Goal: Task Accomplishment & Management: Complete application form

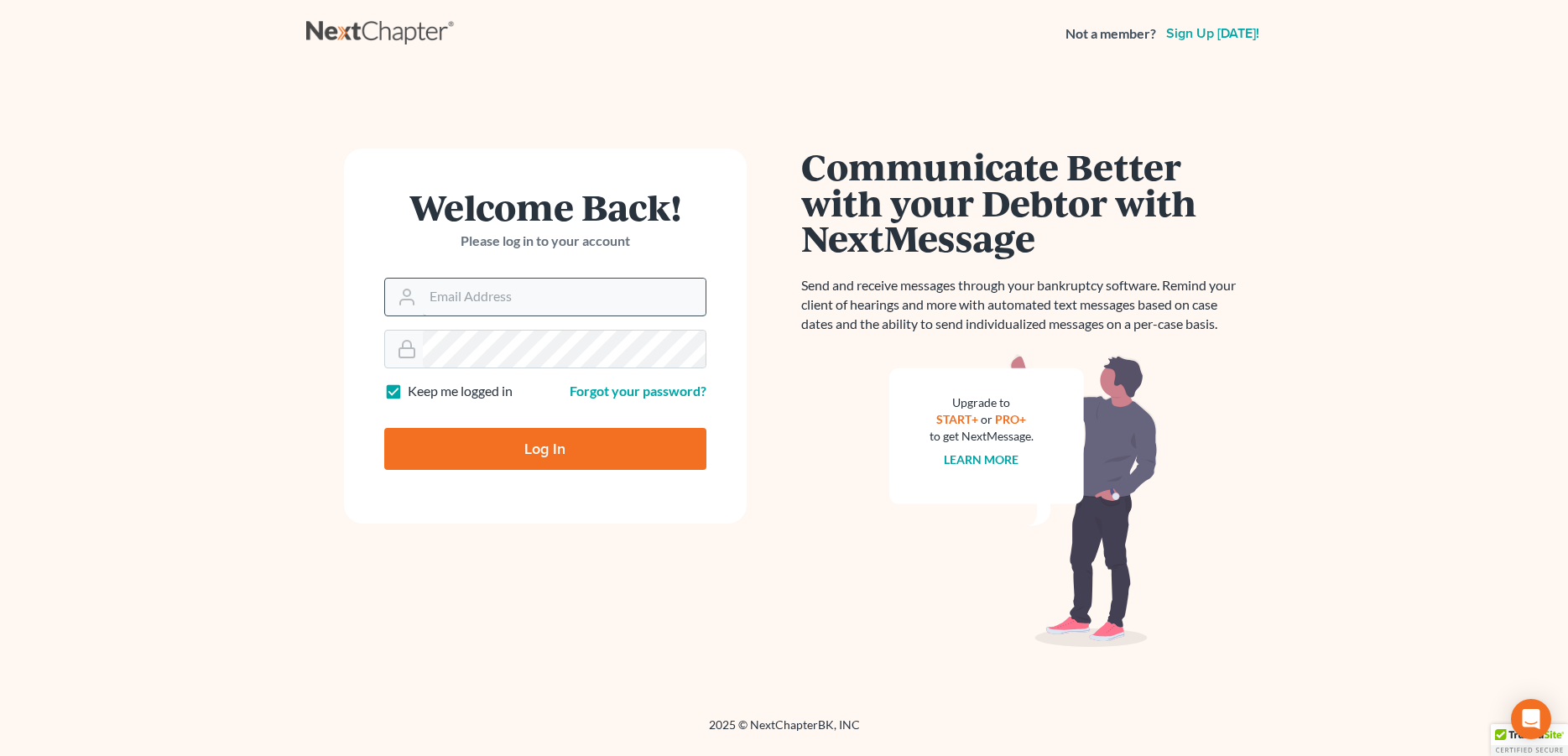
click at [555, 304] on input "Email Address" at bounding box center [564, 297] width 282 height 37
type input "[PERSON_NAME][EMAIL_ADDRESS][DOMAIN_NAME]"
click at [521, 438] on input "Log In" at bounding box center [545, 449] width 322 height 42
type input "Thinking..."
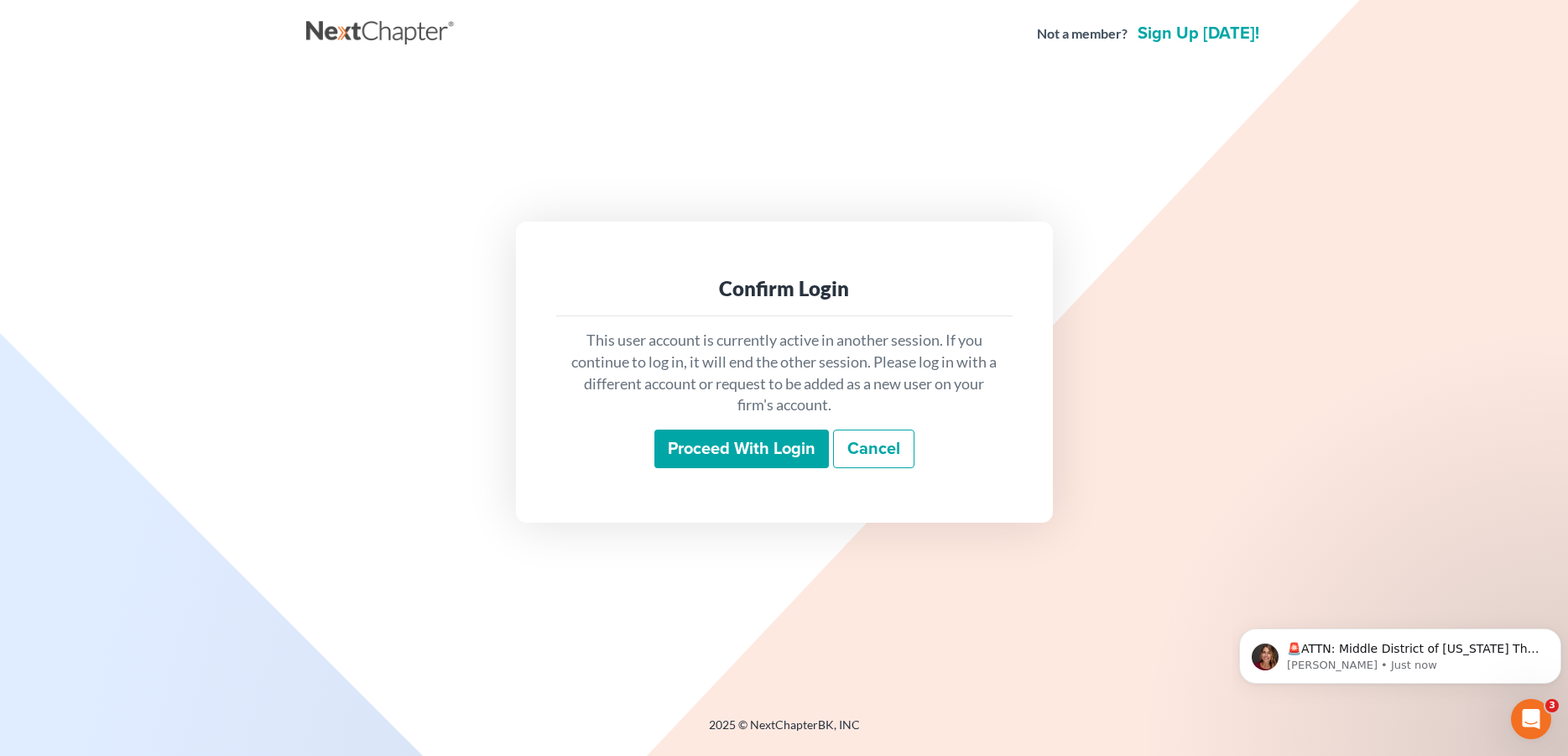
click at [733, 441] on input "Proceed with login" at bounding box center [741, 449] width 175 height 39
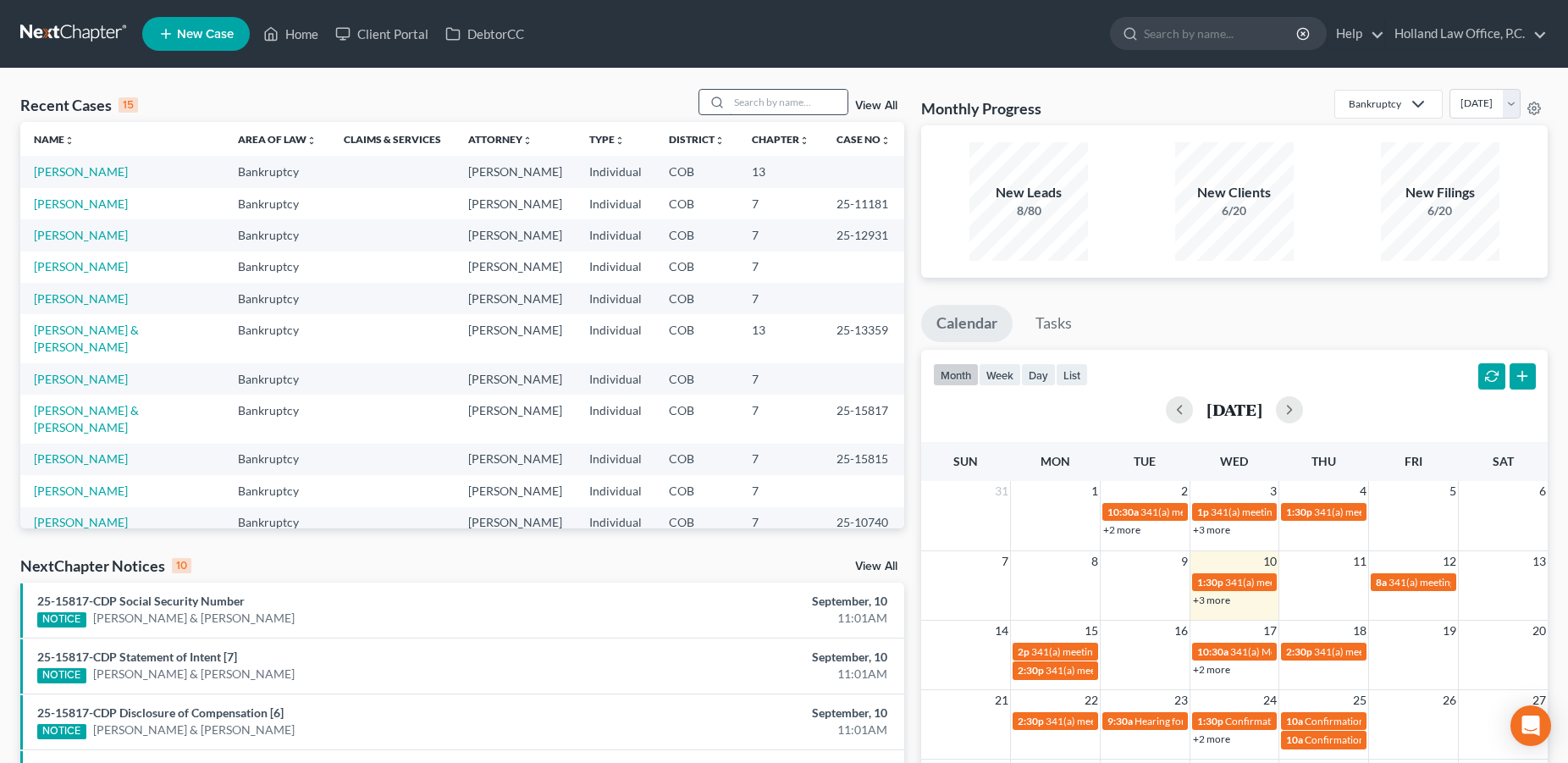
click at [729, 103] on input "search" at bounding box center [788, 102] width 118 height 24
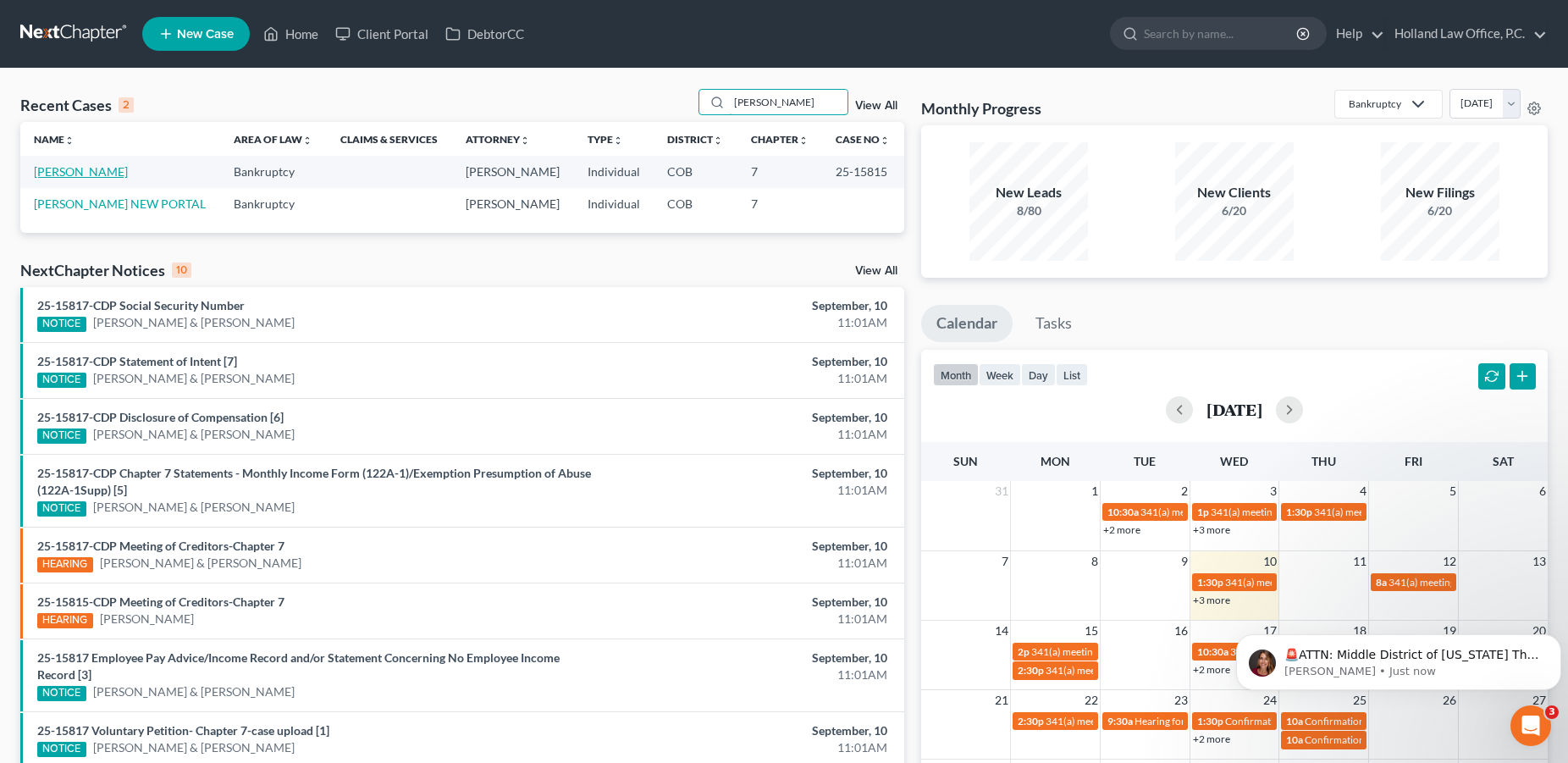
type input "[PERSON_NAME]"
click at [72, 169] on link "[PERSON_NAME]" at bounding box center [81, 171] width 94 height 15
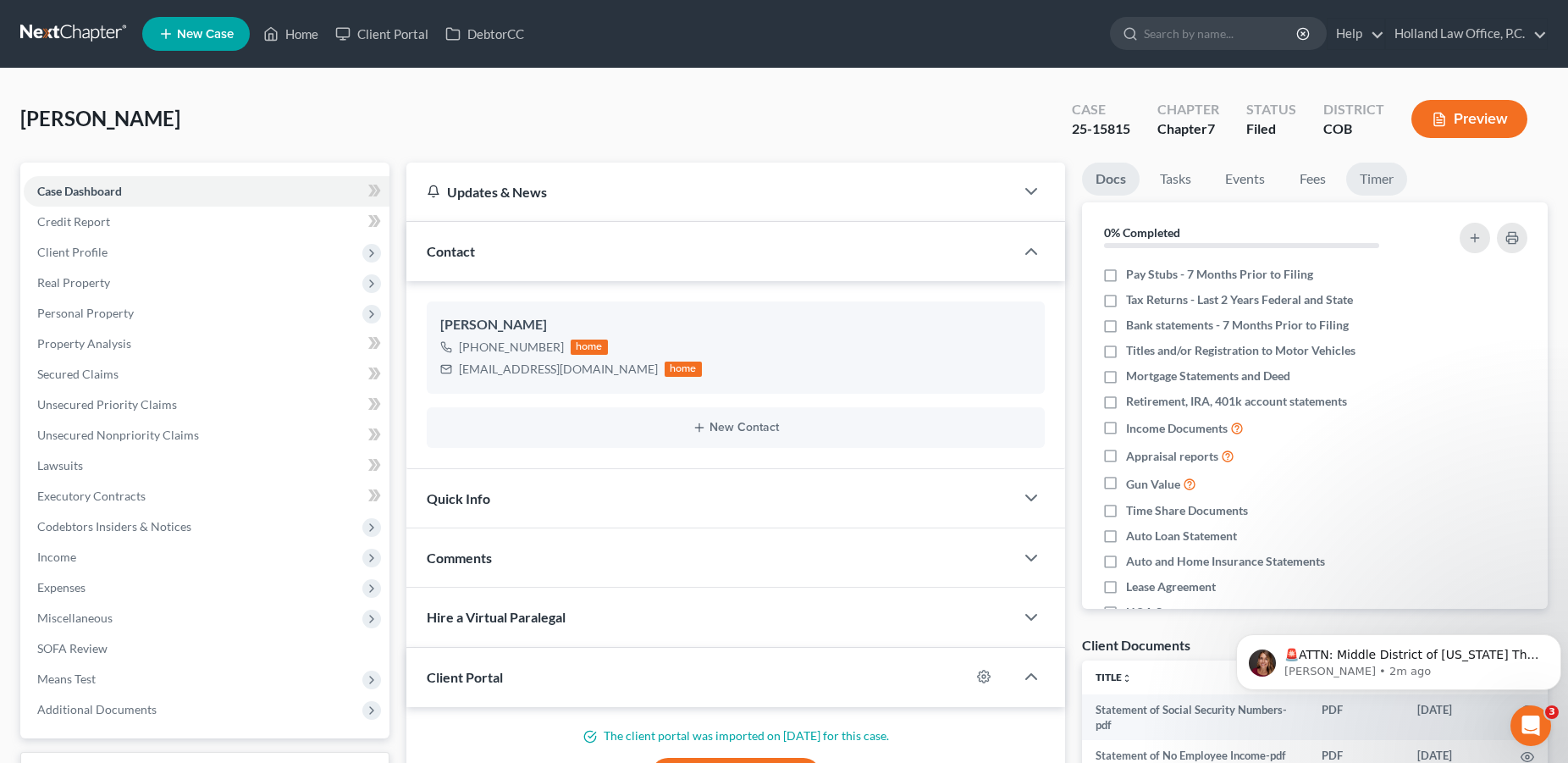
click at [1374, 187] on link "Timer" at bounding box center [1376, 179] width 61 height 33
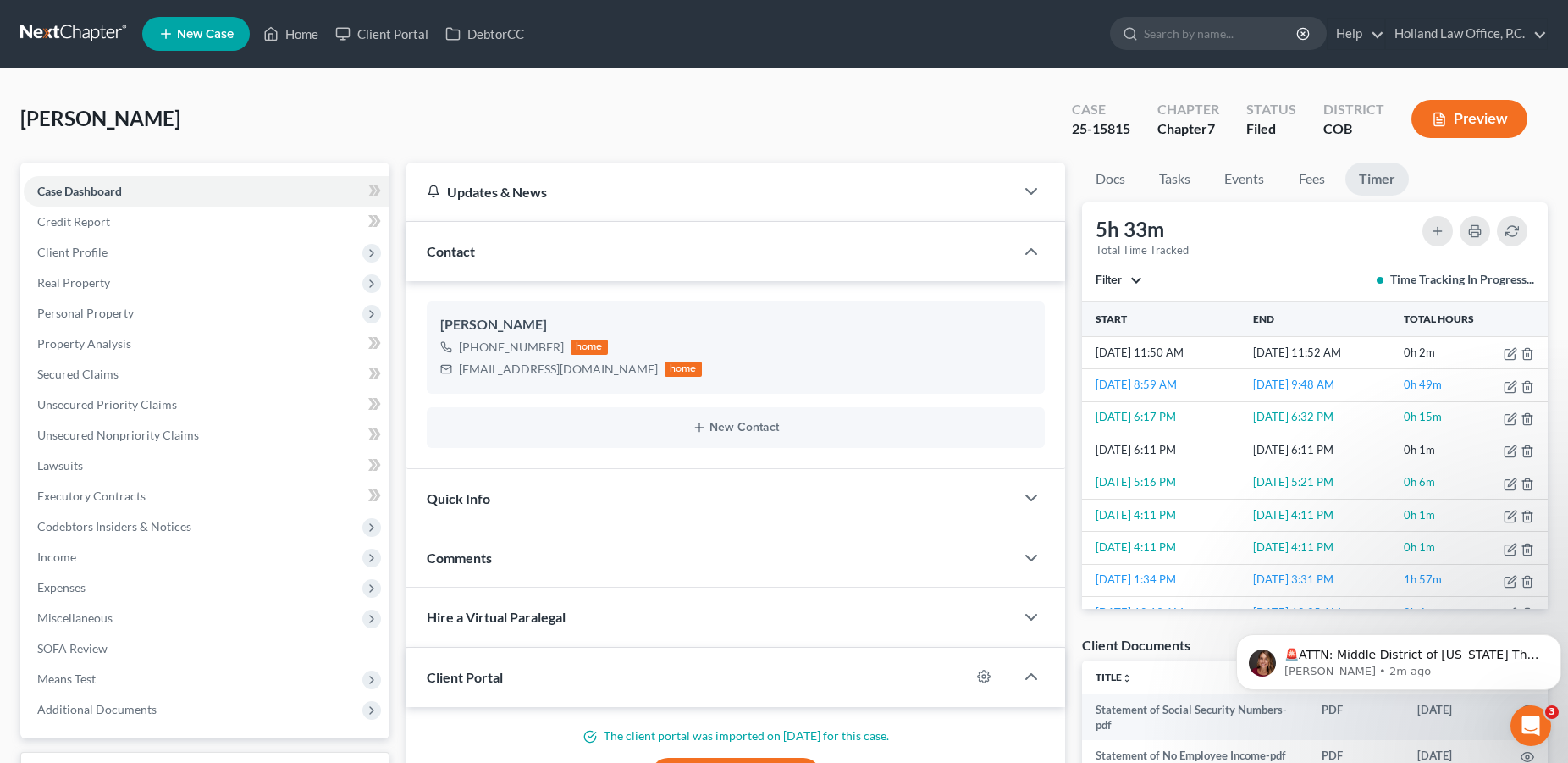
drag, startPoint x: 1548, startPoint y: 387, endPoint x: 1542, endPoint y: 397, distance: 11.7
click at [1542, 397] on div "Docs Tasks Events Fees Timer 0% Completed Nothing here yet! Pay Stubs - 7 Month…" at bounding box center [1314, 547] width 482 height 770
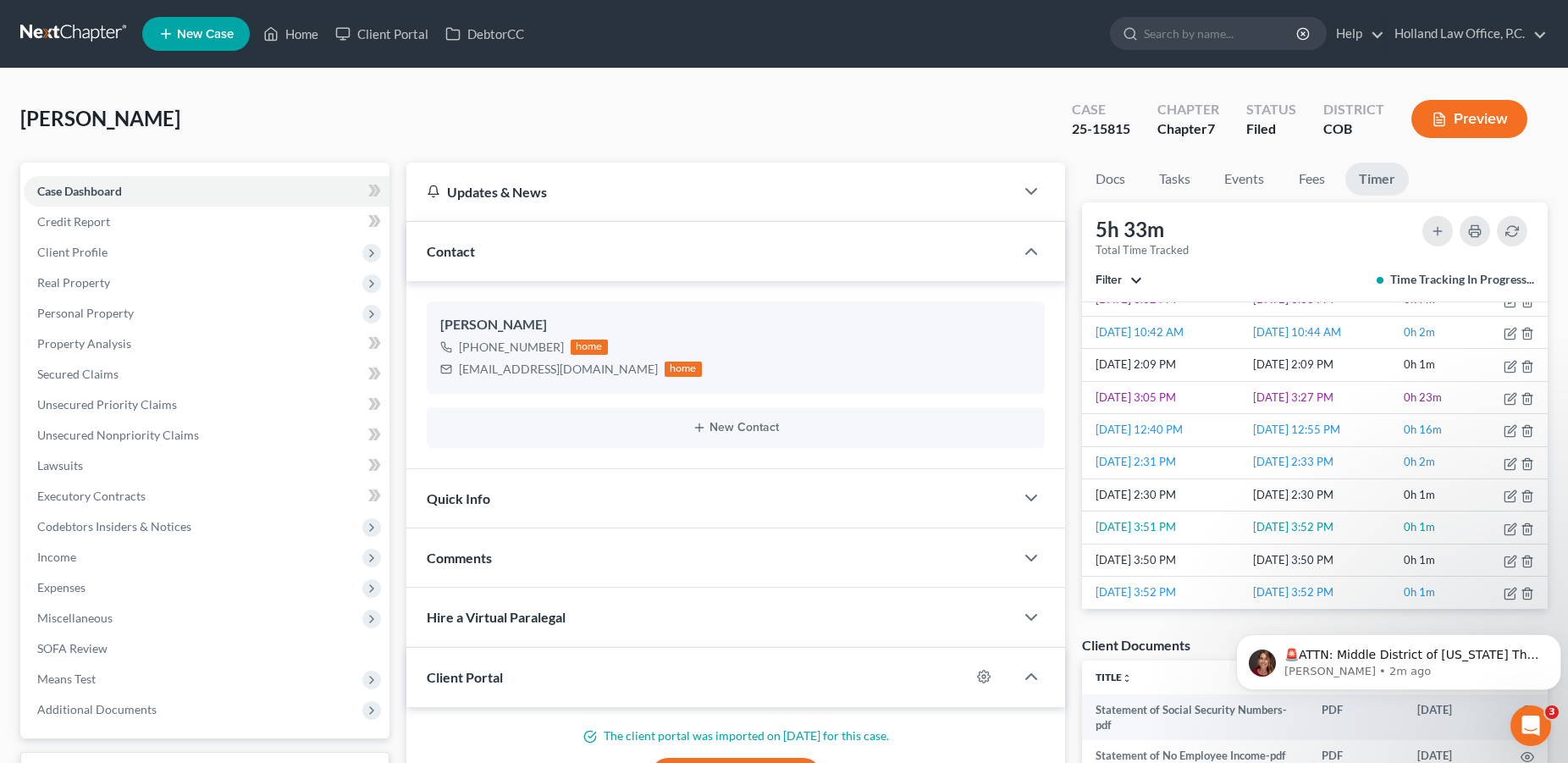
scroll to position [362, 0]
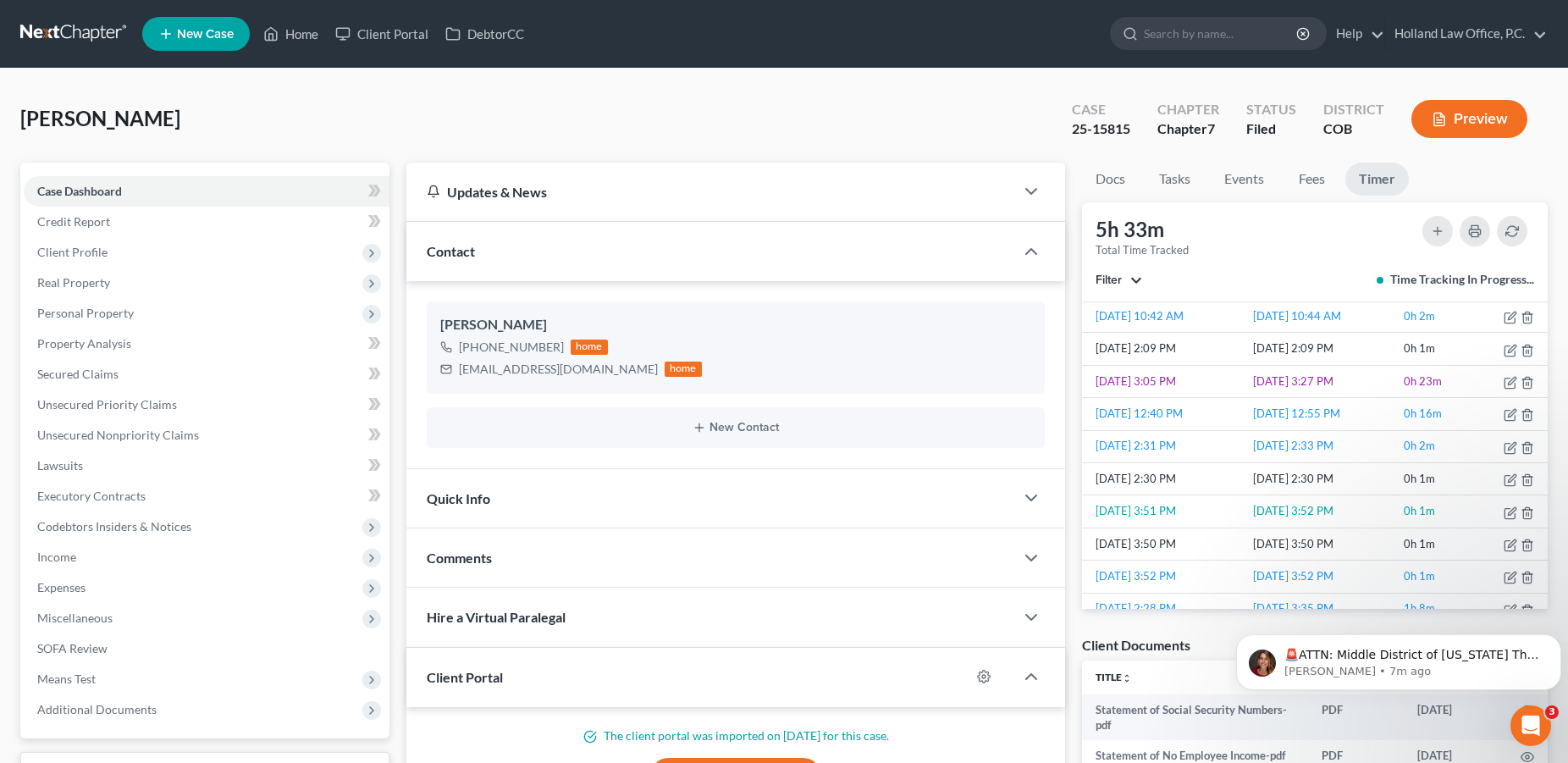
click at [1379, 181] on link "Timer" at bounding box center [1376, 179] width 63 height 33
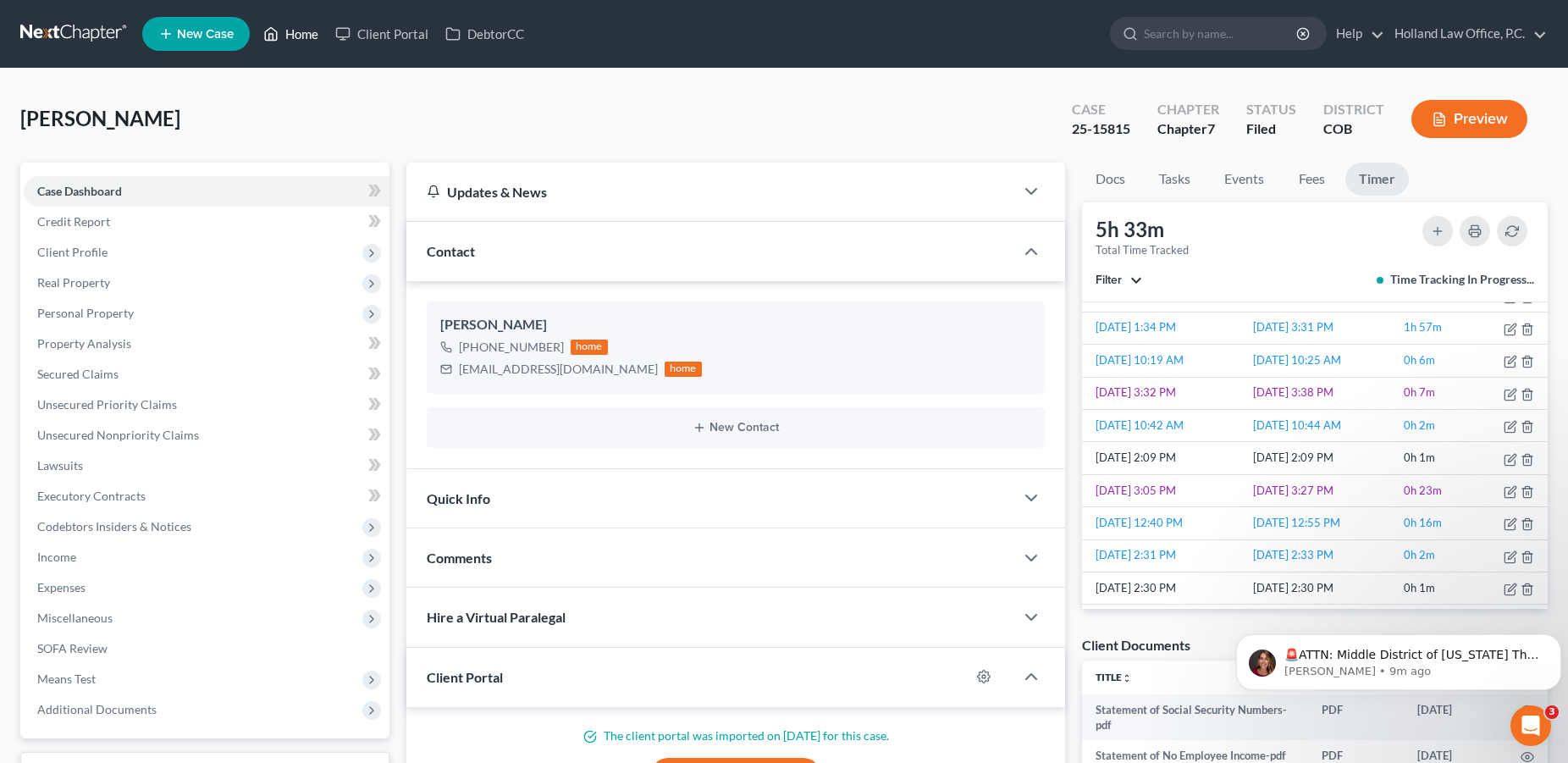
click at [308, 30] on link "Home" at bounding box center [290, 33] width 72 height 30
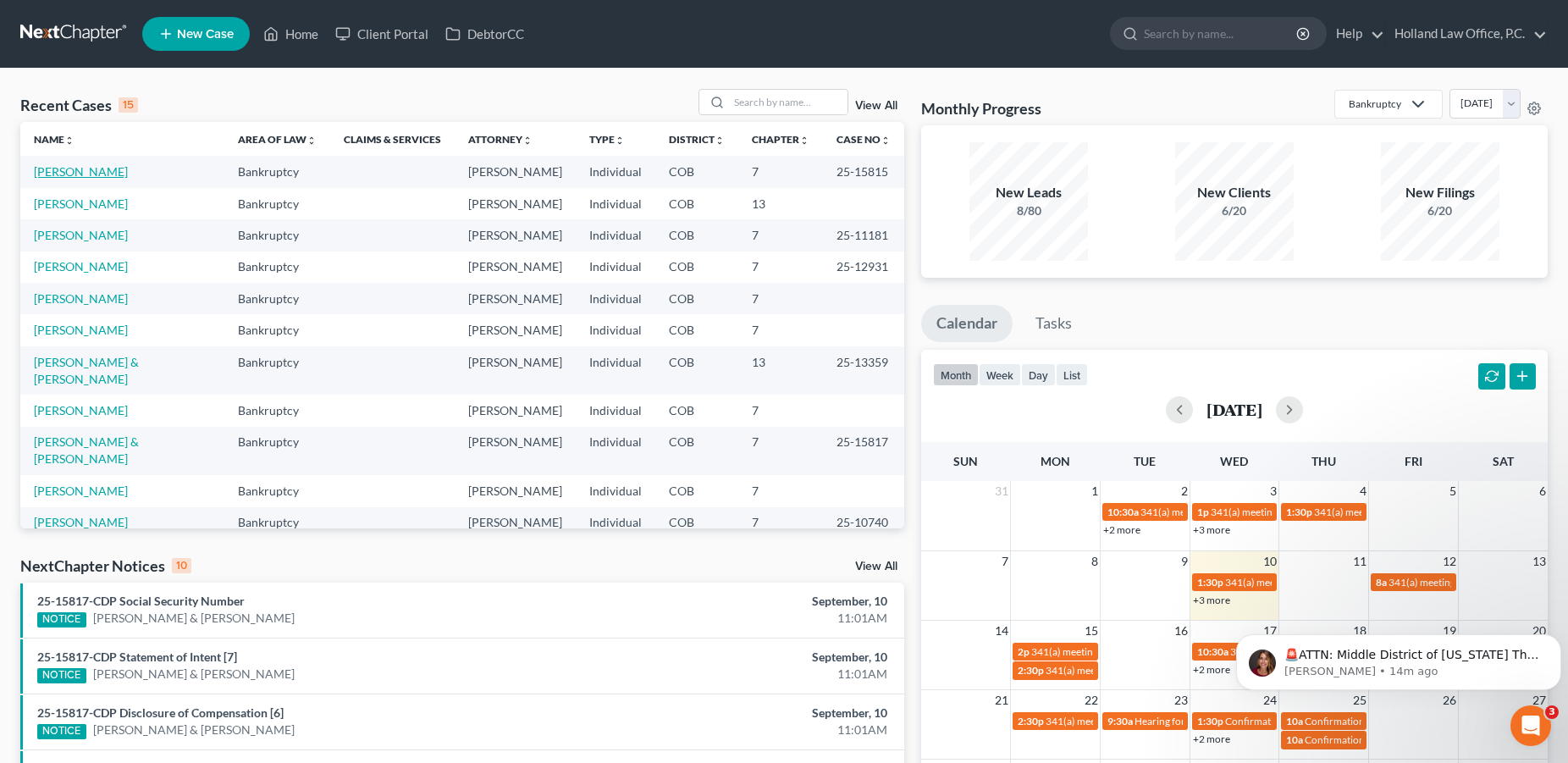
click at [86, 176] on link "[PERSON_NAME]" at bounding box center [81, 171] width 94 height 15
click at [56, 171] on link "[PERSON_NAME]" at bounding box center [81, 171] width 94 height 15
click at [60, 175] on link "[PERSON_NAME]" at bounding box center [81, 171] width 94 height 15
click at [59, 175] on link "[PERSON_NAME]" at bounding box center [81, 171] width 94 height 15
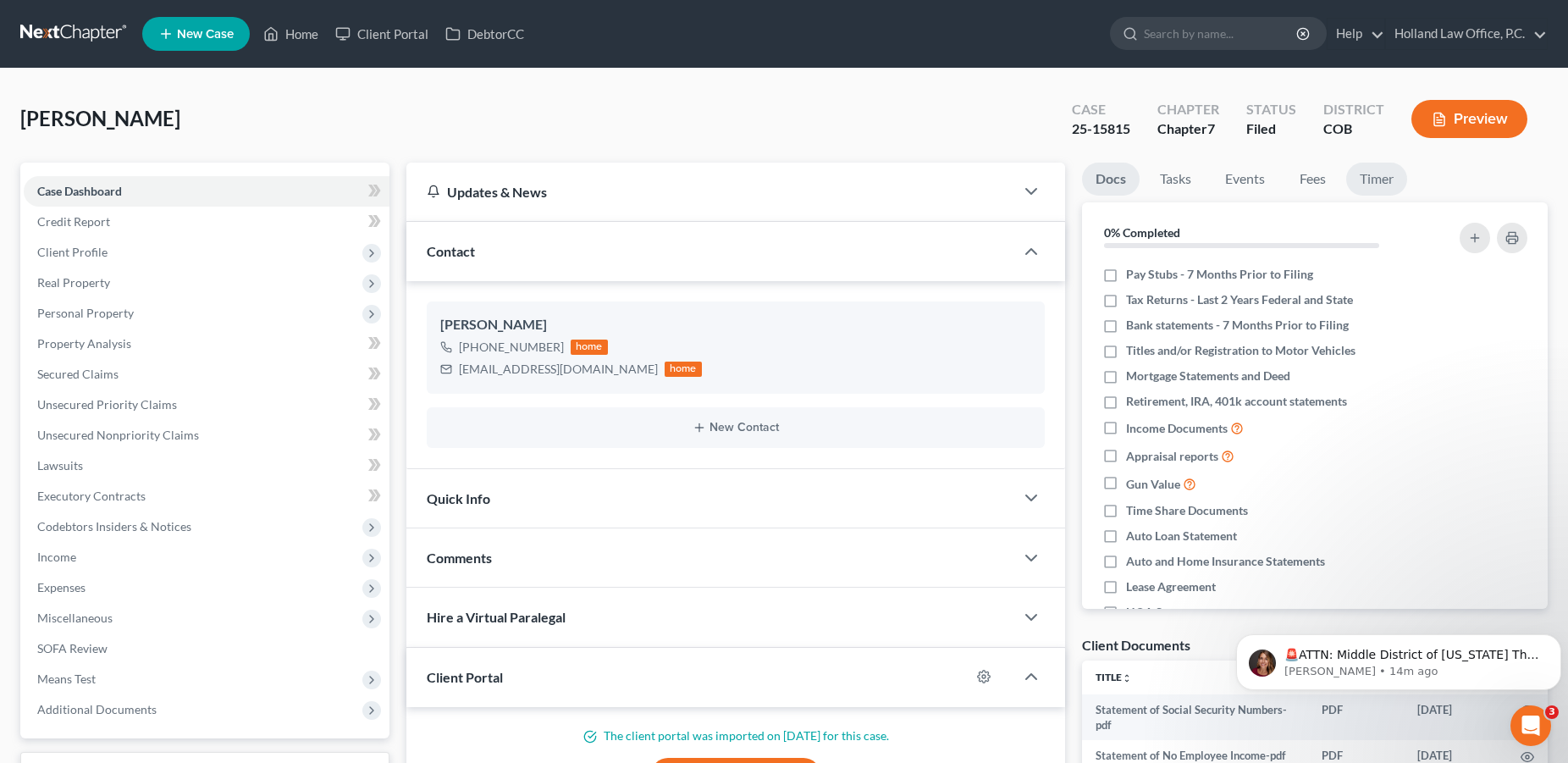
click at [1372, 181] on link "Timer" at bounding box center [1376, 179] width 61 height 33
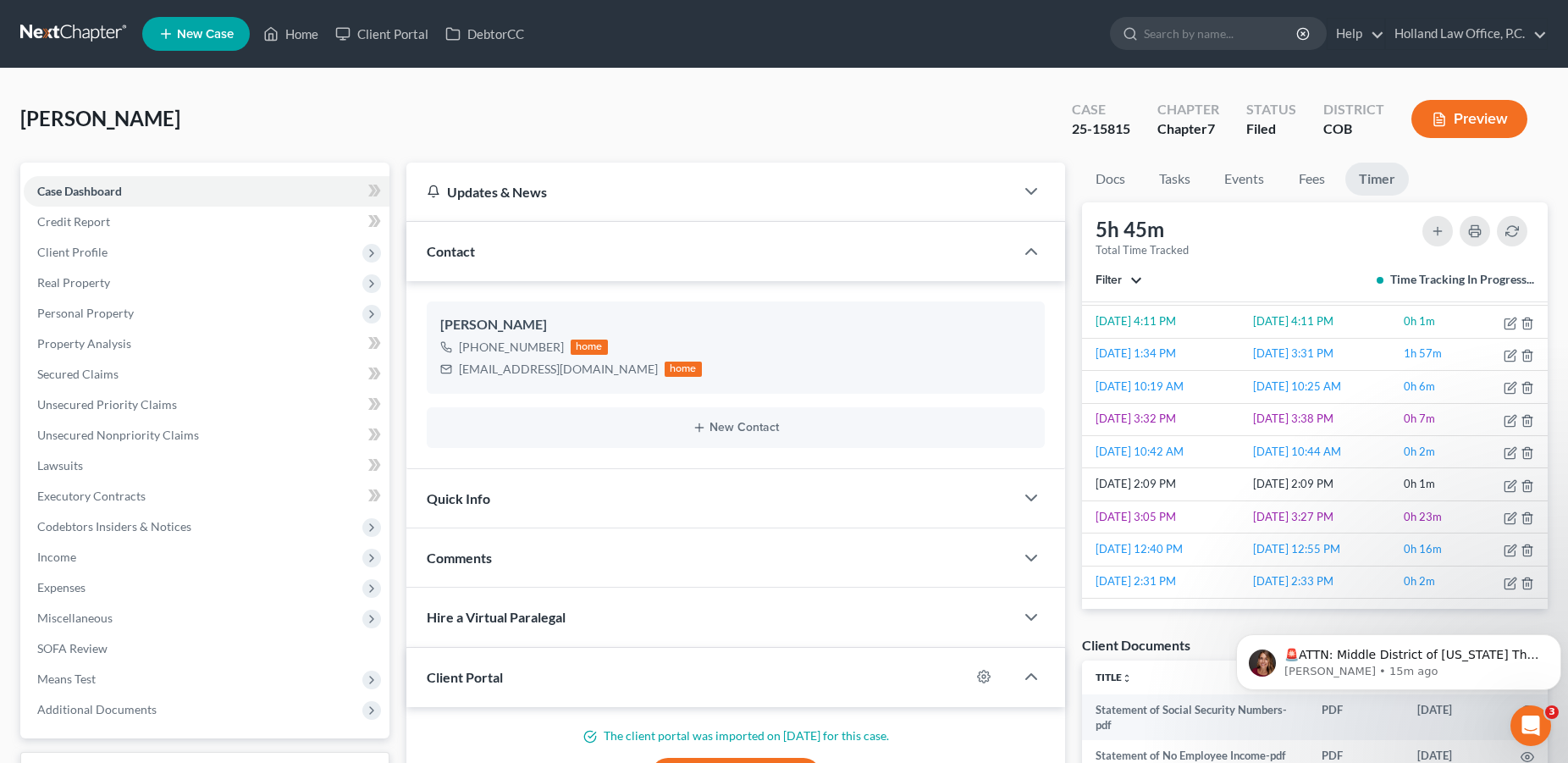
scroll to position [223, 0]
drag, startPoint x: -43, startPoint y: 796, endPoint x: -18, endPoint y: 796, distance: 25.0
click at [0, 762] on html "Home New Case Client Portal DebtorCC Holland Law Office, P.C. [PERSON_NAME][EMA…" at bounding box center [784, 498] width 1568 height 996
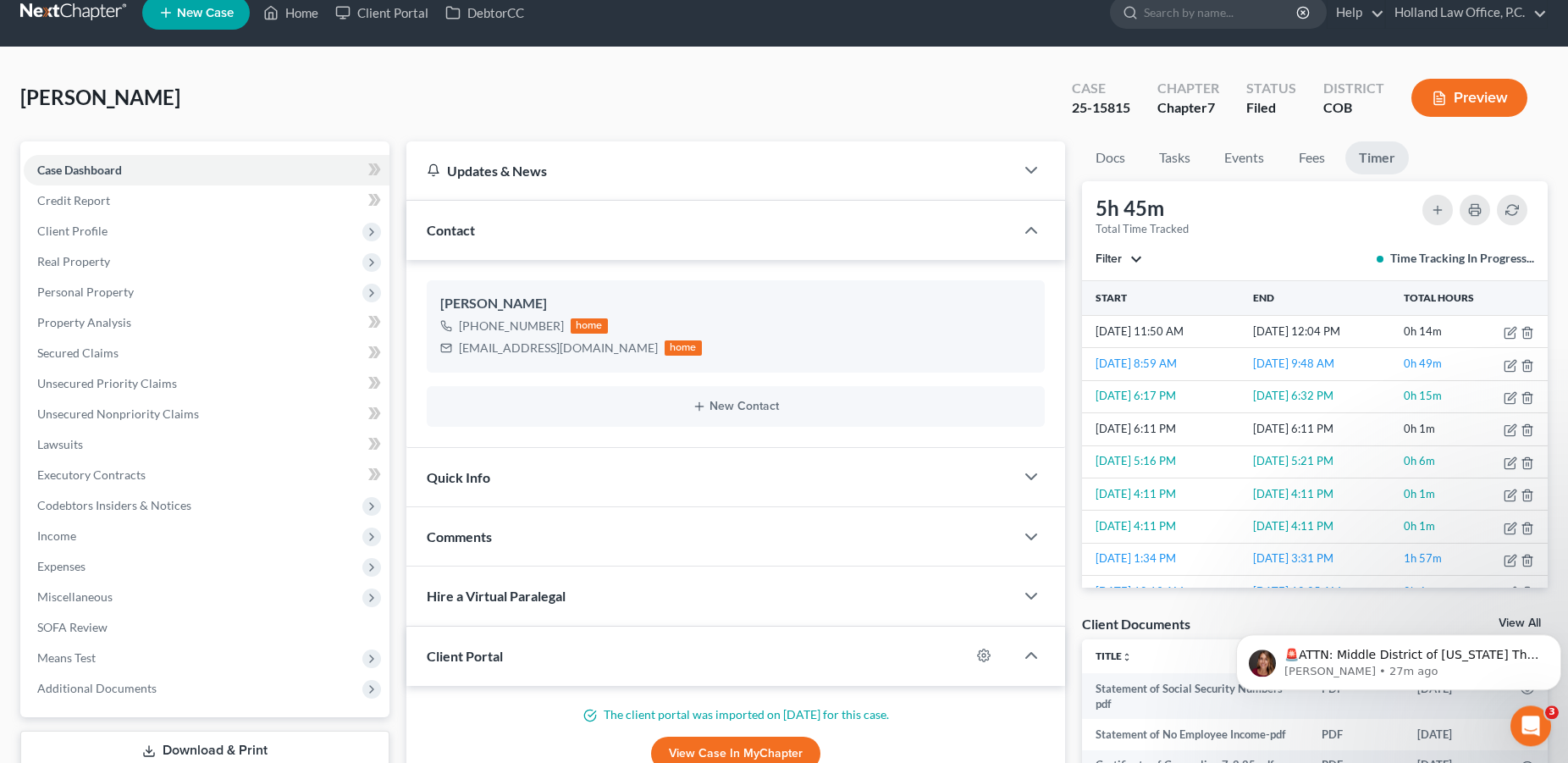
scroll to position [0, 0]
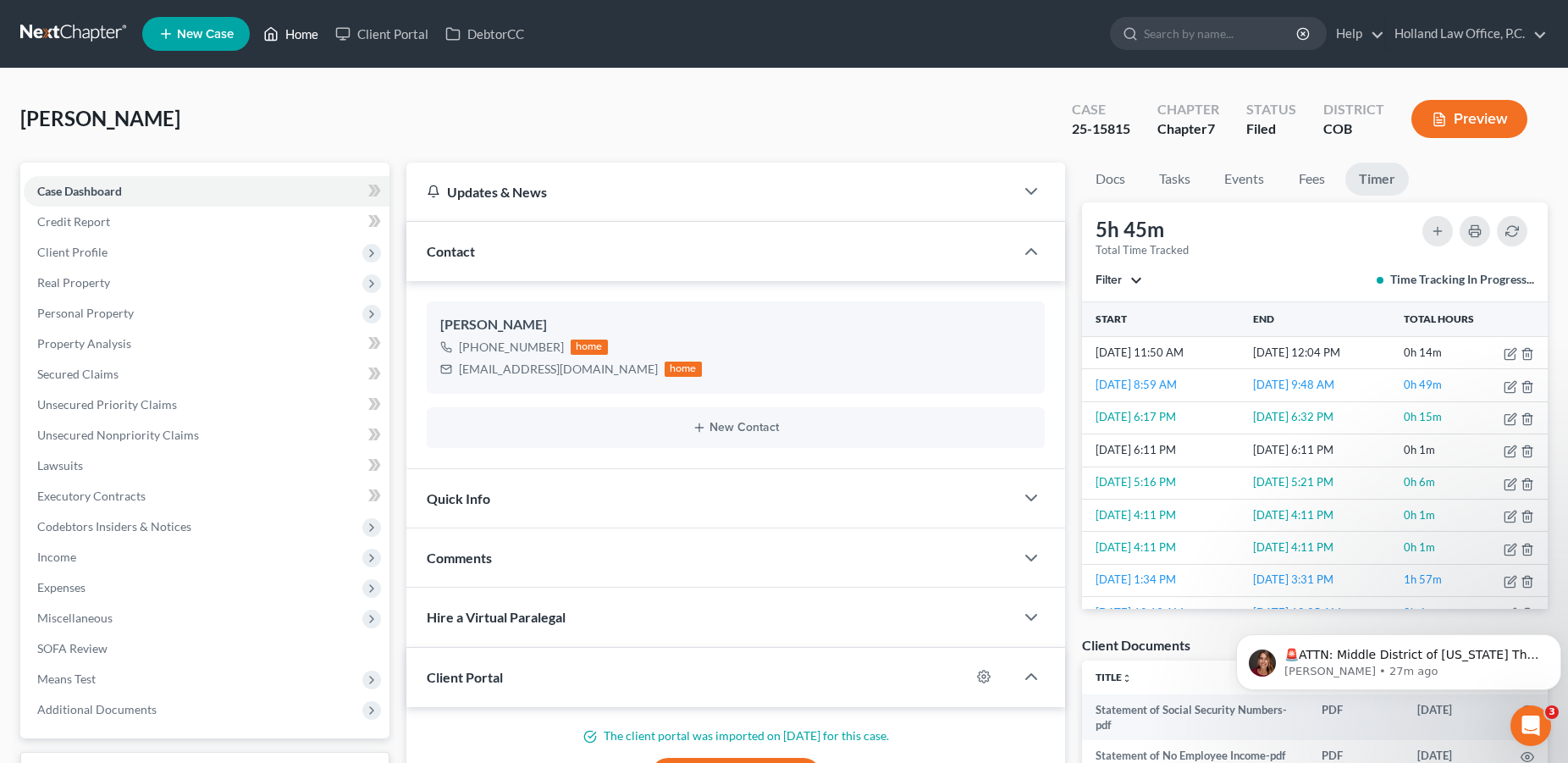
click at [301, 41] on link "Home" at bounding box center [290, 33] width 72 height 30
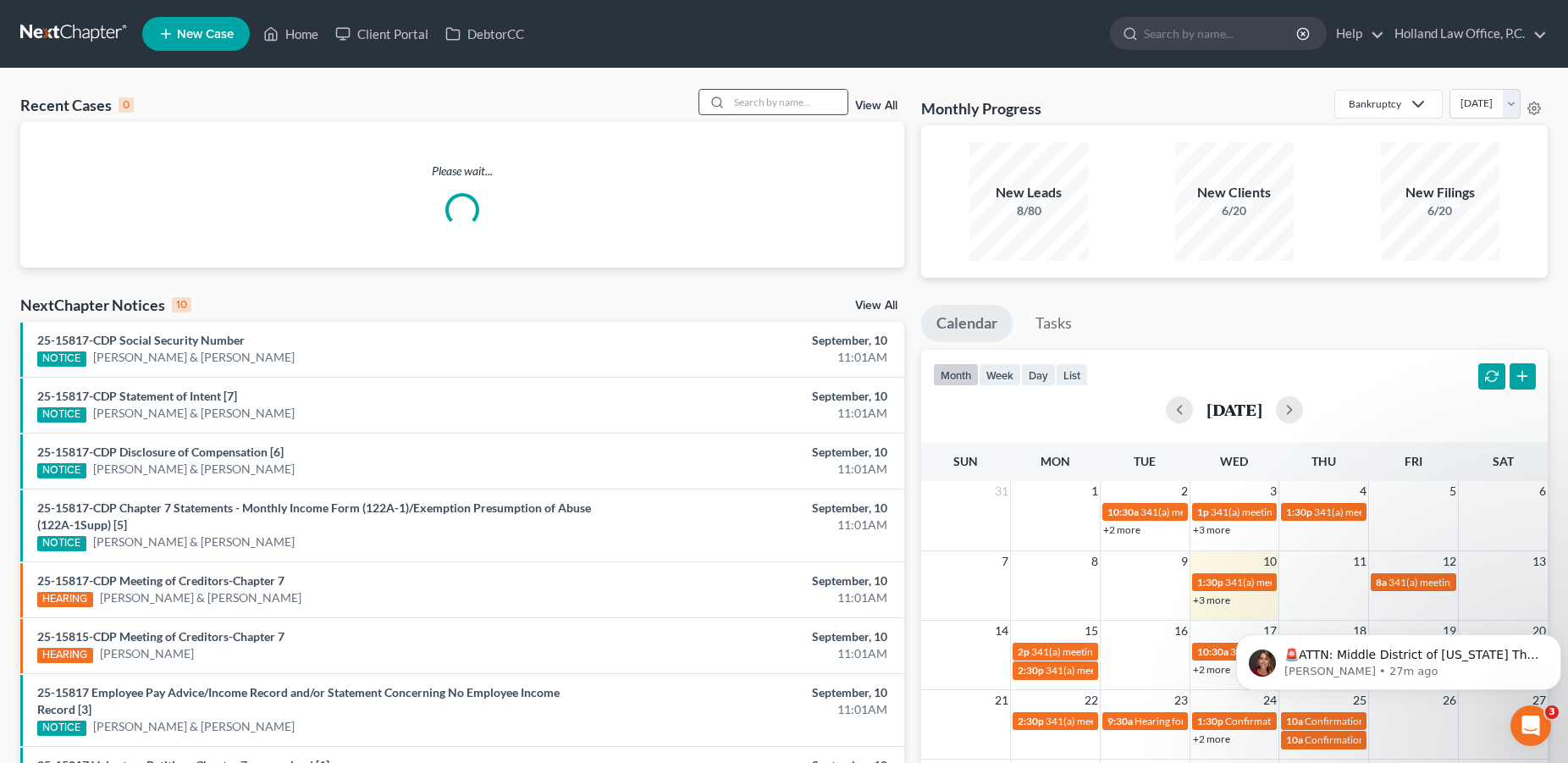
click at [749, 105] on input "search" at bounding box center [788, 102] width 118 height 24
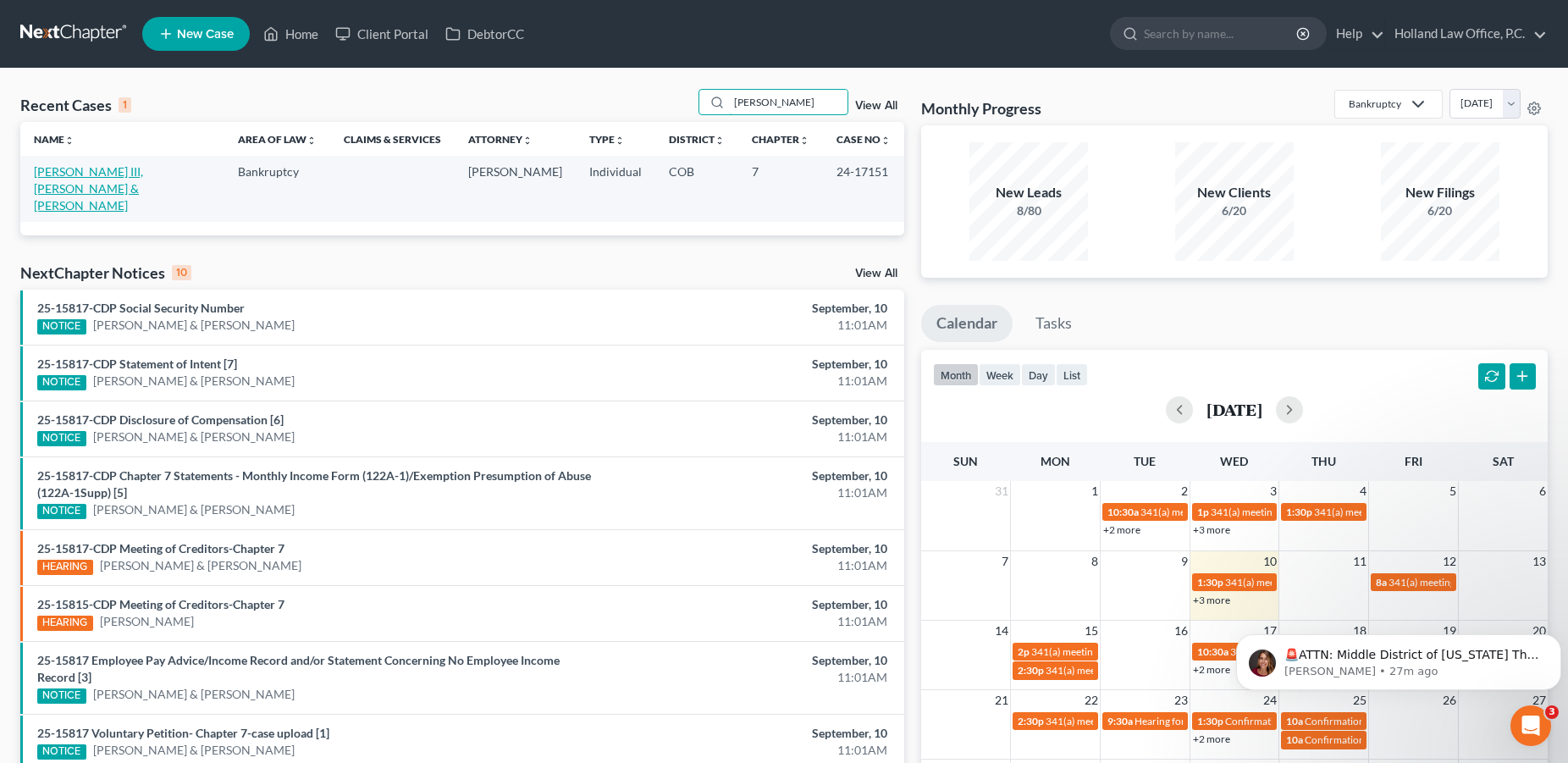
type input "[PERSON_NAME]"
click at [56, 178] on link "[PERSON_NAME] III, [PERSON_NAME] & [PERSON_NAME]" at bounding box center [89, 189] width 109 height 49
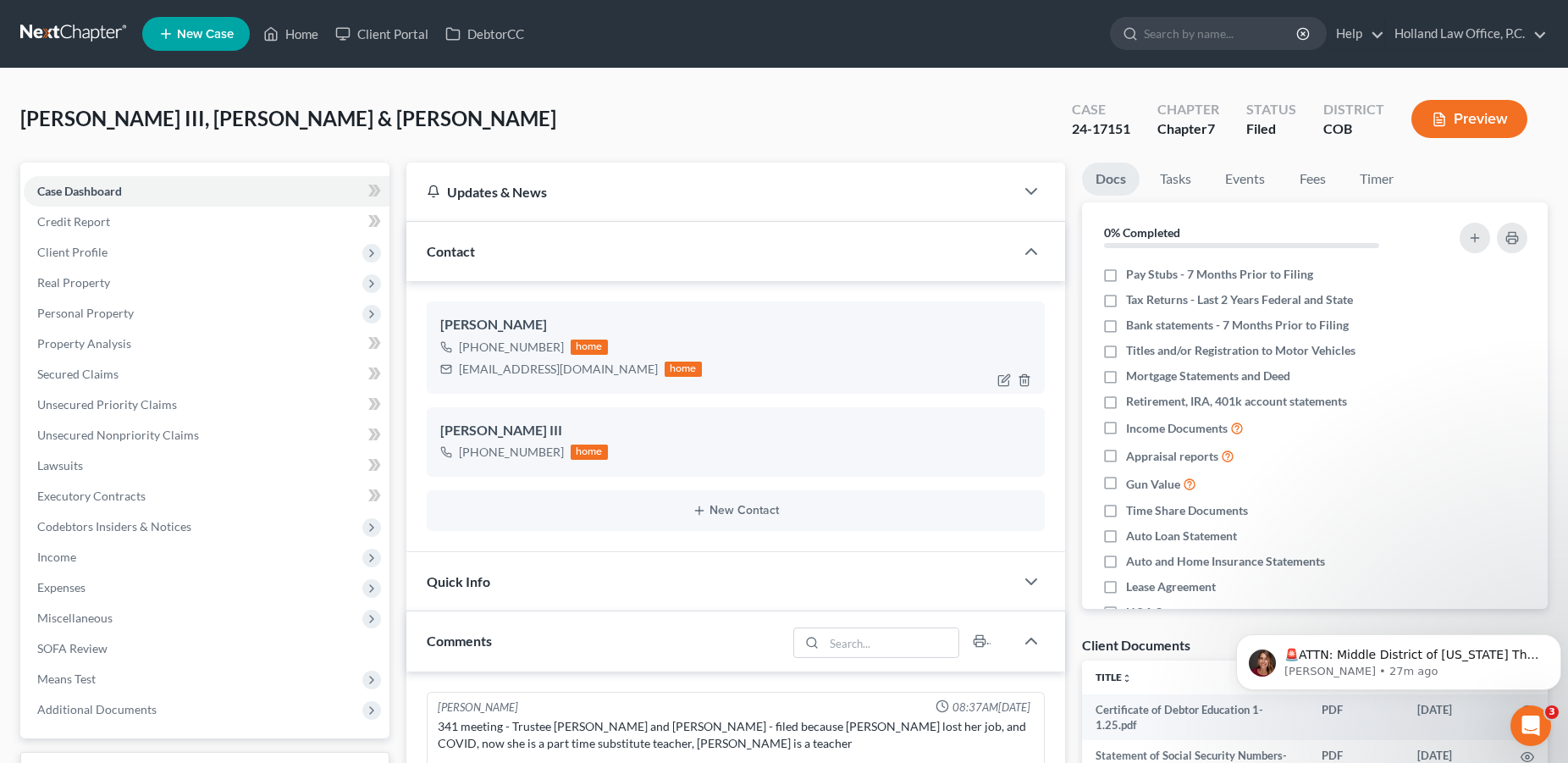
scroll to position [59, 0]
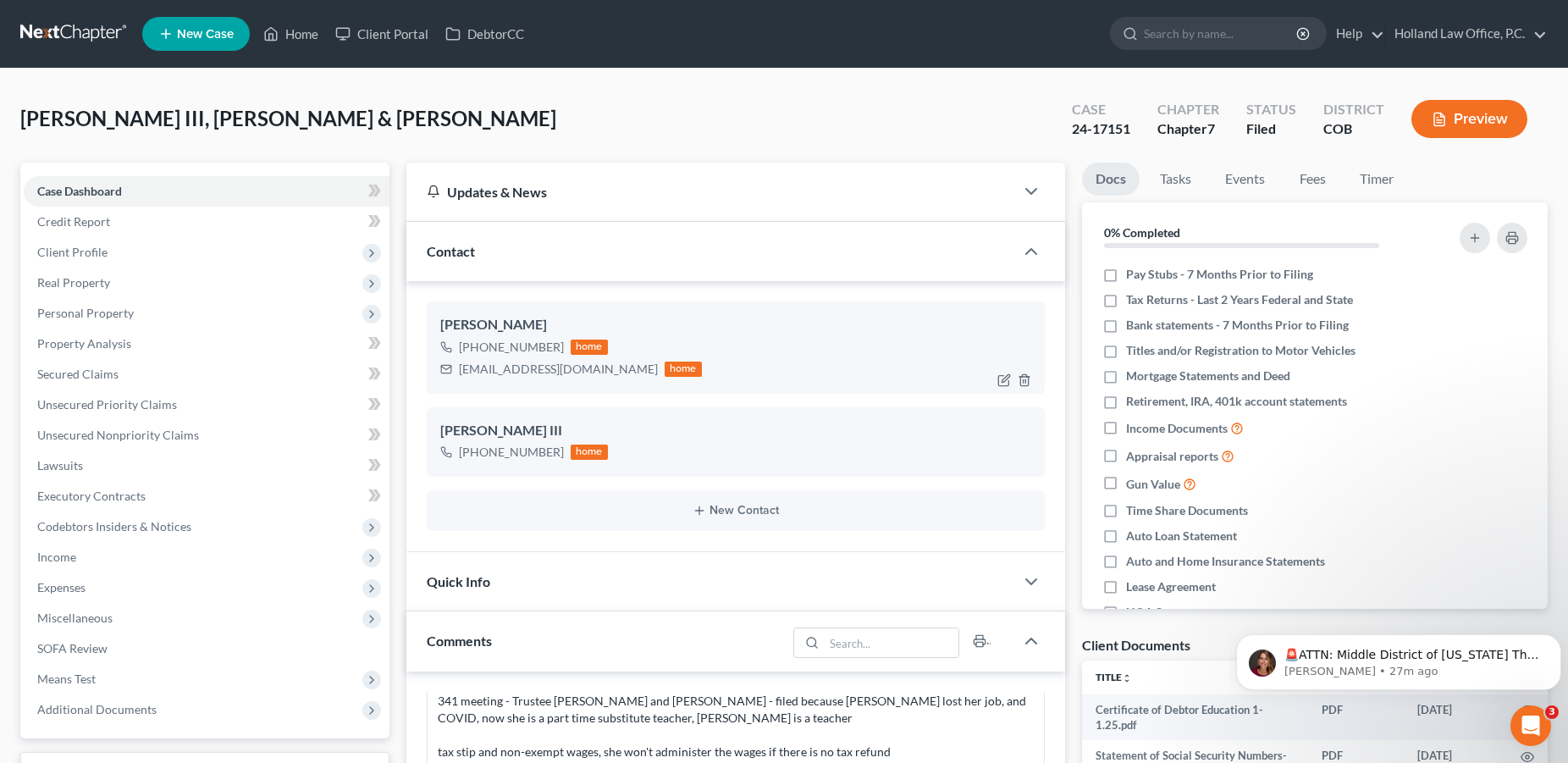
drag, startPoint x: 559, startPoint y: 348, endPoint x: 475, endPoint y: 350, distance: 84.0
click at [475, 350] on div "[PHONE_NUMBER] home" at bounding box center [571, 347] width 261 height 22
copy div "[PHONE_NUMBER]"
click at [1516, 713] on div "Open Intercom Messenger" at bounding box center [1528, 723] width 56 height 56
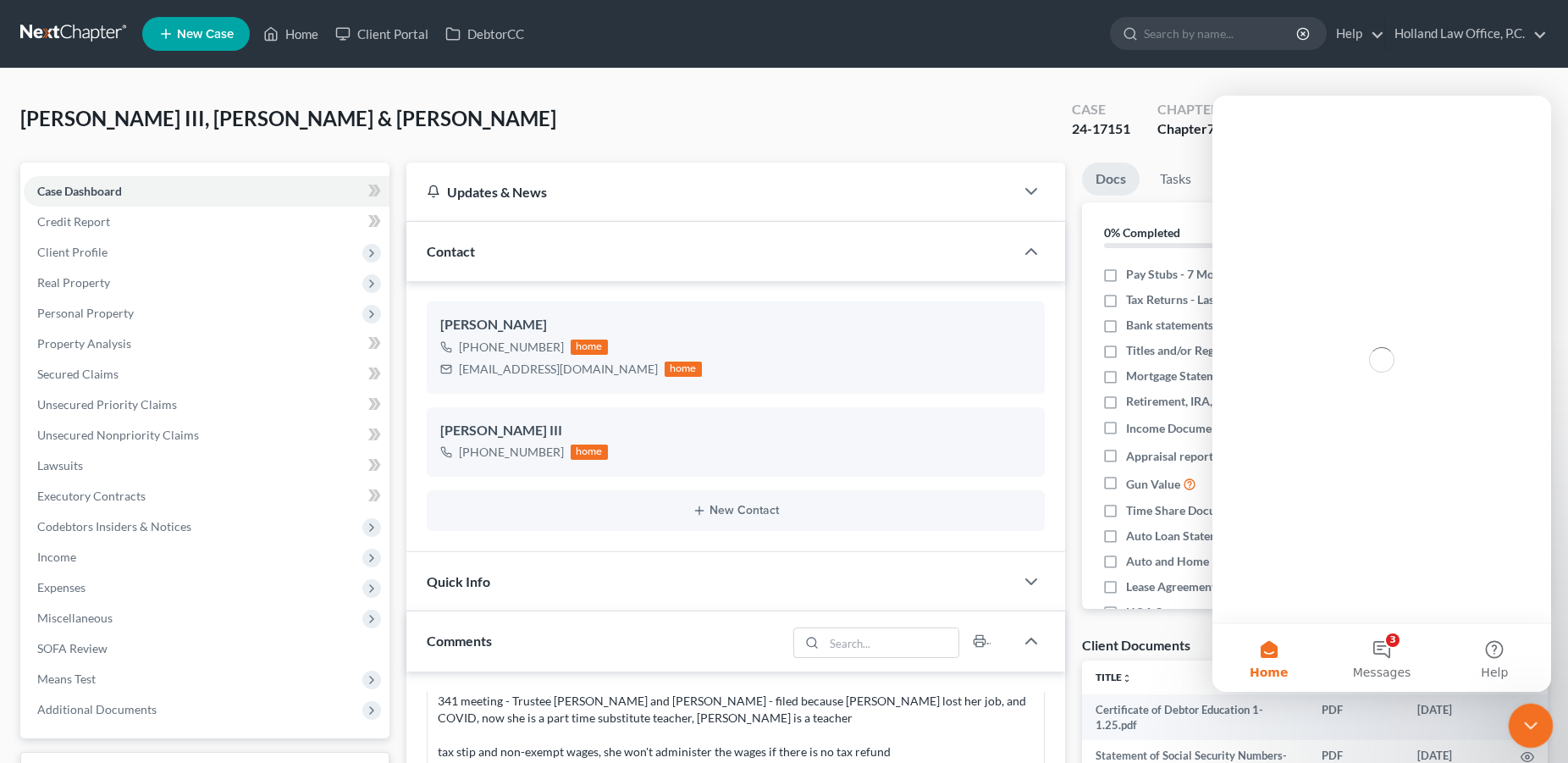
scroll to position [0, 0]
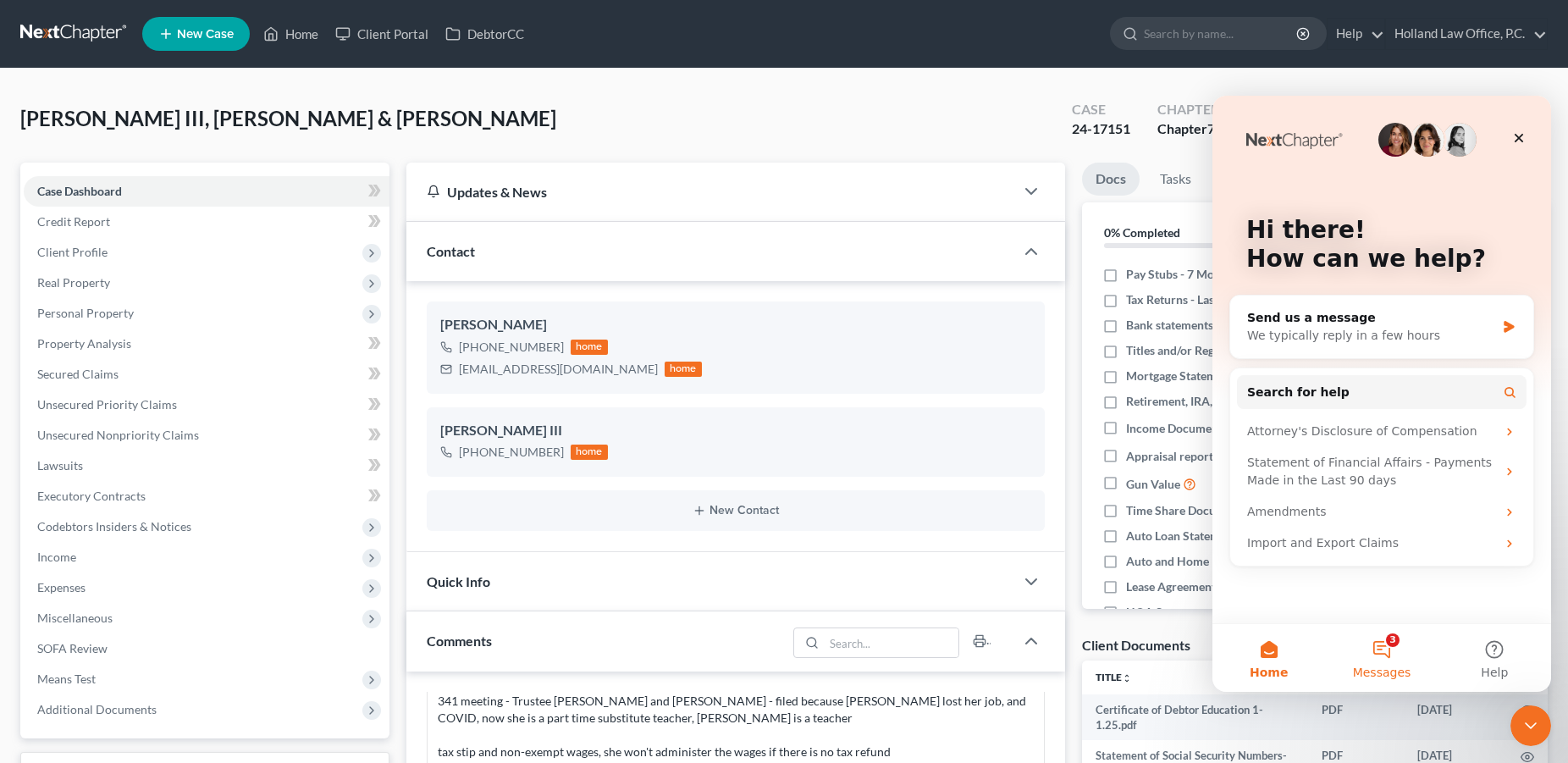
click at [1385, 643] on button "3 Messages" at bounding box center [1381, 658] width 113 height 68
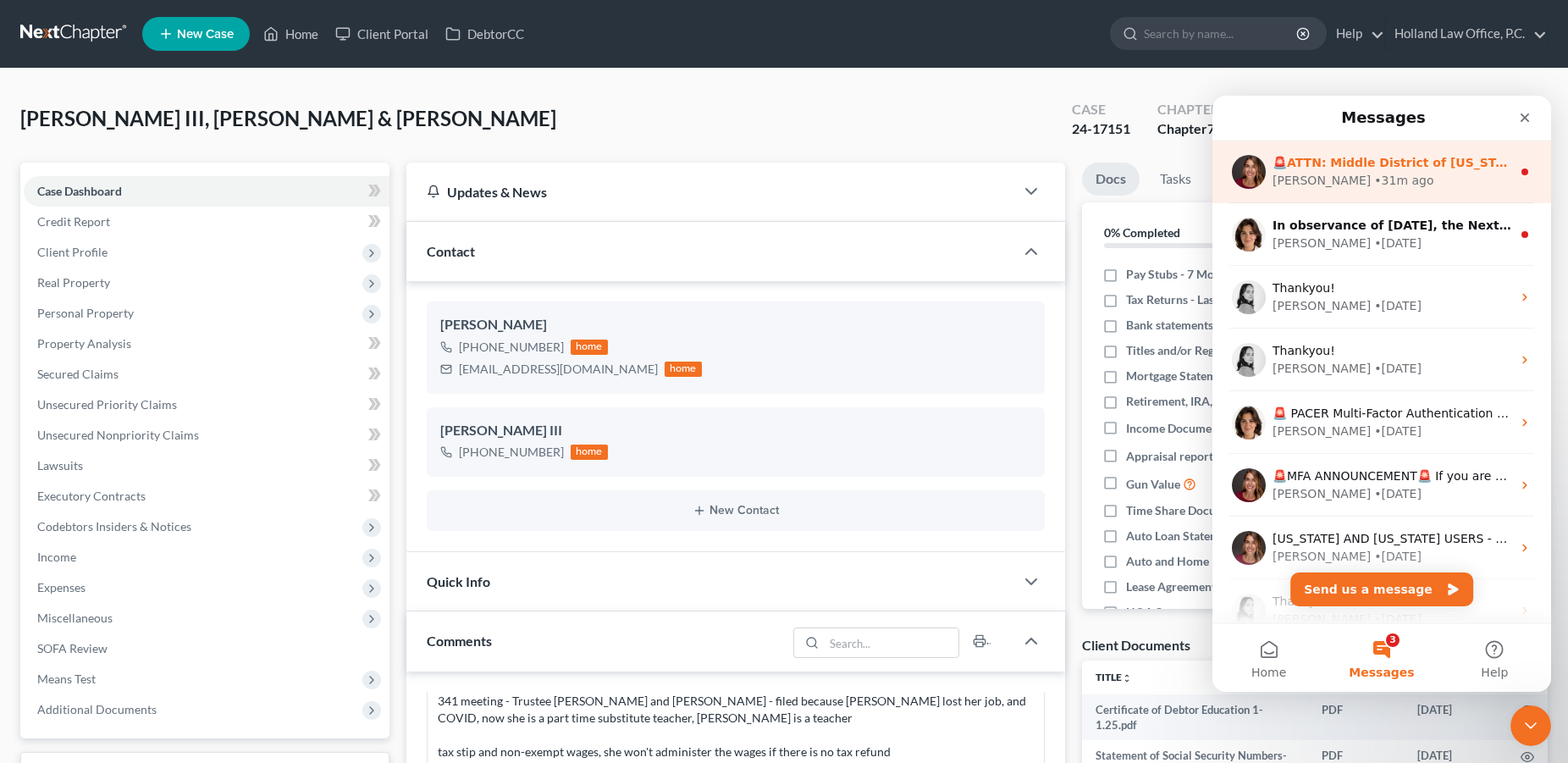
click at [1374, 180] on div "• 31m ago" at bounding box center [1404, 181] width 59 height 17
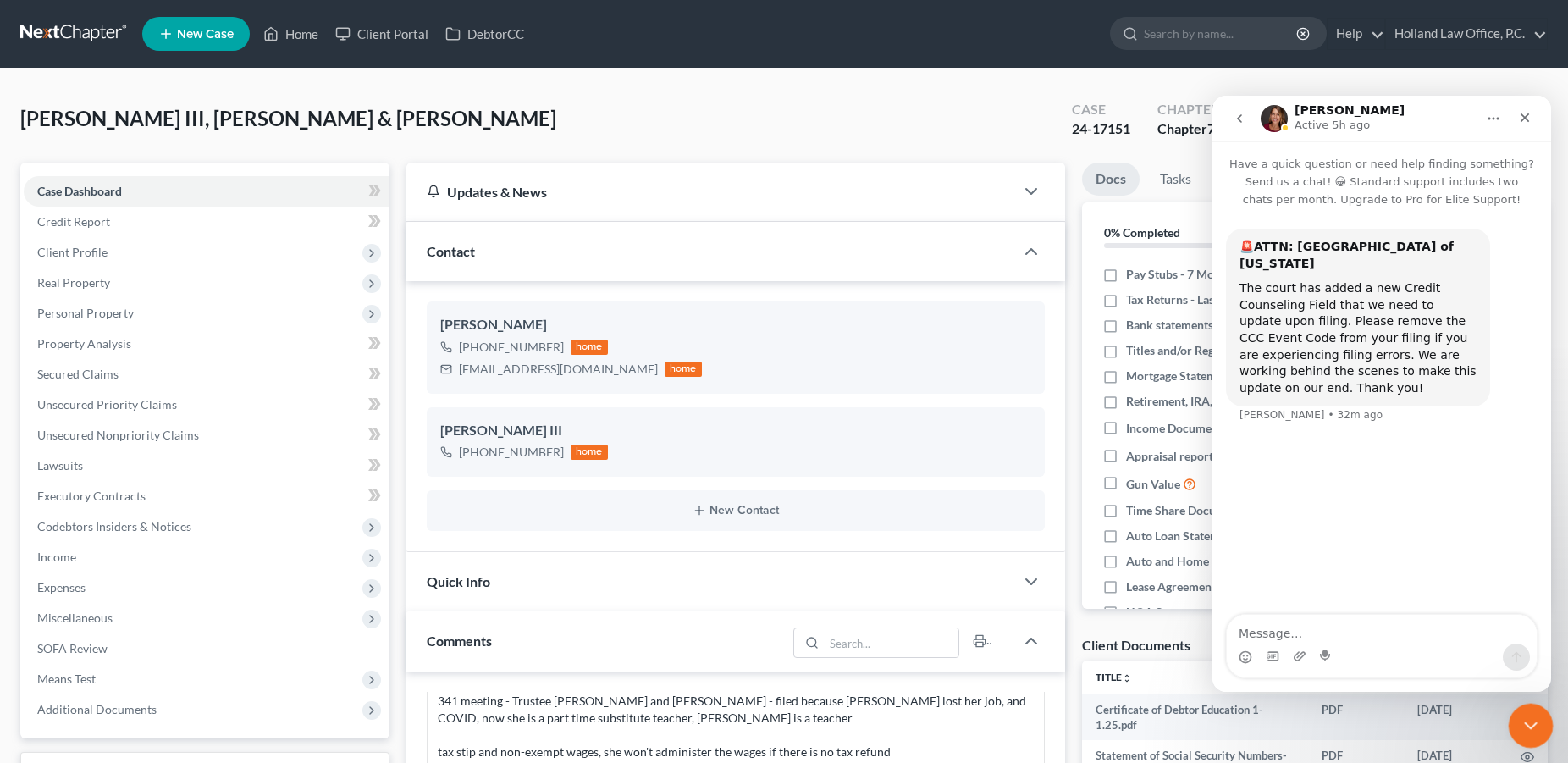
click at [1531, 720] on icon "Close Intercom Messenger" at bounding box center [1527, 722] width 20 height 20
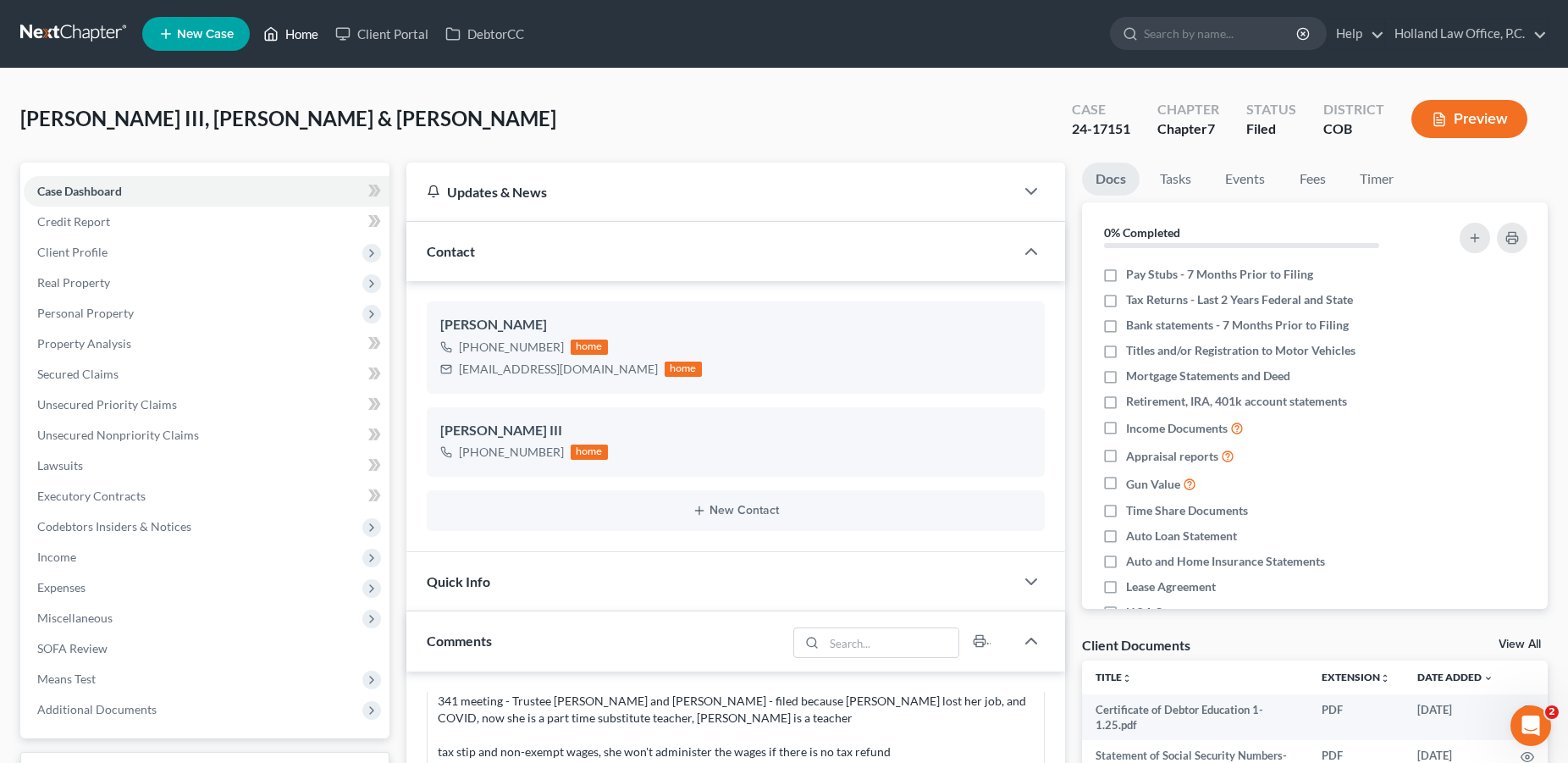
click at [301, 41] on link "Home" at bounding box center [290, 33] width 72 height 30
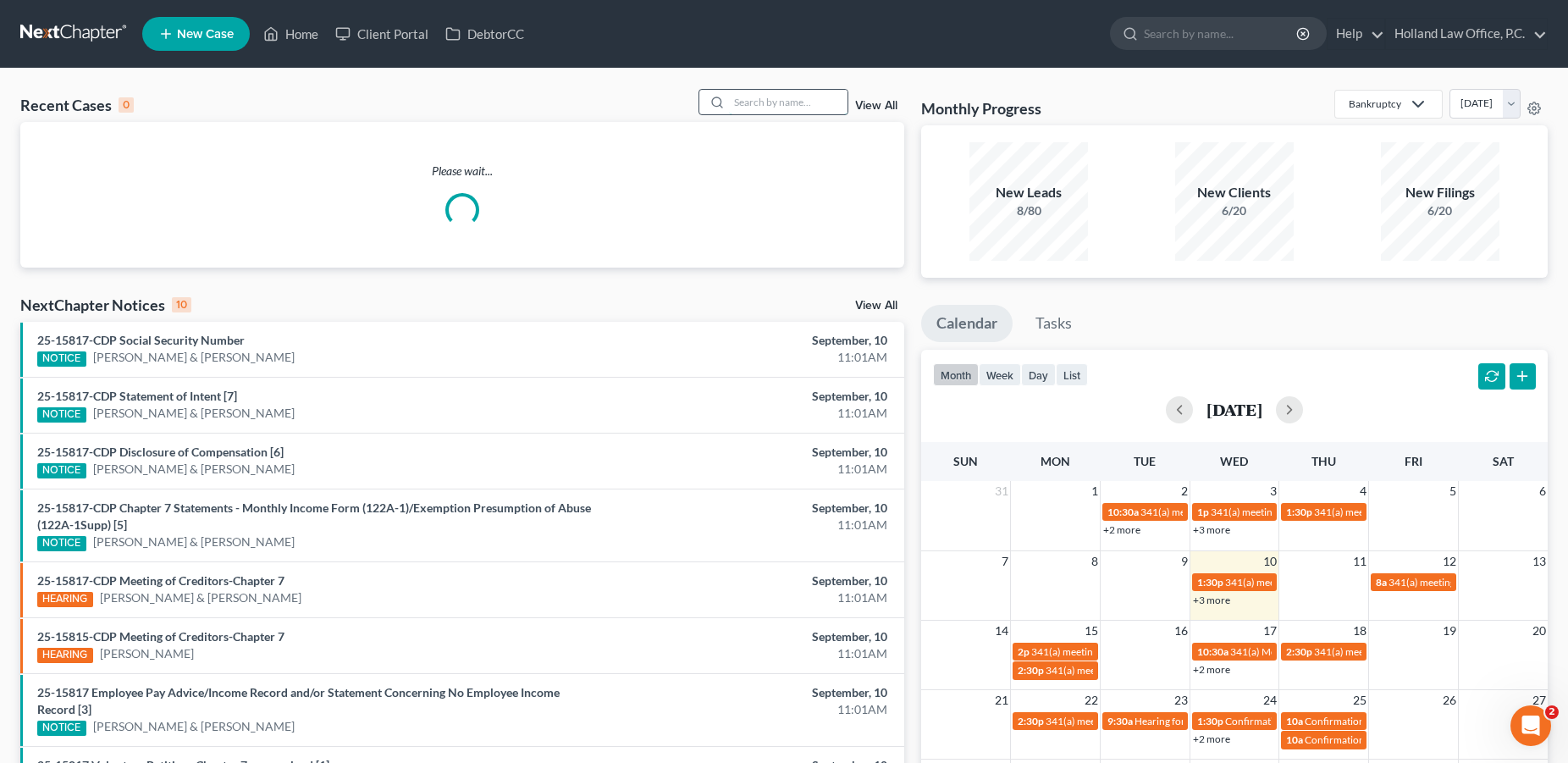
click at [790, 105] on input "search" at bounding box center [788, 102] width 118 height 24
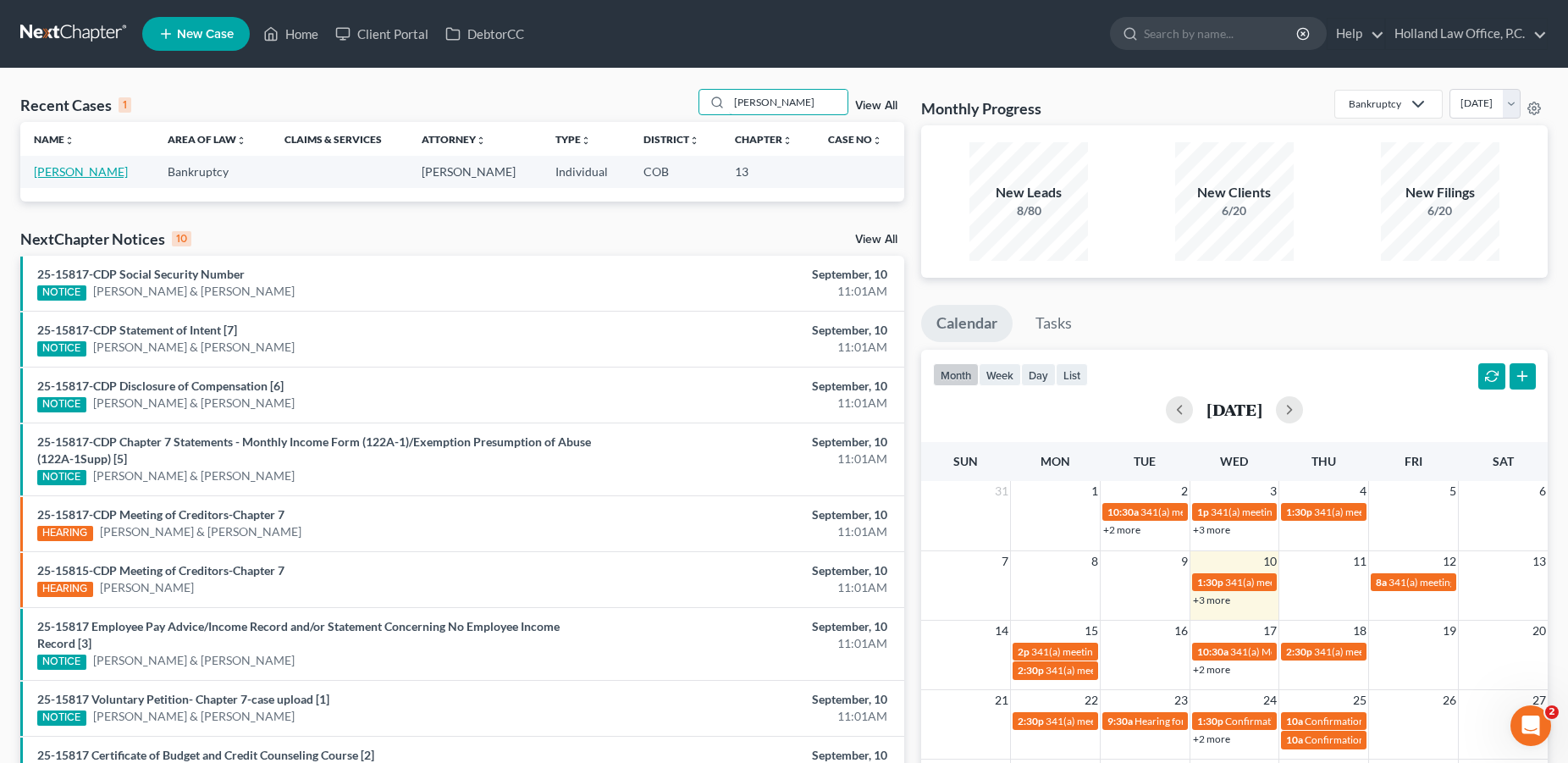
type input "[PERSON_NAME]"
click at [103, 174] on link "[PERSON_NAME]" at bounding box center [81, 171] width 94 height 15
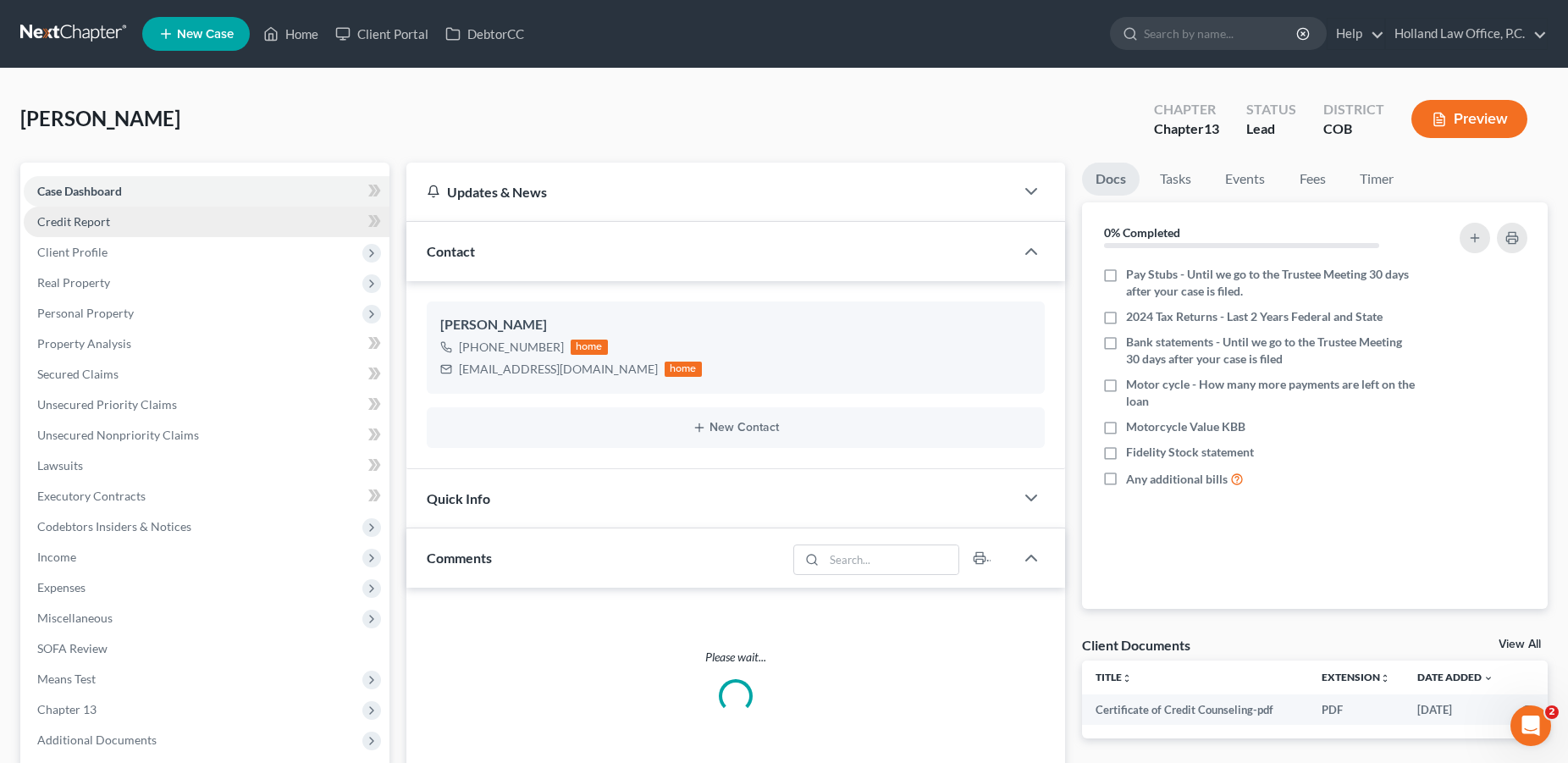
click at [87, 222] on span "Credit Report" at bounding box center [74, 222] width 73 height 15
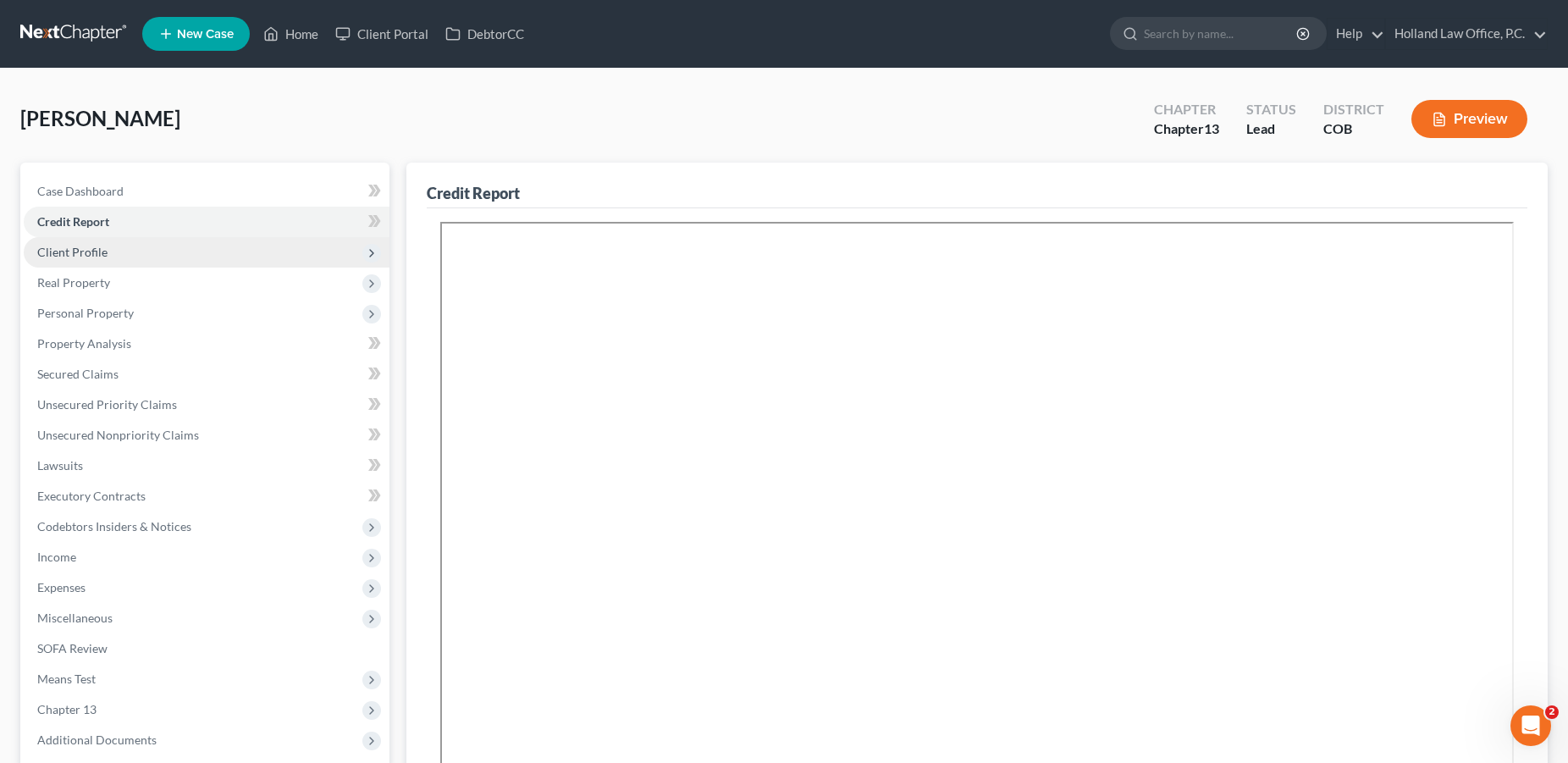
click at [74, 255] on span "Client Profile" at bounding box center [72, 252] width 70 height 15
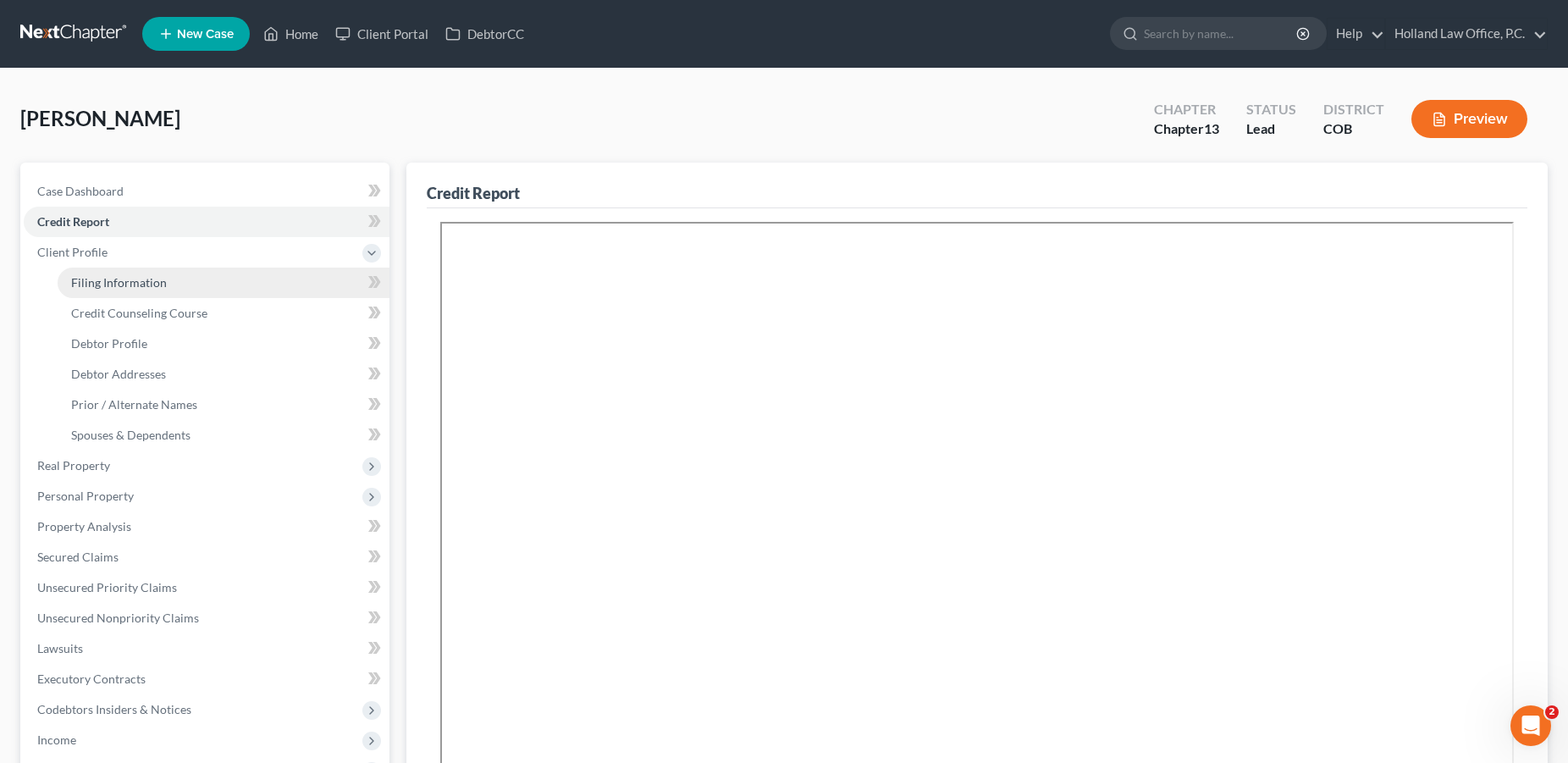
click at [92, 291] on link "Filing Information" at bounding box center [223, 282] width 332 height 30
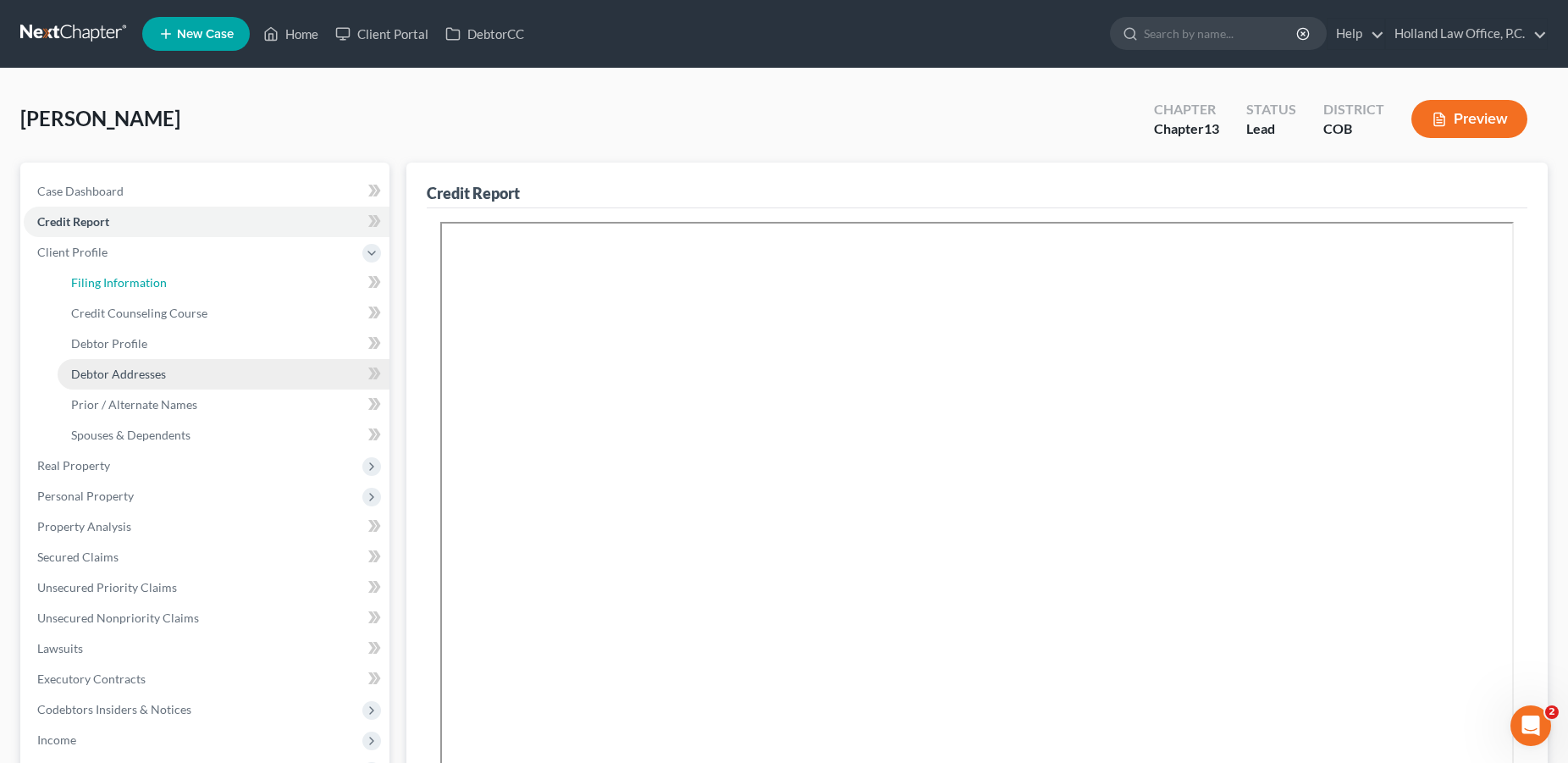
select select "1"
select select "0"
select select "3"
select select "5"
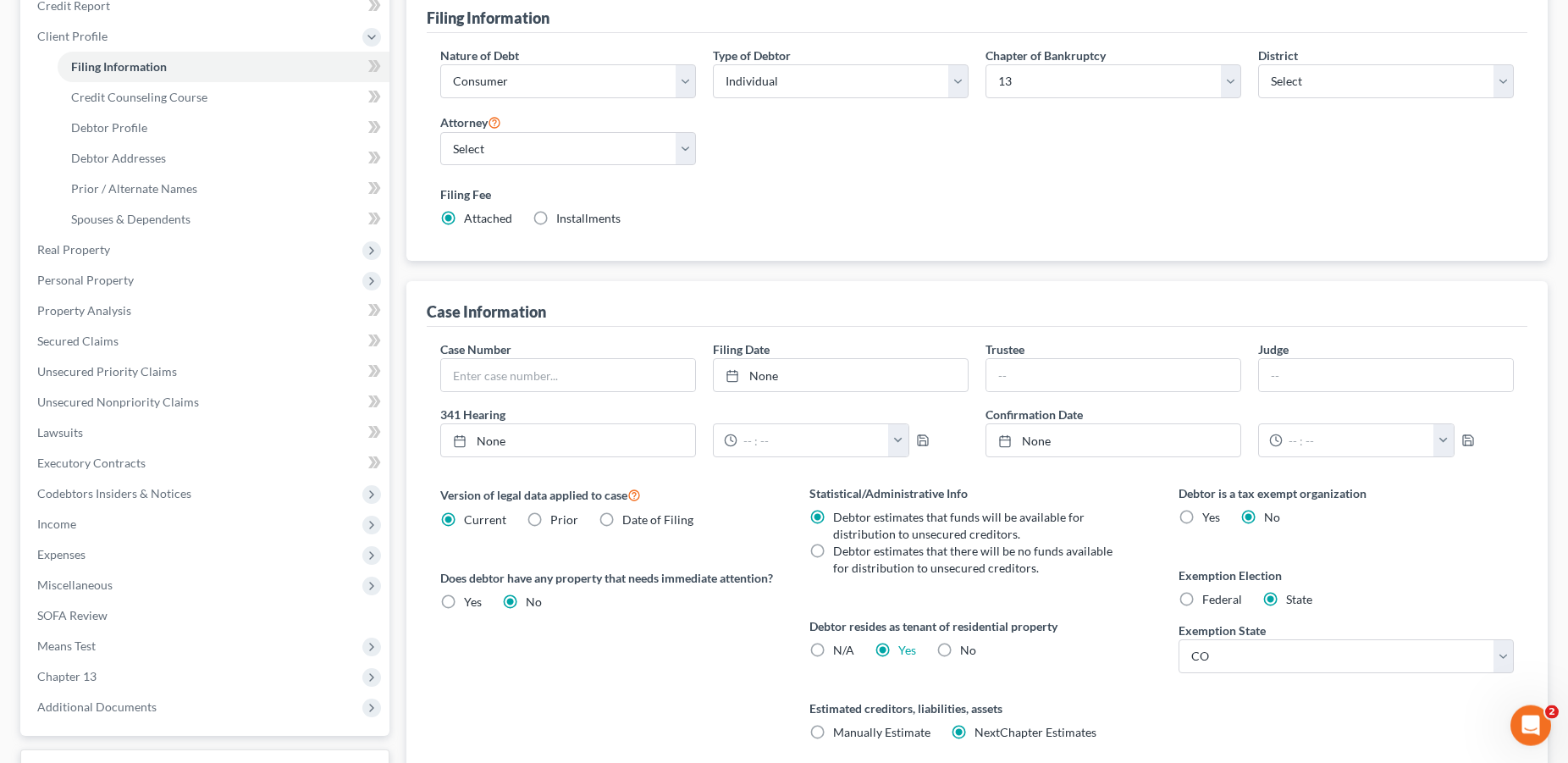
scroll to position [198, 0]
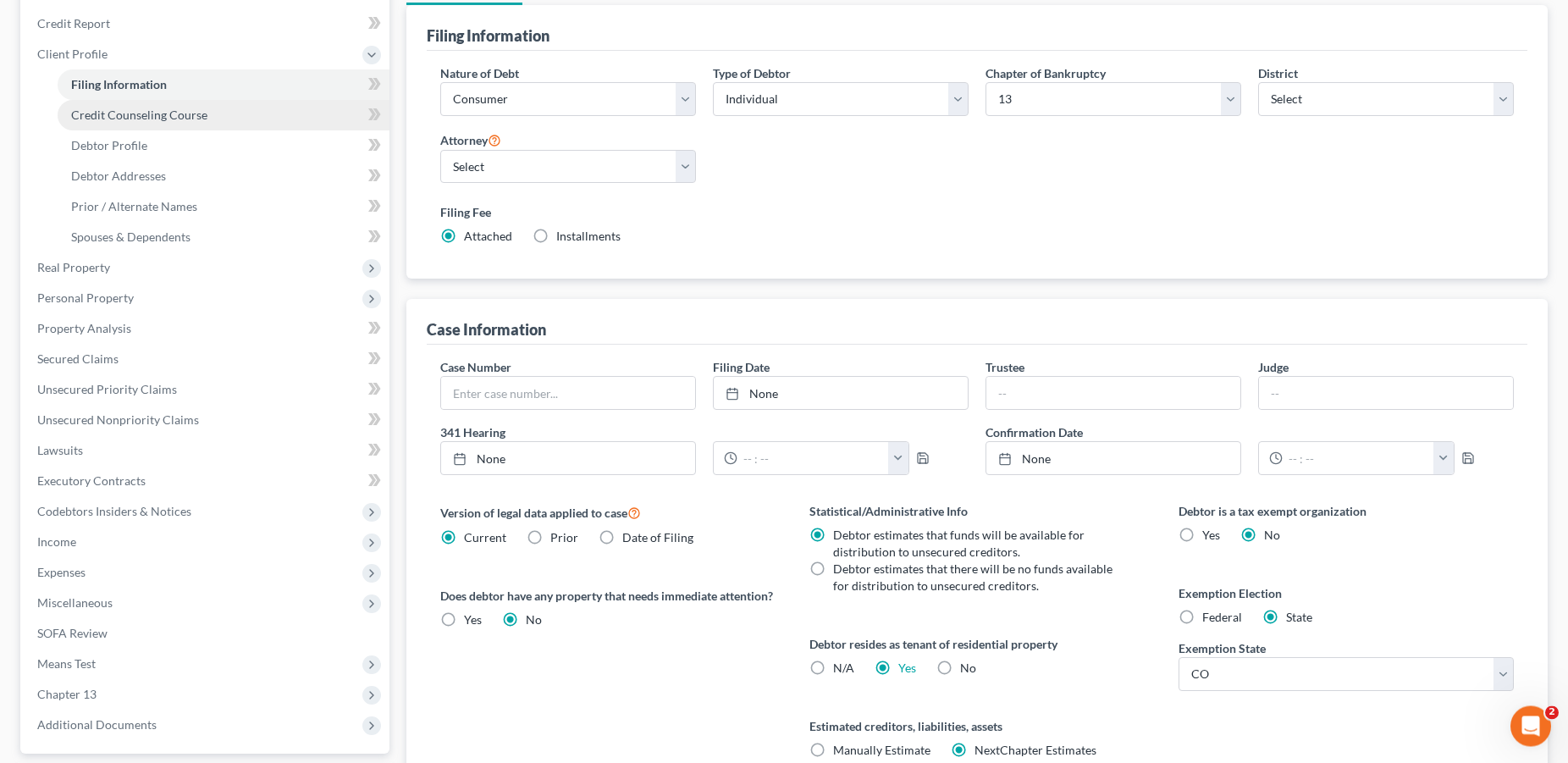
click at [132, 111] on span "Credit Counseling Course" at bounding box center [139, 115] width 136 height 15
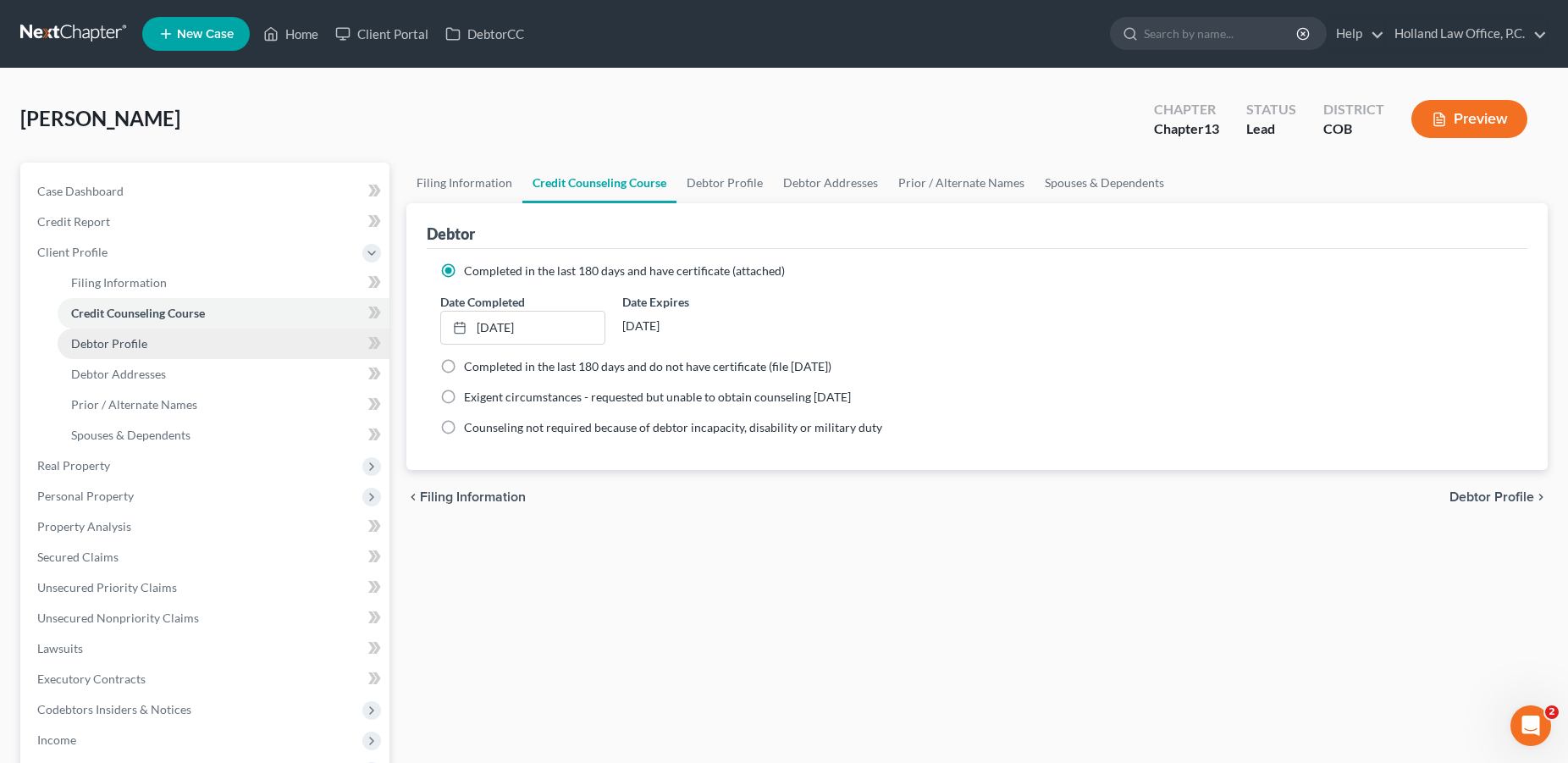
click at [129, 342] on span "Debtor Profile" at bounding box center [109, 343] width 76 height 15
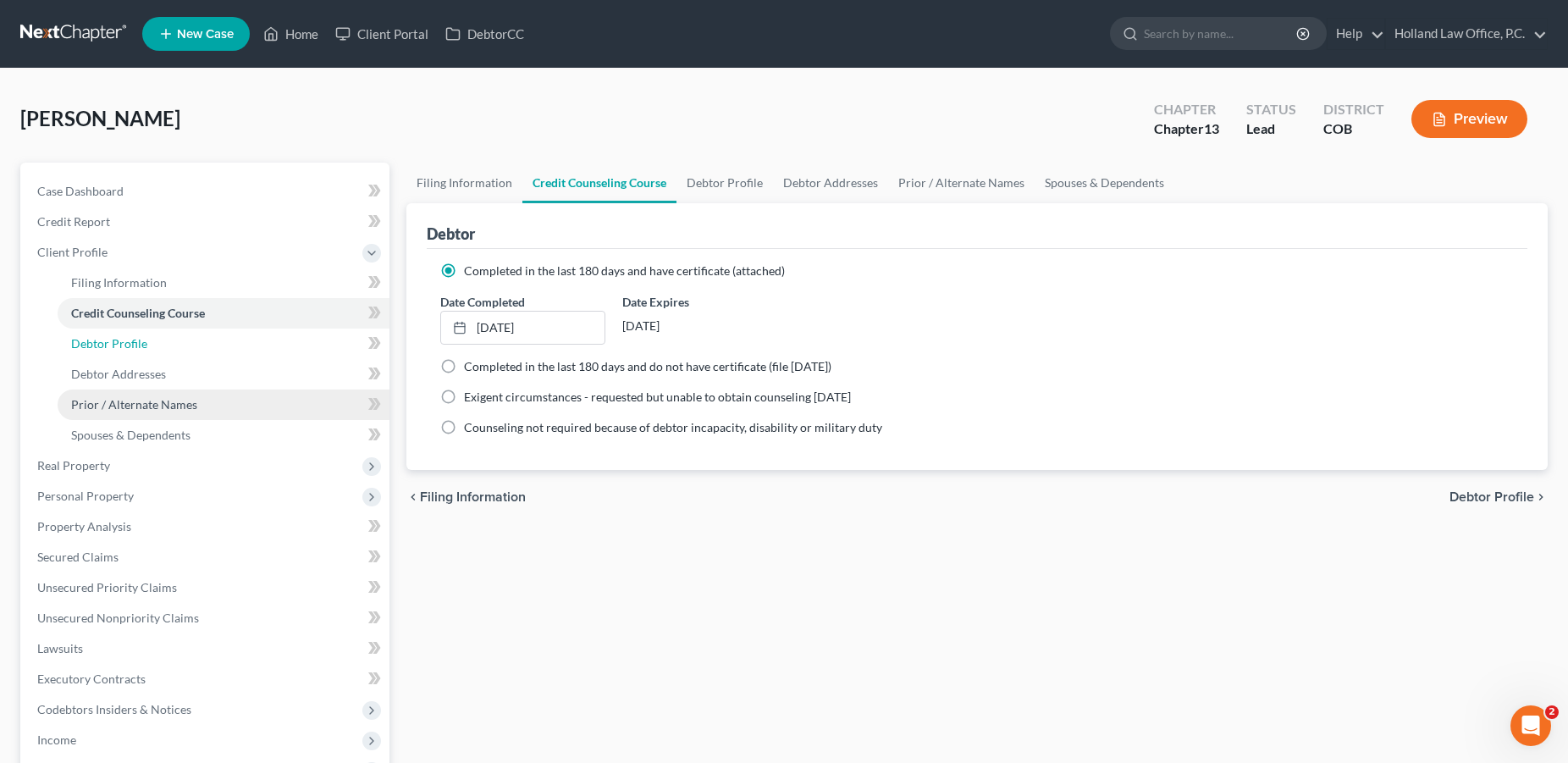
select select "3"
select select "0"
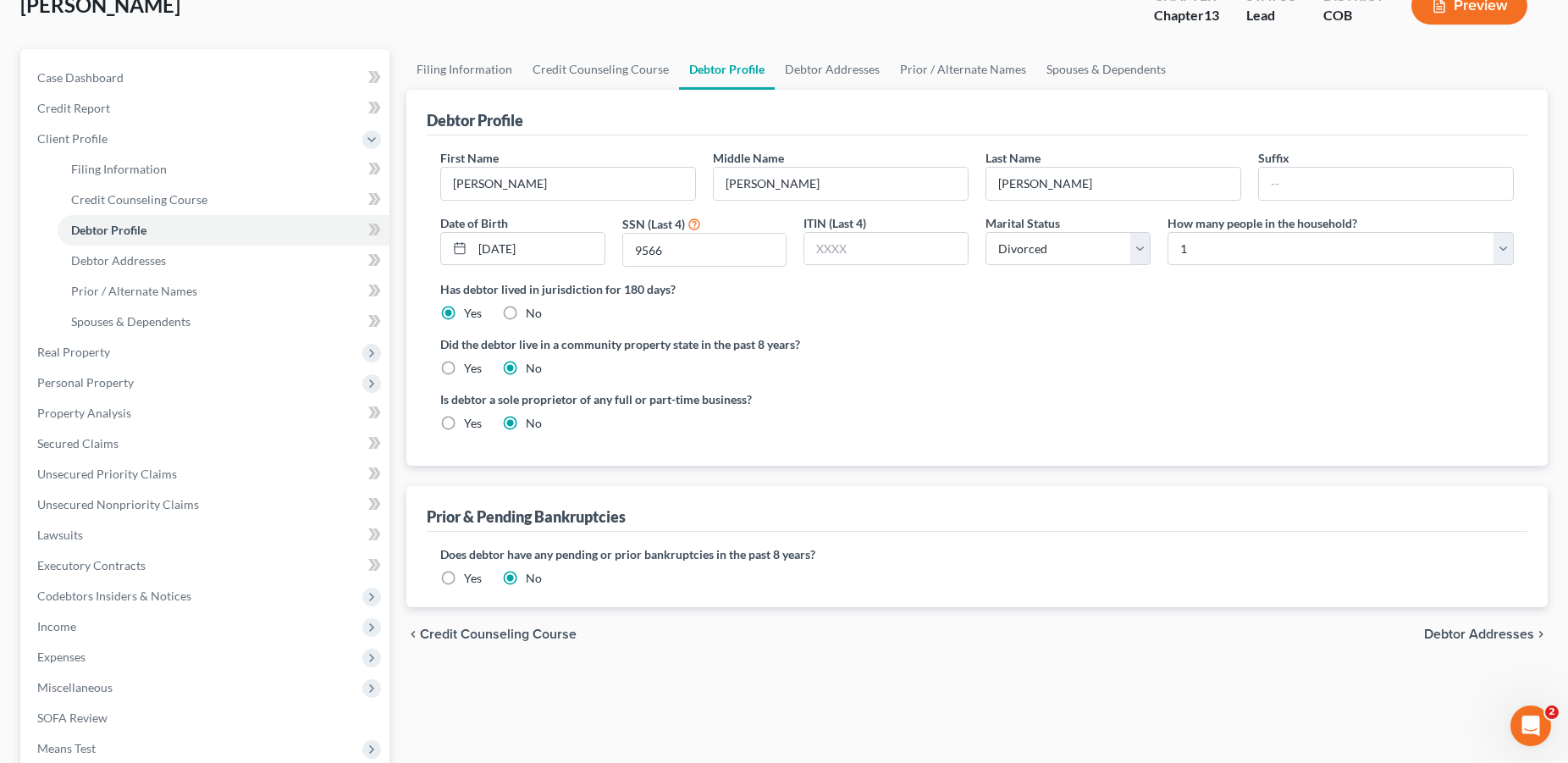
scroll to position [110, 0]
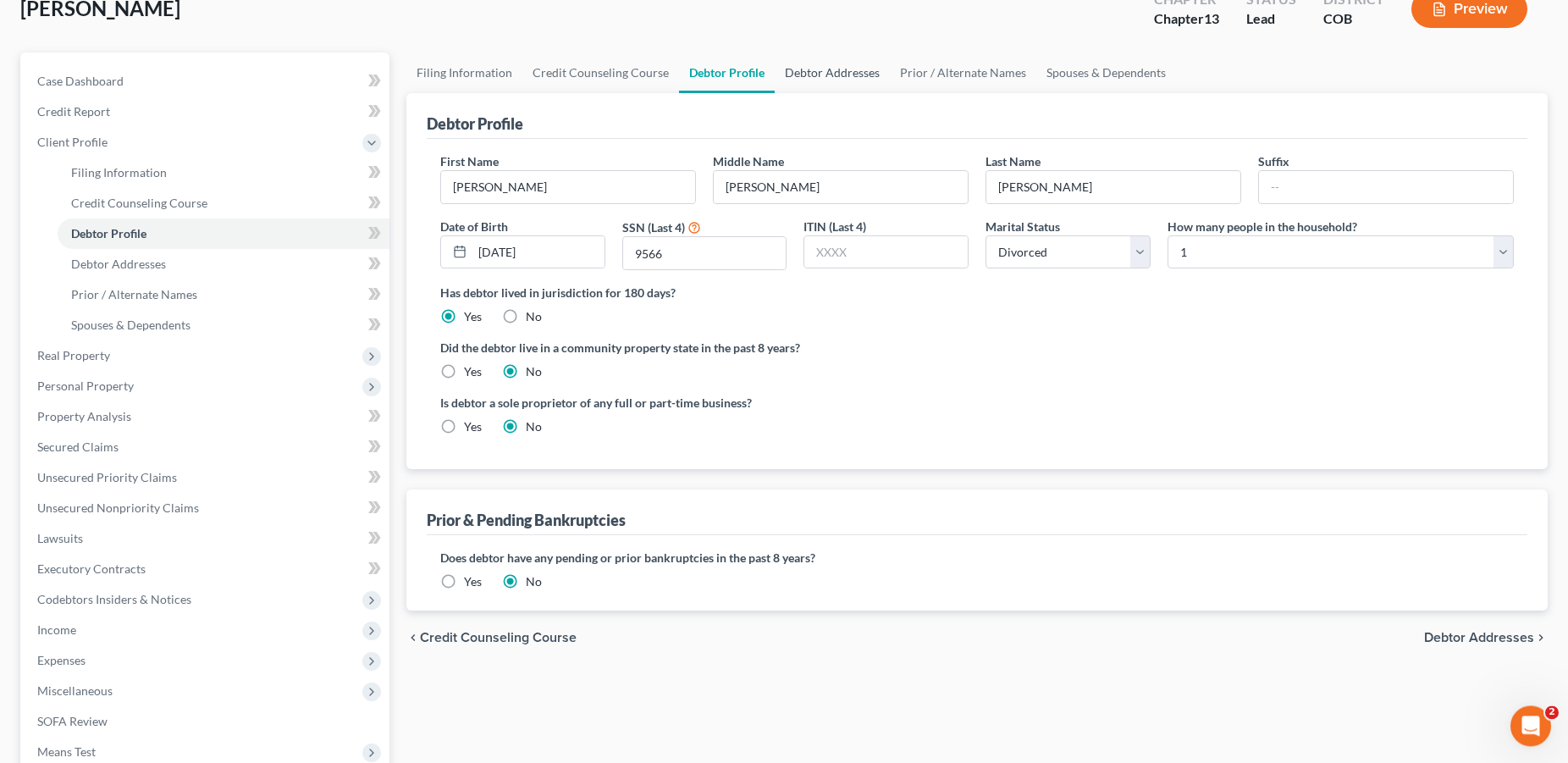
click at [818, 71] on link "Debtor Addresses" at bounding box center [832, 72] width 116 height 41
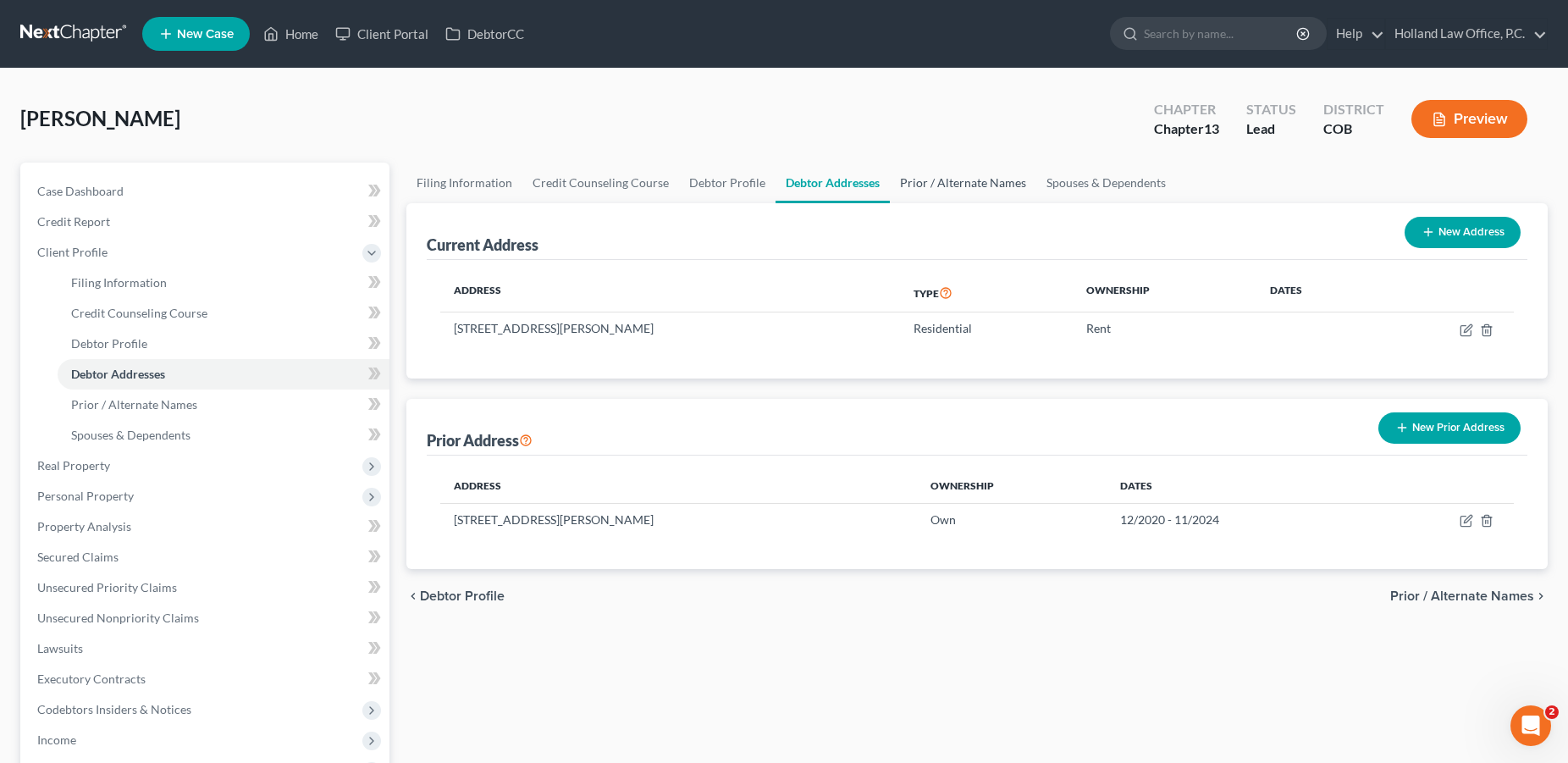
click at [927, 184] on link "Prior / Alternate Names" at bounding box center [963, 182] width 147 height 41
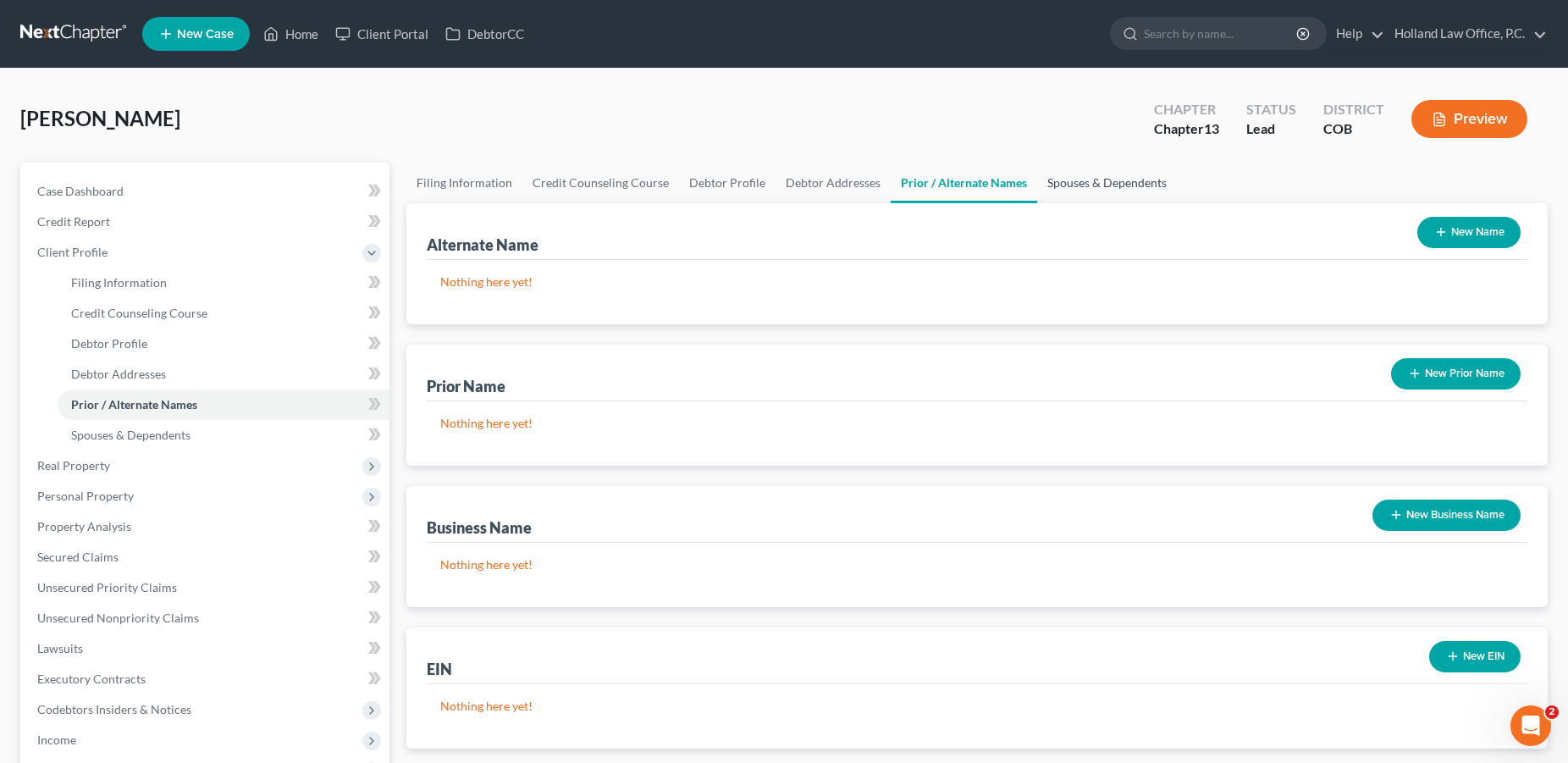
click at [1067, 184] on link "Spouses & Dependents" at bounding box center [1107, 182] width 140 height 41
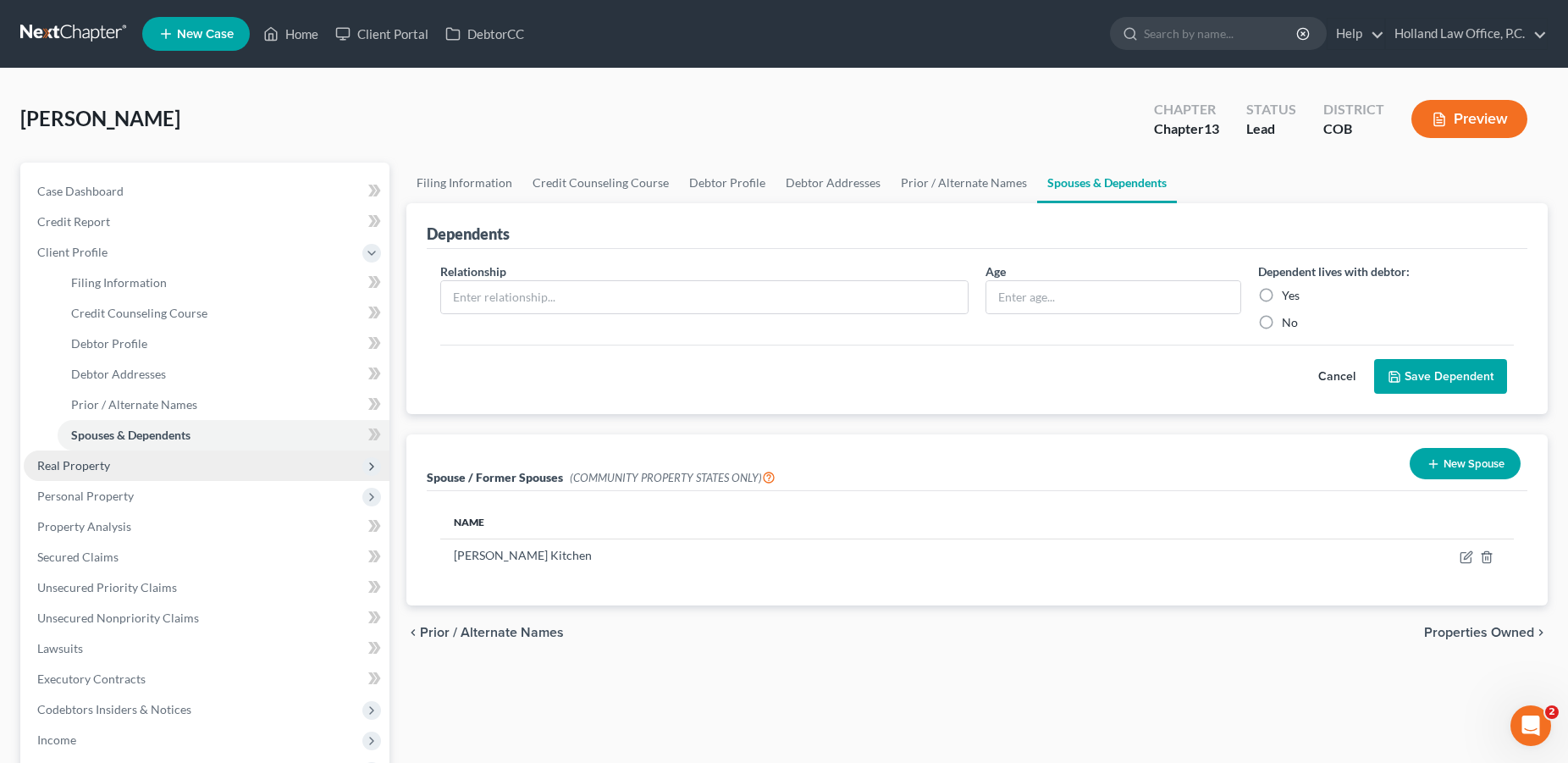
click at [129, 462] on span "Real Property" at bounding box center [206, 465] width 366 height 30
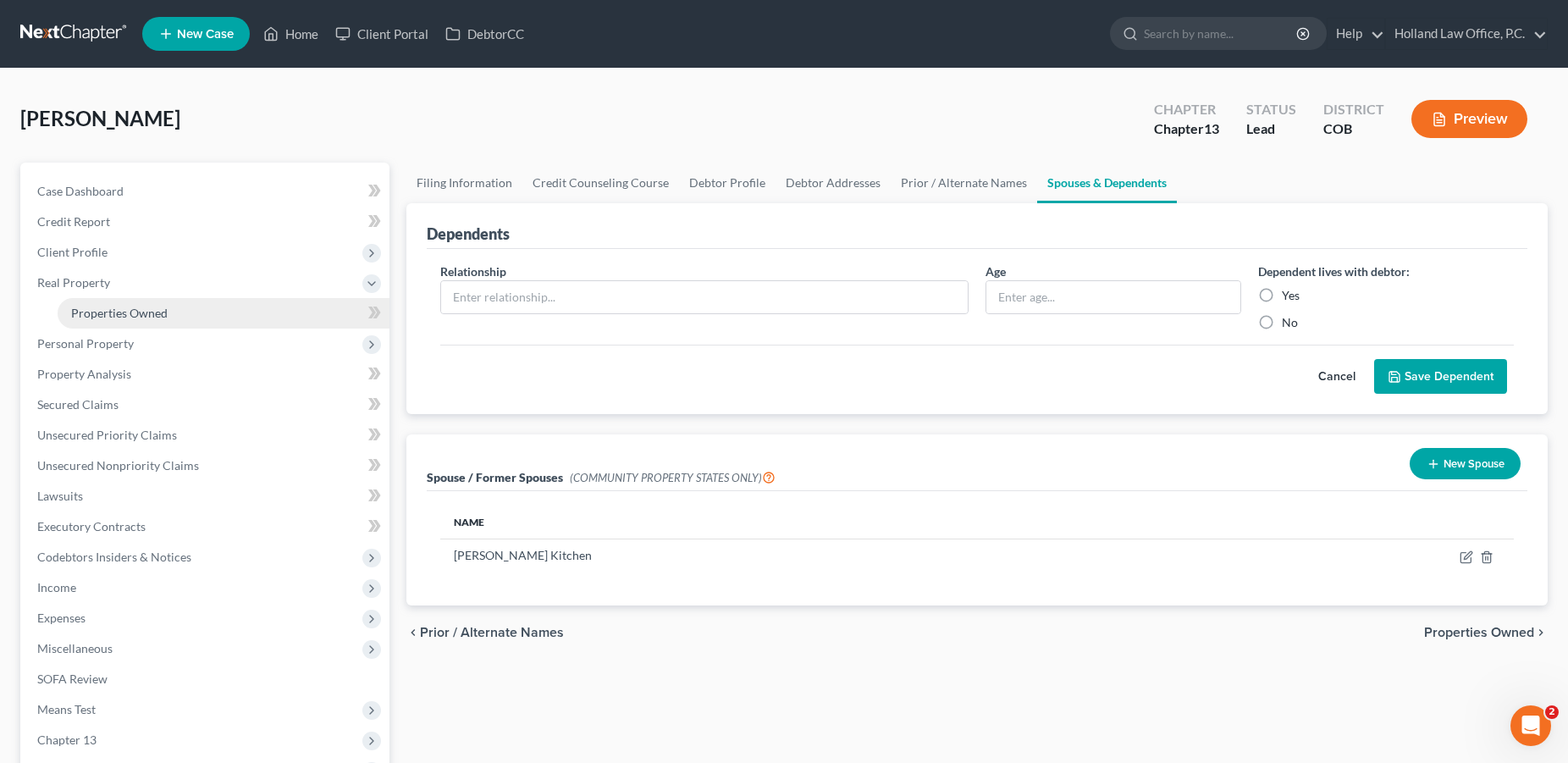
click at [122, 318] on span "Properties Owned" at bounding box center [119, 313] width 96 height 15
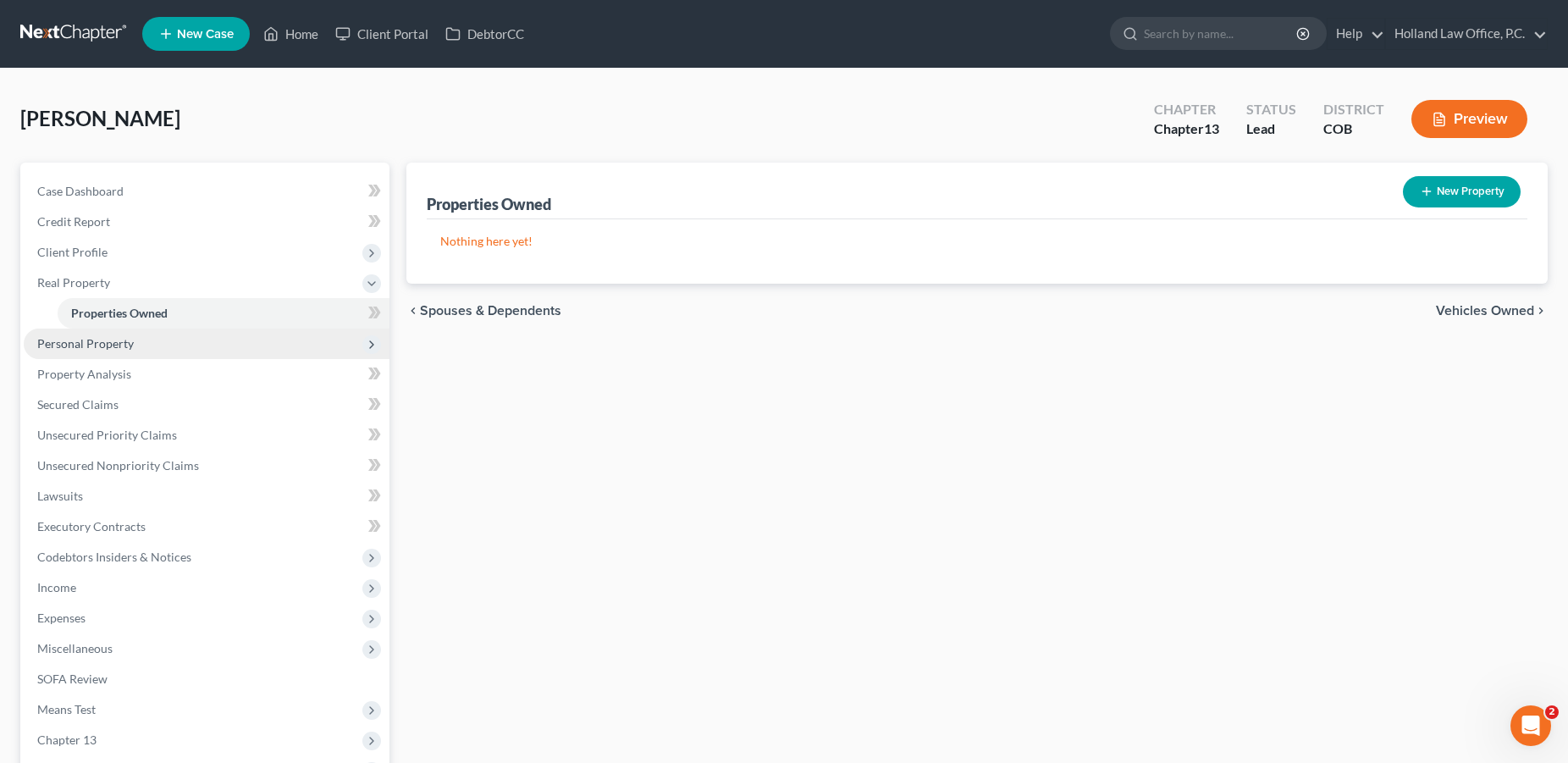
click at [125, 346] on span "Personal Property" at bounding box center [85, 343] width 96 height 15
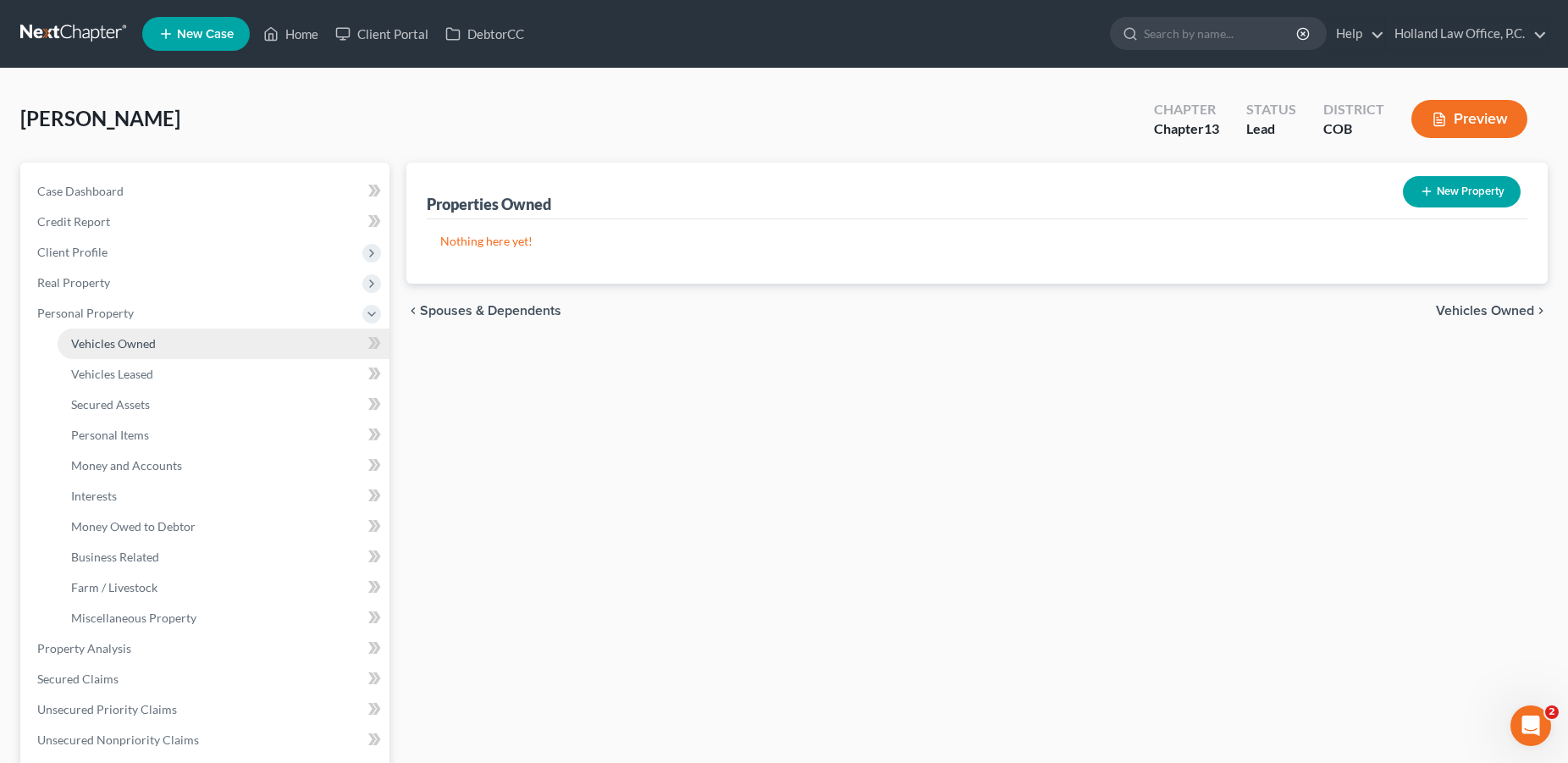
click at [121, 348] on span "Vehicles Owned" at bounding box center [113, 343] width 84 height 15
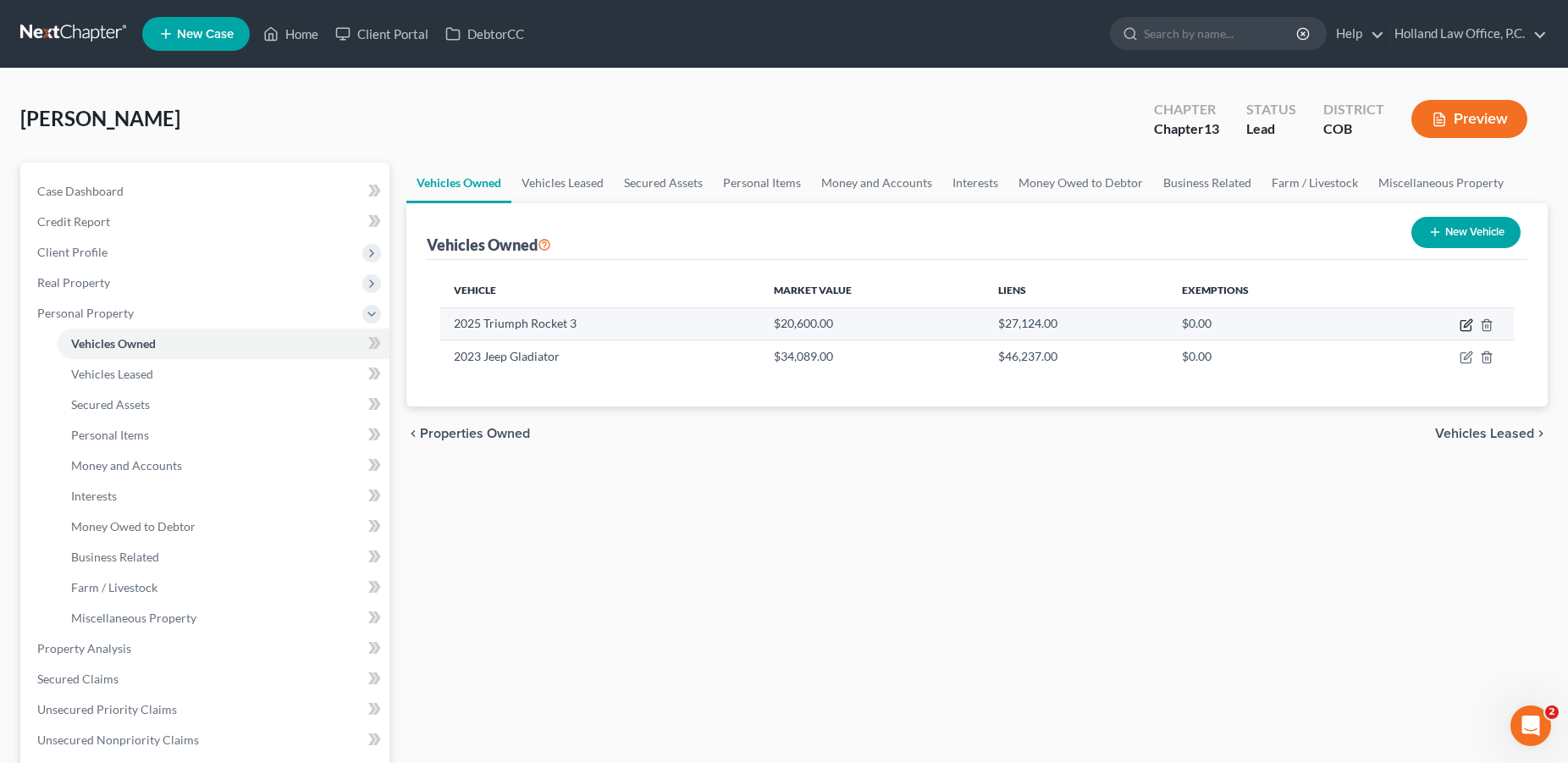
click at [1463, 322] on icon "button" at bounding box center [1466, 325] width 14 height 14
select select "0"
select select "1"
select select "2"
select select "0"
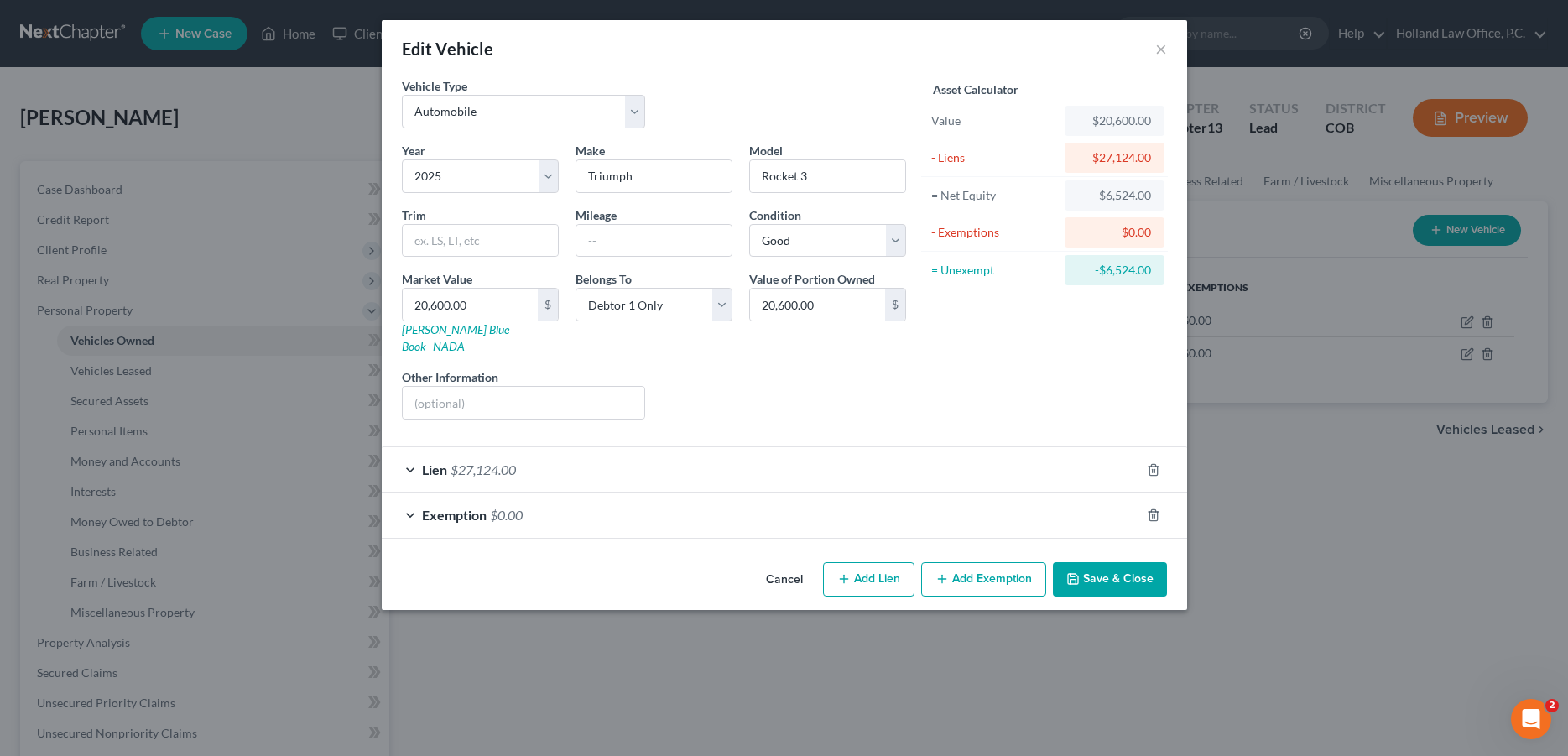
click at [1090, 564] on button "Save & Close" at bounding box center [1110, 579] width 115 height 35
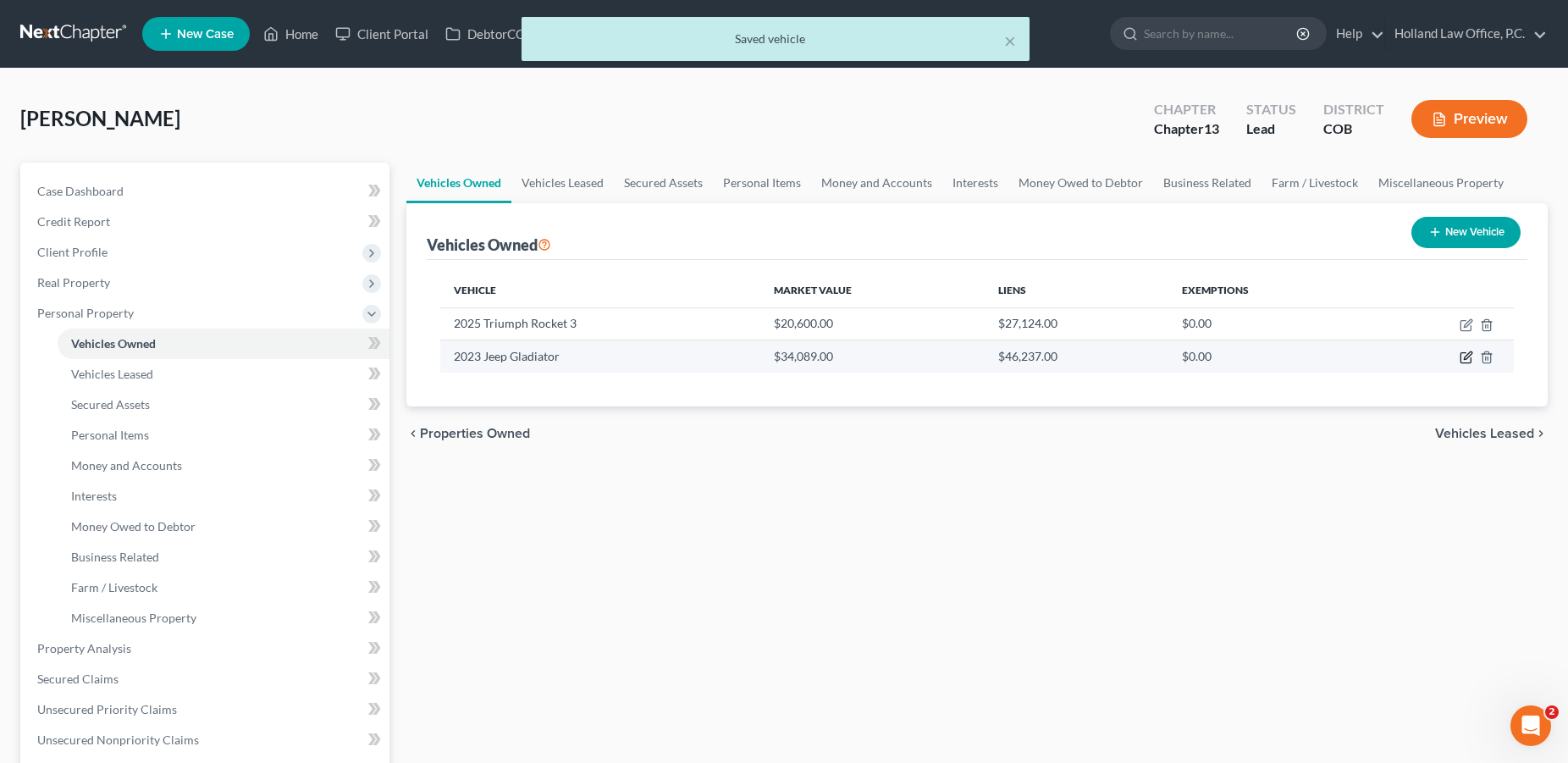
click at [1464, 353] on icon "button" at bounding box center [1465, 358] width 10 height 10
select select "0"
select select "3"
select select "2"
select select "0"
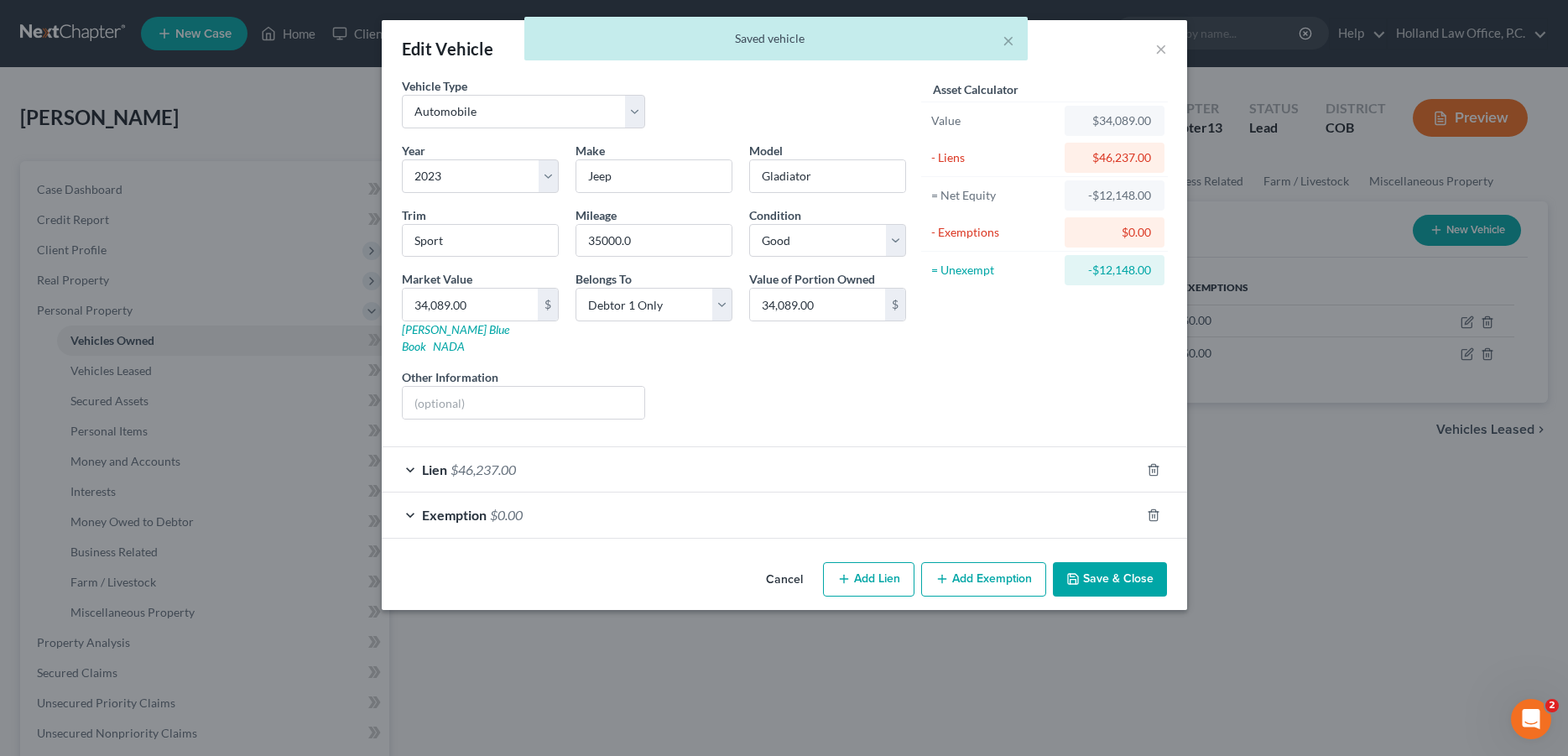
click at [1103, 562] on button "Save & Close" at bounding box center [1110, 579] width 115 height 35
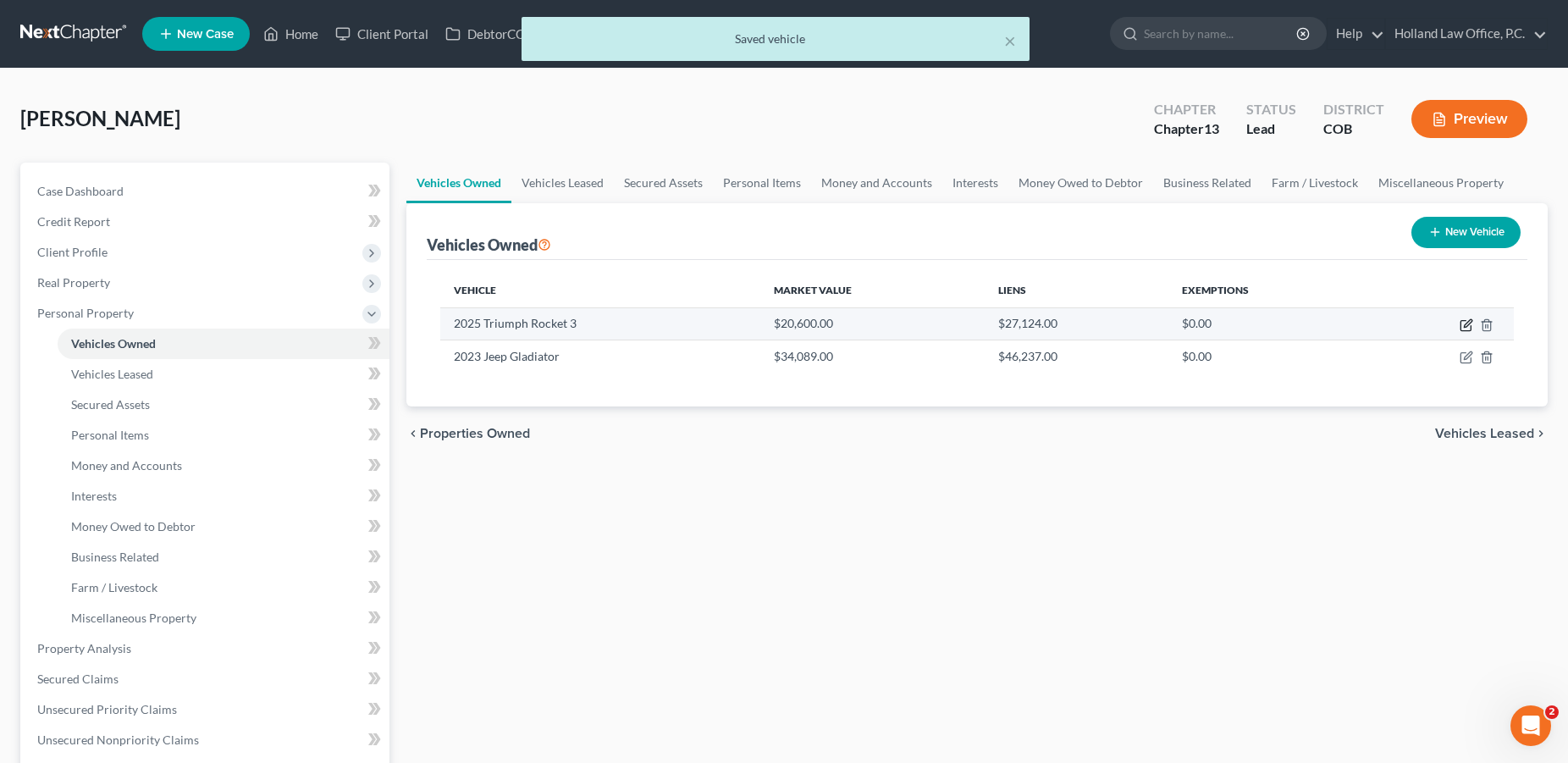
click at [1466, 327] on icon "button" at bounding box center [1467, 322] width 8 height 8
select select "0"
select select "1"
select select "2"
select select "0"
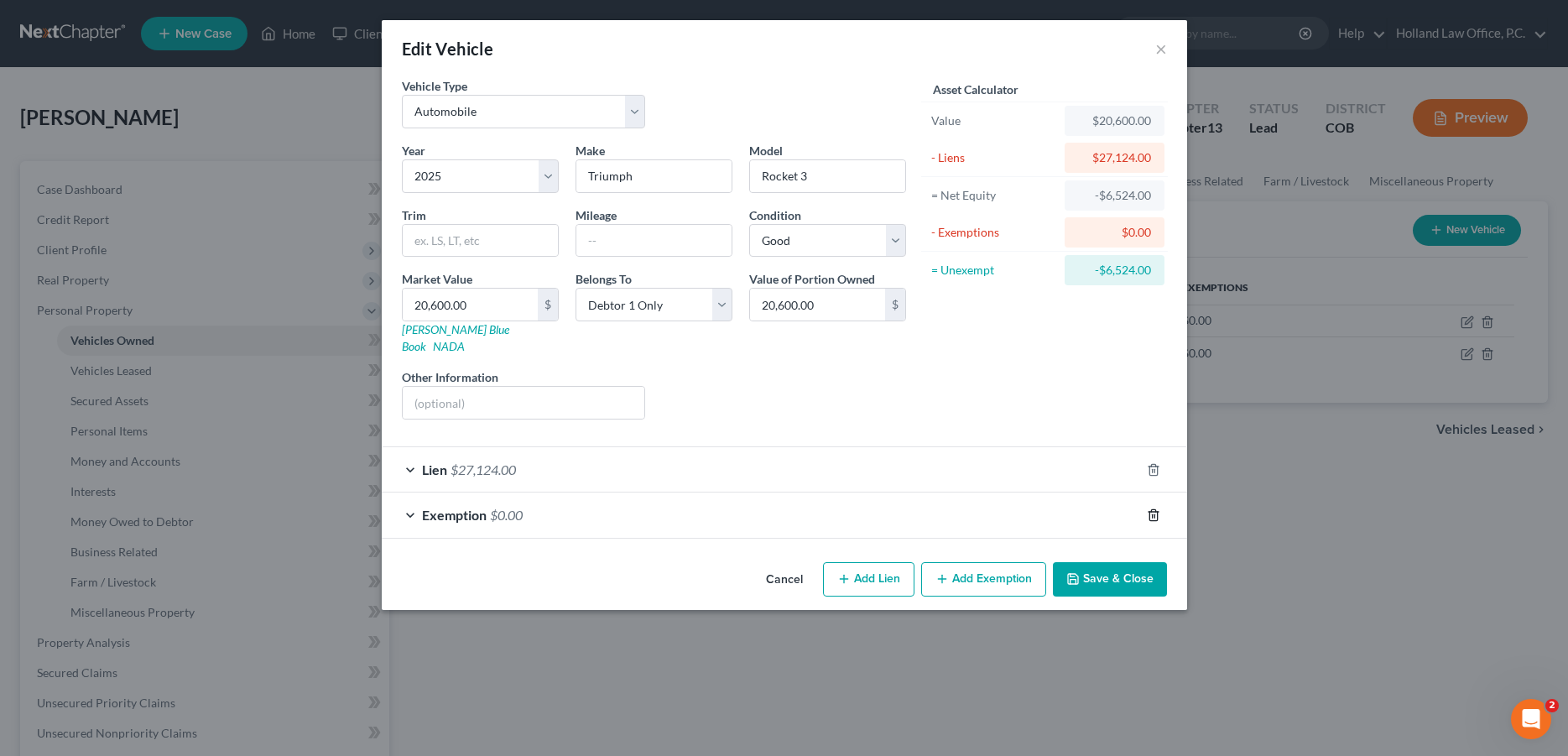
click at [1150, 509] on icon "button" at bounding box center [1153, 514] width 8 height 11
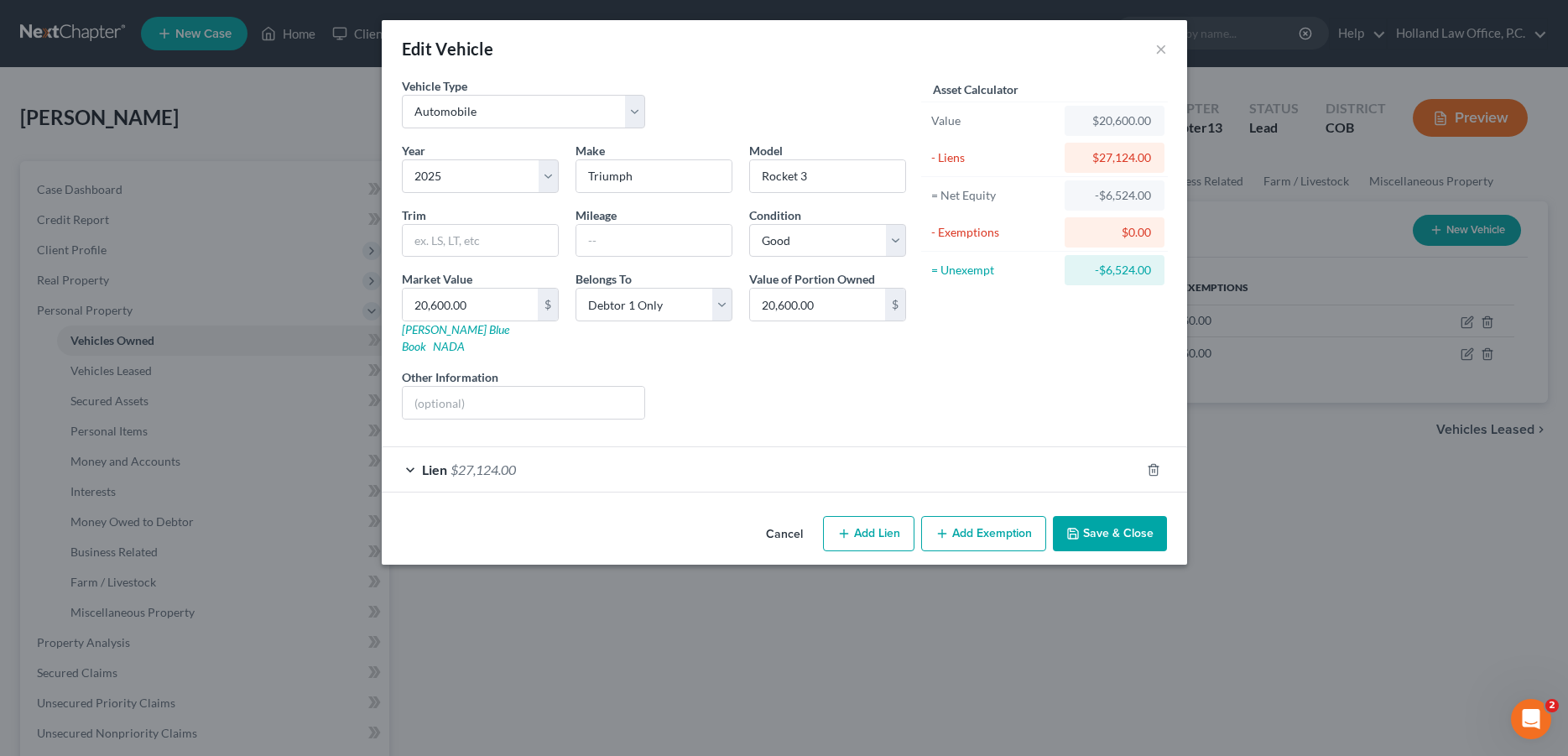
drag, startPoint x: 1093, startPoint y: 505, endPoint x: 1171, endPoint y: 491, distance: 79.2
click at [1094, 516] on button "Save & Close" at bounding box center [1110, 533] width 115 height 35
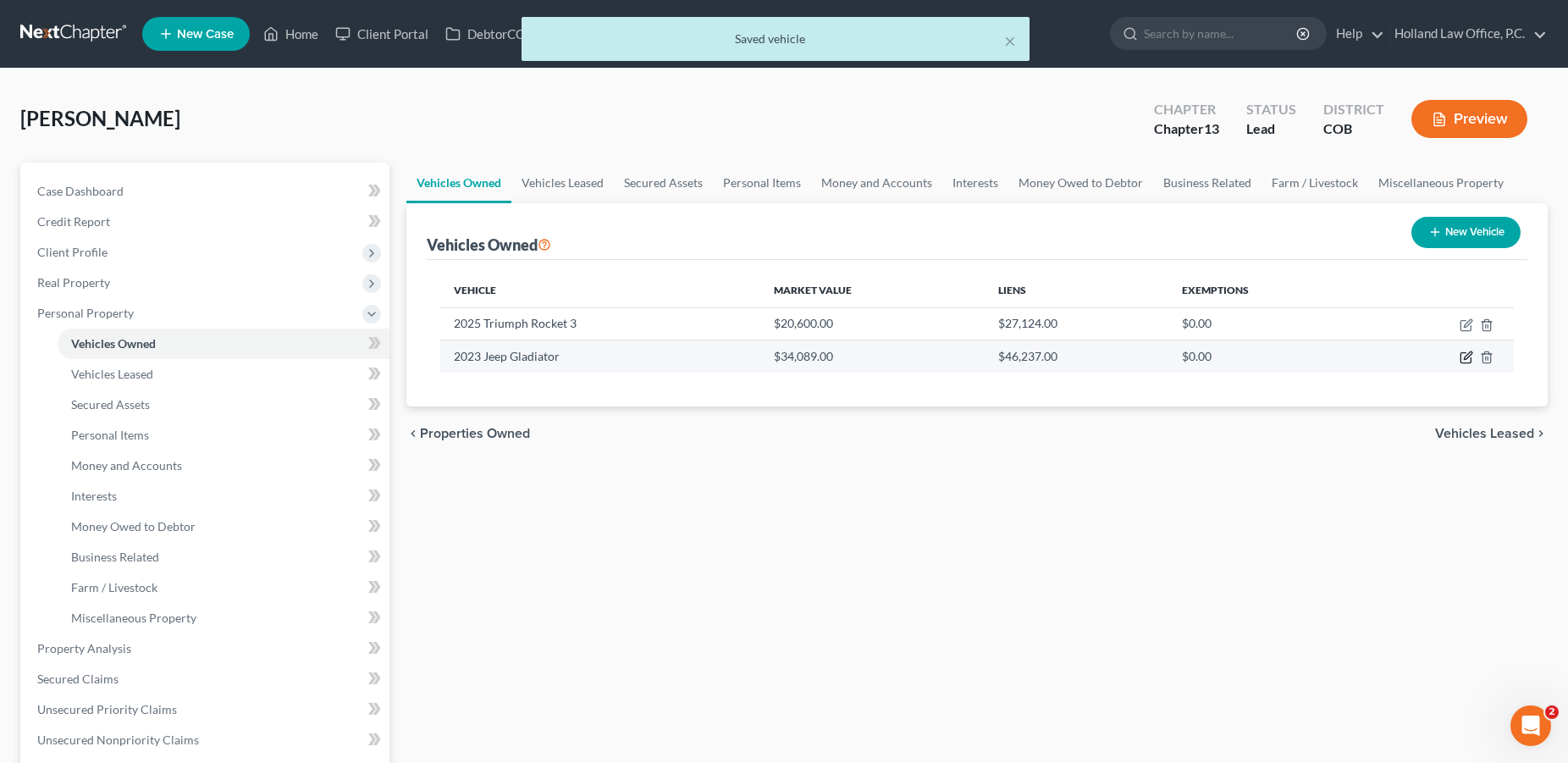
click at [1465, 356] on icon "button" at bounding box center [1466, 357] width 14 height 14
select select "0"
select select "3"
select select "2"
select select "0"
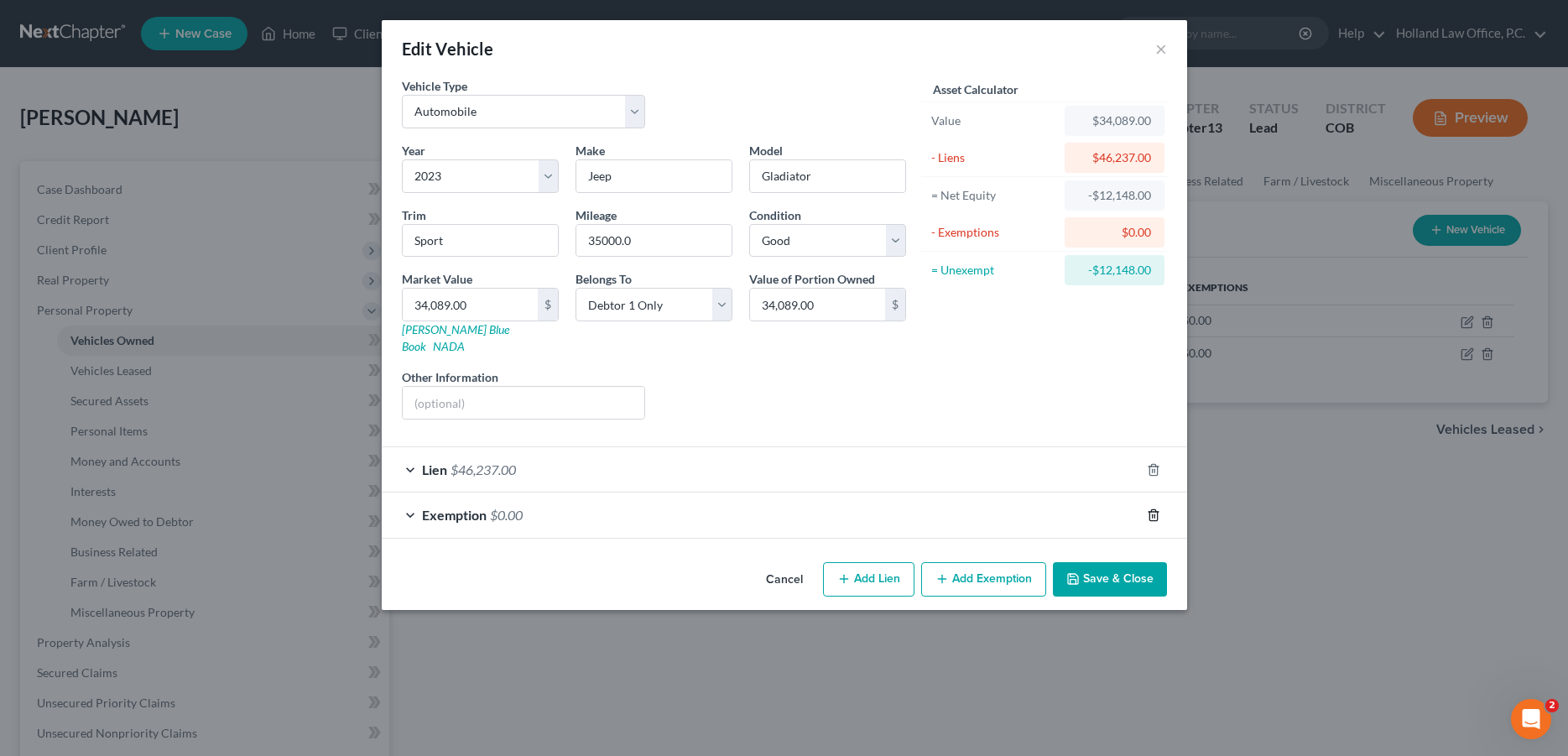
click at [1153, 509] on icon "button" at bounding box center [1154, 516] width 14 height 14
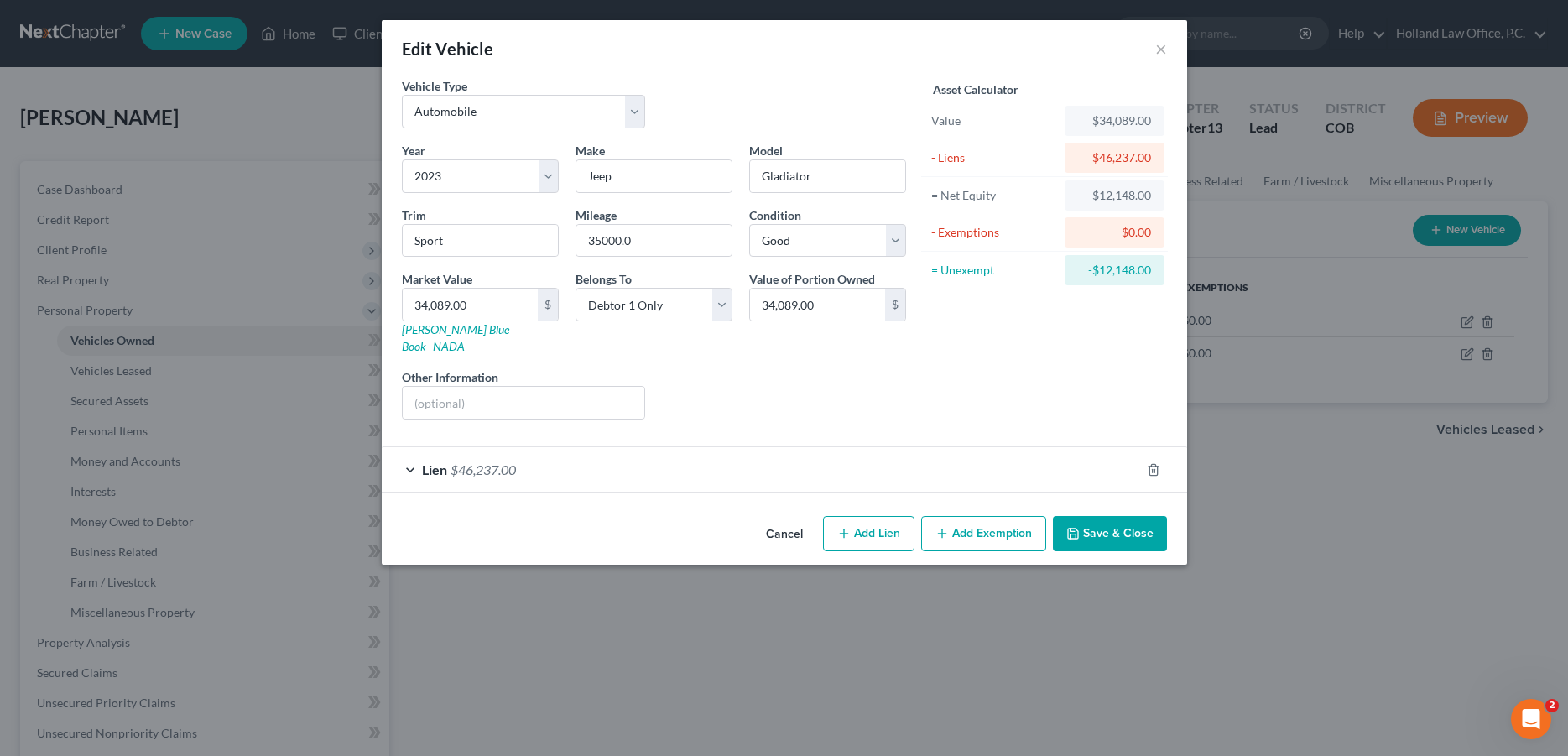
click at [1119, 516] on button "Save & Close" at bounding box center [1110, 533] width 115 height 35
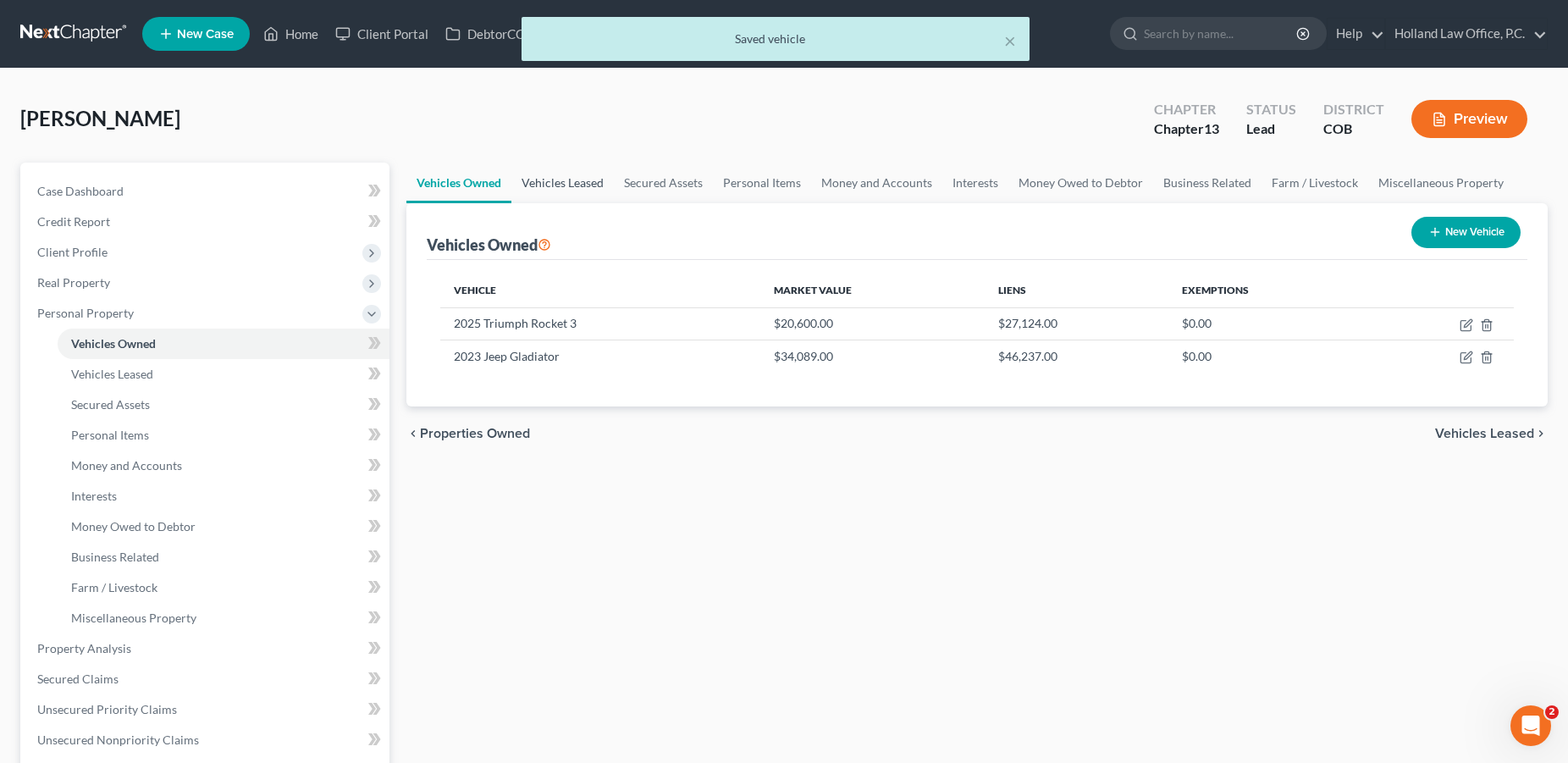
click at [561, 186] on link "Vehicles Leased" at bounding box center [563, 182] width 103 height 41
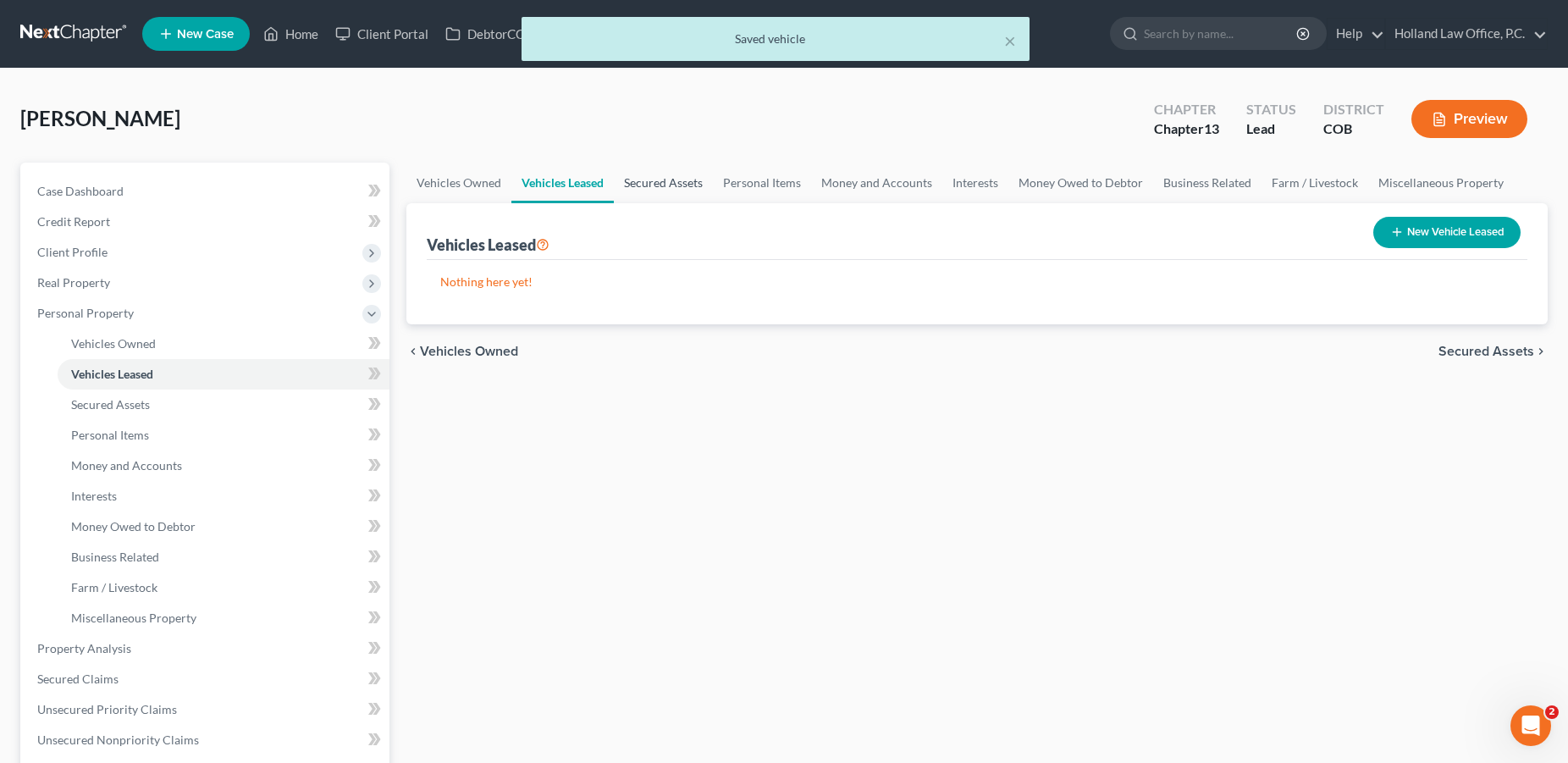
click at [660, 182] on link "Secured Assets" at bounding box center [663, 182] width 99 height 41
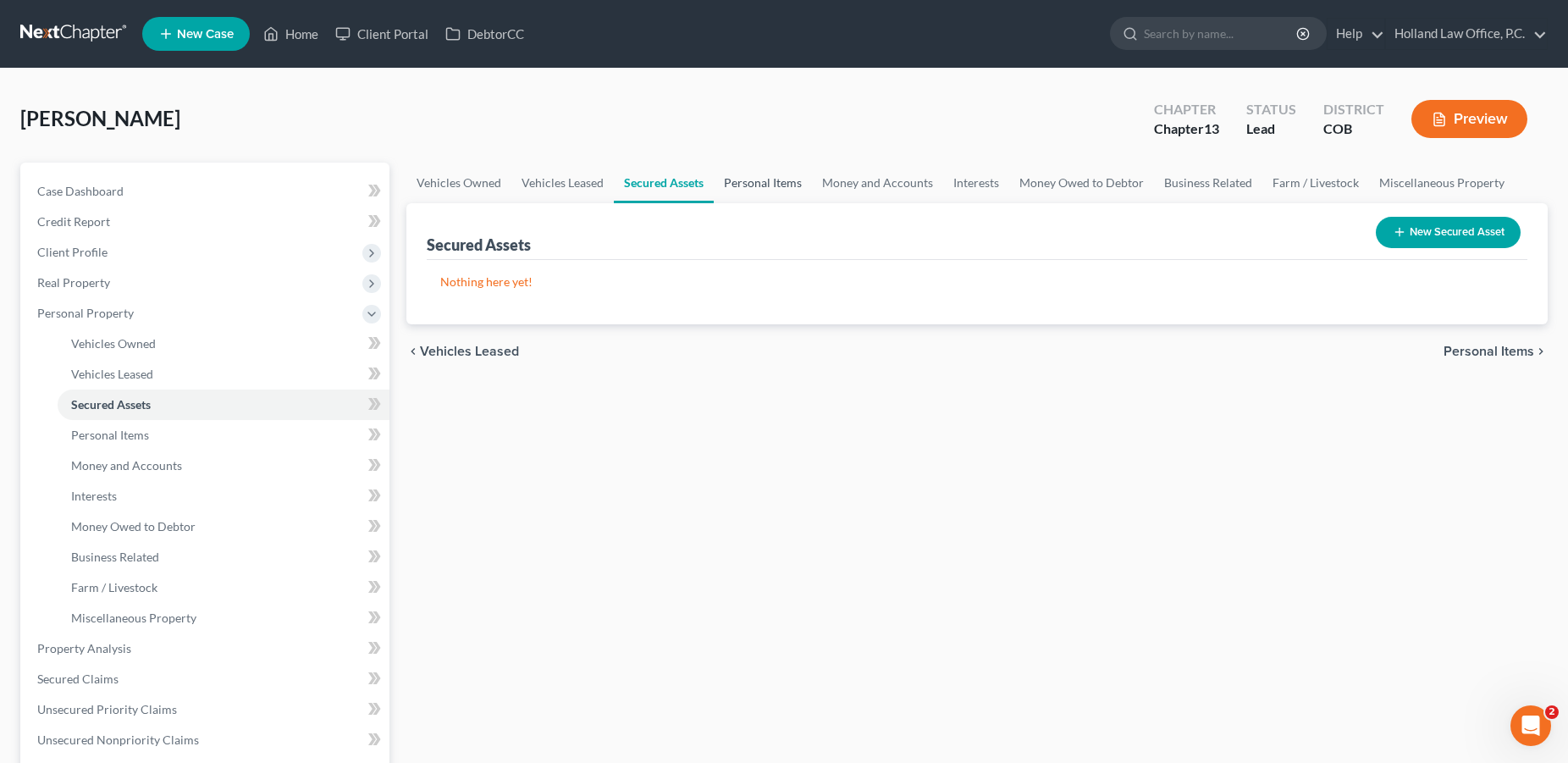
click at [763, 184] on link "Personal Items" at bounding box center [762, 182] width 98 height 41
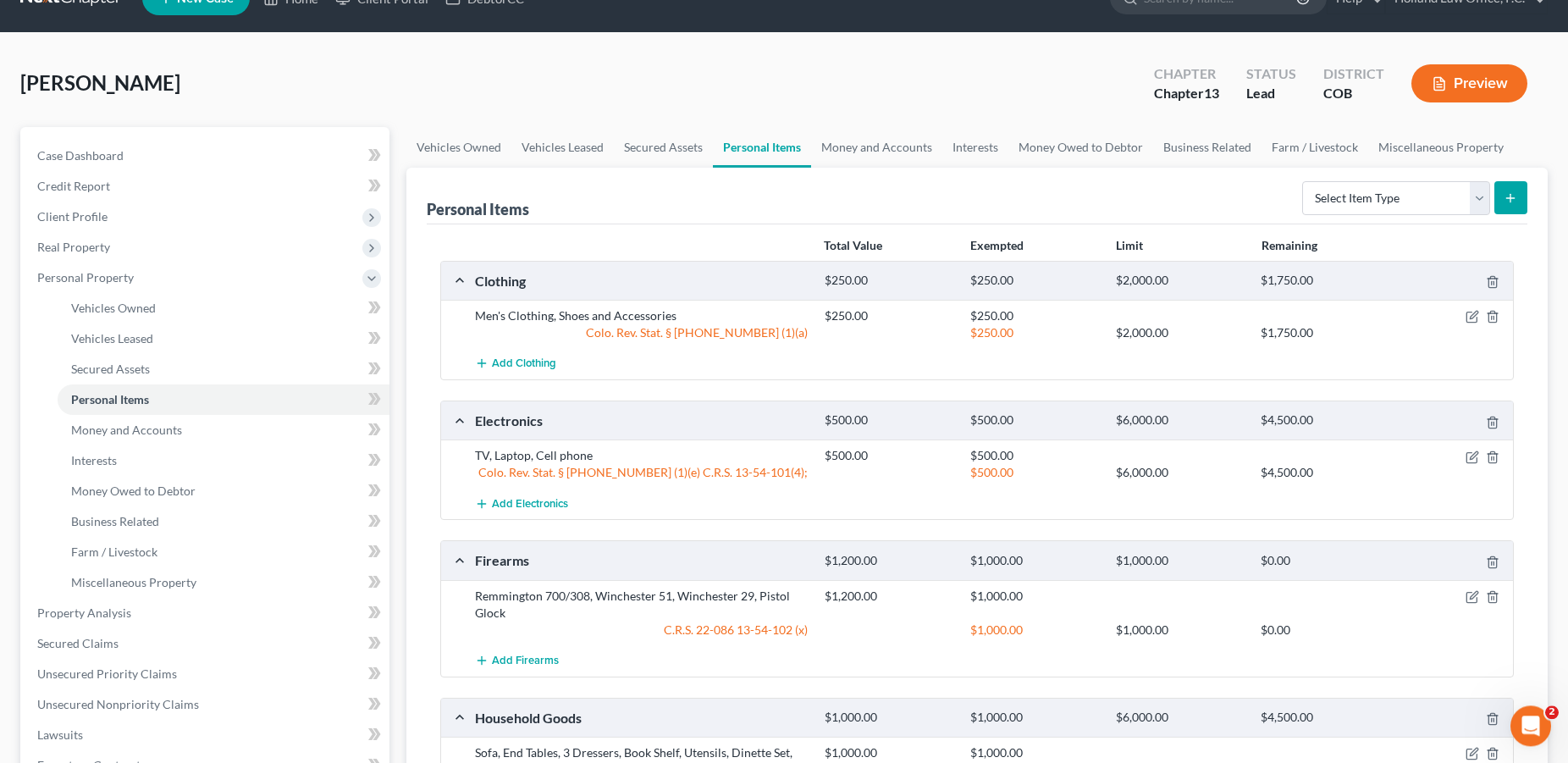
scroll to position [30, 0]
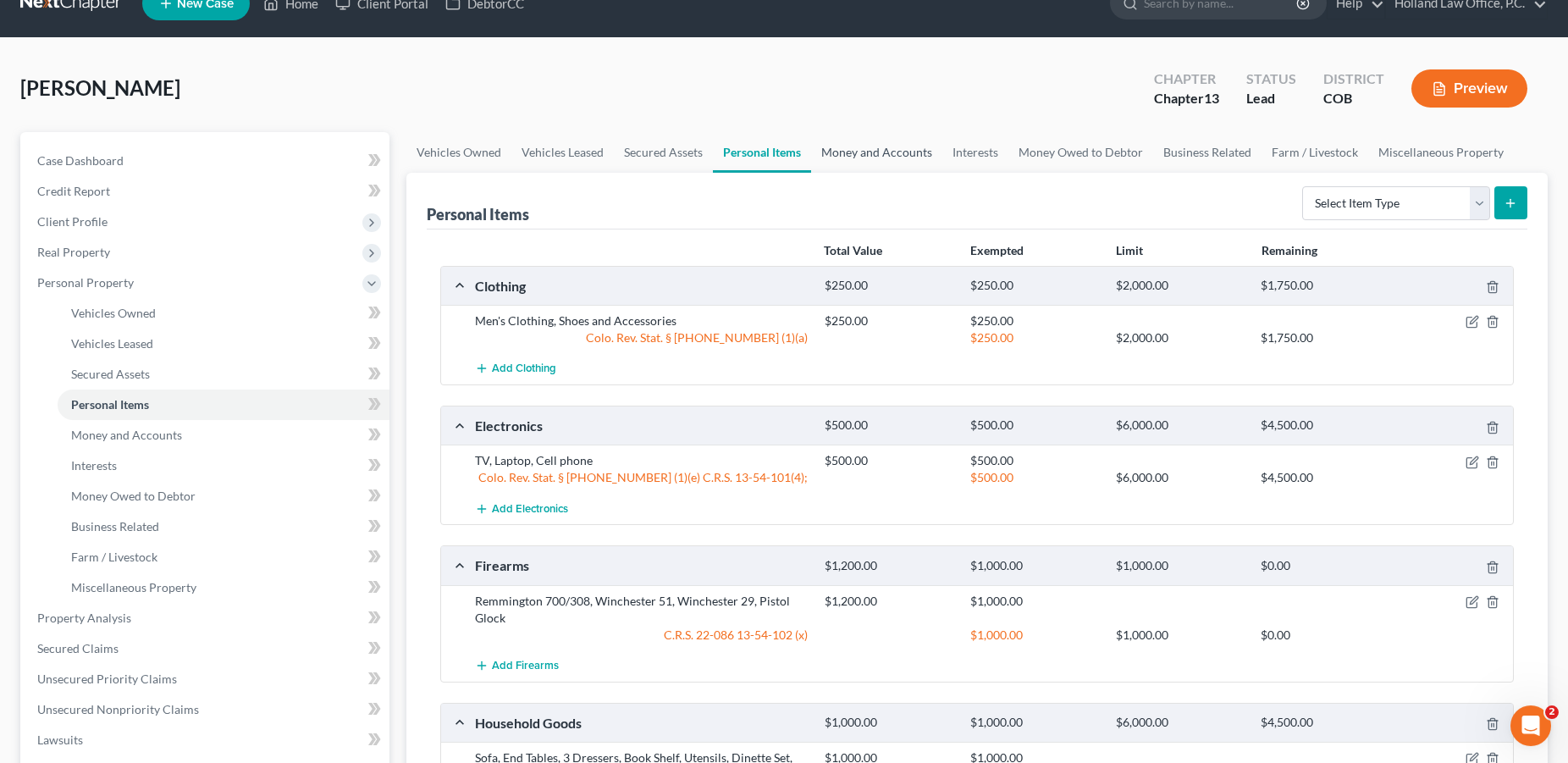
click at [870, 152] on link "Money and Accounts" at bounding box center [877, 152] width 131 height 41
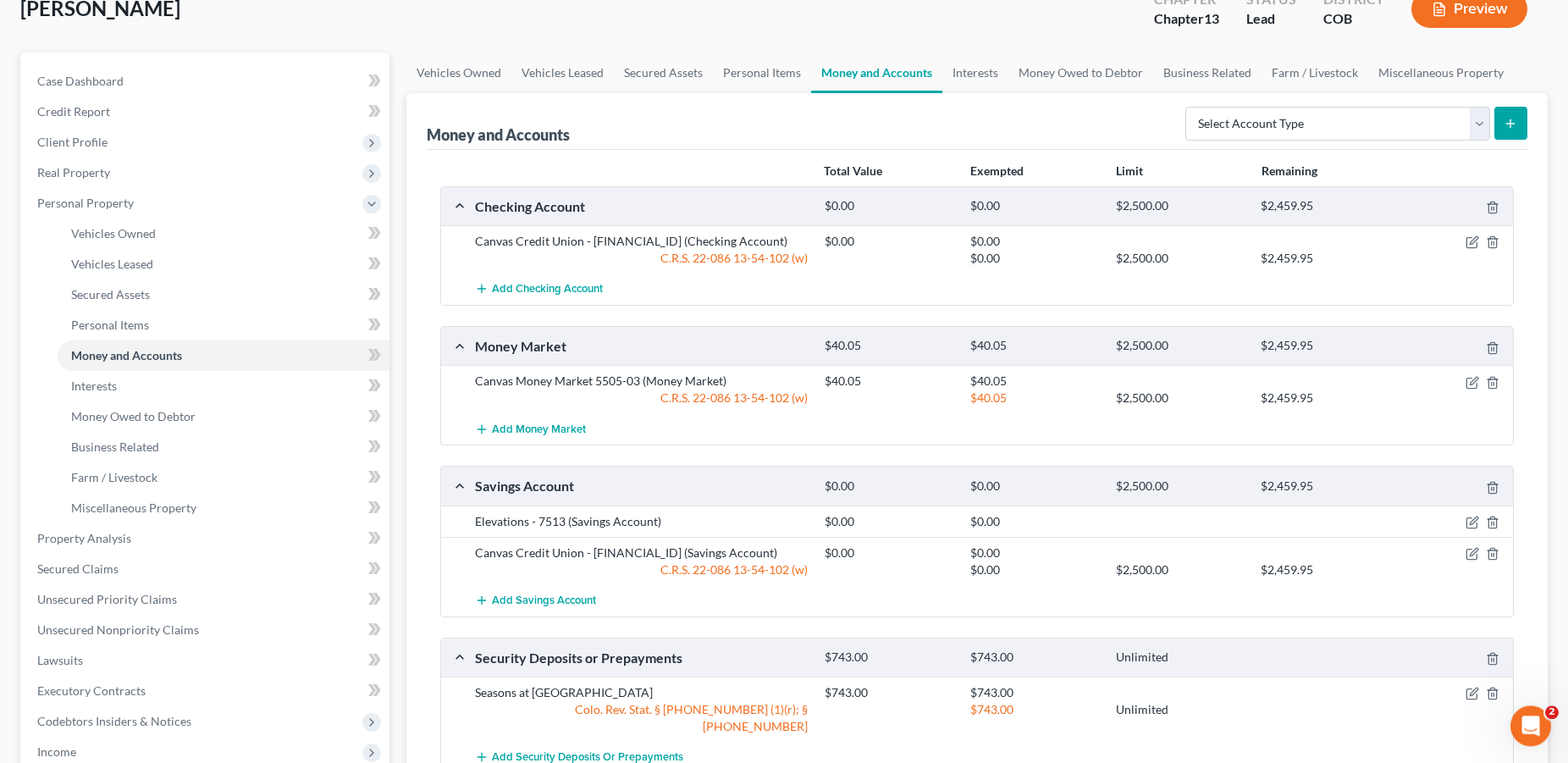
scroll to position [64, 0]
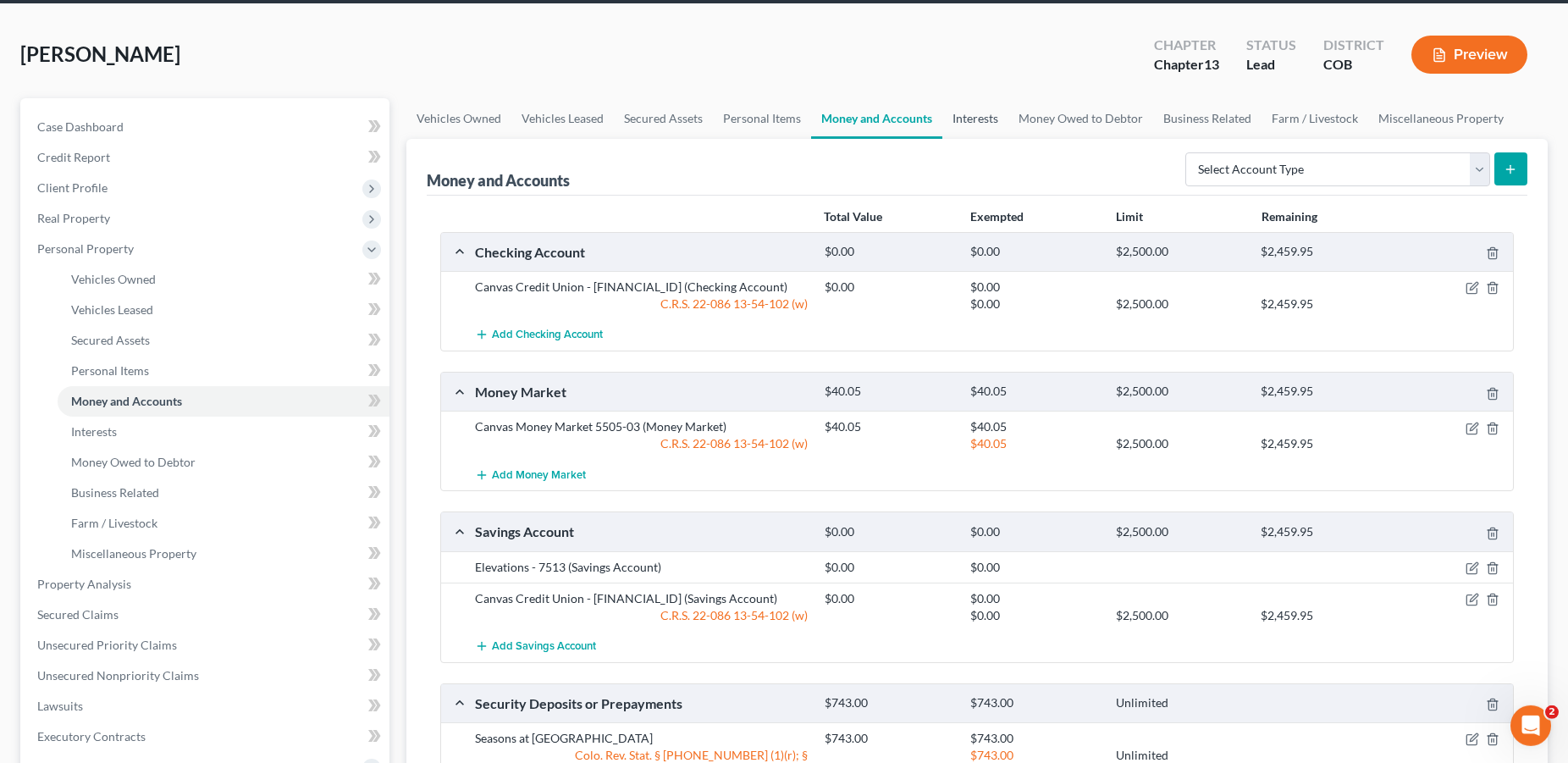
click at [960, 118] on link "Interests" at bounding box center [976, 118] width 66 height 41
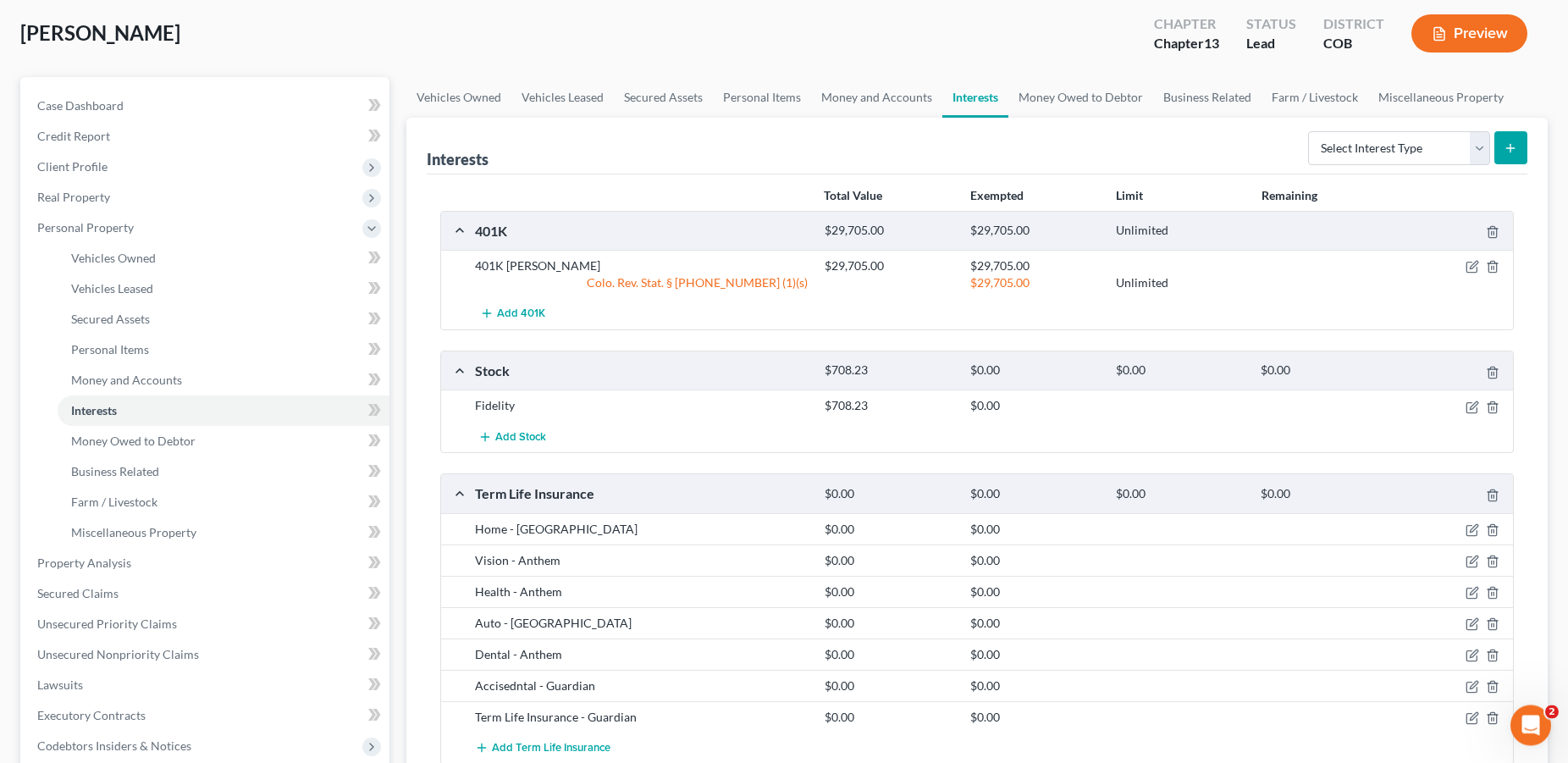
scroll to position [83, 0]
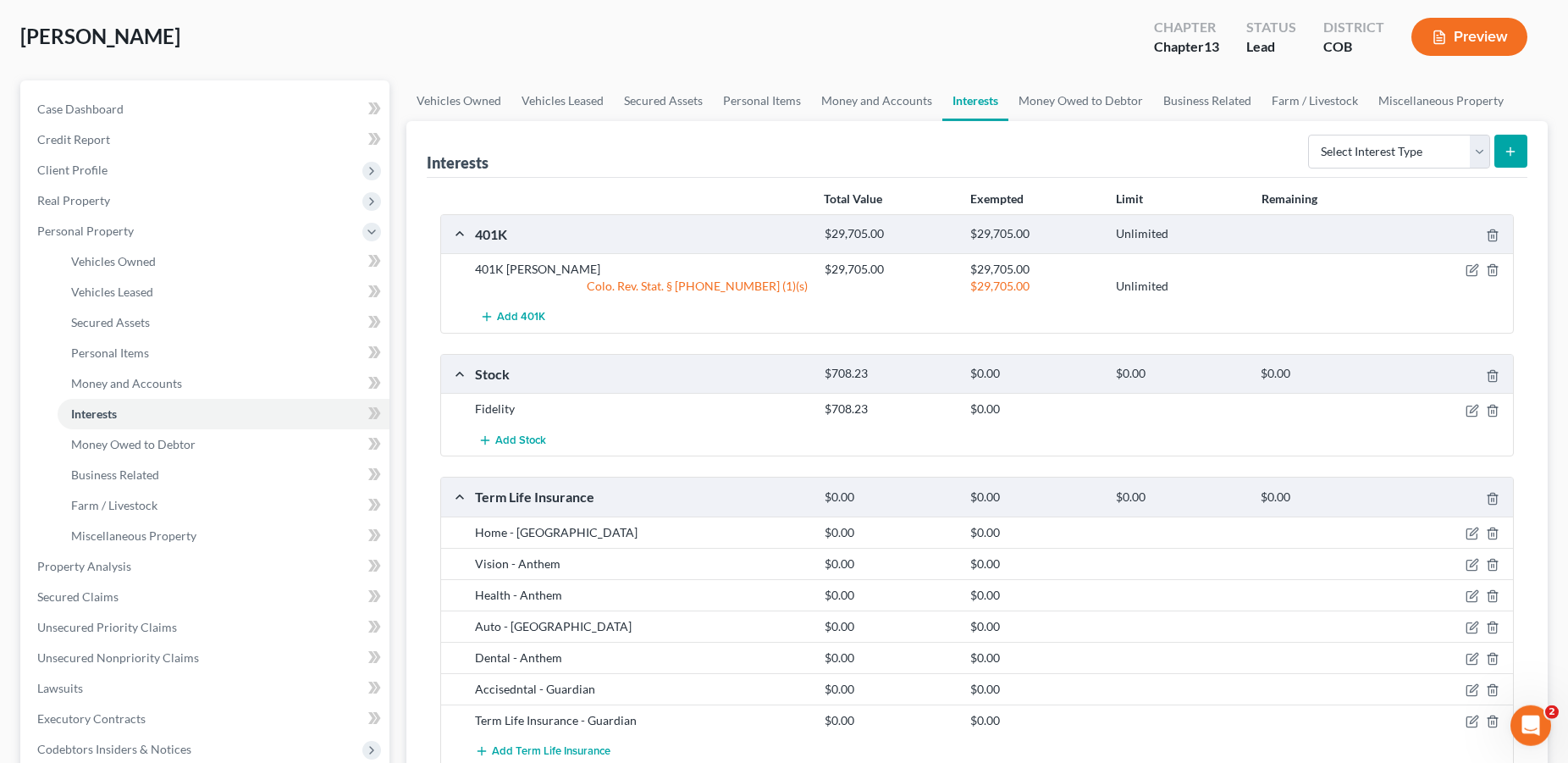
drag, startPoint x: 1548, startPoint y: 382, endPoint x: 1527, endPoint y: 365, distance: 27.0
click at [1545, 377] on div "Vehicles Owned Vehicles Leased Secured Assets Personal Items Money and Accounts…" at bounding box center [976, 585] width 1158 height 1009
click at [1058, 95] on link "Money Owed to Debtor" at bounding box center [1081, 101] width 145 height 41
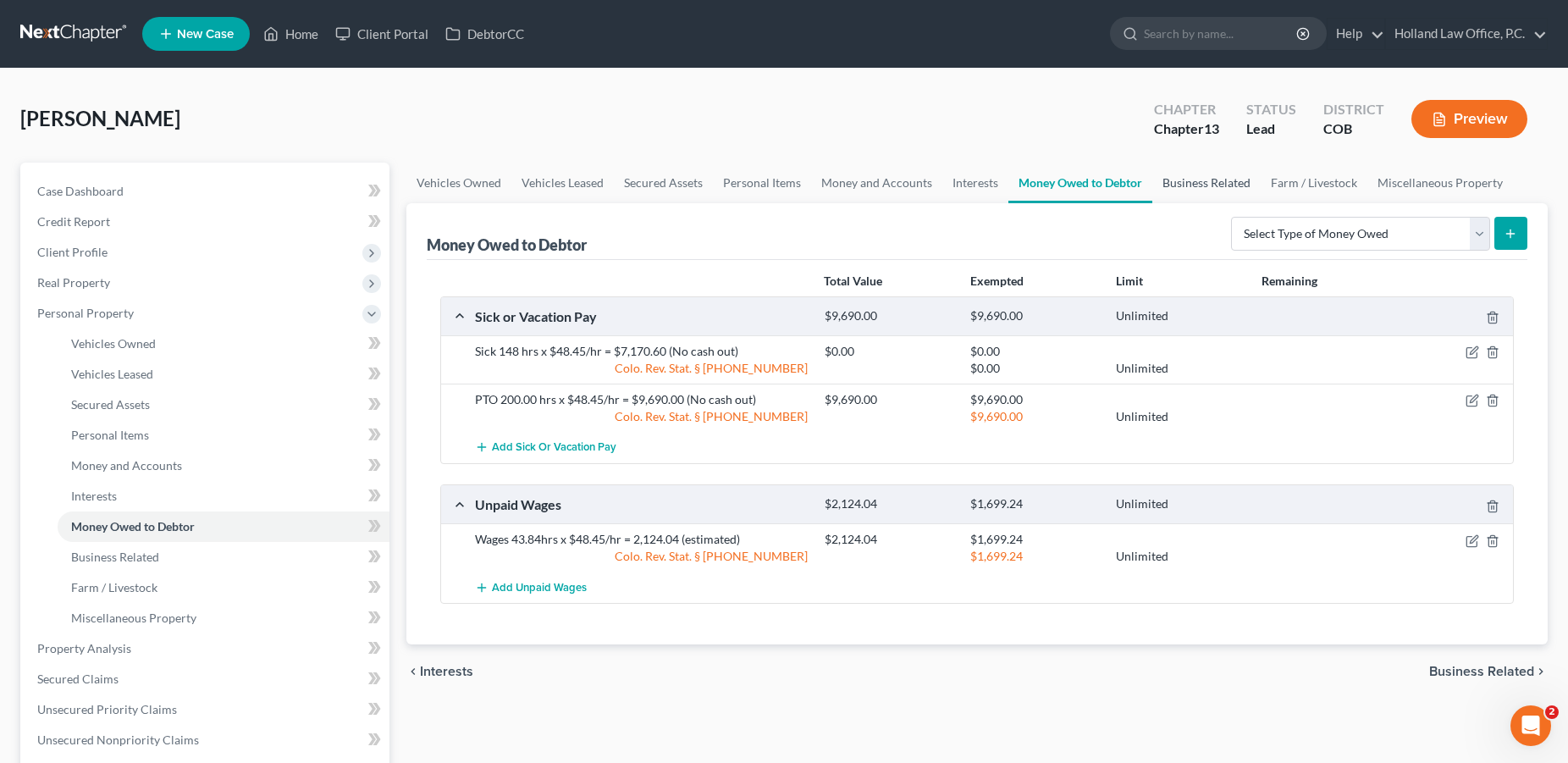
click at [1184, 187] on link "Business Related" at bounding box center [1206, 182] width 109 height 41
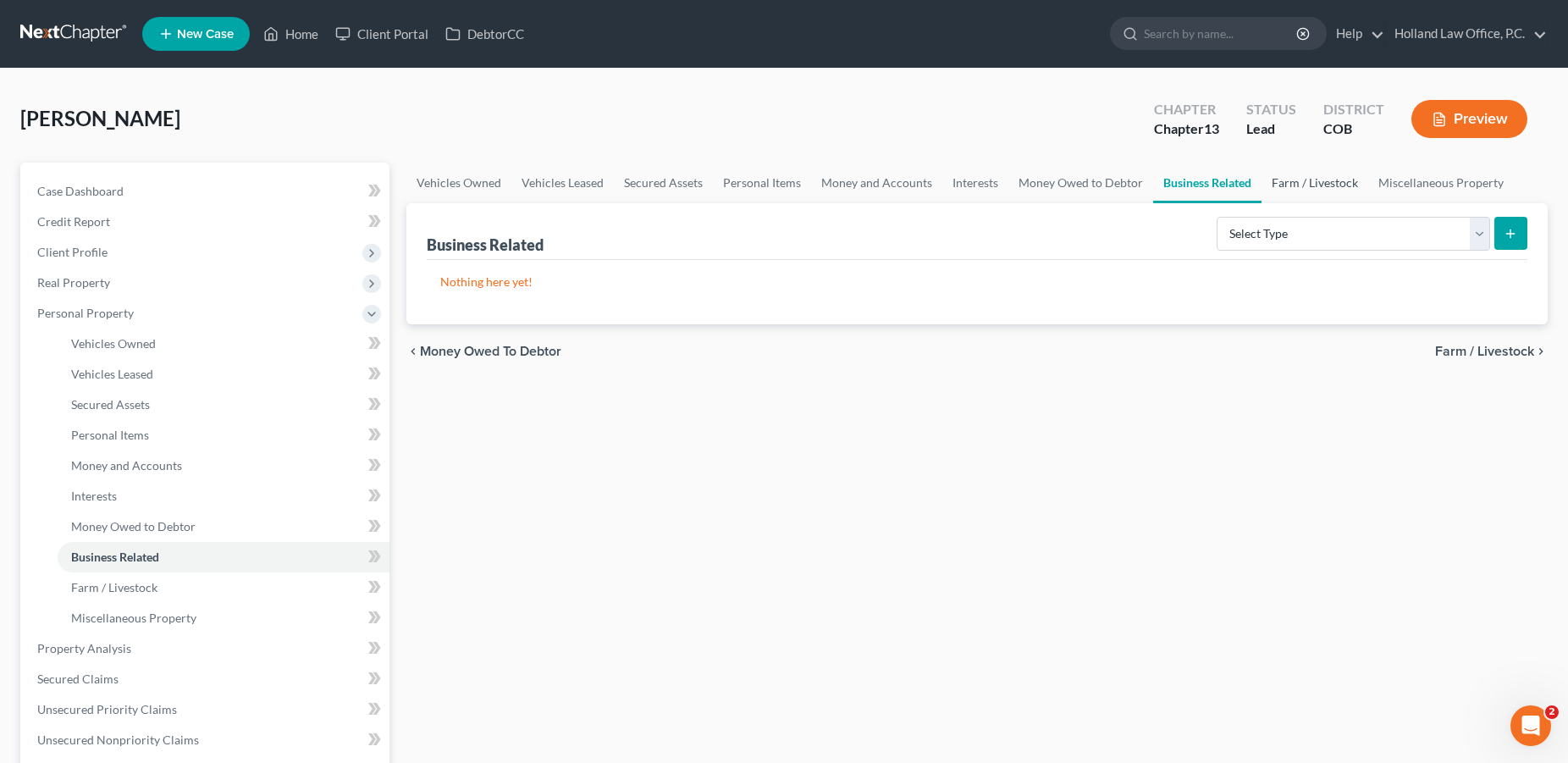
click at [1302, 186] on link "Farm / Livestock" at bounding box center [1314, 182] width 107 height 41
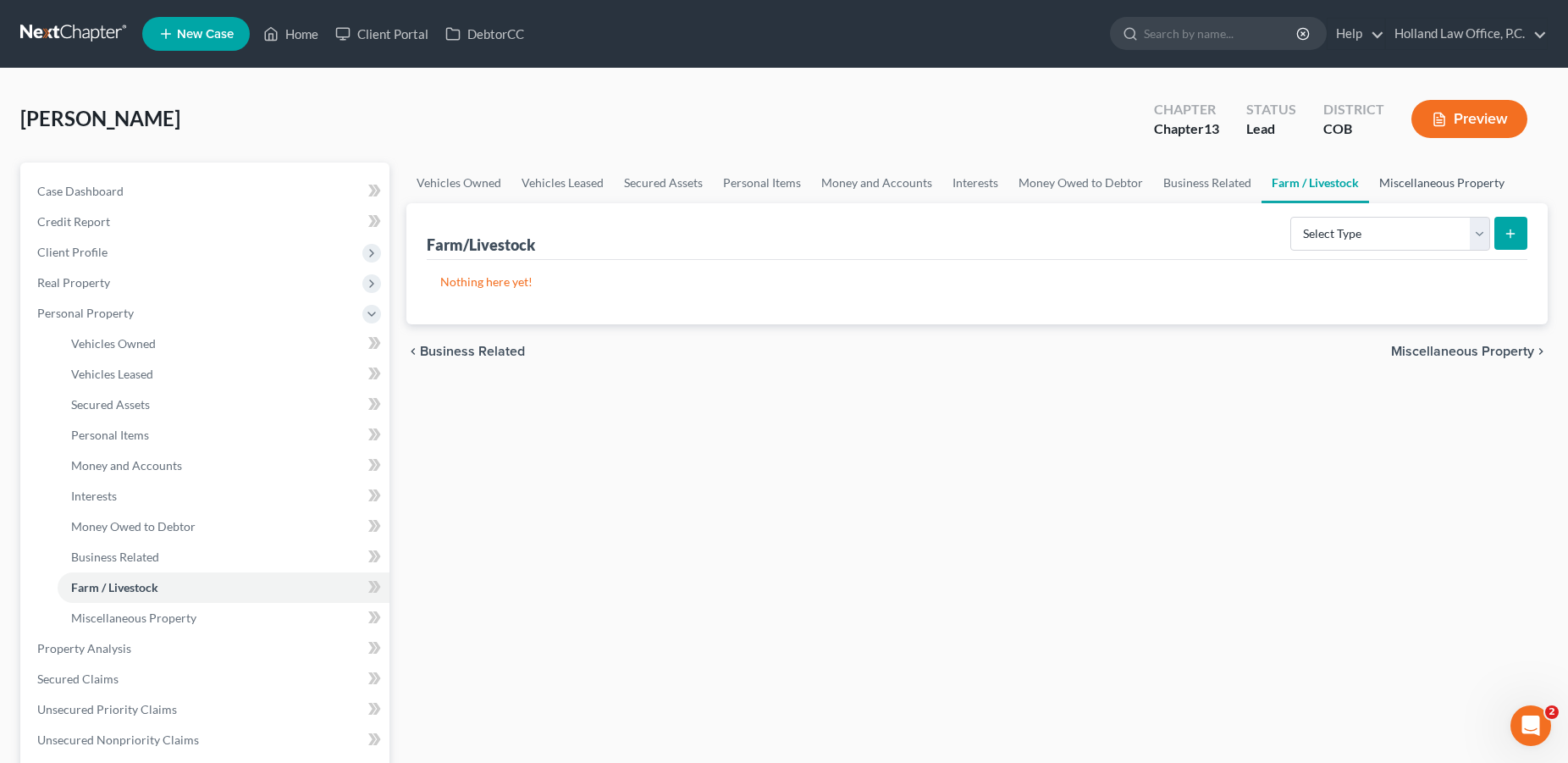
click at [1405, 182] on link "Miscellaneous Property" at bounding box center [1442, 182] width 146 height 41
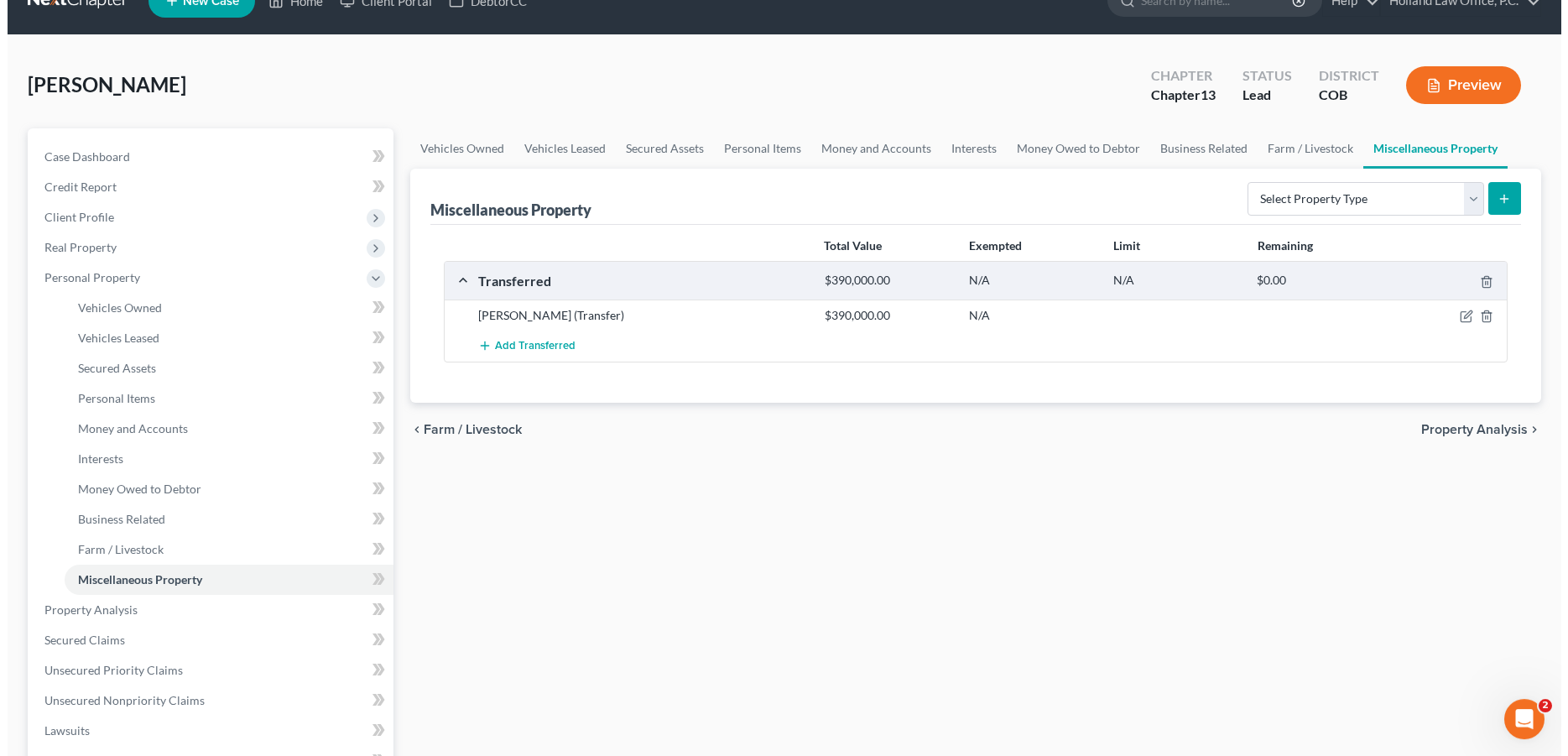
scroll to position [35, 0]
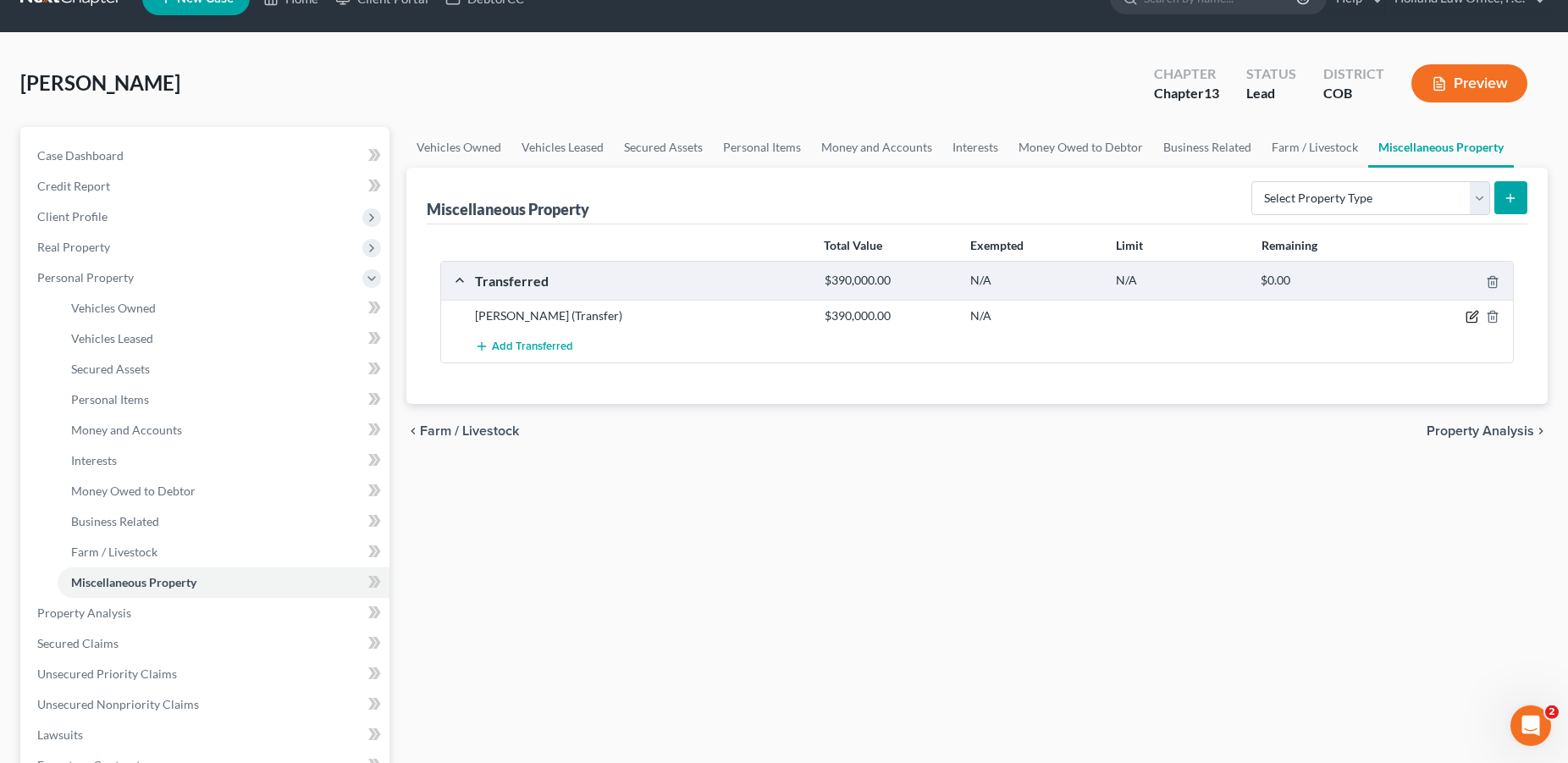
click at [1472, 315] on icon "button" at bounding box center [1473, 315] width 8 height 8
select select "Ordinary ([DATE])"
select select "5"
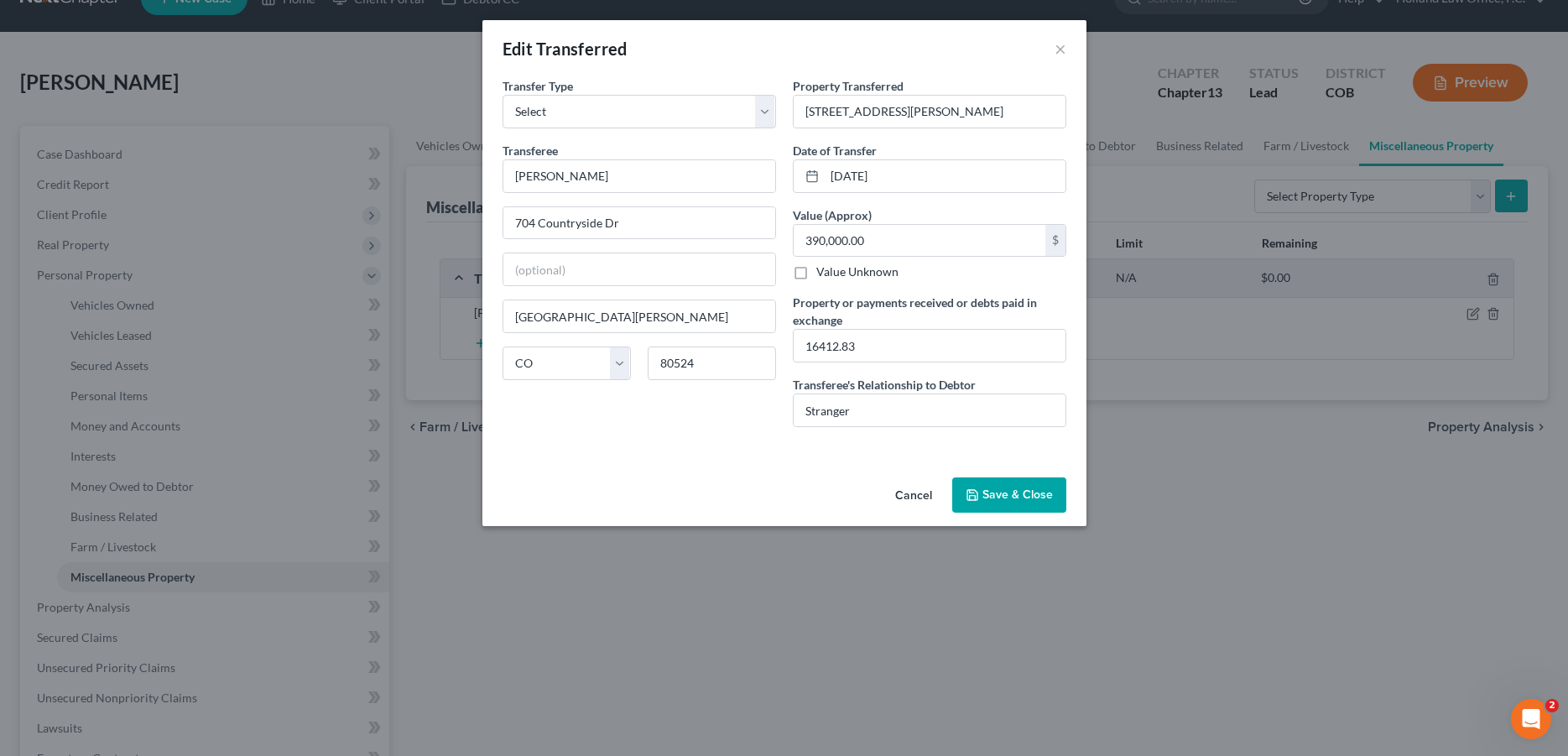
click at [986, 493] on button "Save & Close" at bounding box center [1009, 494] width 115 height 35
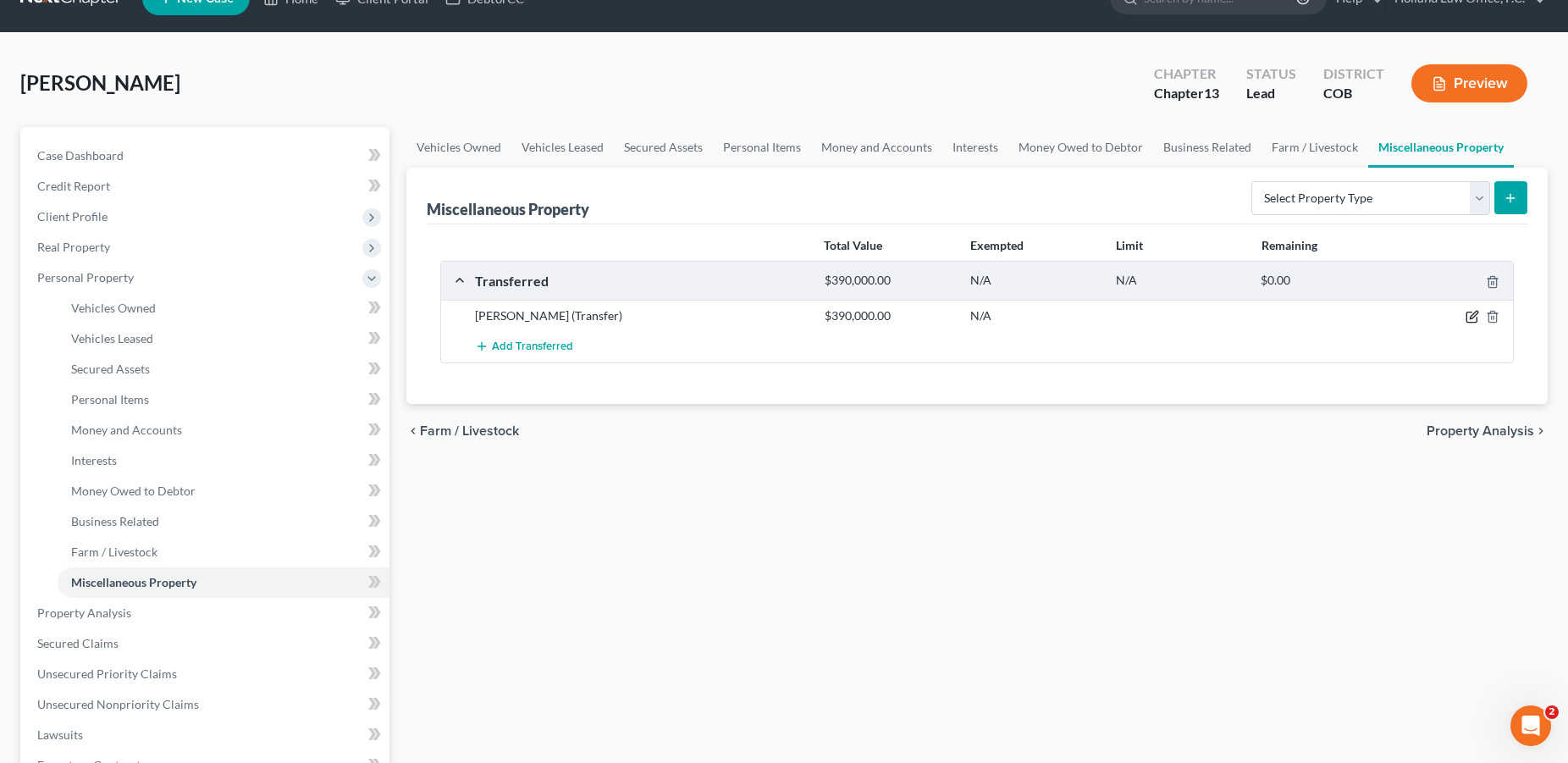
drag, startPoint x: 1472, startPoint y: 315, endPoint x: 785, endPoint y: 759, distance: 818.0
click at [1472, 315] on icon "button" at bounding box center [1472, 317] width 14 height 14
select select "Ordinary ([DATE])"
select select "5"
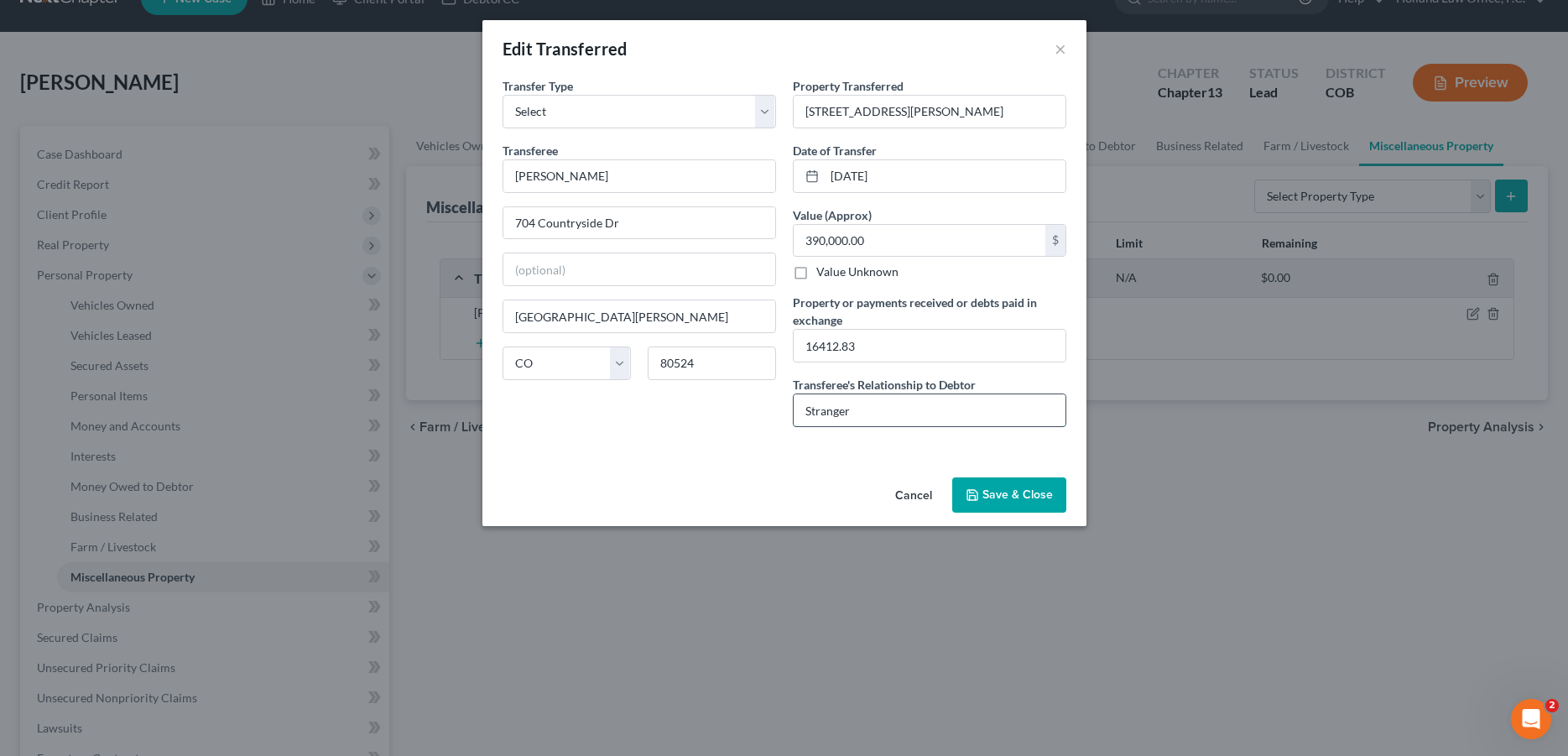
click at [871, 410] on input "Stranger" at bounding box center [930, 410] width 272 height 32
type input "S"
type input "None"
click at [820, 349] on input "16412.83" at bounding box center [930, 345] width 272 height 32
type input "16,412.83"
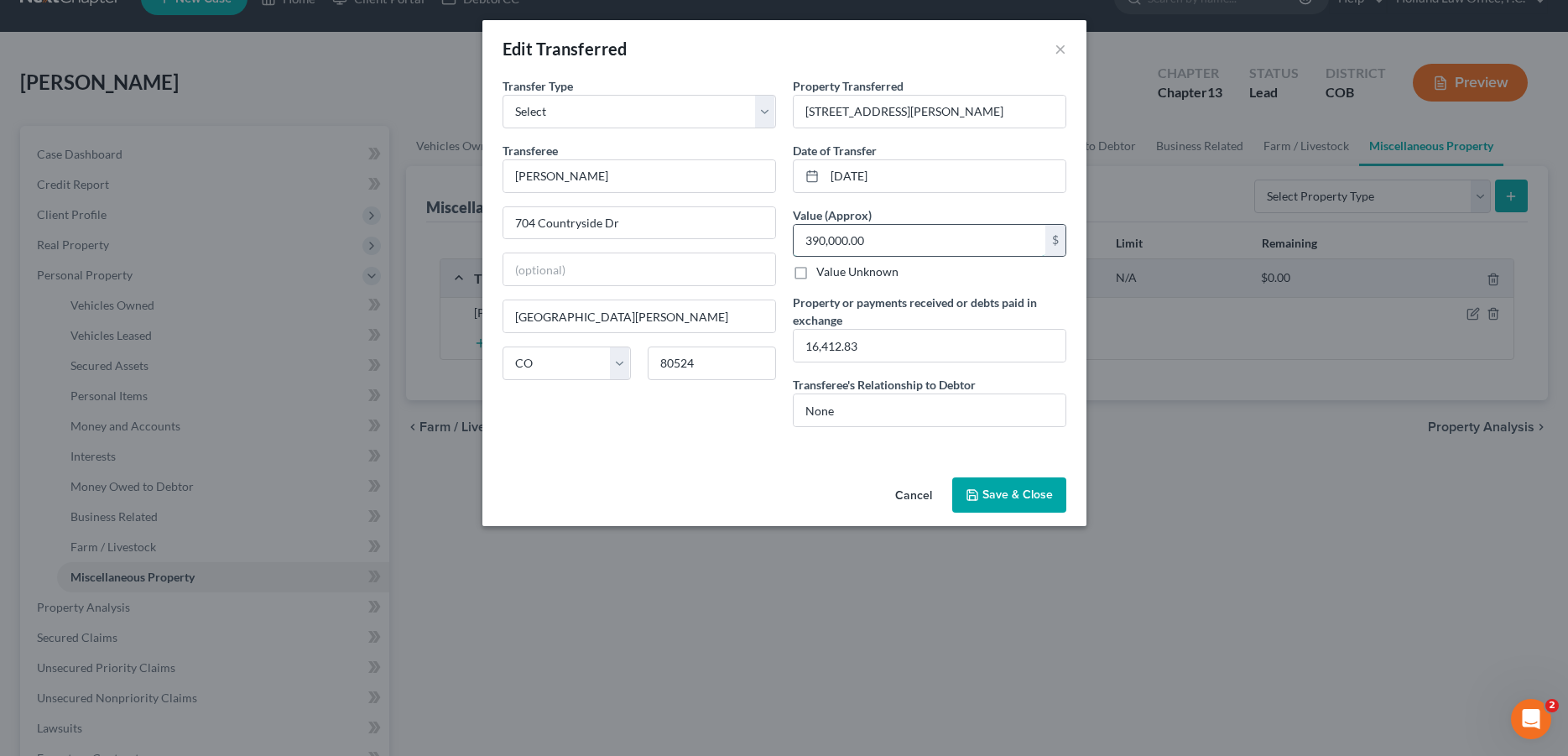
drag, startPoint x: 880, startPoint y: 244, endPoint x: 797, endPoint y: 246, distance: 83.0
click at [797, 246] on input "390,000.00" at bounding box center [920, 240] width 251 height 32
drag, startPoint x: 819, startPoint y: 246, endPoint x: 883, endPoint y: 258, distance: 65.1
click at [883, 257] on input "390,000.00" at bounding box center [920, 240] width 251 height 32
click at [883, 239] on input "390,000.00" at bounding box center [920, 240] width 251 height 32
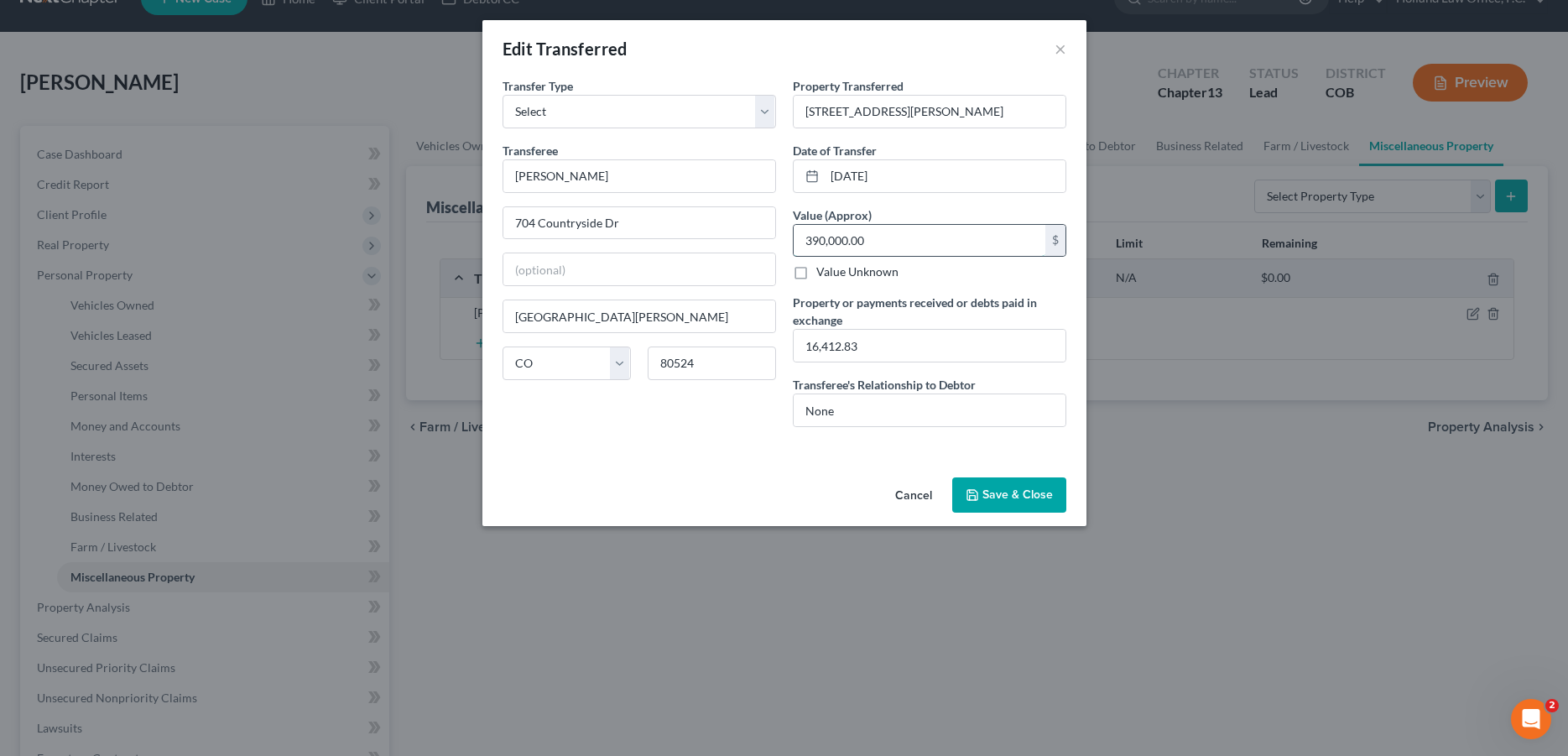
drag, startPoint x: 883, startPoint y: 239, endPoint x: 791, endPoint y: 248, distance: 92.4
click at [794, 248] on input "390,000.00" at bounding box center [920, 240] width 251 height 32
type input "390,032.50"
click at [660, 477] on div "Cancel Save & Close" at bounding box center [784, 499] width 604 height 55
click at [881, 344] on input "16,412.83" at bounding box center [930, 345] width 272 height 32
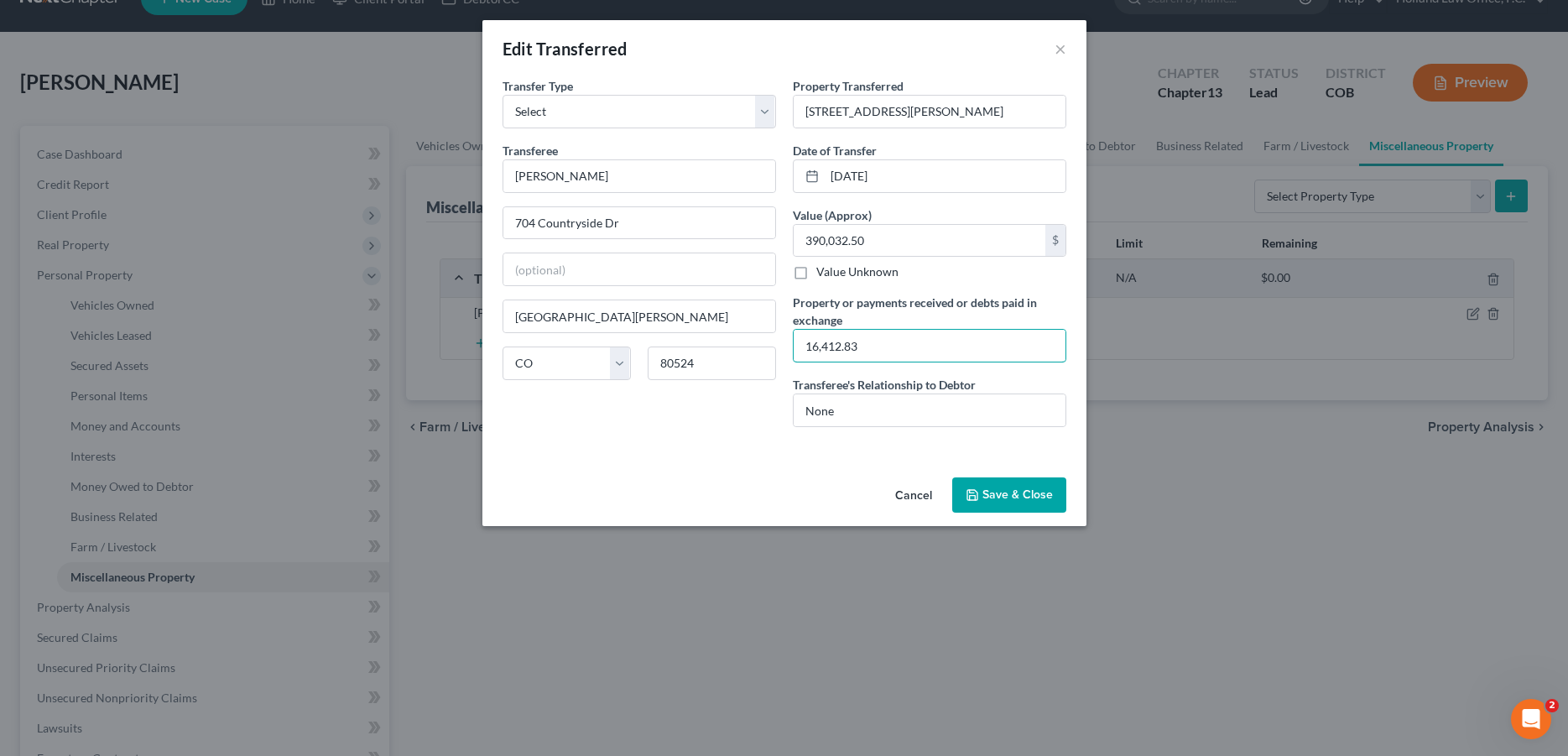
drag, startPoint x: 881, startPoint y: 344, endPoint x: 773, endPoint y: 344, distance: 108.0
click at [798, 339] on input "16,412.83" at bounding box center [930, 345] width 272 height 32
click at [863, 346] on input "16,412.83" at bounding box center [930, 345] width 272 height 32
drag, startPoint x: 874, startPoint y: 343, endPoint x: 802, endPoint y: 347, distance: 72.1
click at [802, 347] on input "16,412.83" at bounding box center [930, 345] width 272 height 32
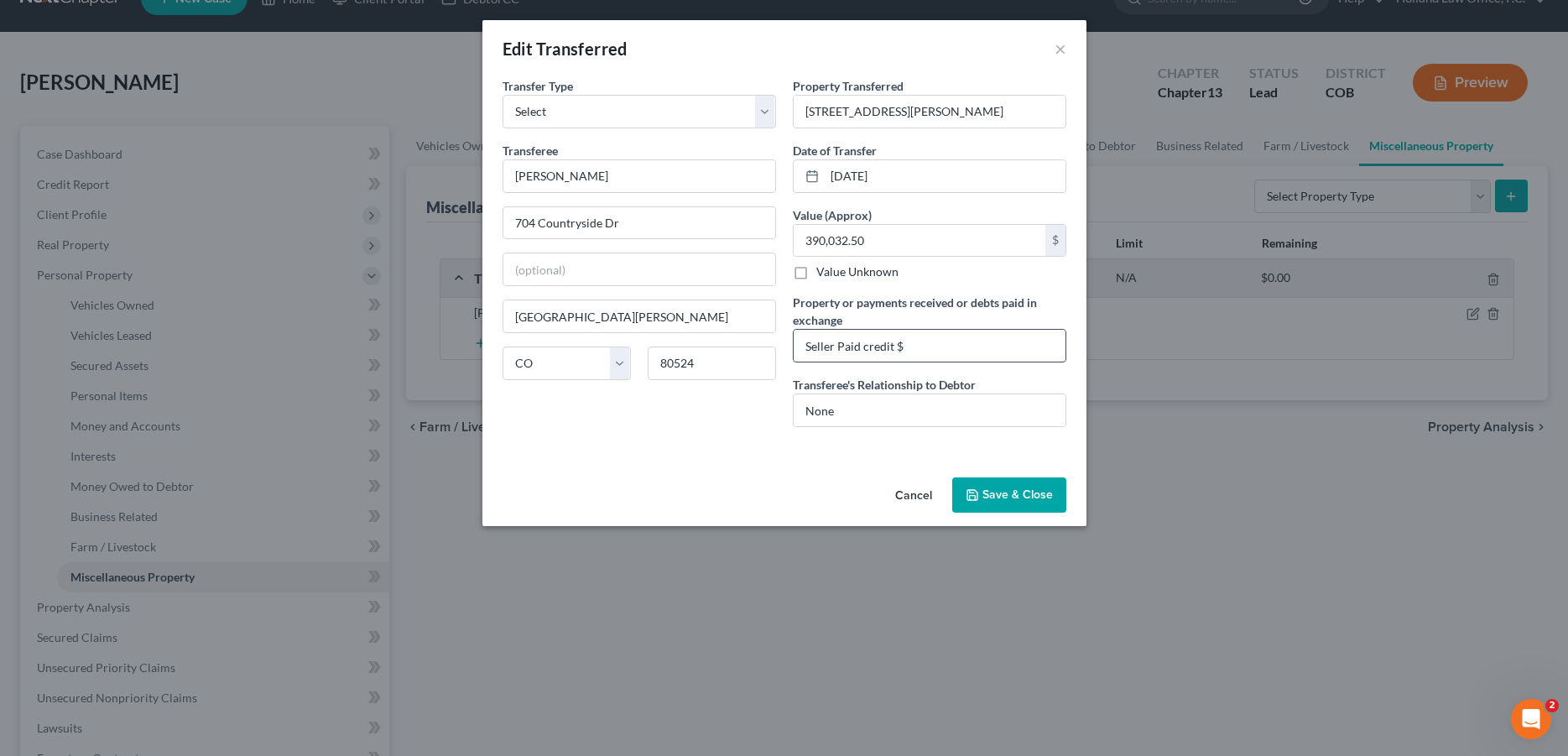
click at [920, 345] on input "Seller Paid credit $" at bounding box center [930, 345] width 272 height 32
click at [1057, 345] on input "Seller Paid credit $2500, County Taxes $2118.78, Closing Fee $180, Service Fee …" at bounding box center [930, 345] width 272 height 32
click at [1042, 344] on input "Seller Paid credit $2500, County Taxes $2118.78, Closing Fee $180, Service Fee …" at bounding box center [930, 345] width 272 height 32
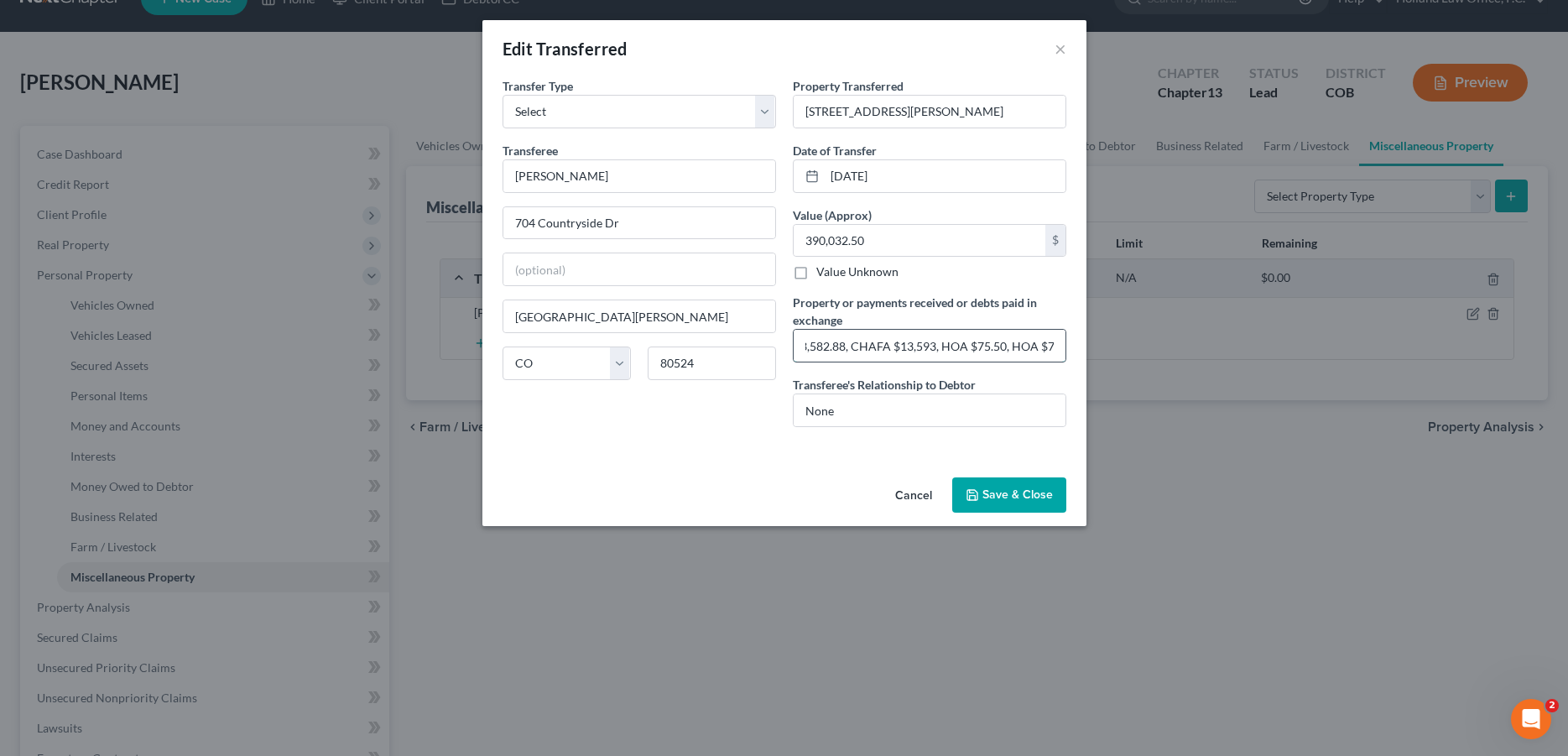
click at [1054, 347] on input "Seller Paid credit $2500, County Taxes $2118.78, Closing Fee $180, Service Fee …" at bounding box center [930, 345] width 272 height 32
click at [1055, 348] on input "Seller Paid credit $2500, County Taxes $2118.78, Closing Fee $180, Service Fee …" at bounding box center [930, 345] width 272 height 32
click at [975, 349] on input "z [GEOGRAPHIC_DATA] $11,700, HOA Status Letter $199.95, [PERSON_NAME] $11,700, …" at bounding box center [930, 345] width 272 height 32
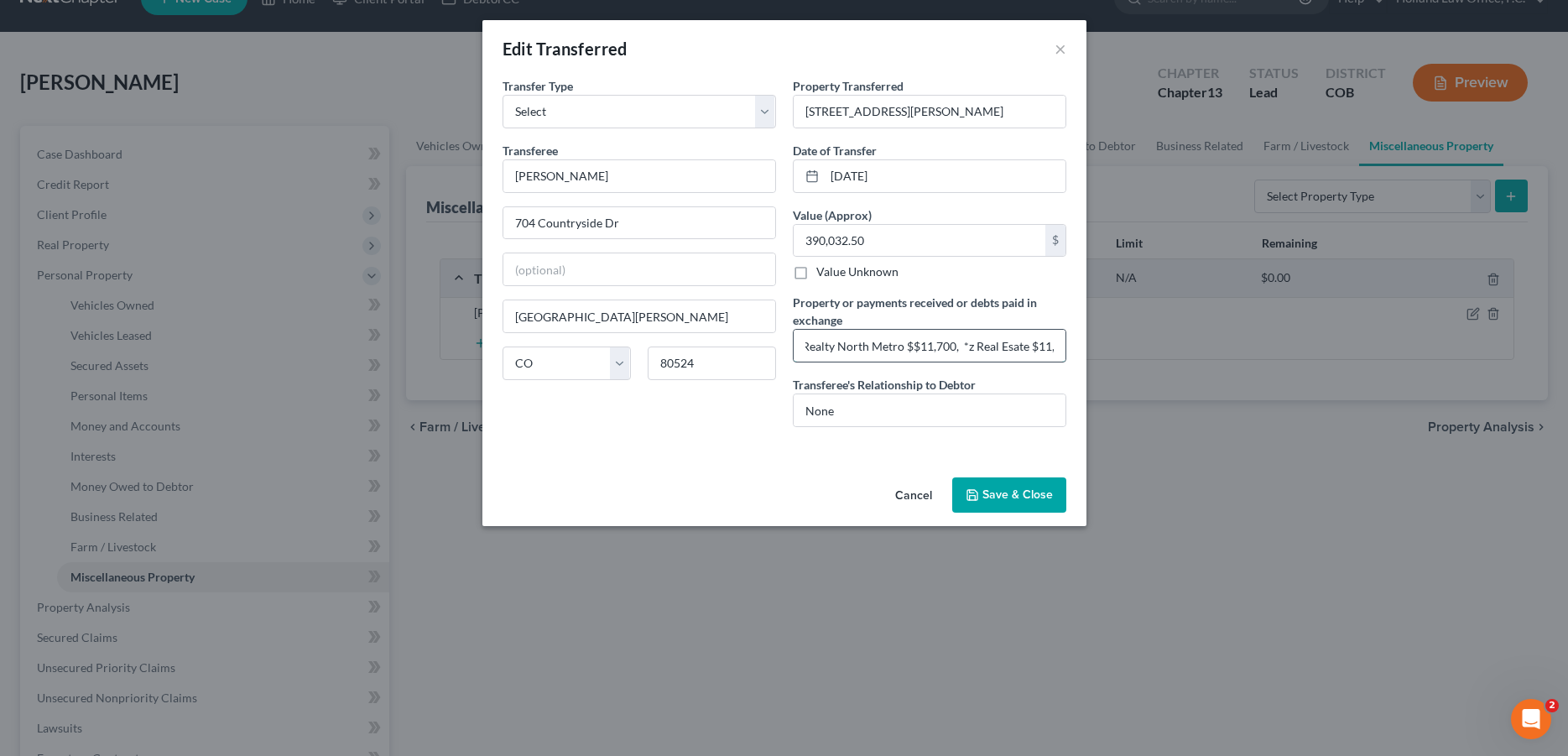
scroll to position [0, 1592]
click at [938, 346] on input "z [GEOGRAPHIC_DATA] $11,700, HOA Status Letter $199.95, [PERSON_NAME] $11,700, …" at bounding box center [930, 345] width 272 height 32
click at [856, 346] on input "z [GEOGRAPHIC_DATA] $11,700, HOA Status Letter $199.95, [PERSON_NAME] $11,700, …" at bounding box center [930, 345] width 272 height 32
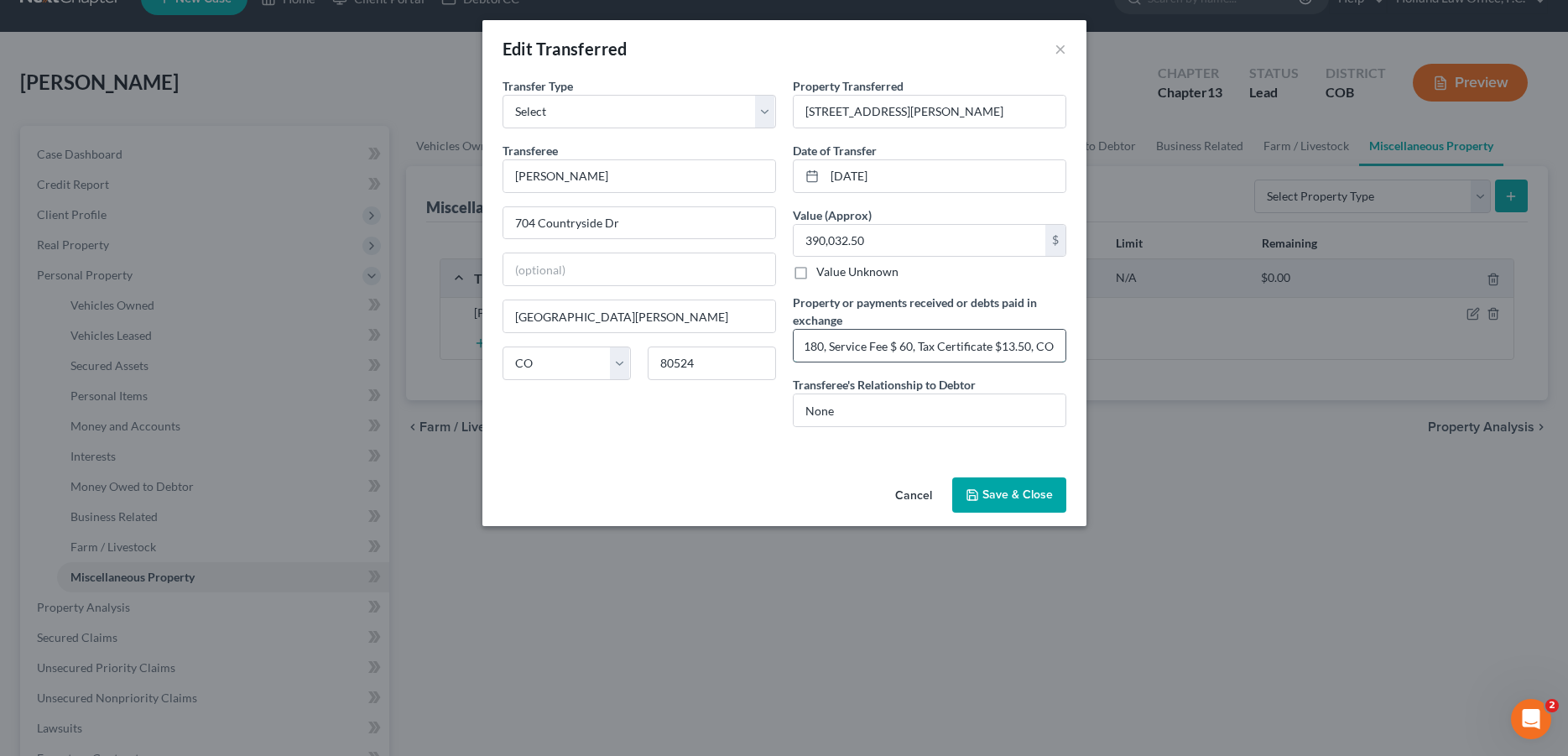
click at [844, 345] on input "z [GEOGRAPHIC_DATA] $11,700, HOA Status Letter $199.95, [PERSON_NAME] $11,700, …" at bounding box center [930, 345] width 272 height 32
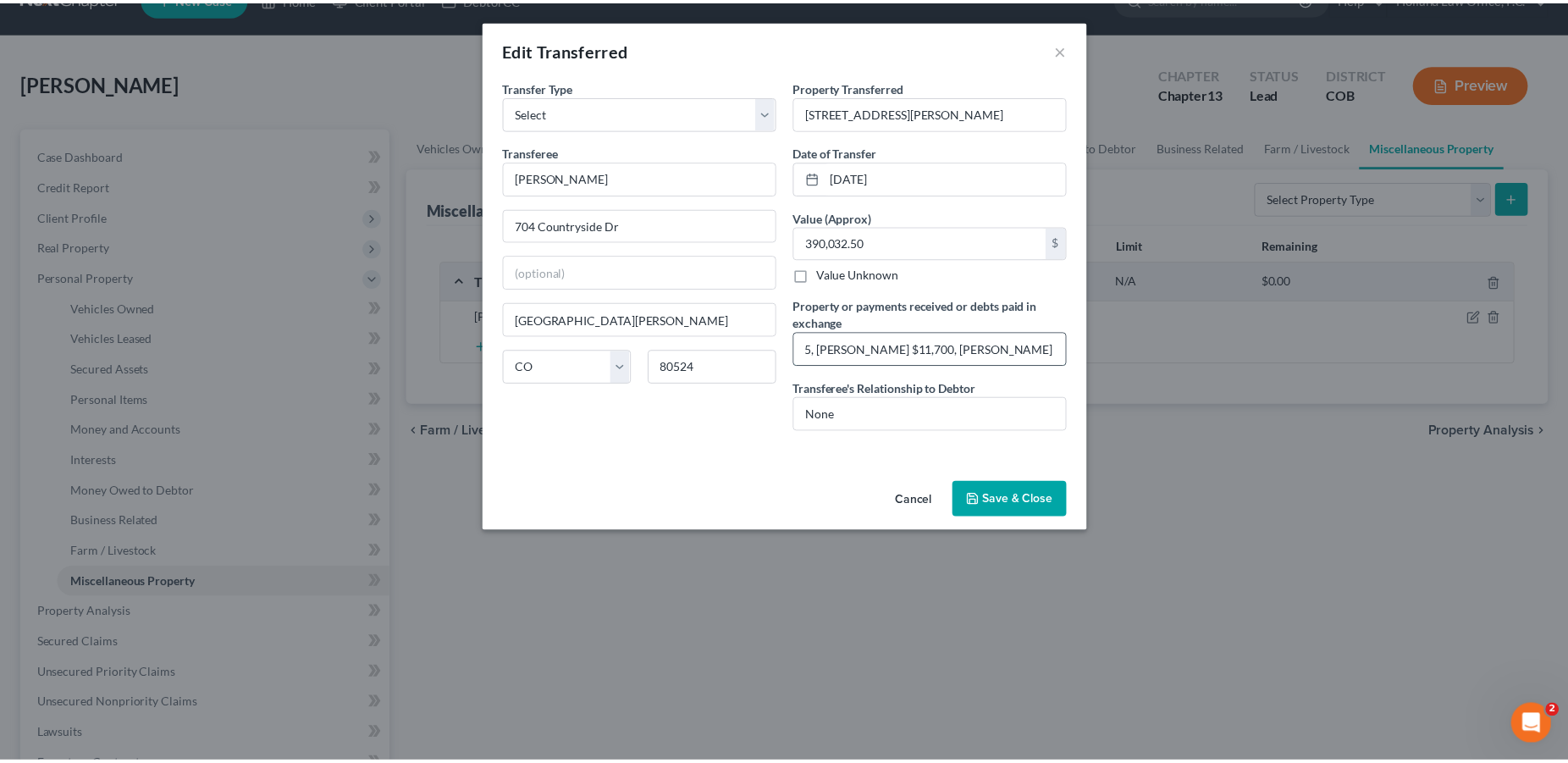
scroll to position [0, 304]
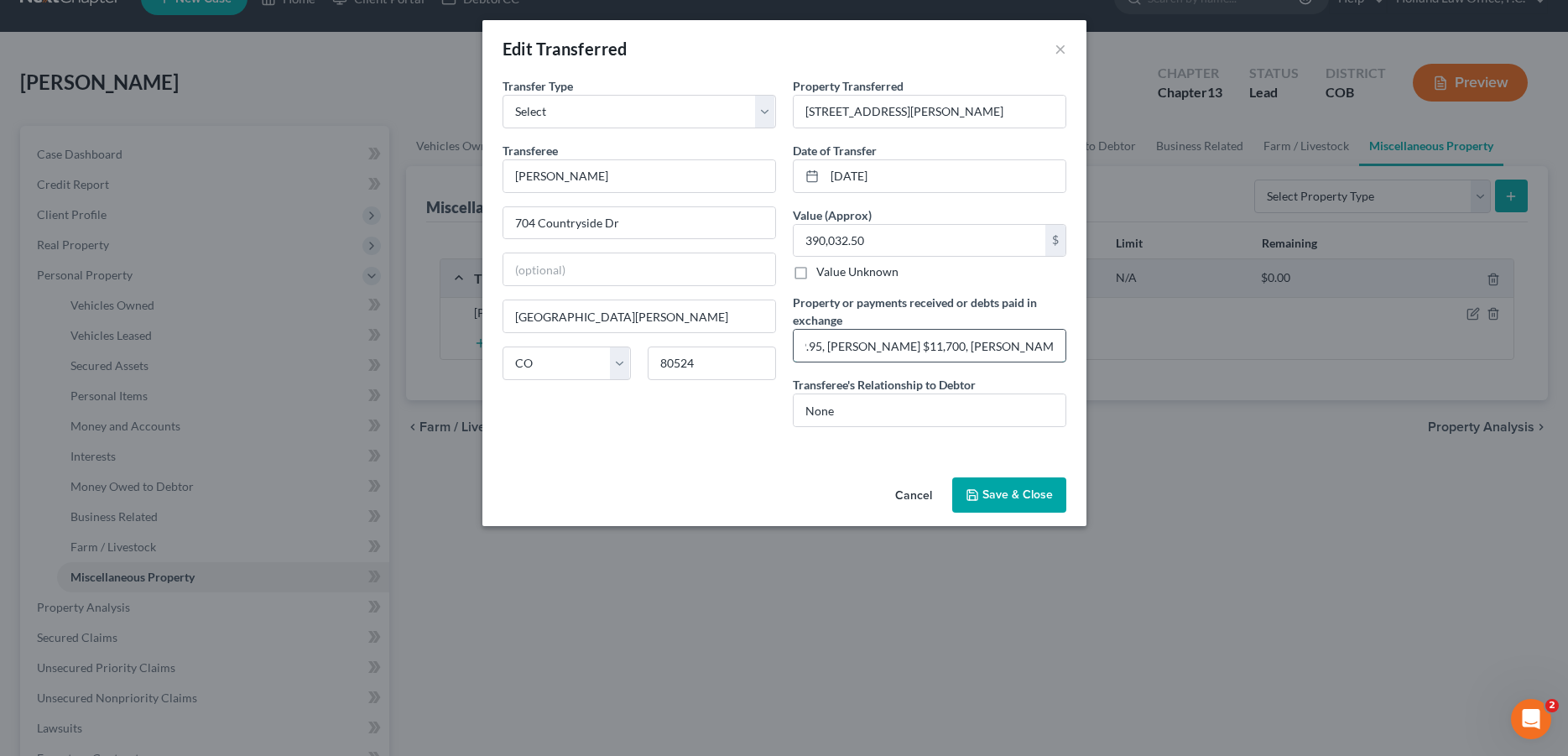
click at [1013, 345] on input "z [GEOGRAPHIC_DATA] $11,700, HOA Status Letter $199.95, [PERSON_NAME] $11,700, …" at bounding box center [930, 345] width 272 height 32
click at [986, 346] on input "z [GEOGRAPHIC_DATA] $11,700, HOA Status Letter $199.95, [PERSON_NAME] $11,700, …" at bounding box center [930, 345] width 272 height 32
type input "z Realestate Boulder $11,700, HOA Status Letter $199.95, Seller Paid credit $25…"
click at [1044, 505] on button "Save & Close" at bounding box center [1009, 494] width 115 height 35
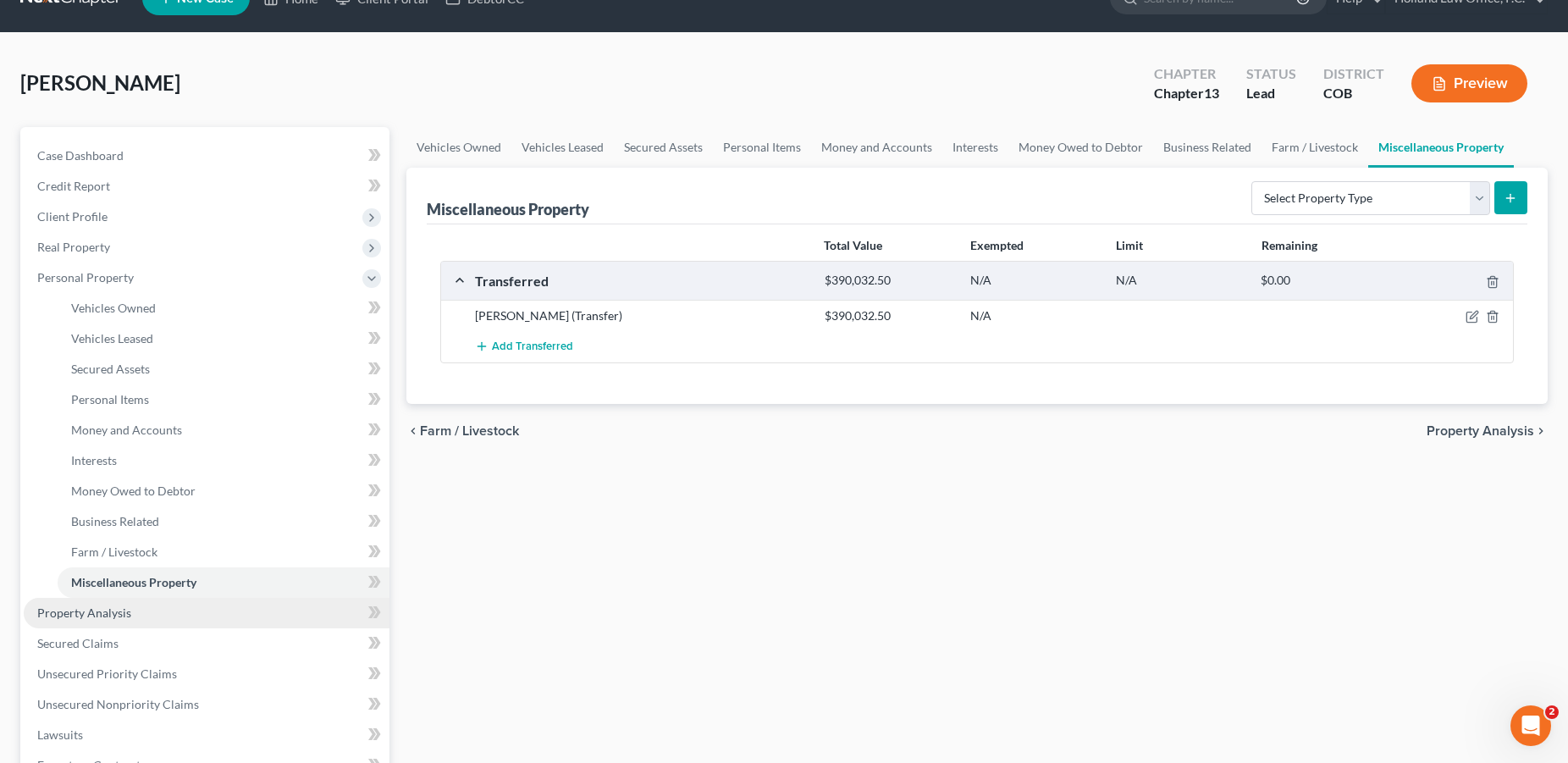
click at [120, 613] on span "Property Analysis" at bounding box center [84, 613] width 94 height 15
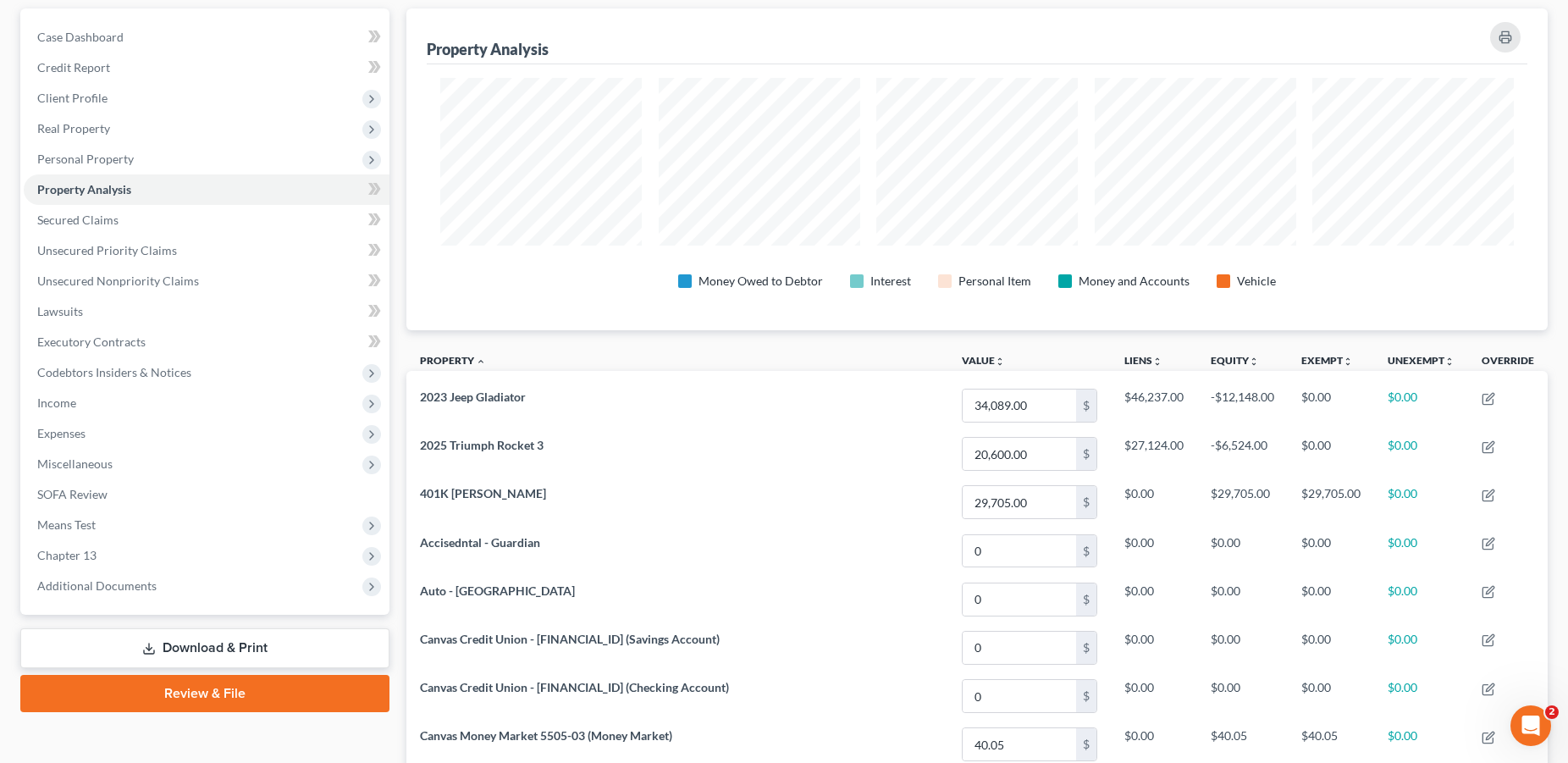
scroll to position [148, 0]
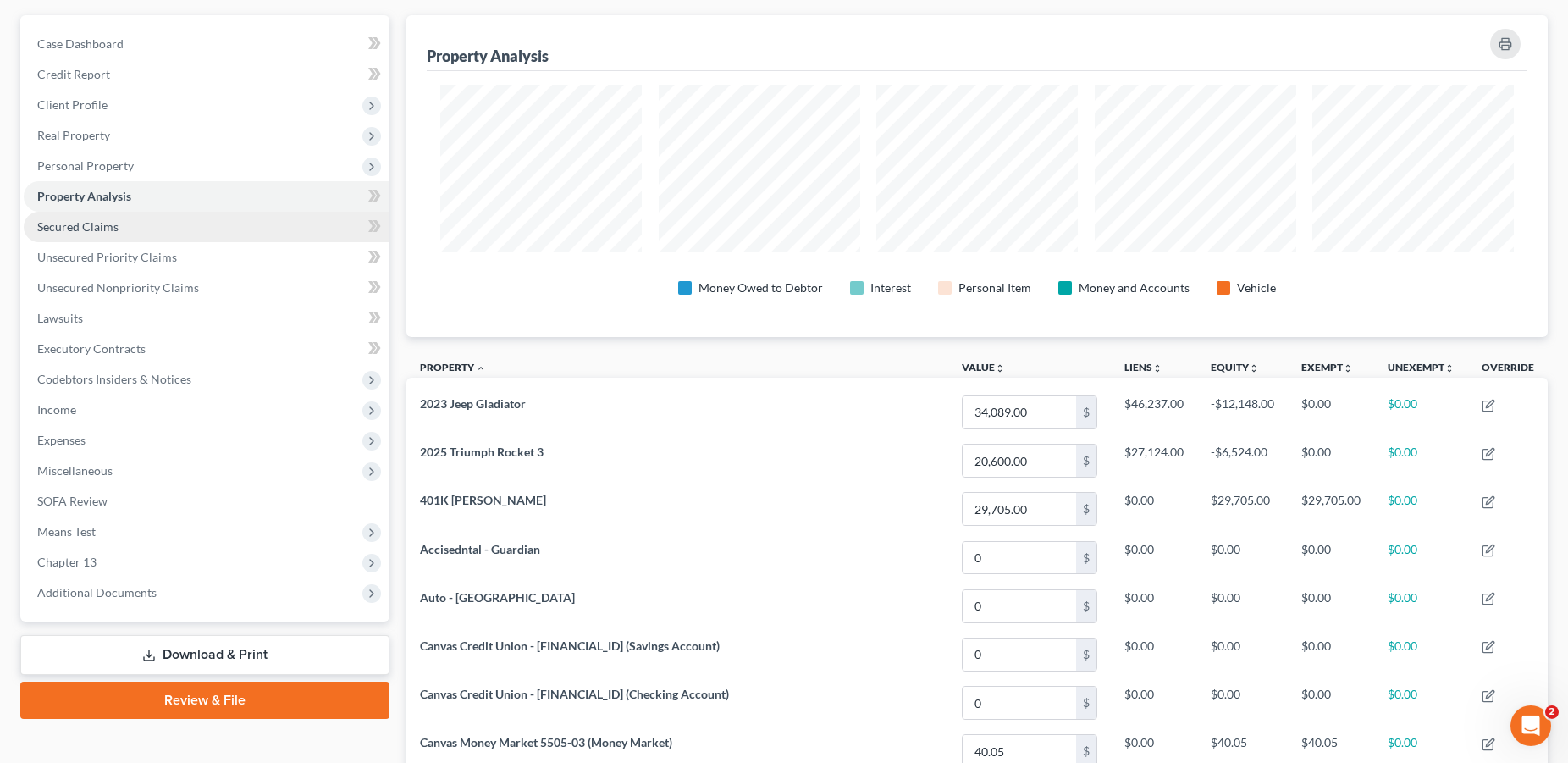
click at [63, 229] on span "Secured Claims" at bounding box center [78, 226] width 82 height 15
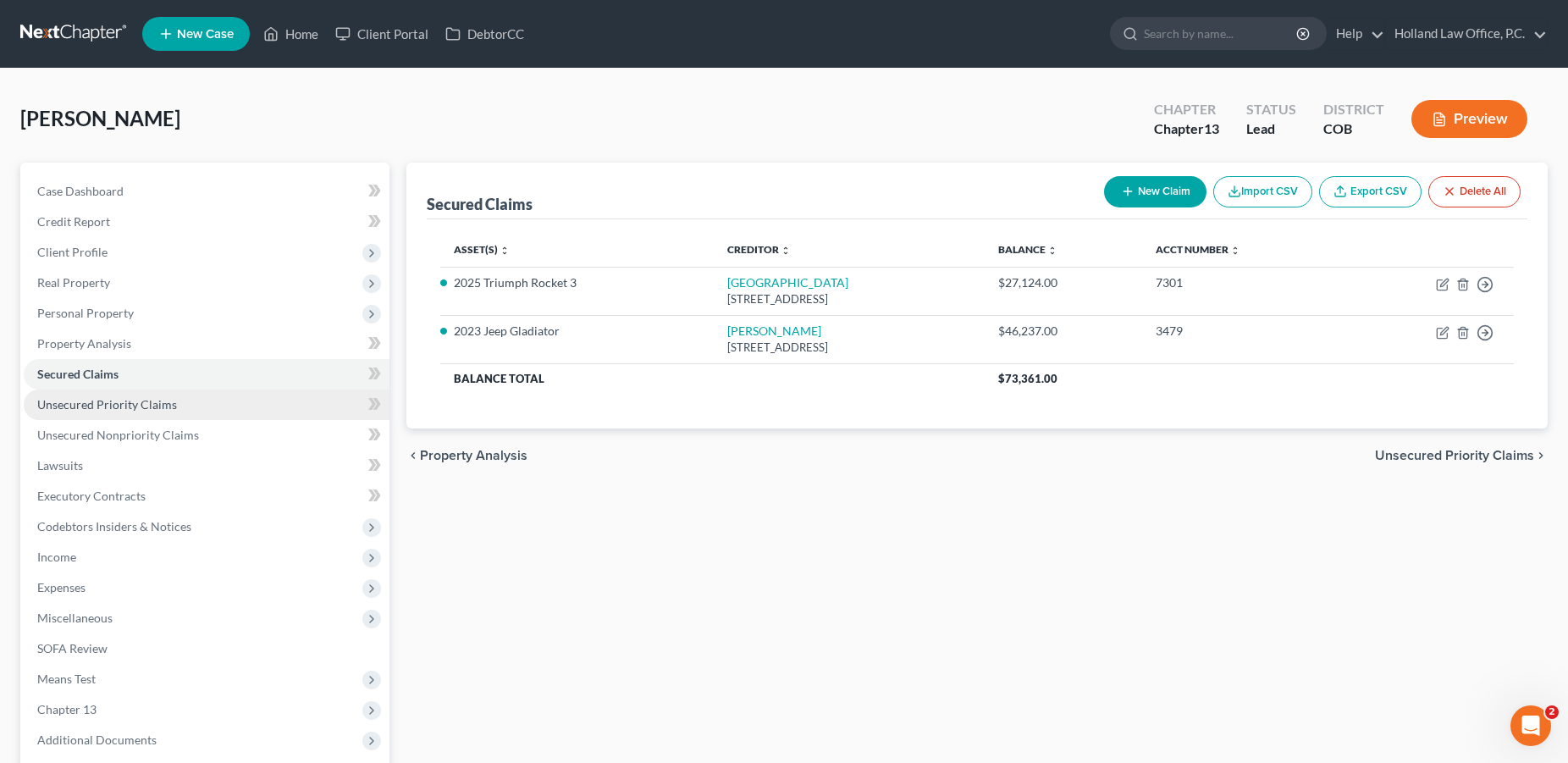
click at [59, 412] on link "Unsecured Priority Claims" at bounding box center [206, 404] width 366 height 30
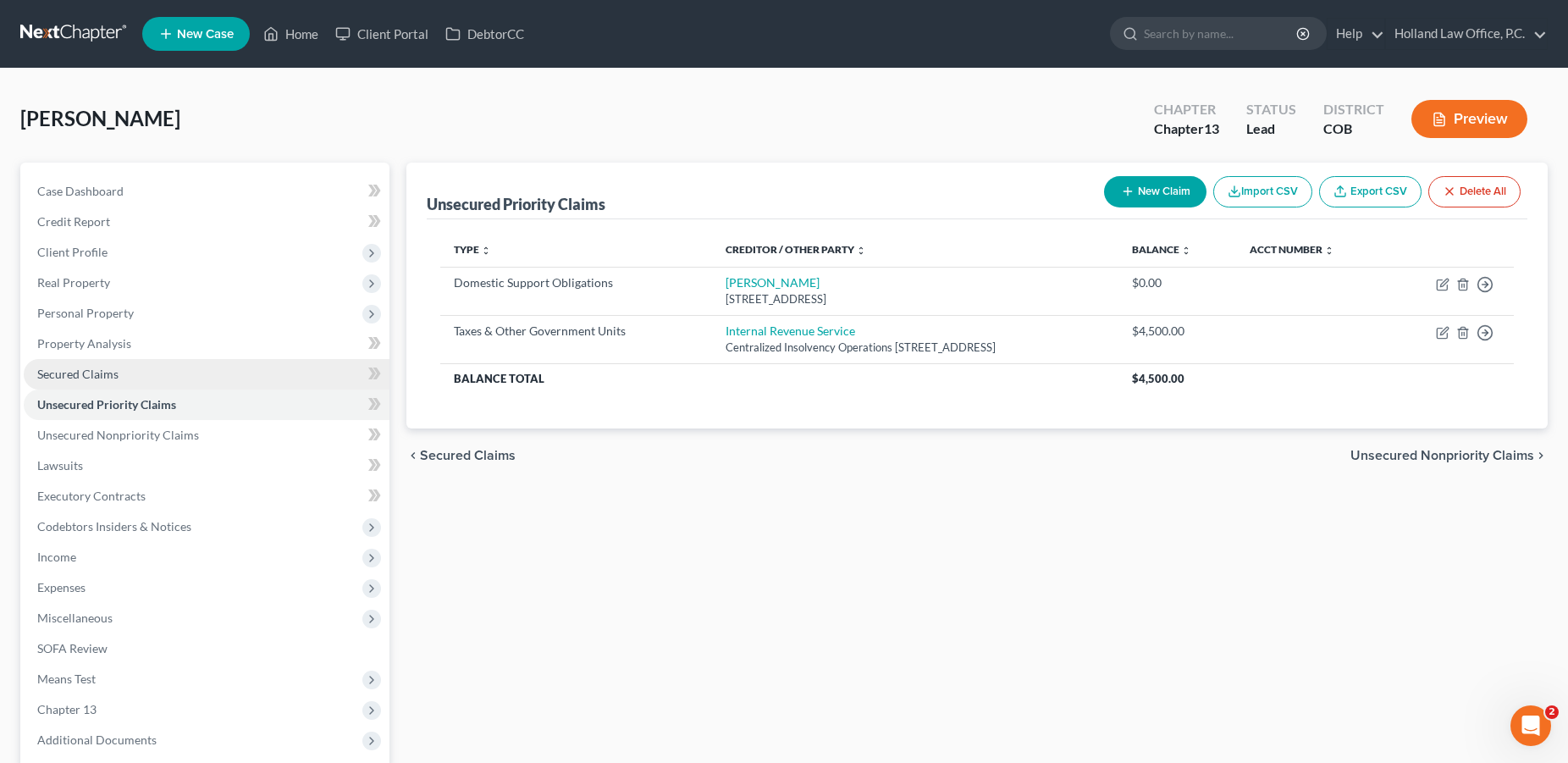
click at [81, 381] on span "Secured Claims" at bounding box center [78, 374] width 82 height 15
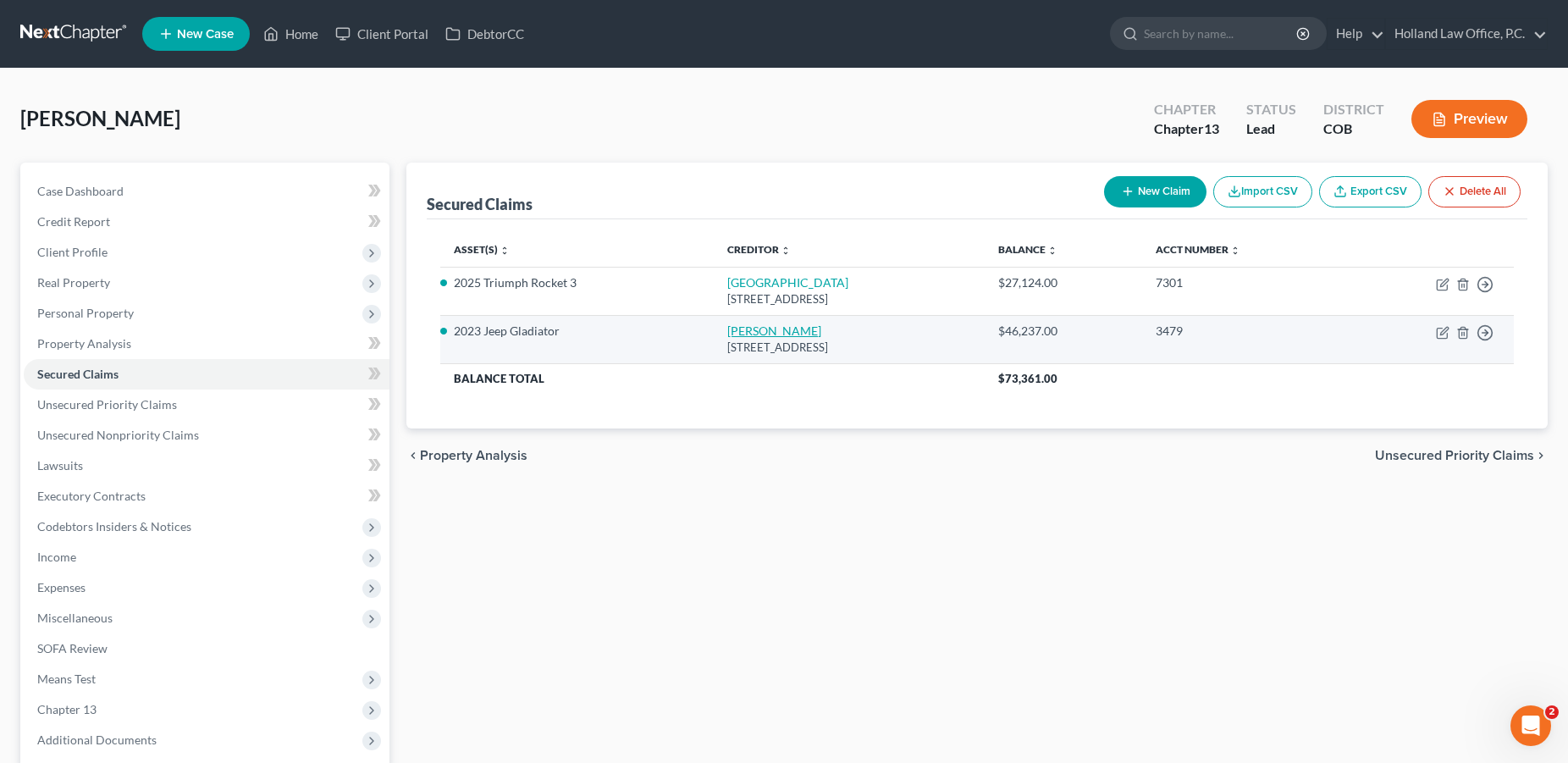
click at [727, 337] on link "[PERSON_NAME]" at bounding box center [774, 330] width 94 height 15
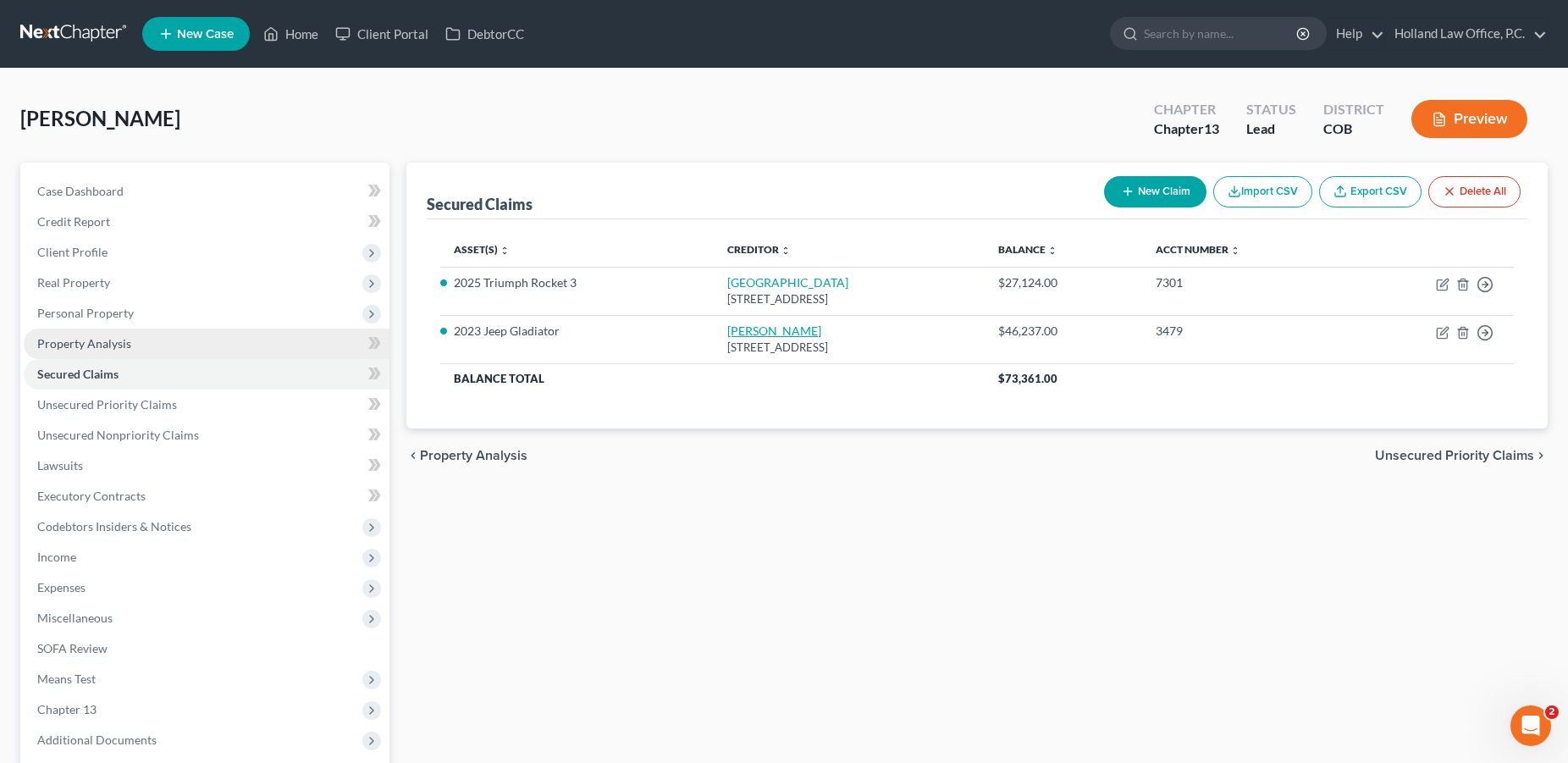
select select "45"
select select "0"
select select "2"
select select "0"
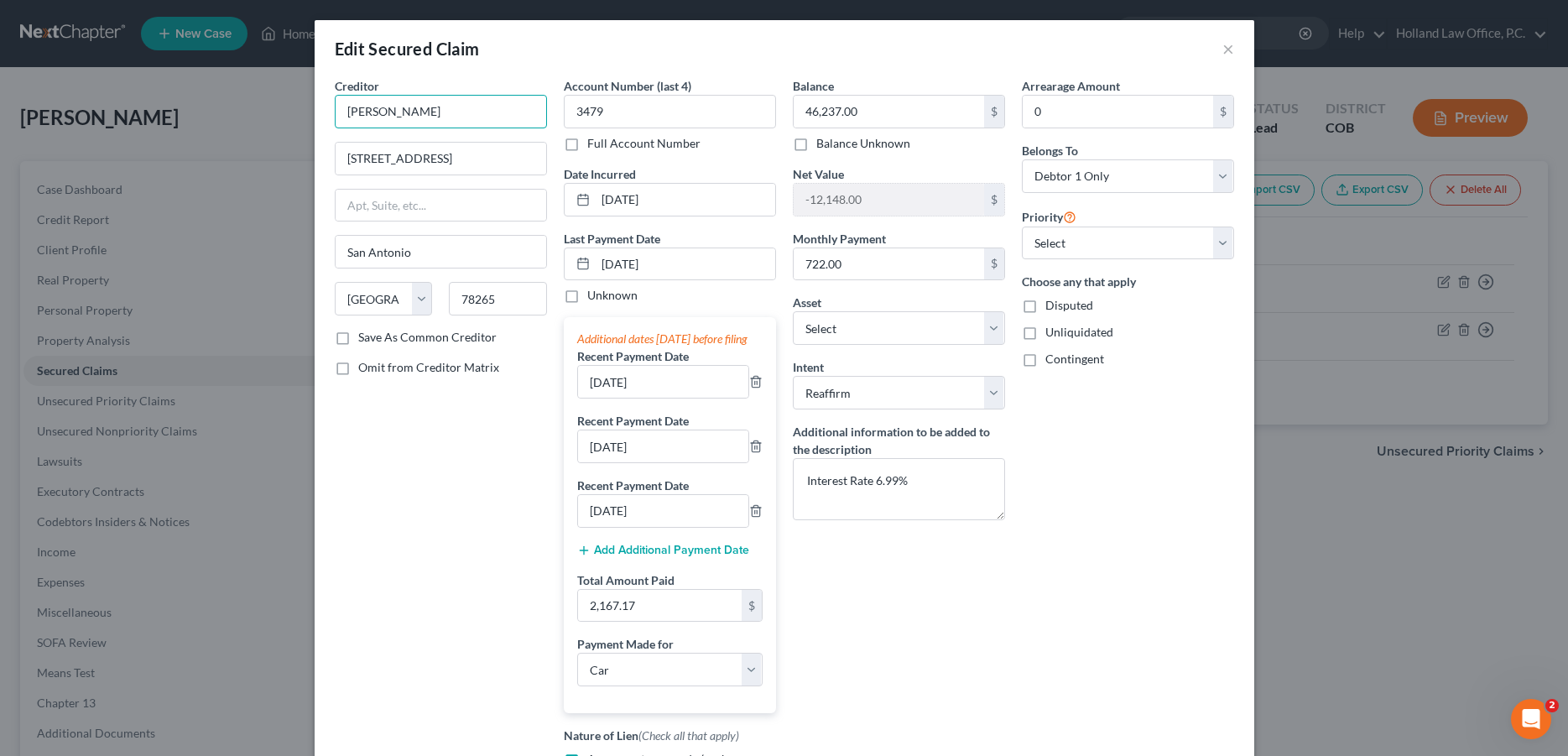
click at [418, 113] on input "[PERSON_NAME]" at bounding box center [441, 111] width 213 height 34
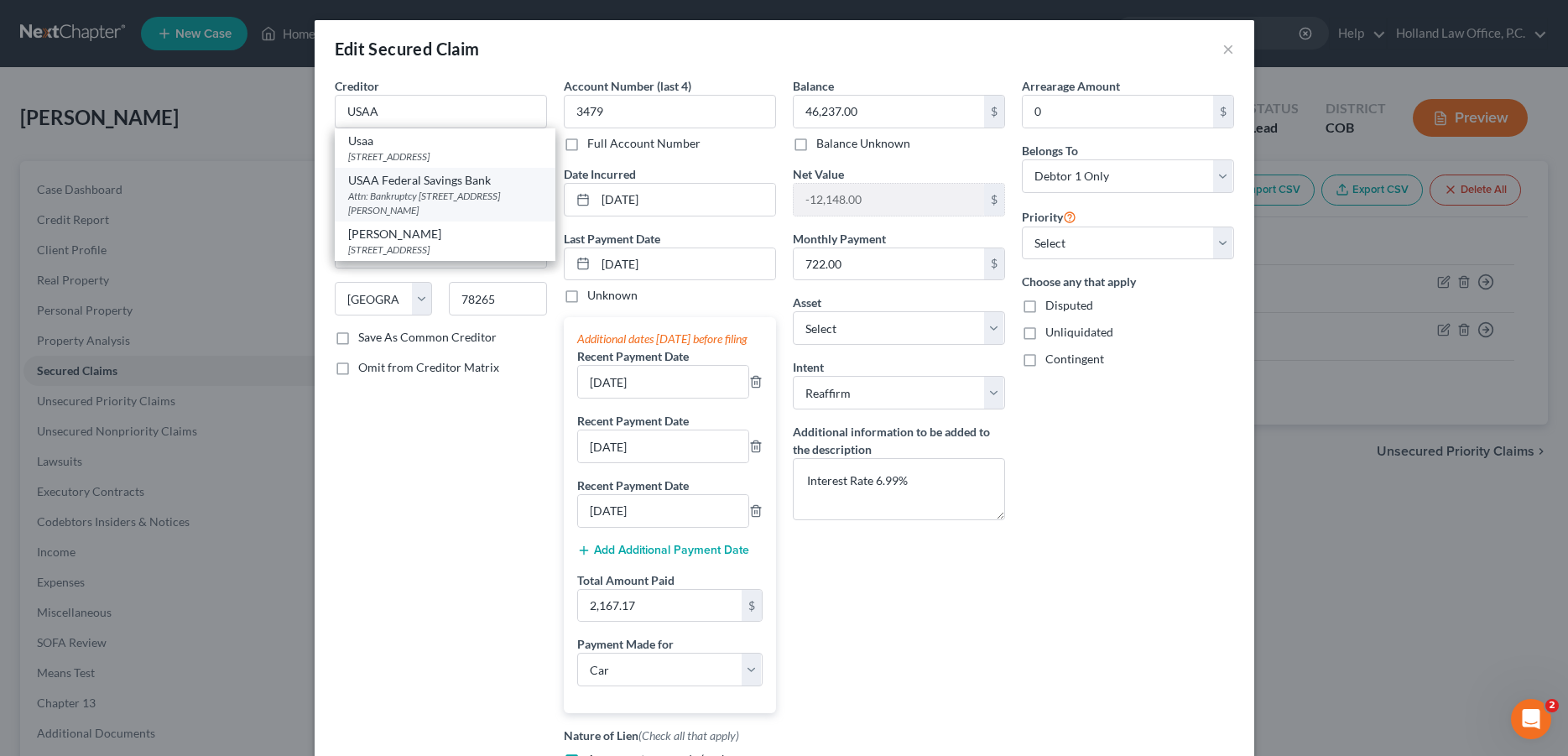
click at [411, 209] on div "Attn: Bankruptcy [STREET_ADDRESS][PERSON_NAME]" at bounding box center [444, 202] width 194 height 28
type input "USAA Federal Savings Bank"
type input "Attn: Bankruptcy"
type input "10750 [PERSON_NAME] Freeway"
type input "78288"
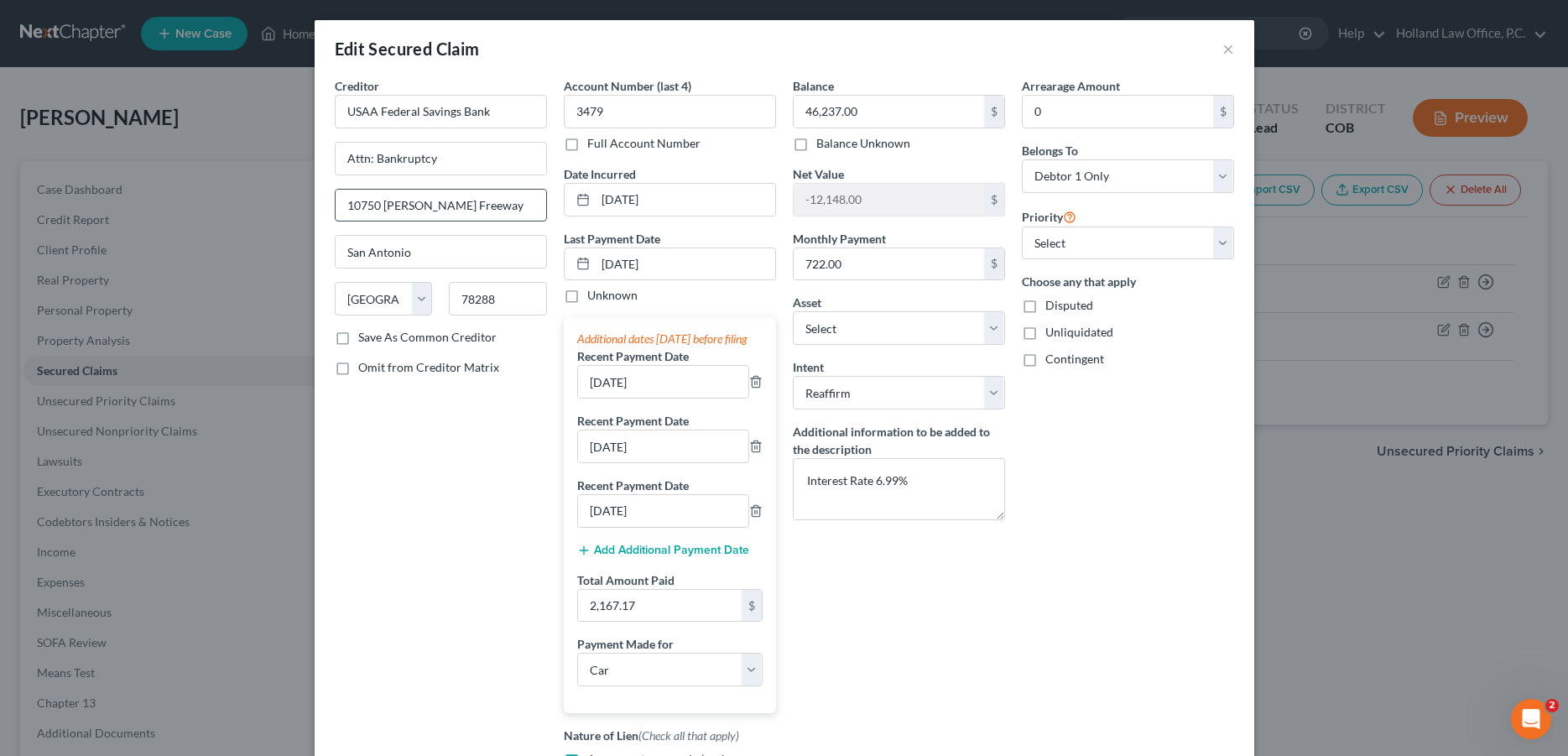
drag, startPoint x: 484, startPoint y: 202, endPoint x: 334, endPoint y: 202, distance: 150.0
click at [336, 202] on input "10750 [PERSON_NAME] Freeway" at bounding box center [441, 205] width 211 height 32
drag, startPoint x: 443, startPoint y: 162, endPoint x: 336, endPoint y: 158, distance: 107.1
click at [336, 158] on input "Attn: Bankruptcy" at bounding box center [441, 158] width 211 height 32
paste input "10750 [PERSON_NAME] Freewa"
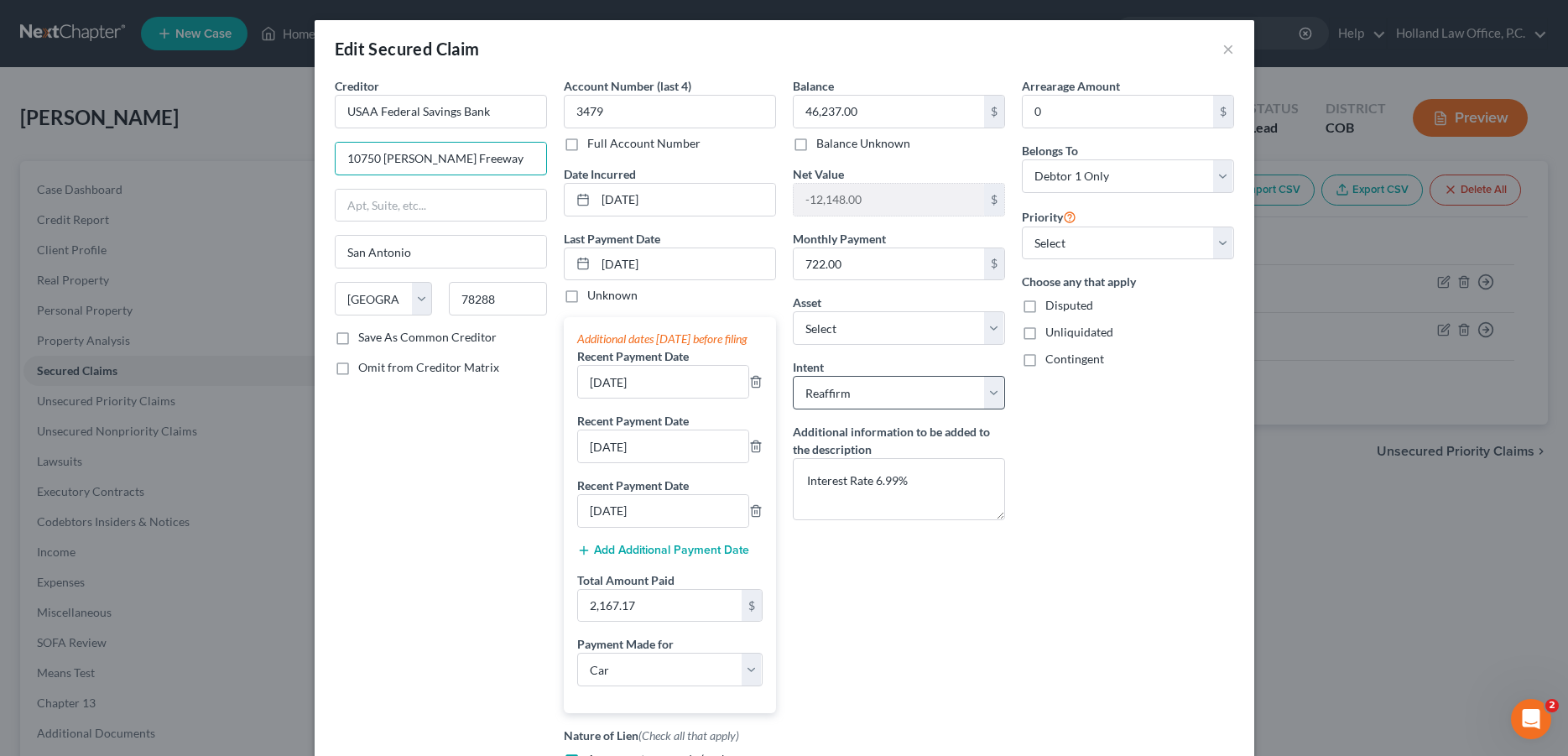
type input "10750 [PERSON_NAME] Freeway"
click at [793, 376] on select "Select Surrender Redeem Reaffirm Avoid Other" at bounding box center [899, 393] width 213 height 34
click at [918, 385] on select "Select Surrender Redeem Reaffirm Avoid Other" at bounding box center [899, 393] width 213 height 34
click at [793, 376] on select "Select Surrender Redeem Reaffirm Avoid Other" at bounding box center [899, 393] width 213 height 34
click at [793, 387] on select "Select Surrender Redeem Reaffirm Avoid Other" at bounding box center [899, 393] width 213 height 34
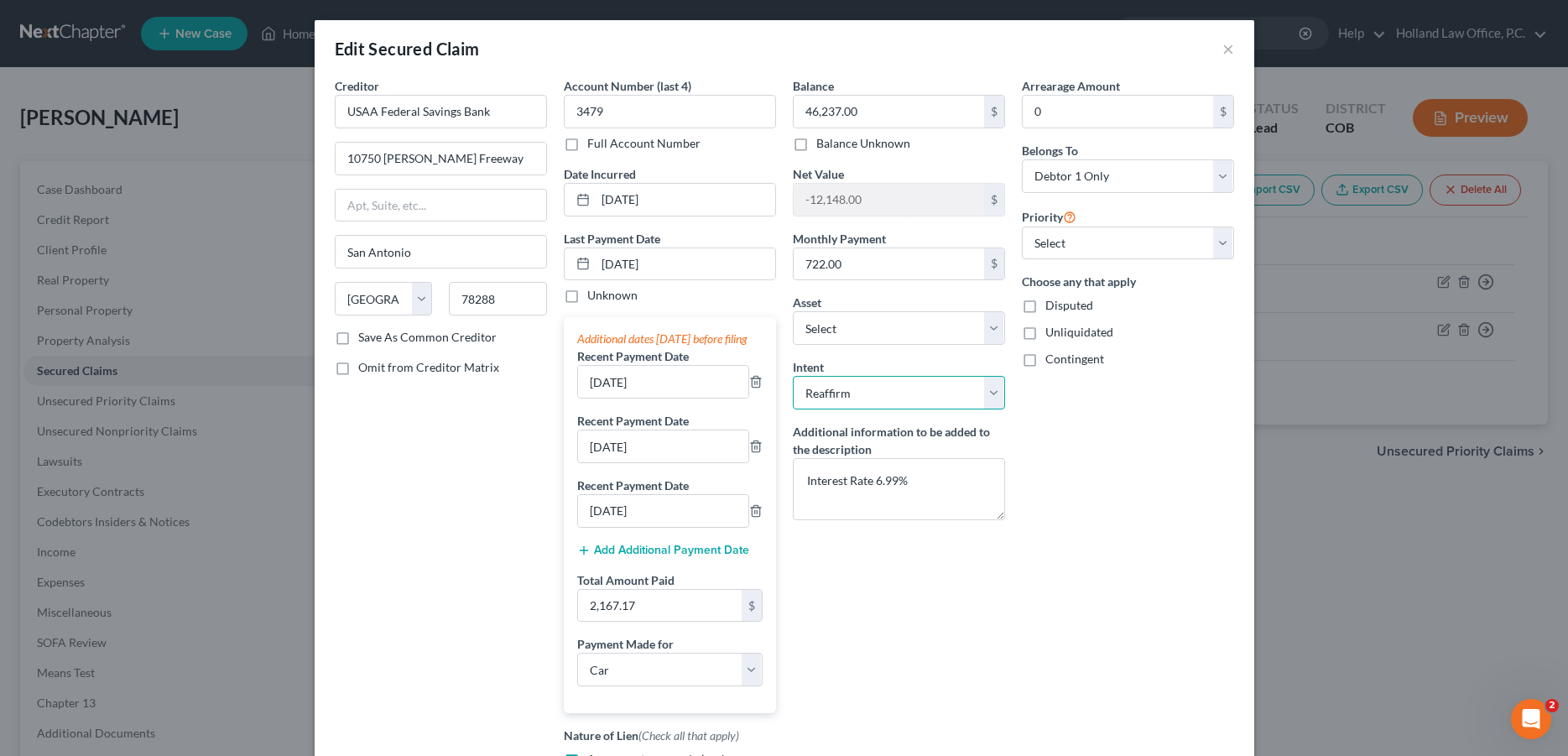
click at [793, 376] on select "Select Surrender Redeem Reaffirm Avoid Other" at bounding box center [899, 393] width 213 height 34
click option "Select" at bounding box center [0, 0] width 0 height 0
click at [793, 376] on select "Select Surrender Redeem Reaffirm Avoid Other" at bounding box center [899, 393] width 213 height 34
click at [845, 399] on select "Select Surrender Redeem Reaffirm Avoid Other" at bounding box center [899, 393] width 213 height 34
click at [793, 376] on select "Select Surrender Redeem Reaffirm Avoid Other" at bounding box center [899, 393] width 213 height 34
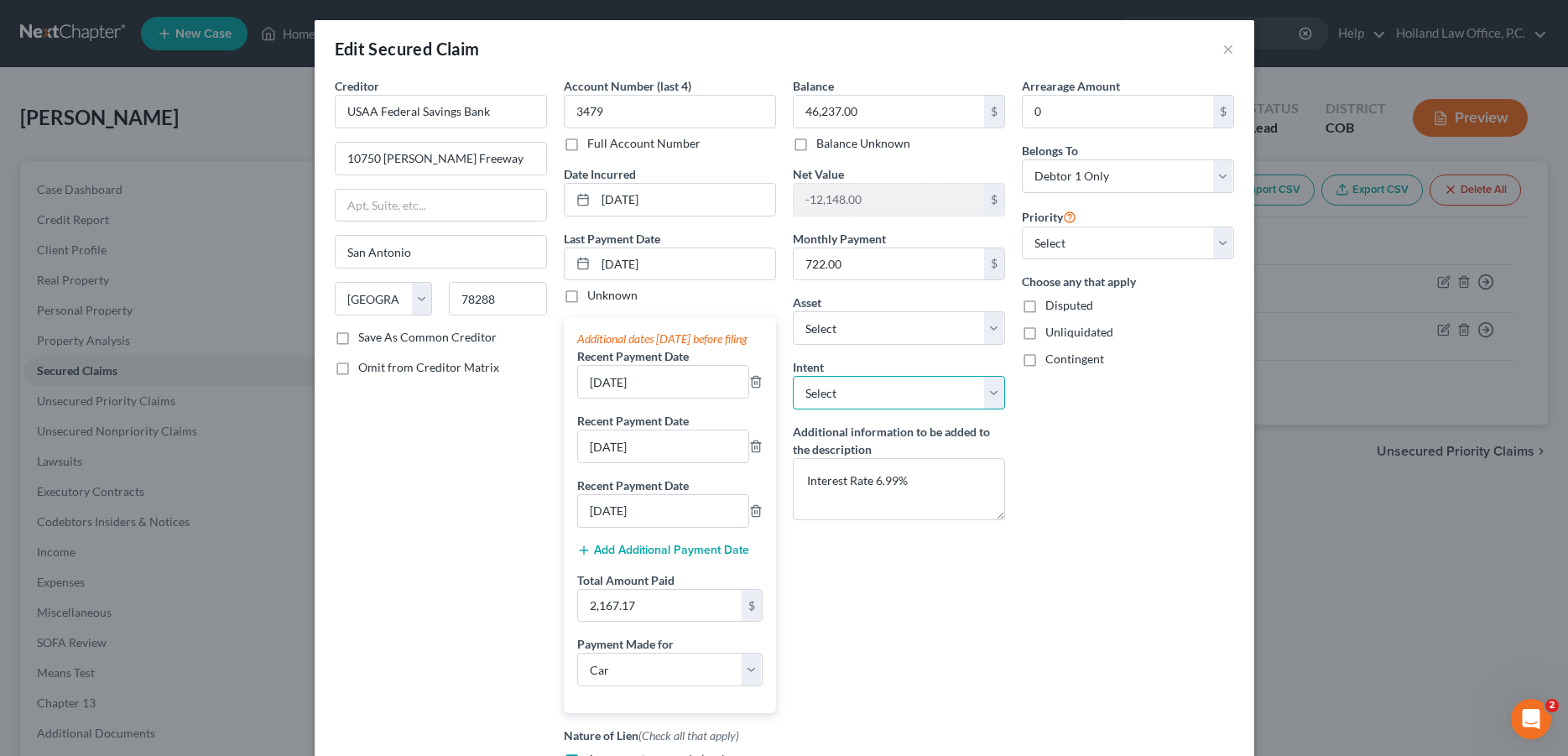
select select "4"
click option "Other" at bounding box center [0, 0] width 0 height 0
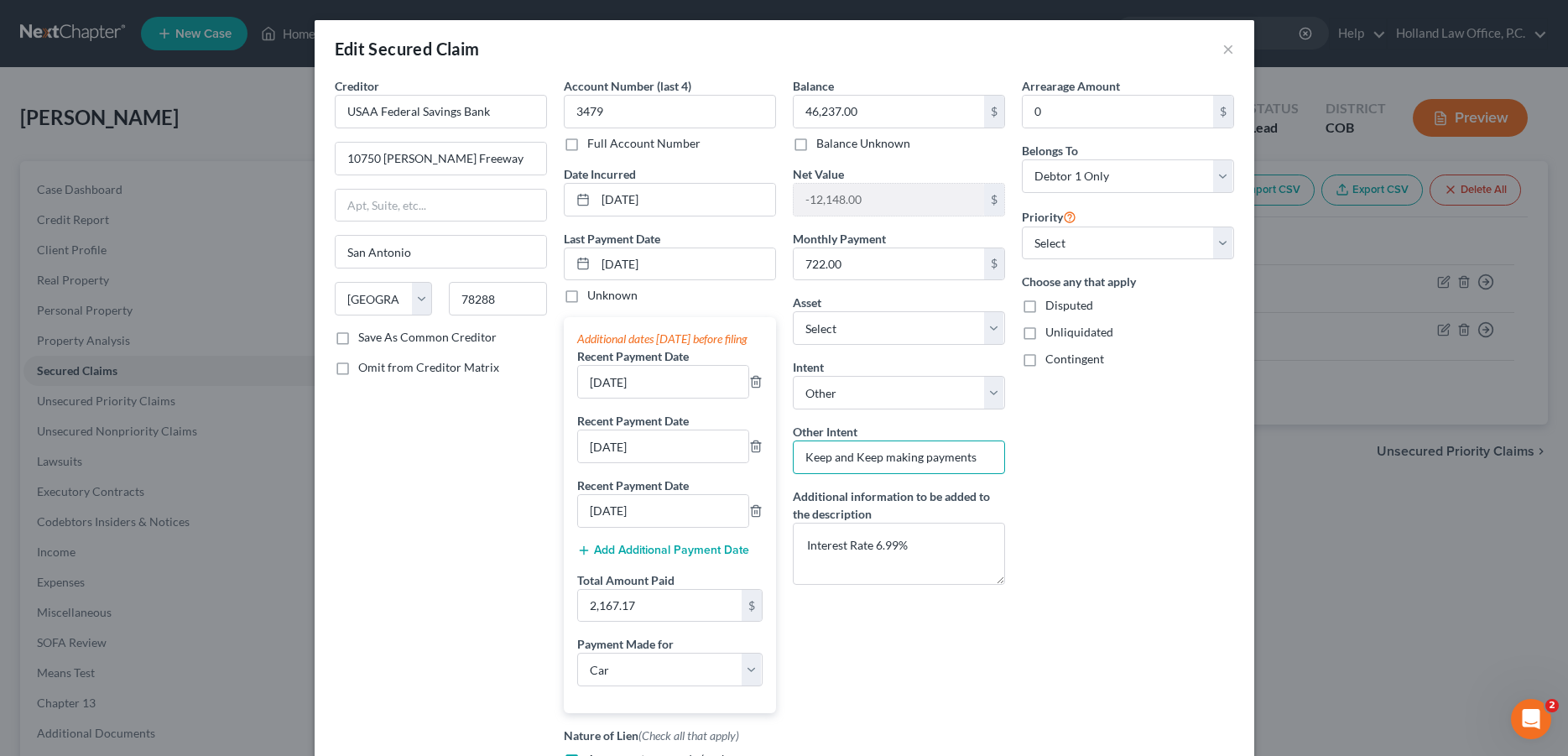
drag, startPoint x: 966, startPoint y: 457, endPoint x: 794, endPoint y: 459, distance: 172.0
click at [794, 459] on input "Keep and Keep making payments" at bounding box center [899, 457] width 213 height 34
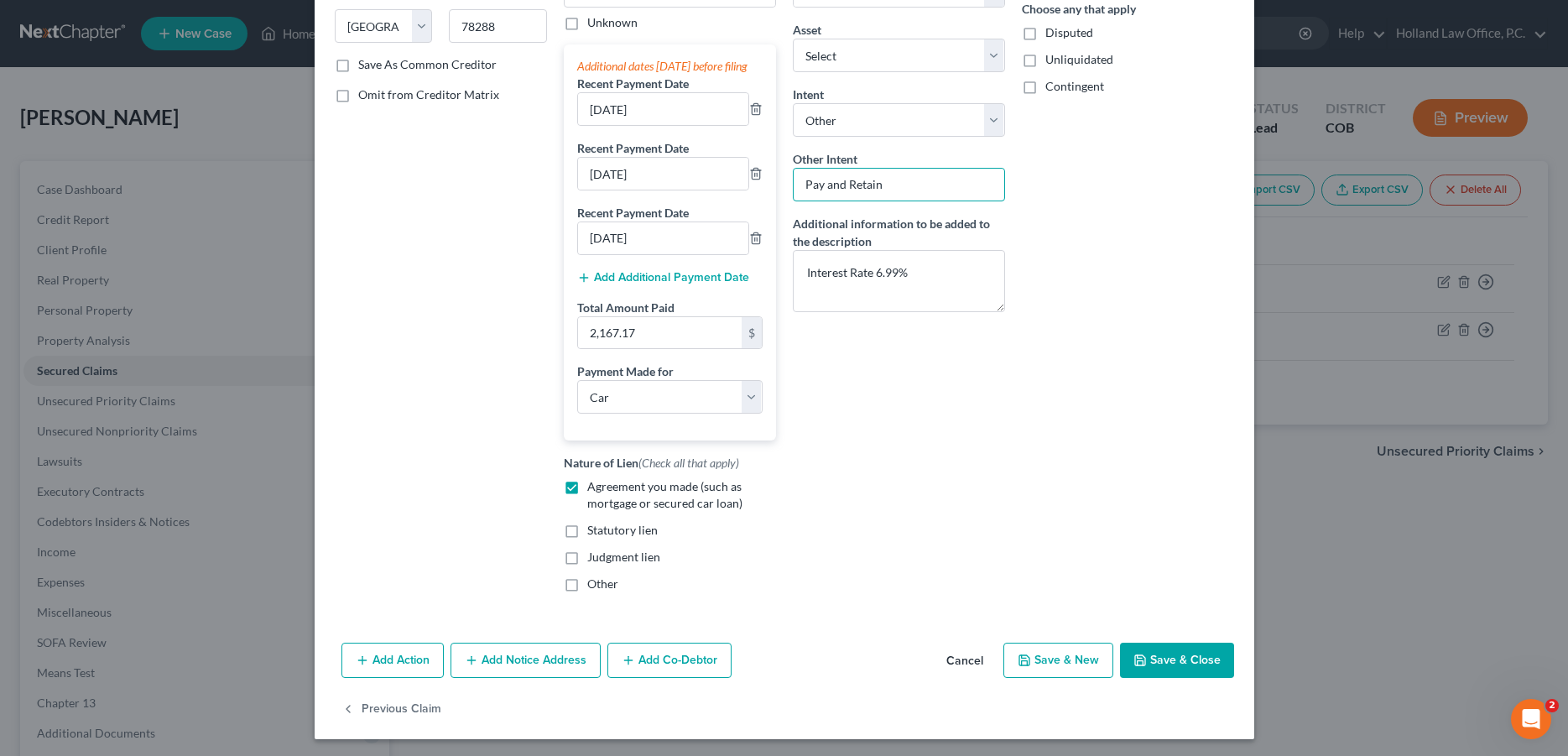
scroll to position [294, 0]
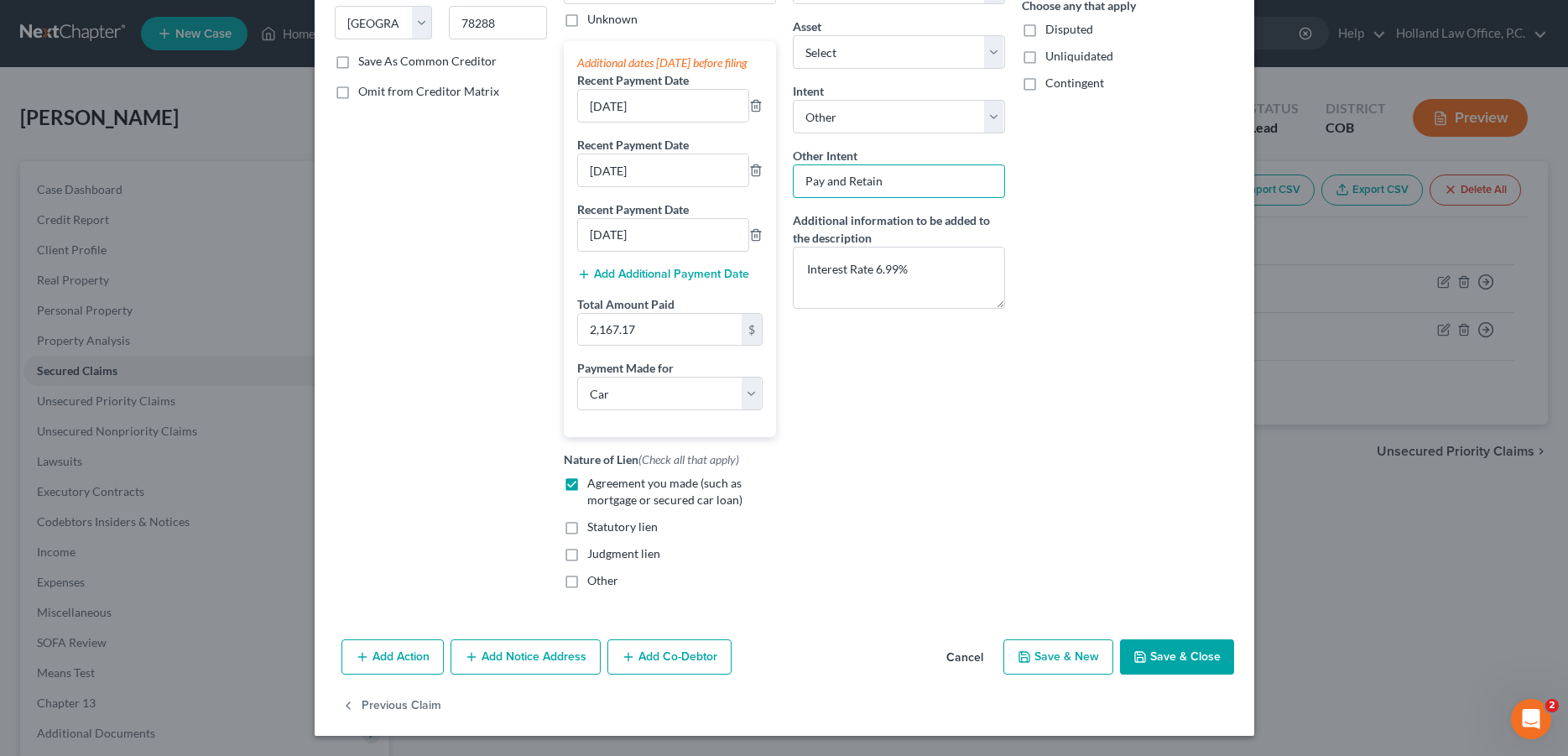
type input "Pay and Retain"
click at [1165, 659] on button "Save & Close" at bounding box center [1177, 657] width 115 height 35
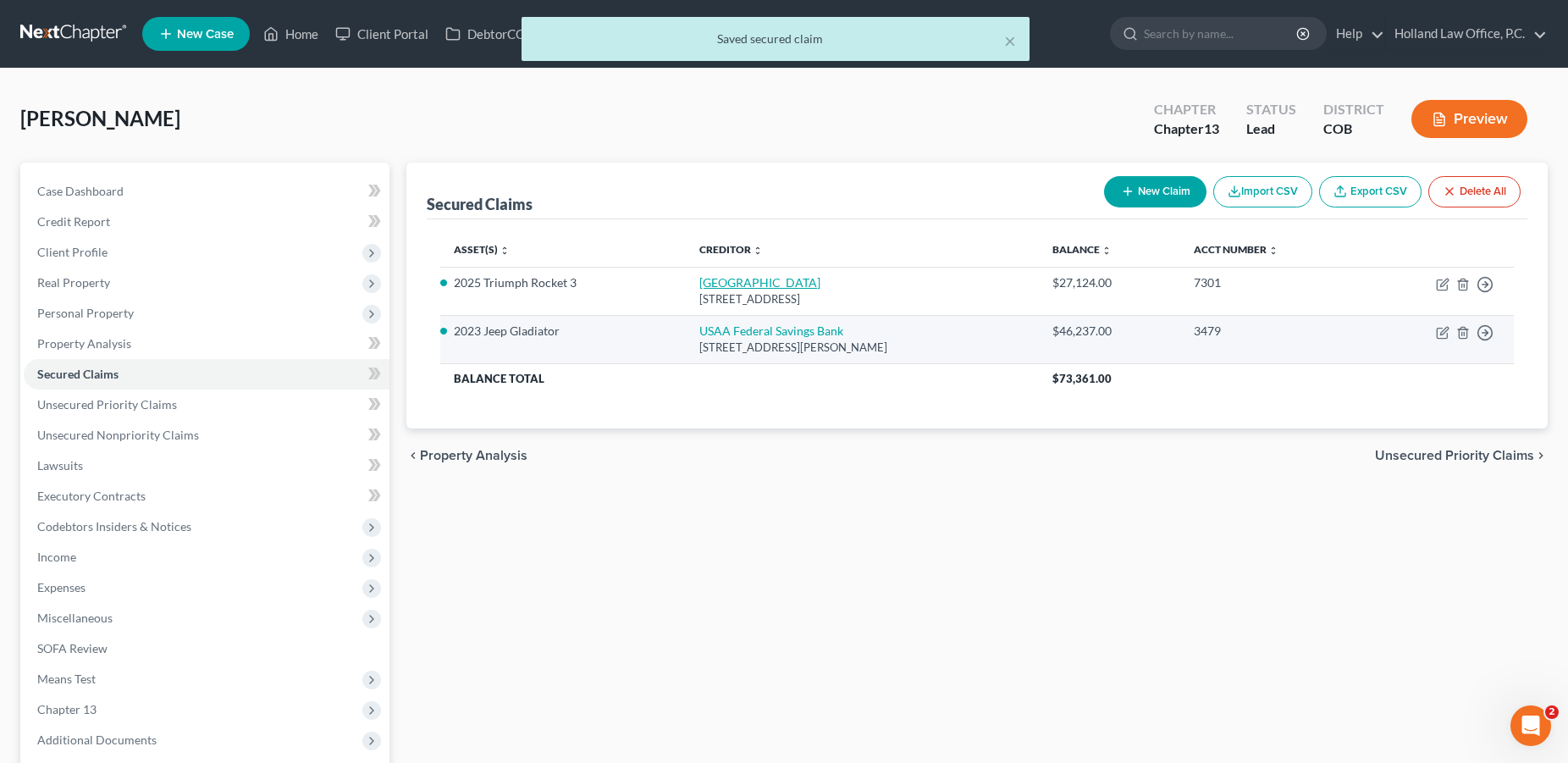
click at [699, 288] on link "[GEOGRAPHIC_DATA]" at bounding box center [759, 282] width 121 height 15
select select "28"
select select "0"
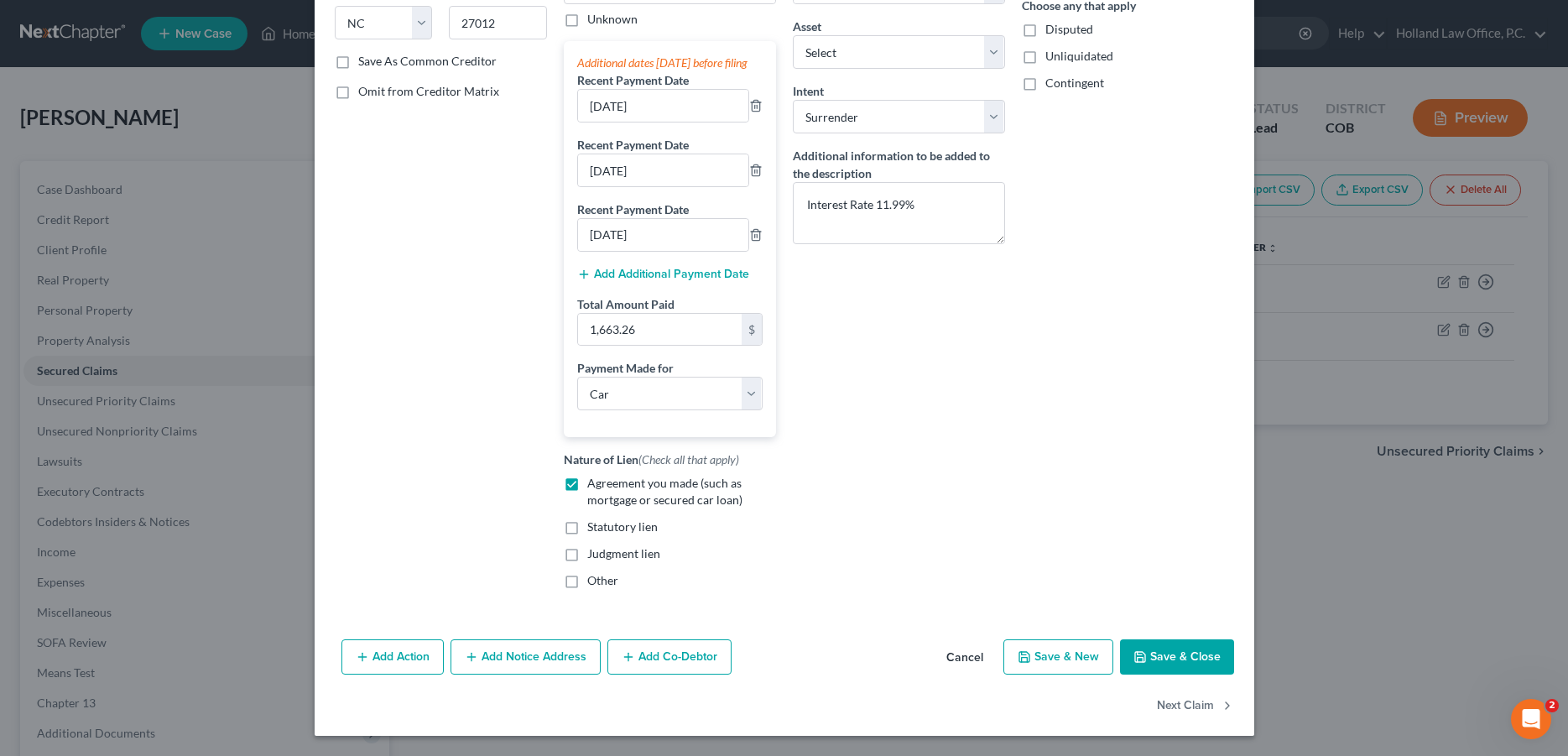
click at [1192, 656] on button "Save & Close" at bounding box center [1177, 657] width 115 height 35
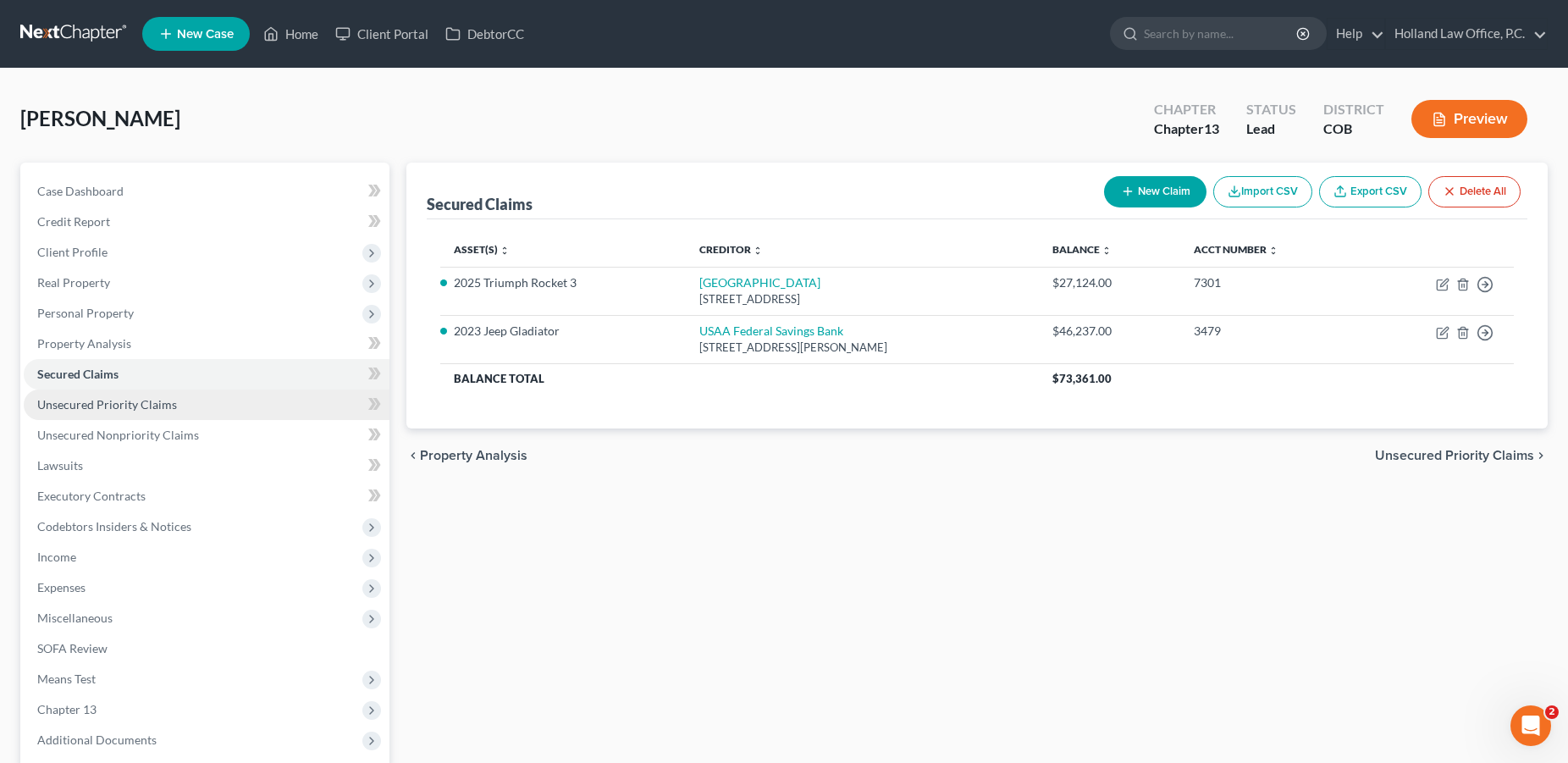
click at [117, 413] on link "Unsecured Priority Claims" at bounding box center [206, 404] width 366 height 30
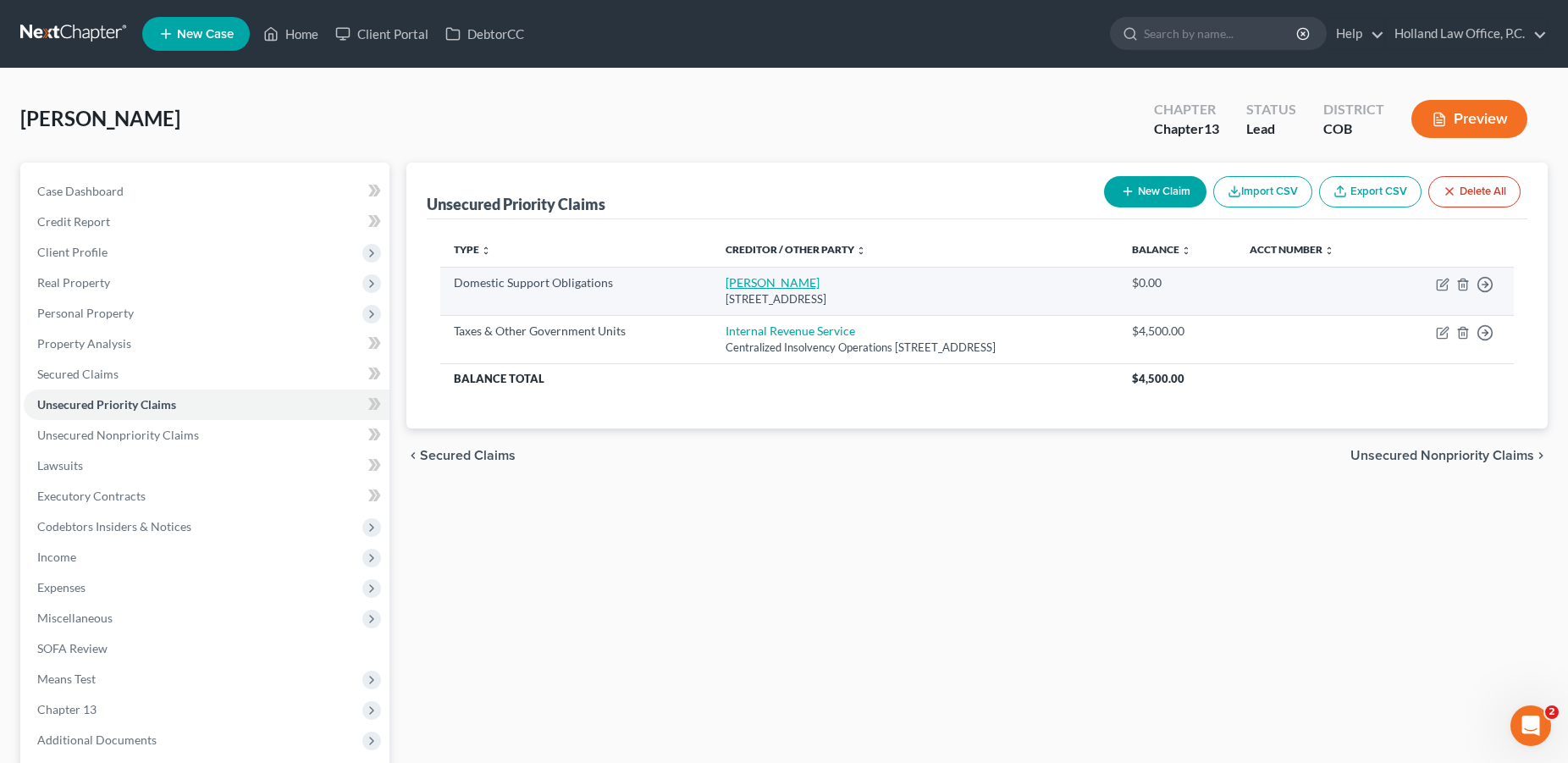
click at [725, 284] on link "[PERSON_NAME]" at bounding box center [772, 282] width 94 height 15
select select "5"
select select "0"
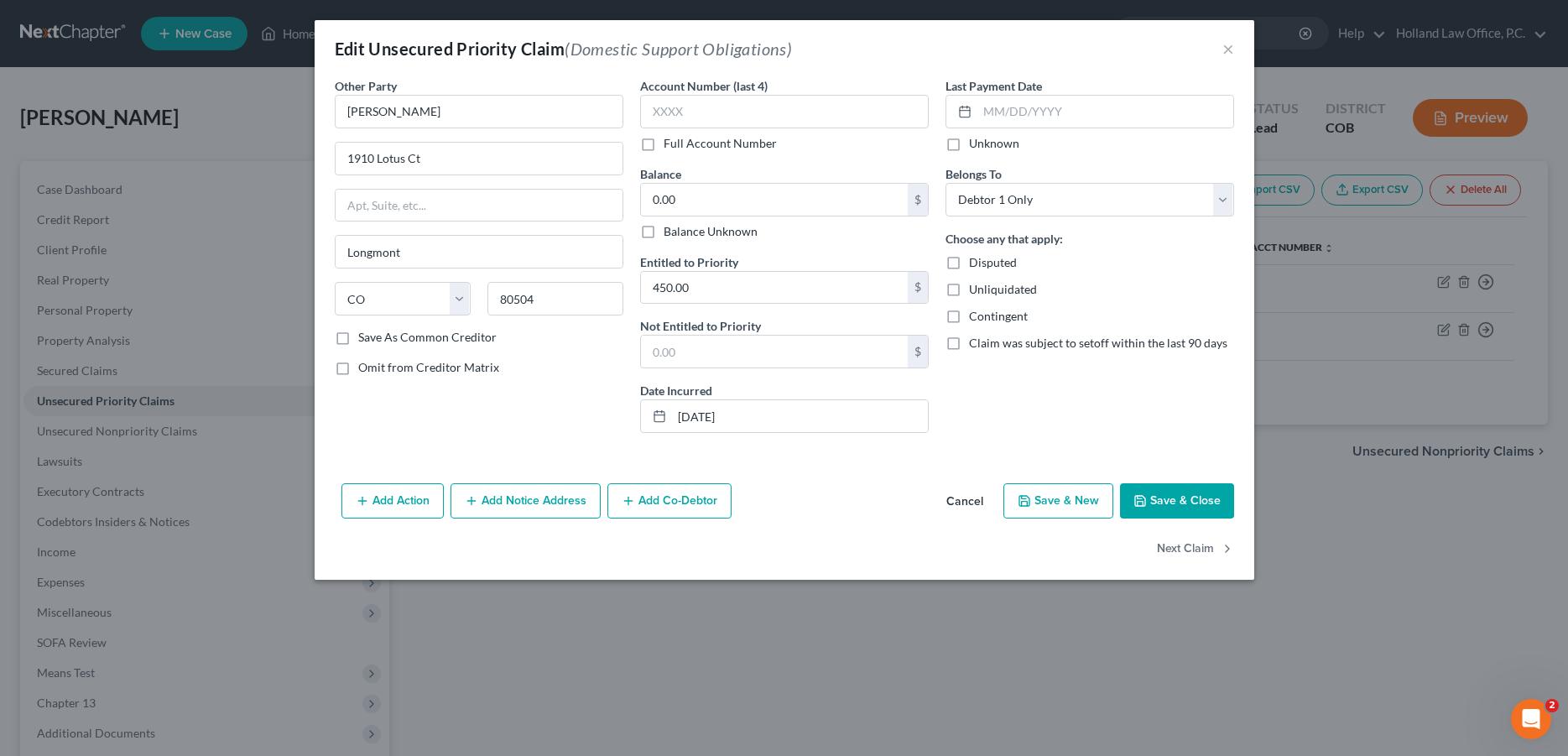
click at [1171, 511] on button "Save & Close" at bounding box center [1177, 500] width 115 height 35
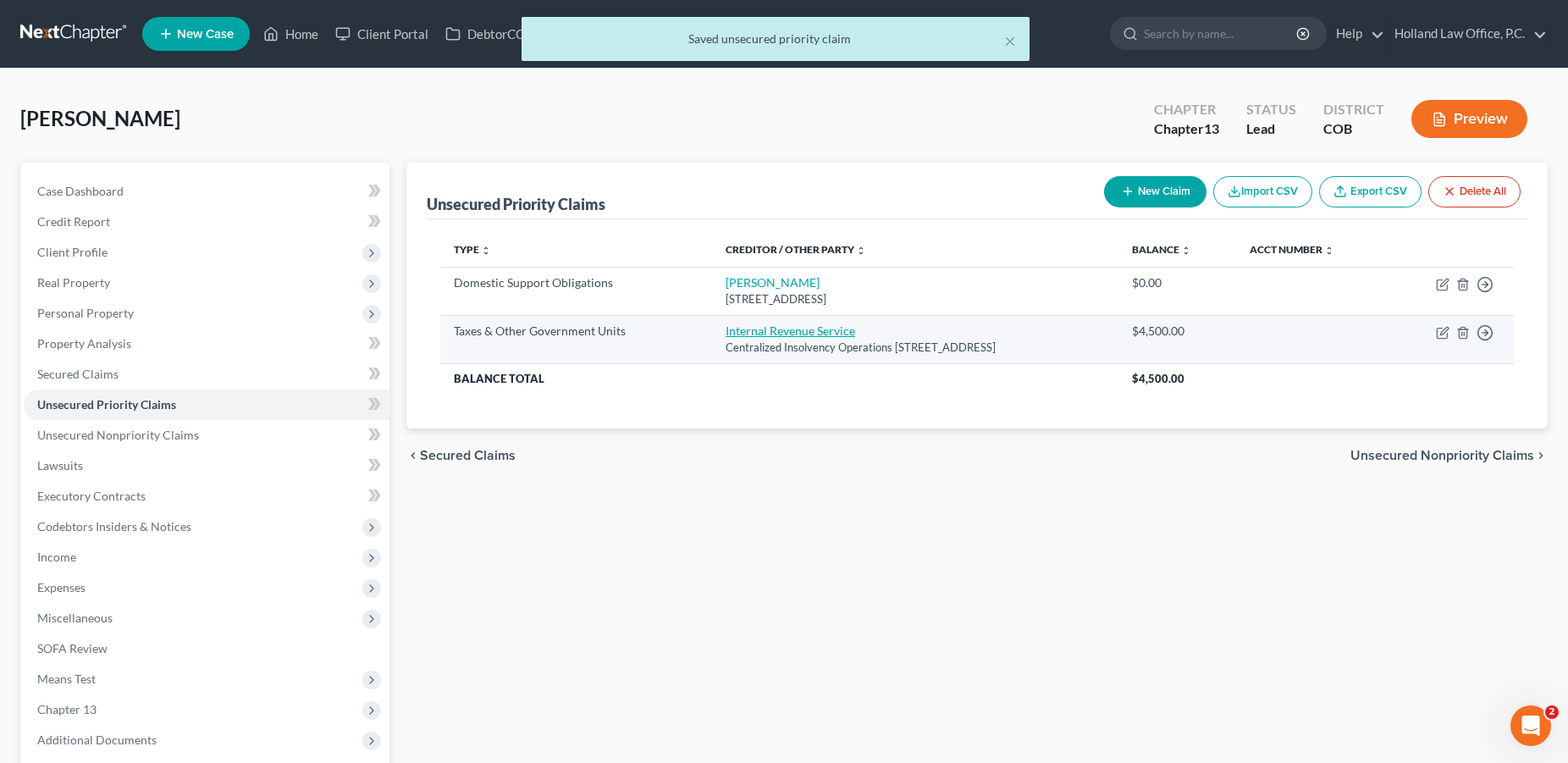
click at [725, 333] on link "Internal Revenue Service" at bounding box center [790, 330] width 129 height 15
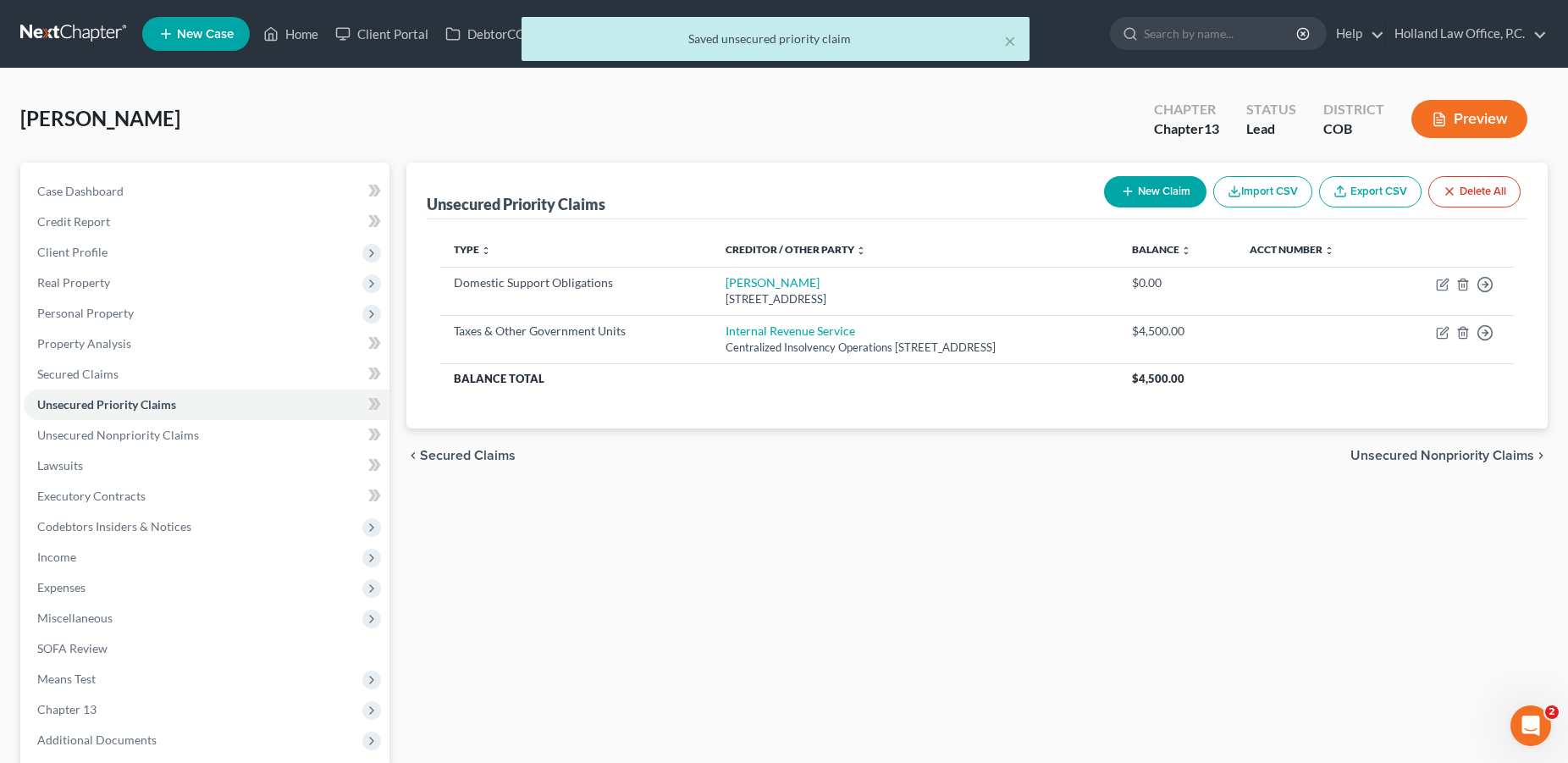
select select "0"
select select "39"
select select "0"
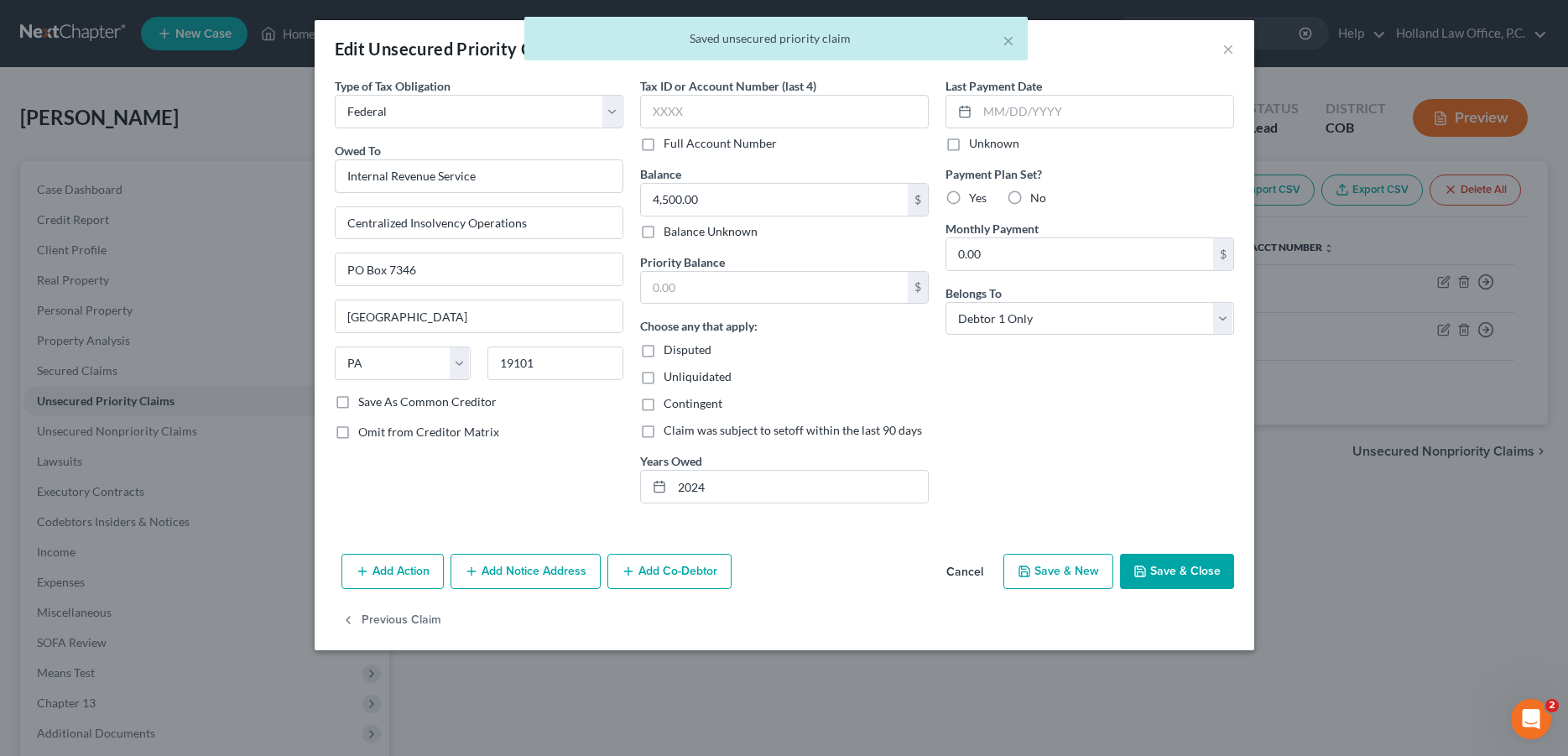
click at [1133, 567] on button "Save & Close" at bounding box center [1177, 571] width 115 height 35
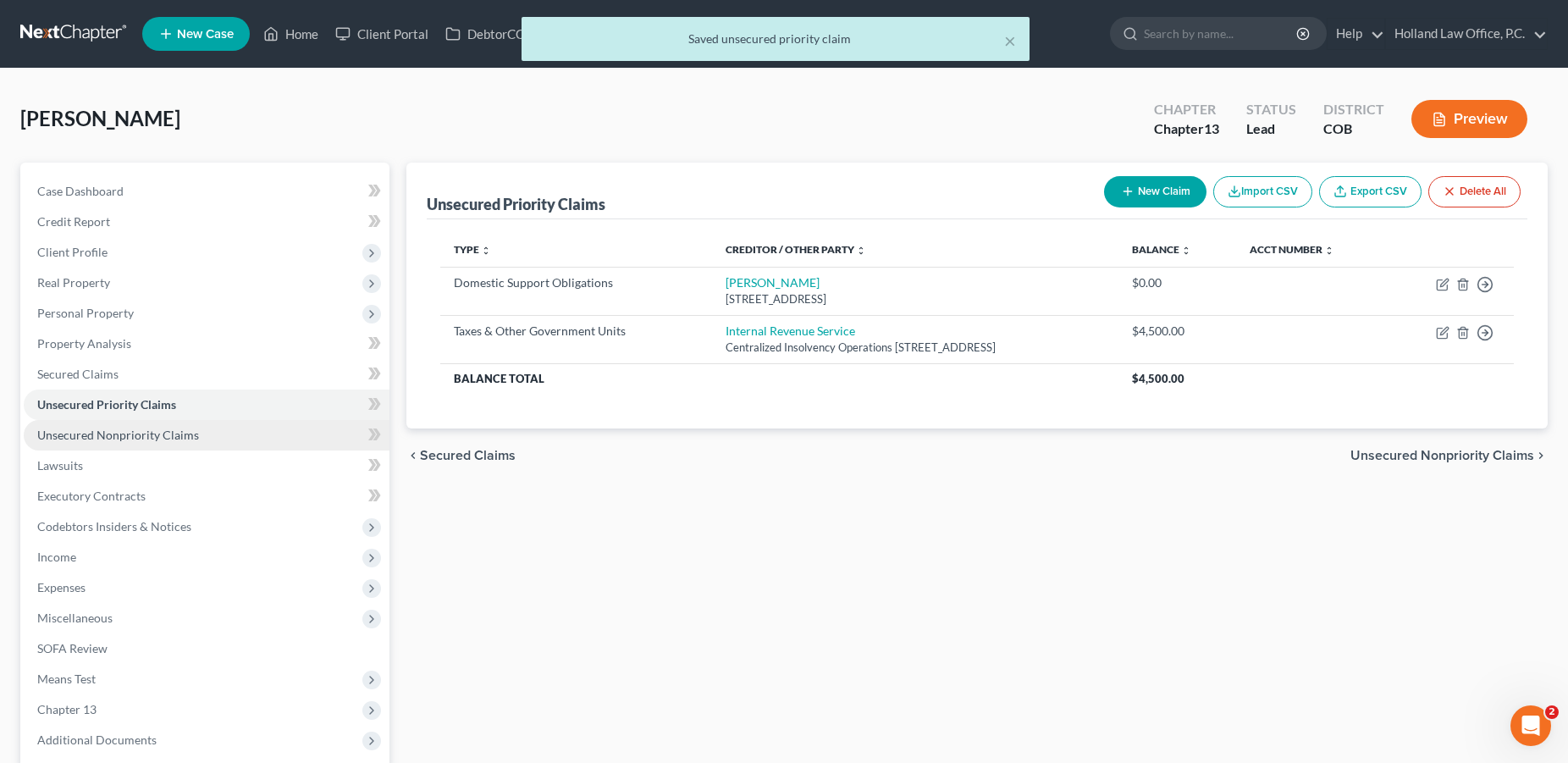
click at [139, 433] on span "Unsecured Nonpriority Claims" at bounding box center [118, 435] width 162 height 15
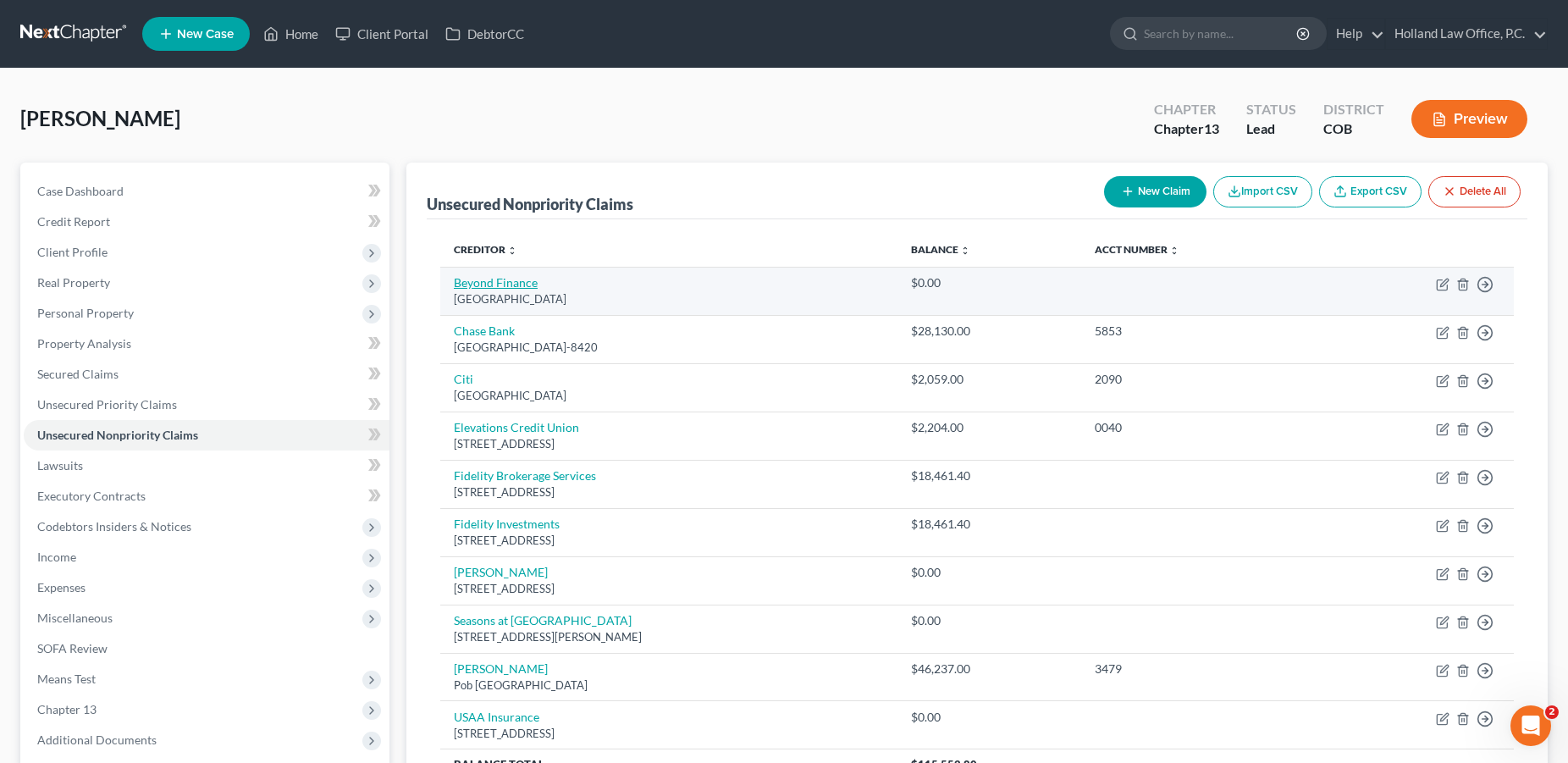
click at [510, 282] on link "Beyond Finance" at bounding box center [495, 282] width 83 height 15
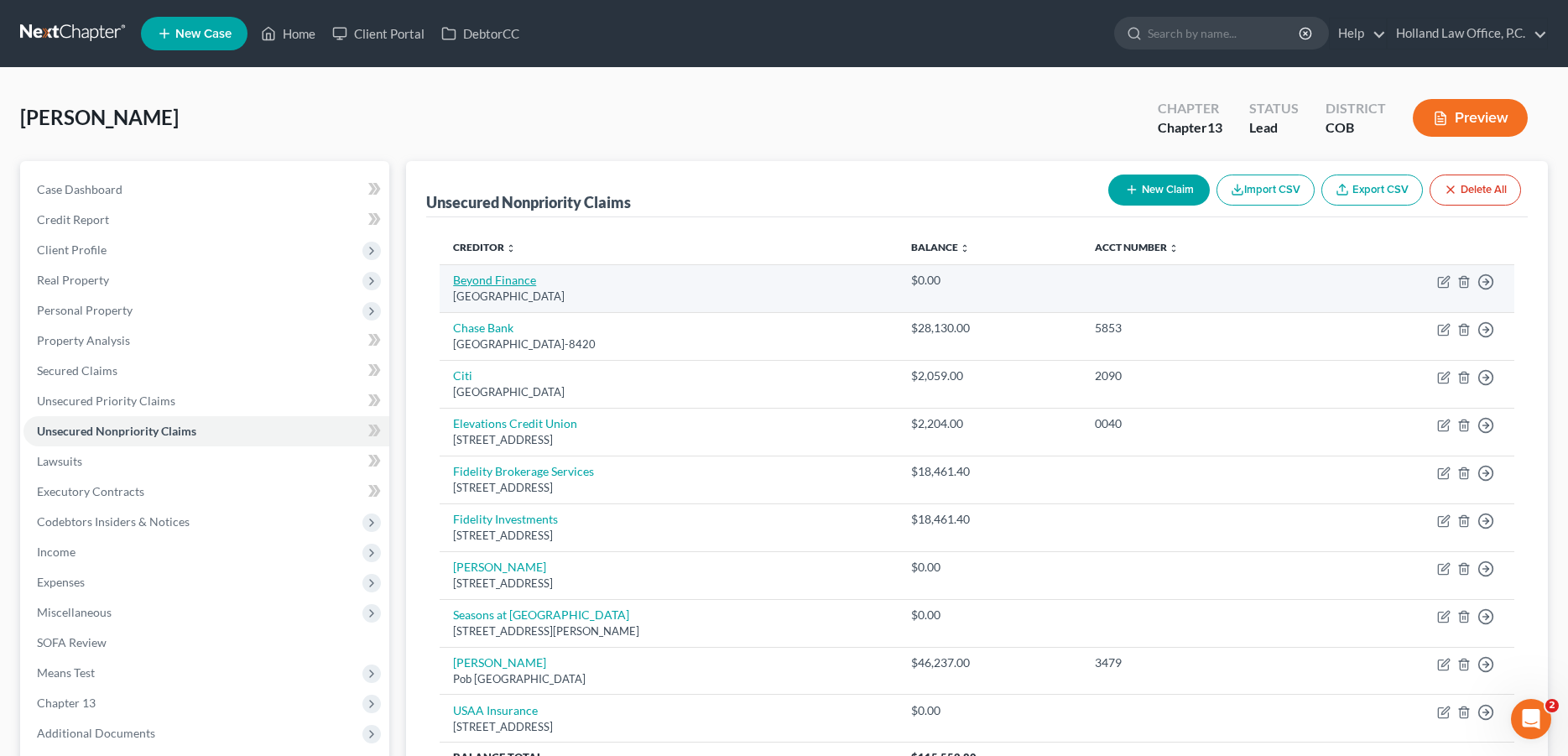
select select "45"
select select "16"
select select "0"
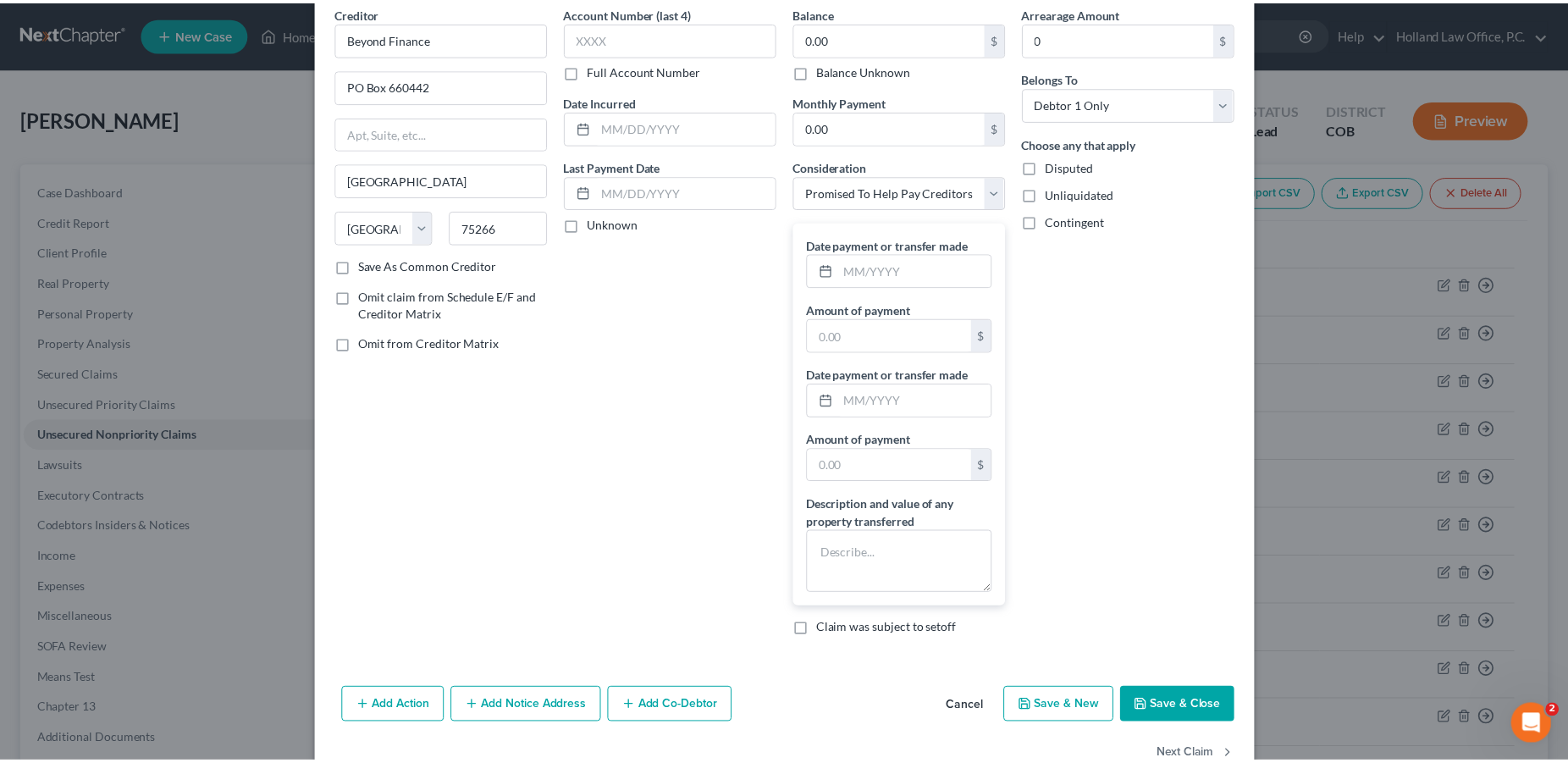
scroll to position [118, 0]
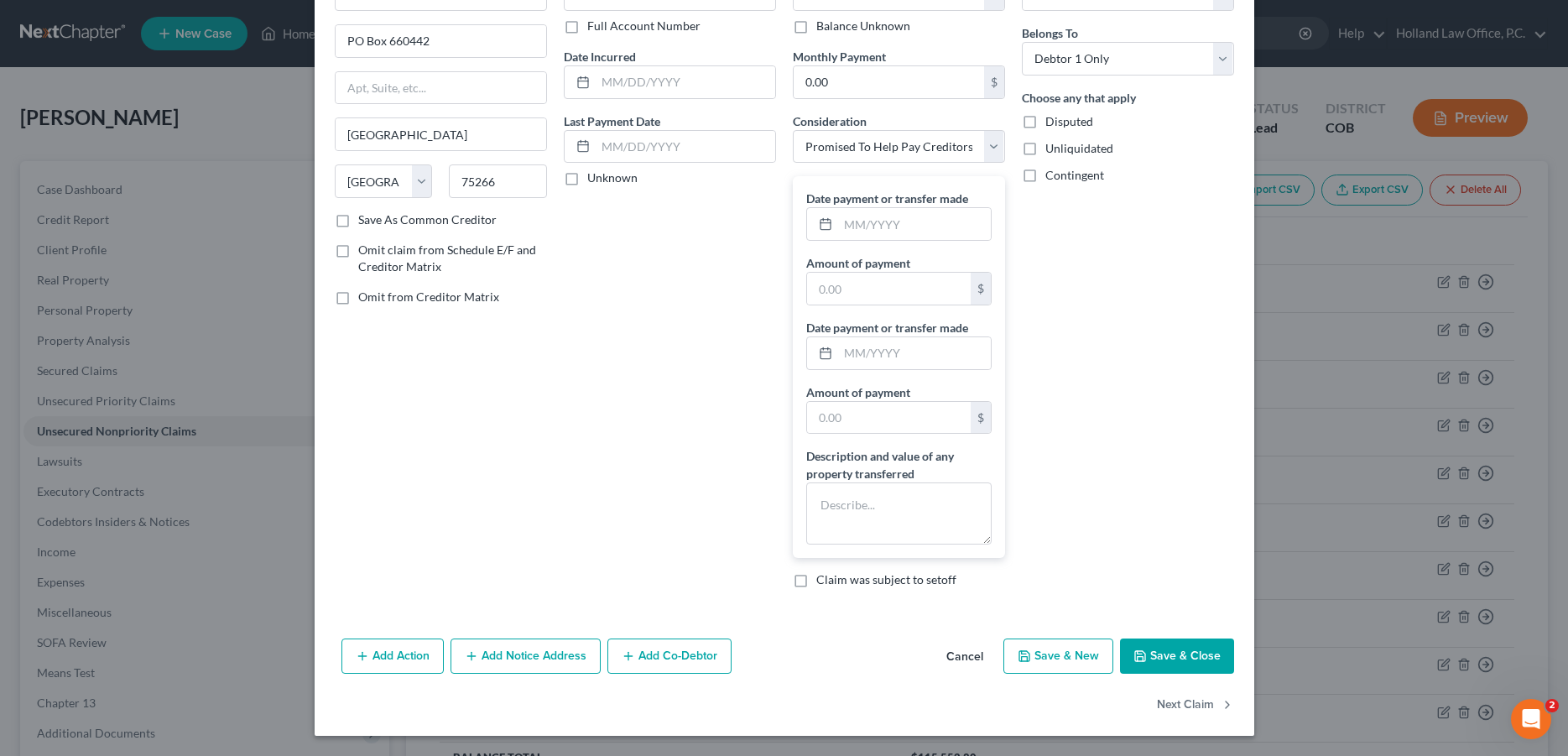
click at [1183, 658] on button "Save & Close" at bounding box center [1177, 656] width 115 height 35
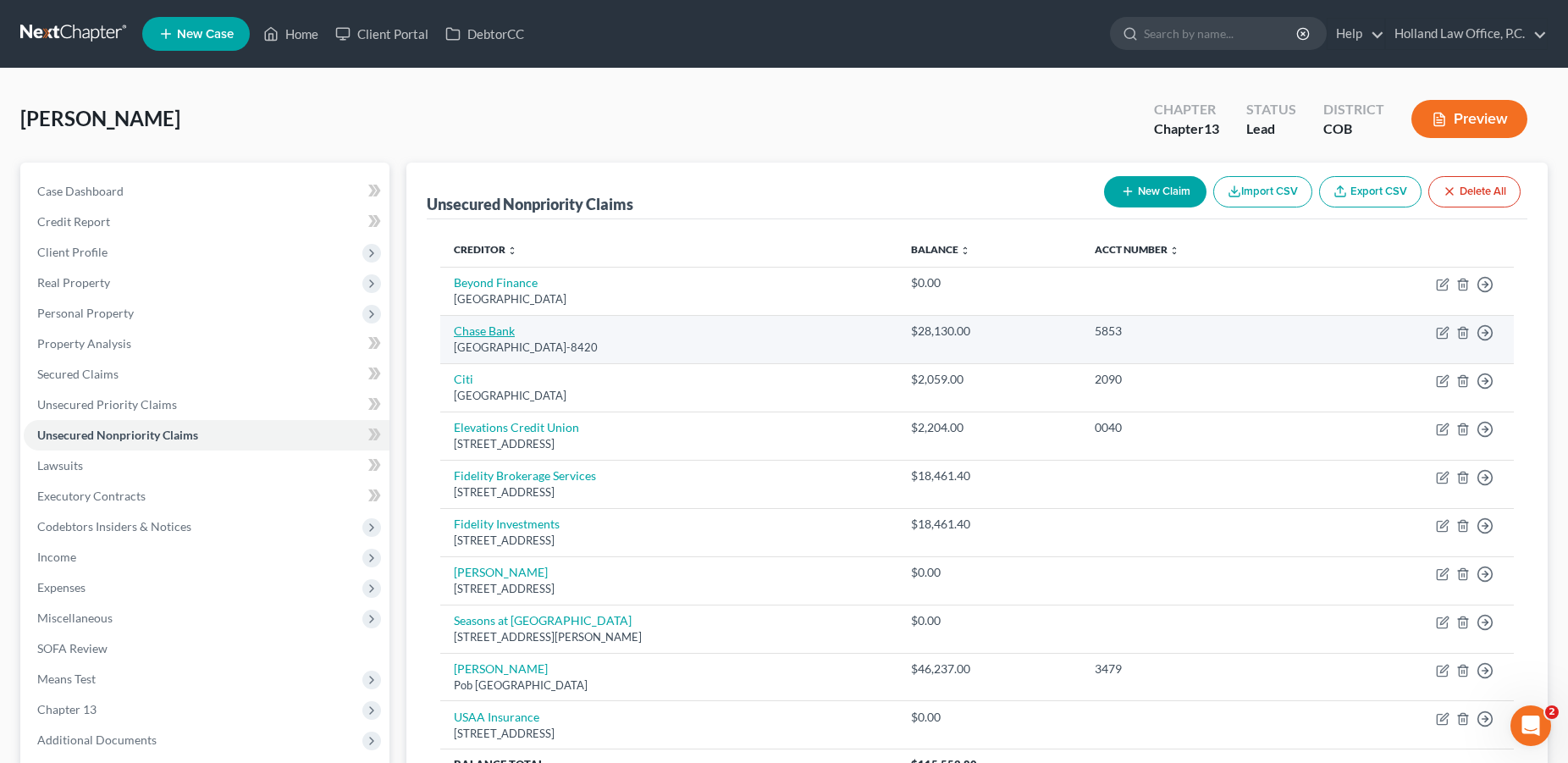
click at [481, 333] on link "Chase Bank" at bounding box center [484, 330] width 61 height 15
select select "3"
select select "0"
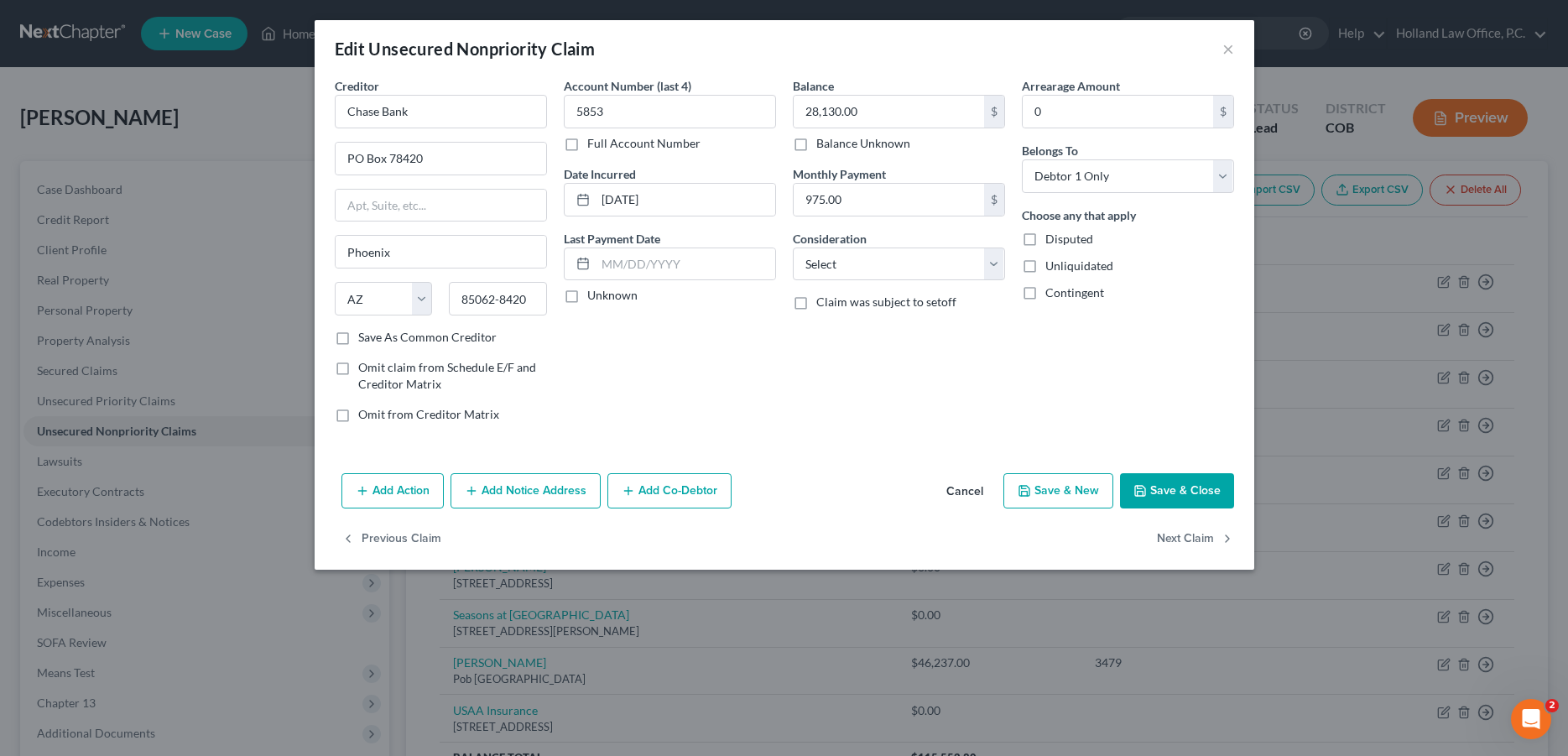
click at [1162, 490] on button "Save & Close" at bounding box center [1177, 491] width 115 height 35
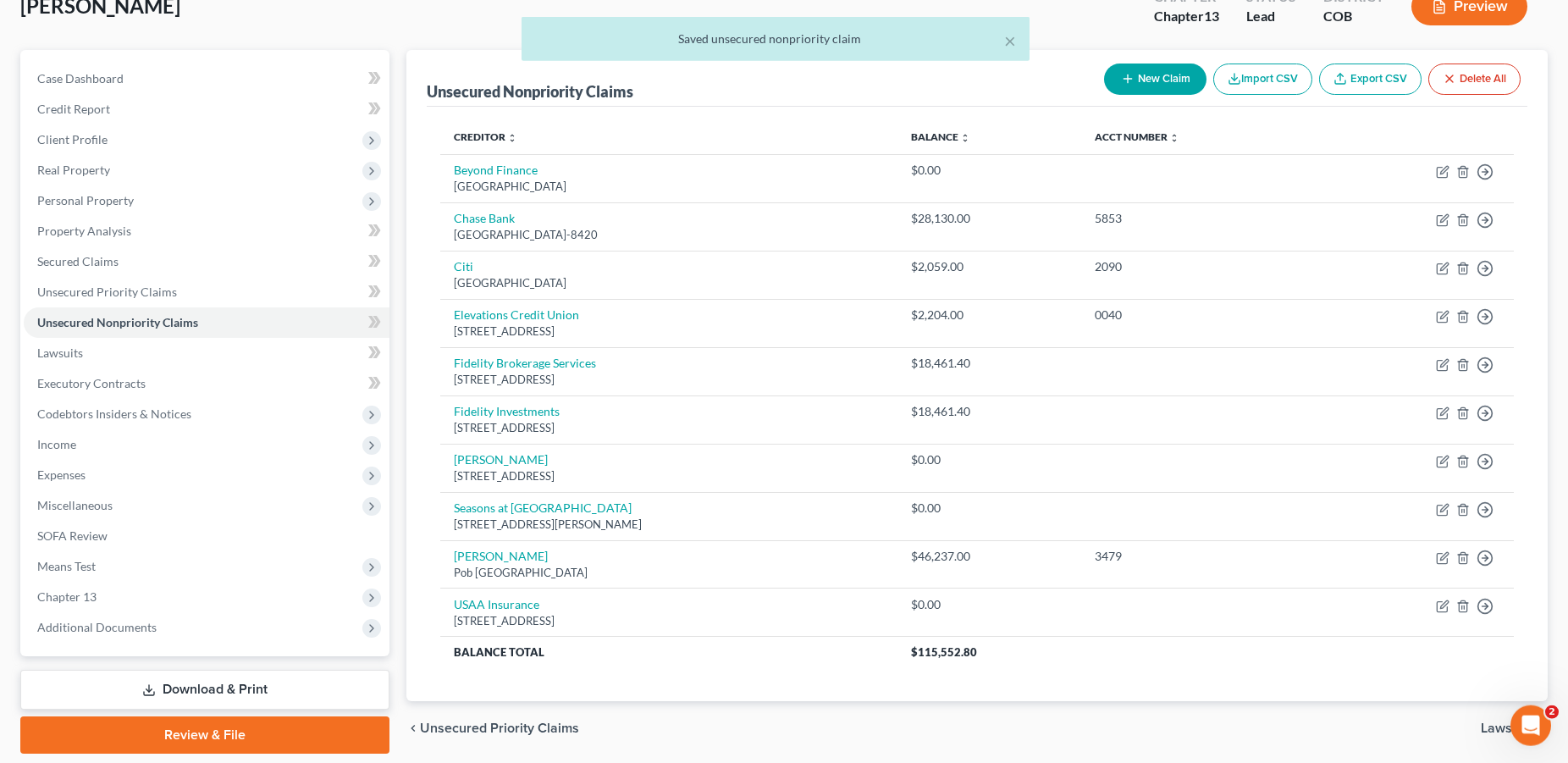
scroll to position [169, 0]
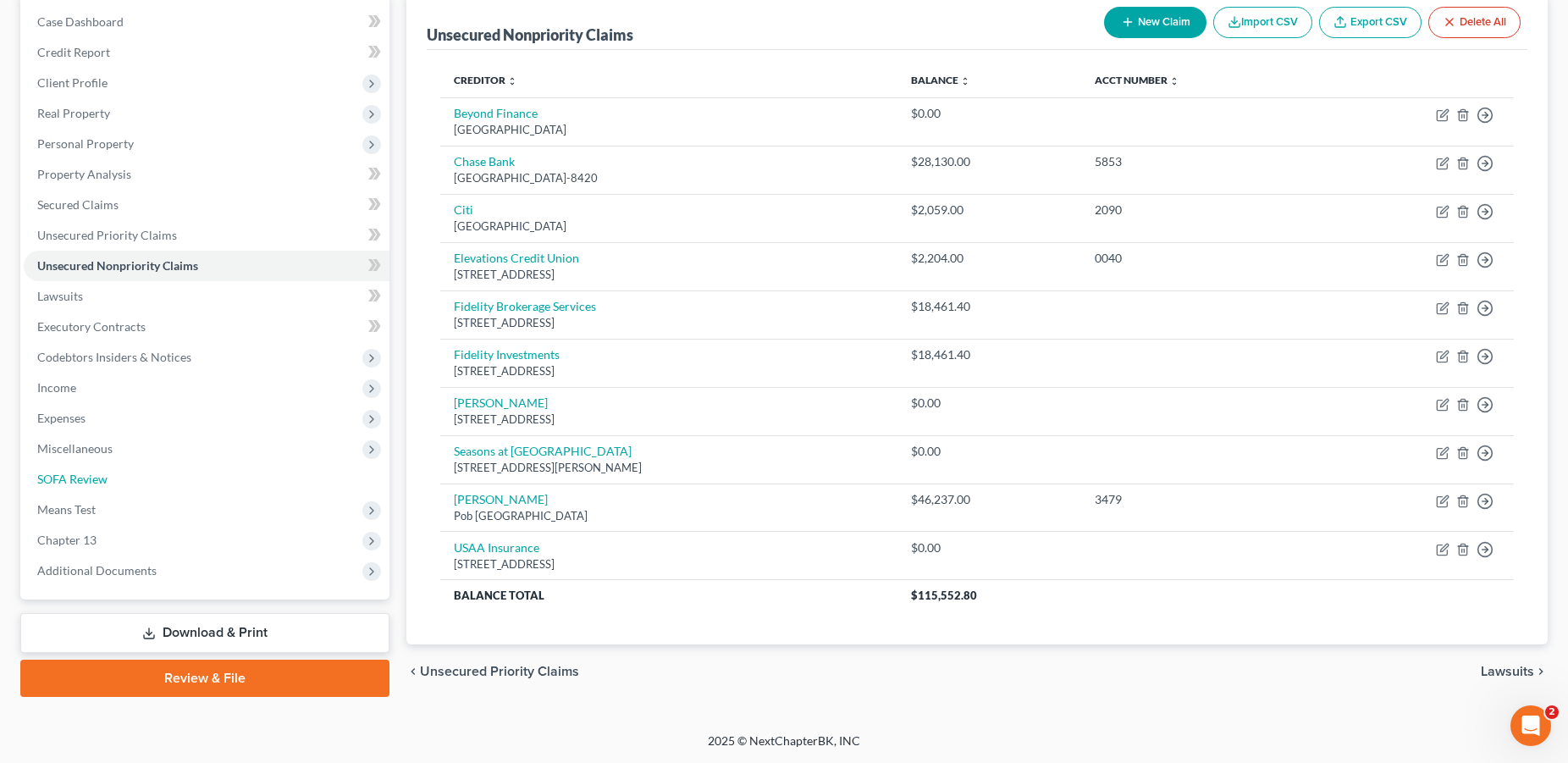
drag, startPoint x: 93, startPoint y: 485, endPoint x: 390, endPoint y: 431, distance: 301.9
click at [94, 485] on span "SOFA Review" at bounding box center [72, 479] width 70 height 15
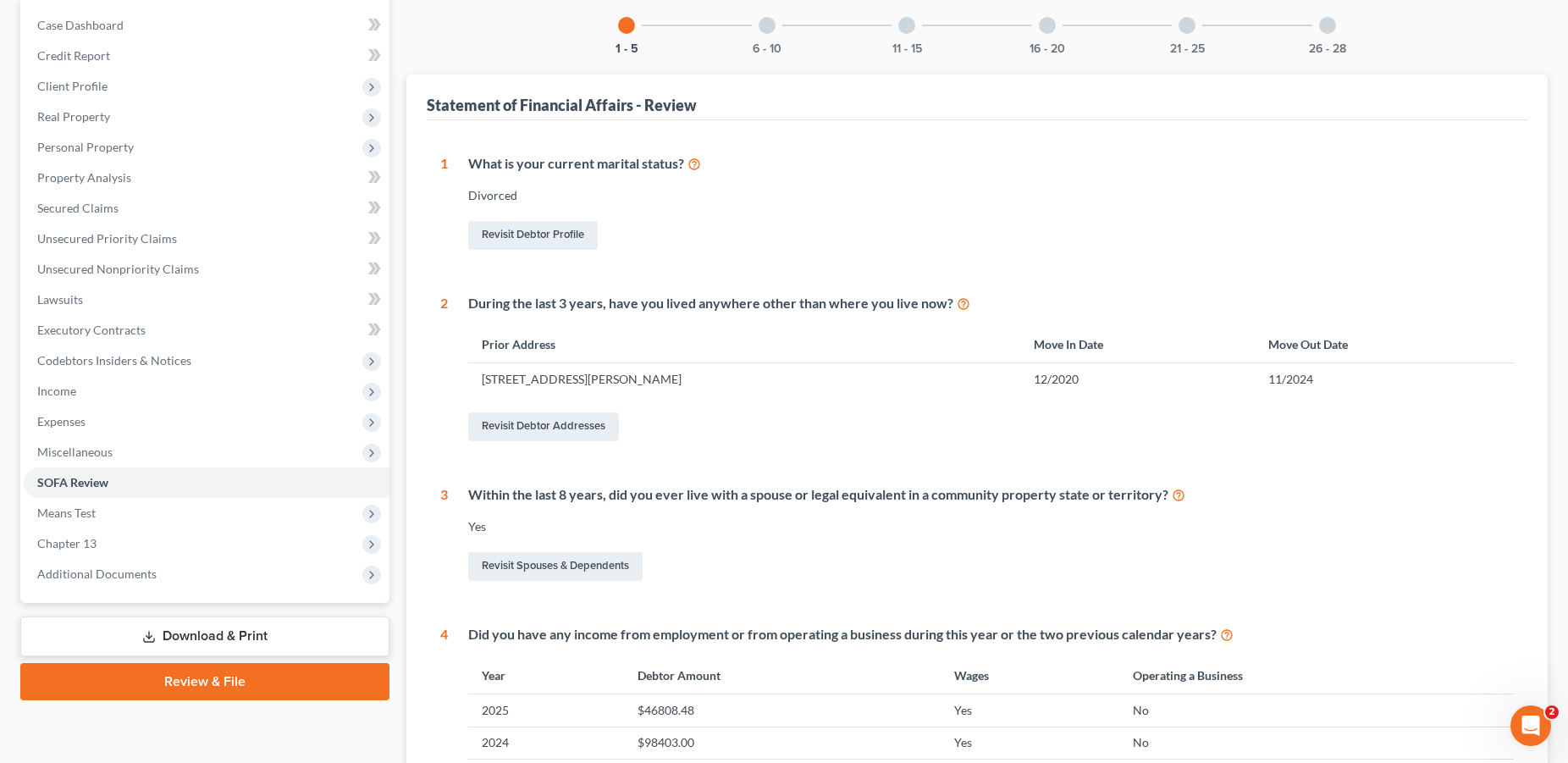
click at [763, 27] on div at bounding box center [766, 24] width 17 height 17
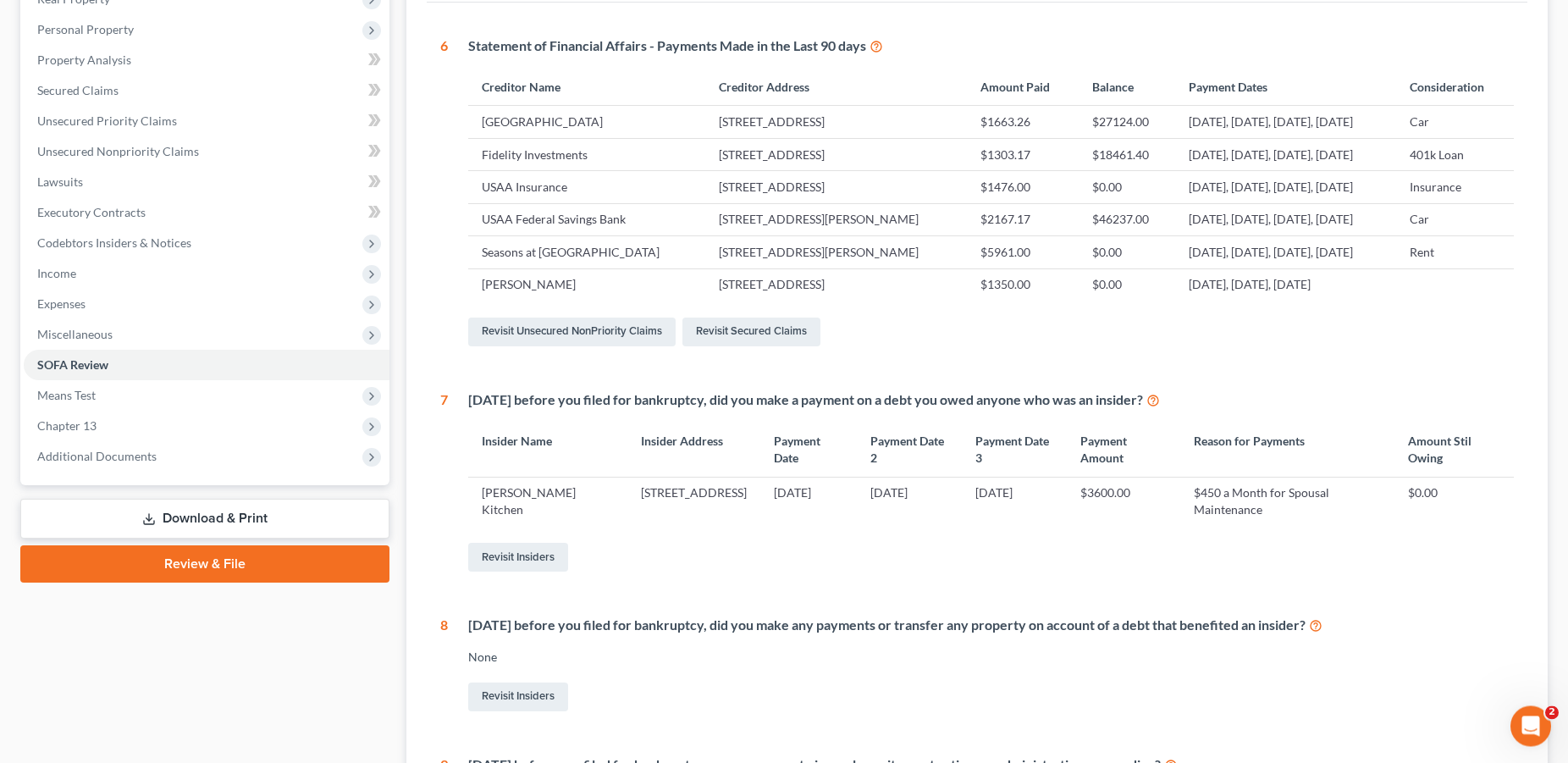
scroll to position [275, 0]
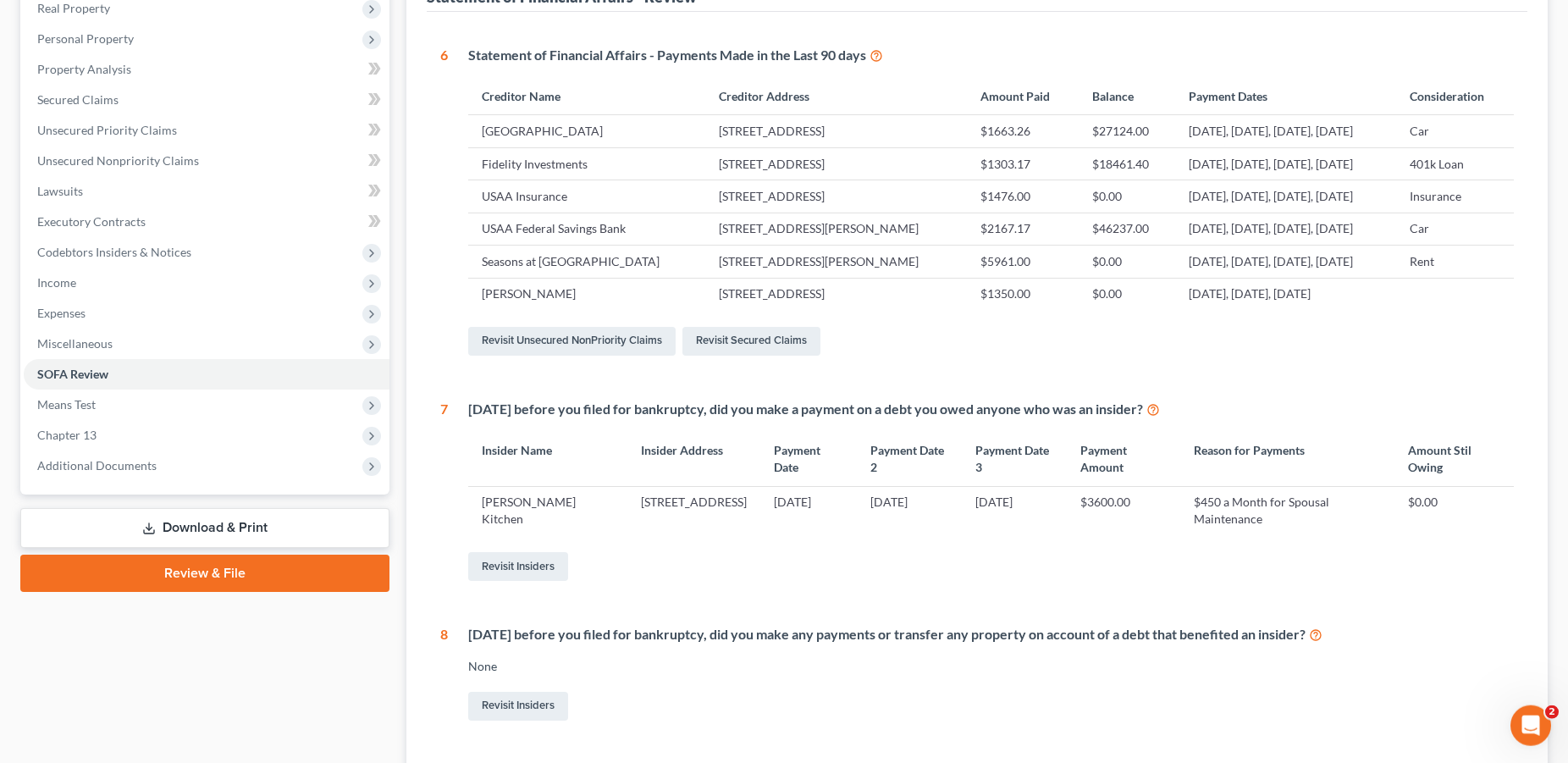
click at [1521, 171] on div "1 What is your current marital status? [DEMOGRAPHIC_DATA] Revisit Debtor Profil…" at bounding box center [976, 581] width 1101 height 1138
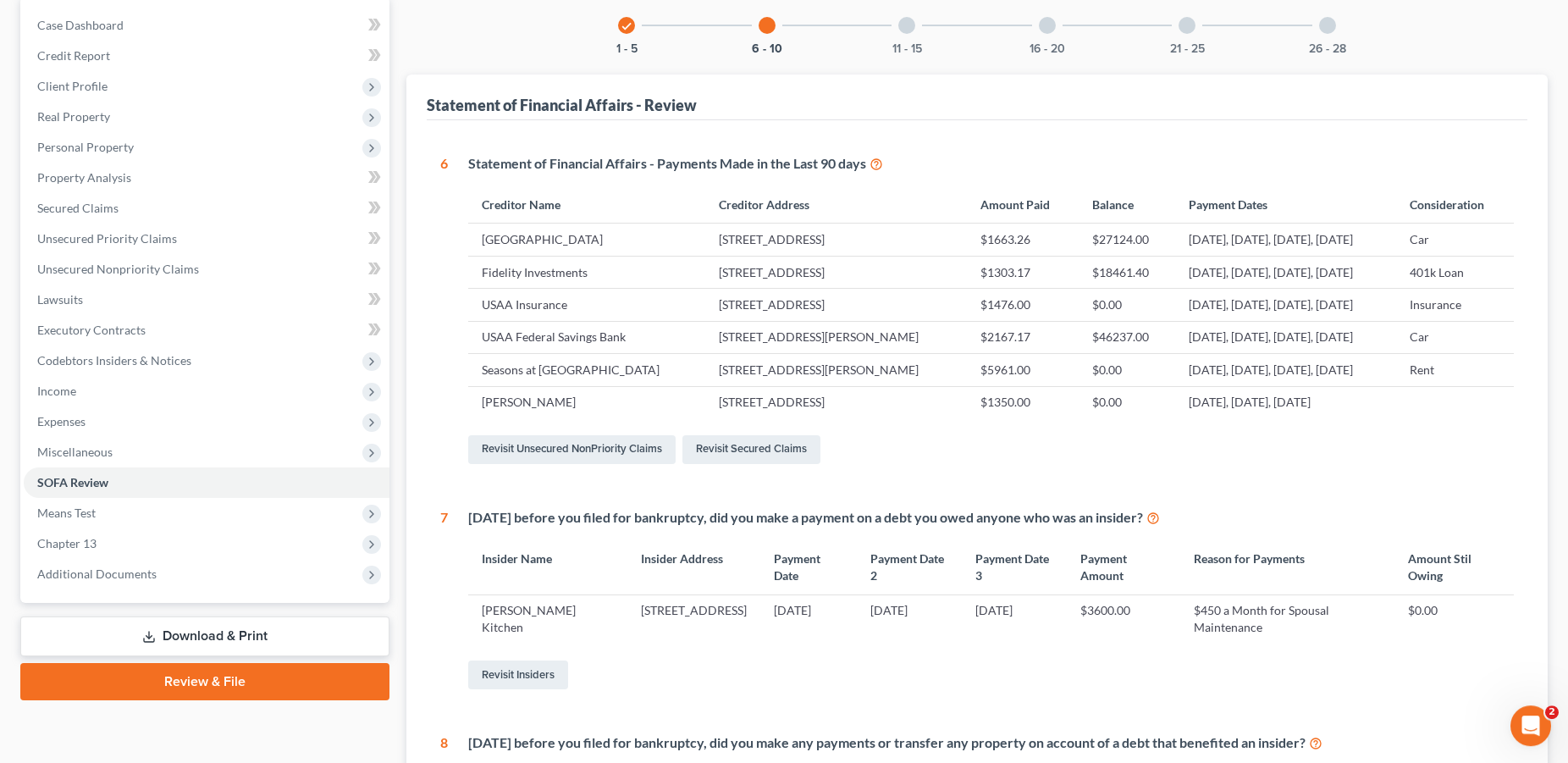
scroll to position [24, 0]
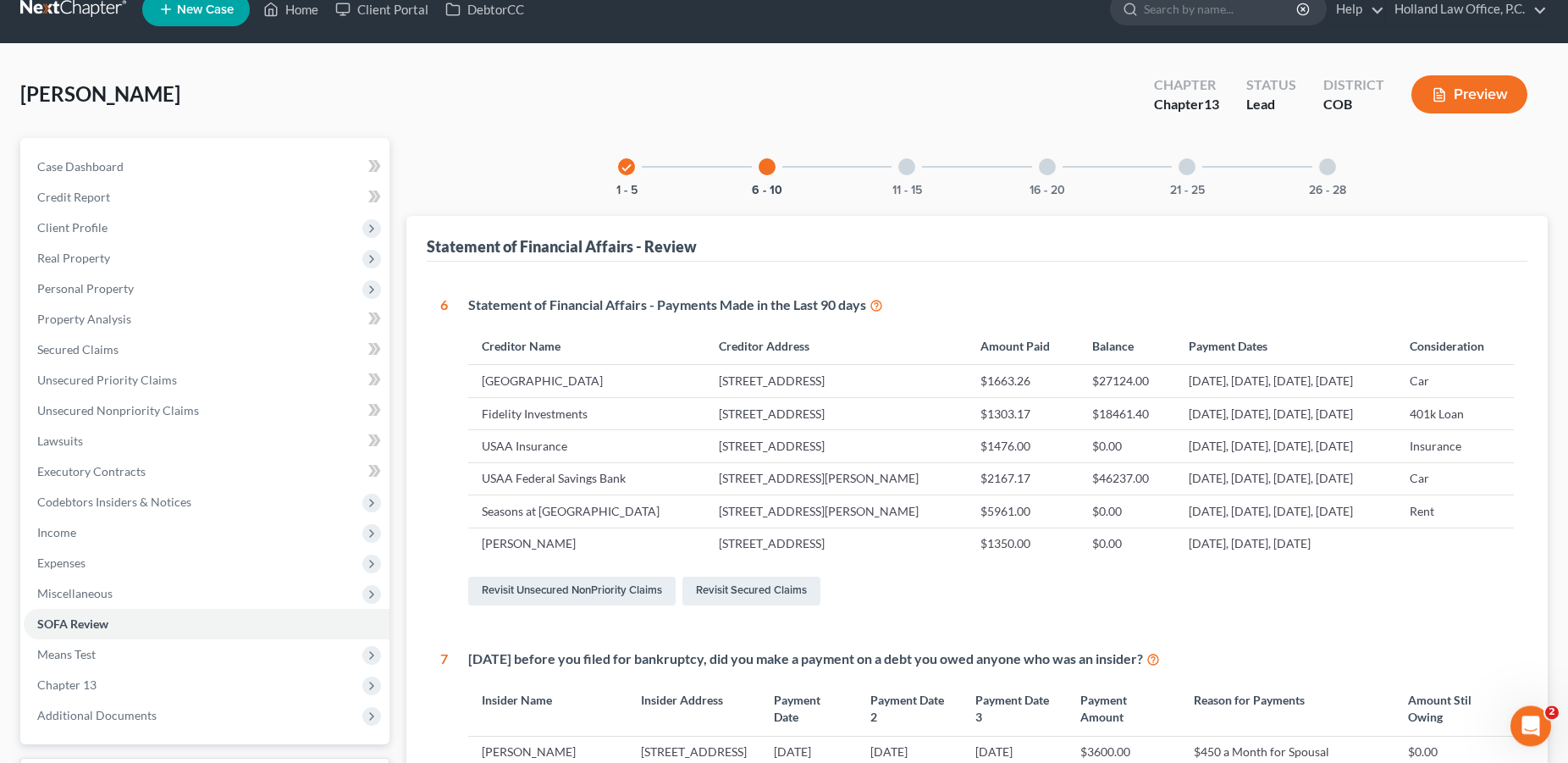
click at [899, 172] on div "11 - 15" at bounding box center [907, 167] width 57 height 57
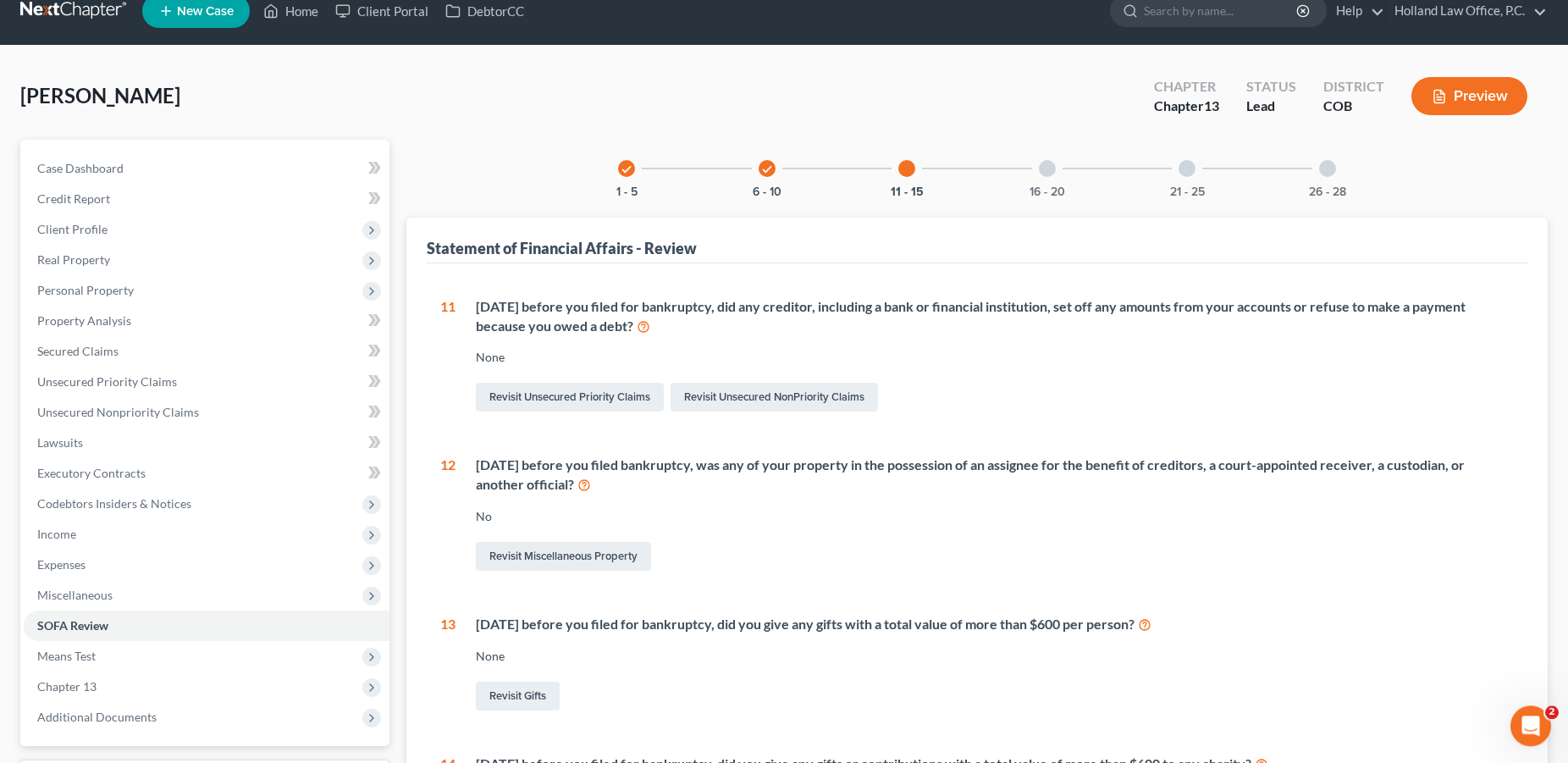
scroll to position [0, 0]
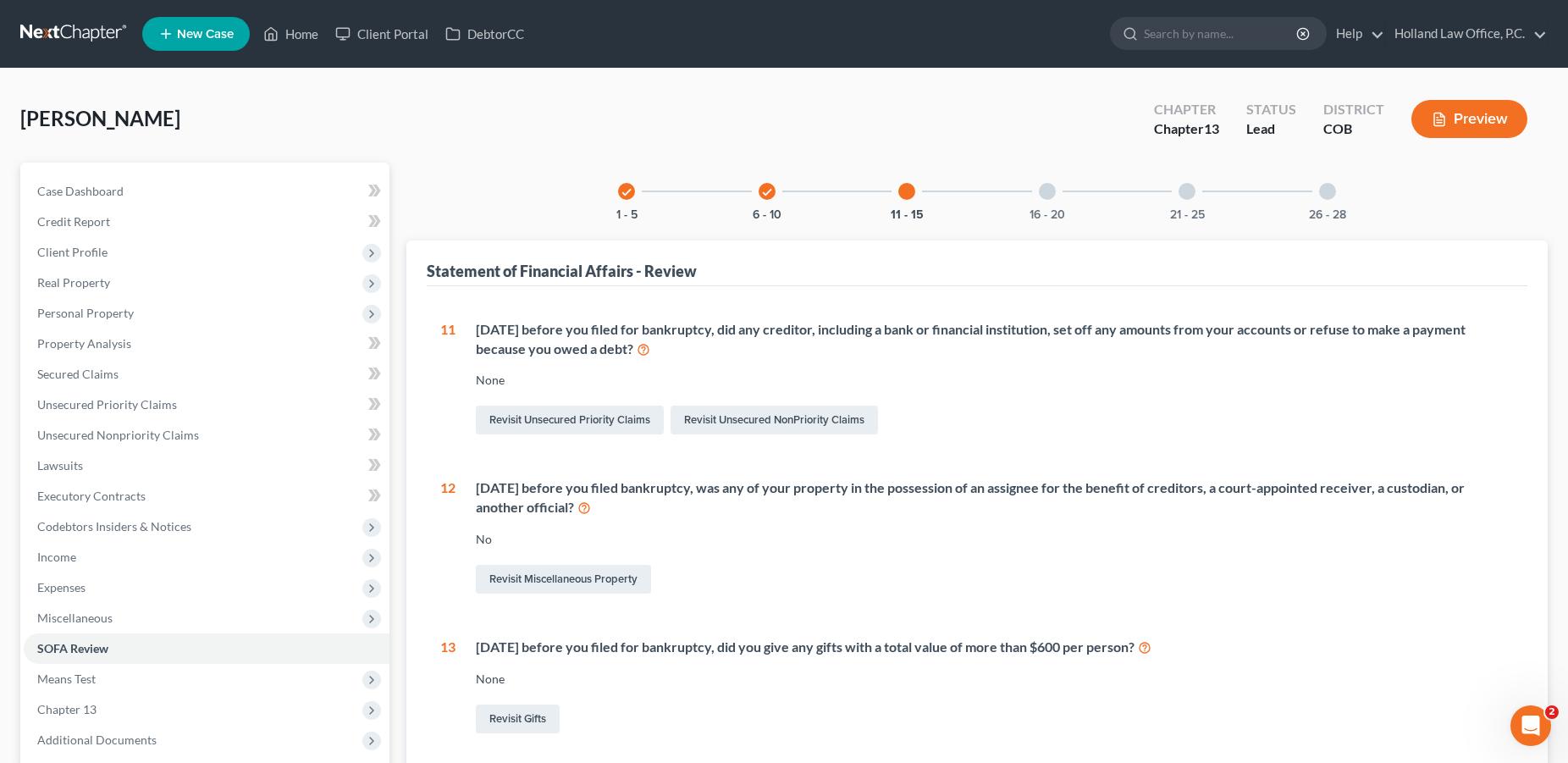
click at [770, 195] on icon "check" at bounding box center [767, 192] width 12 height 12
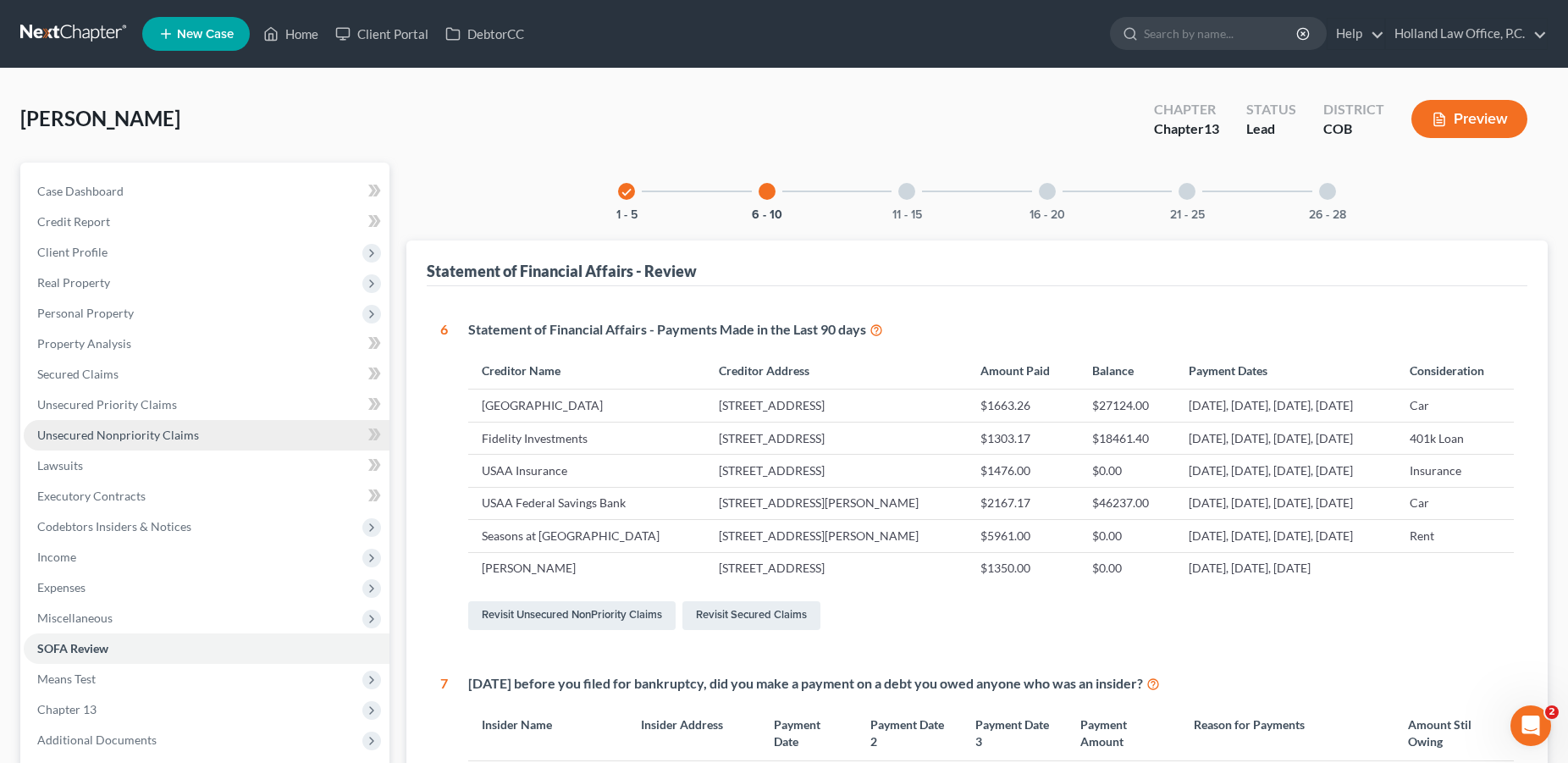
click at [75, 430] on span "Unsecured Nonpriority Claims" at bounding box center [118, 435] width 162 height 15
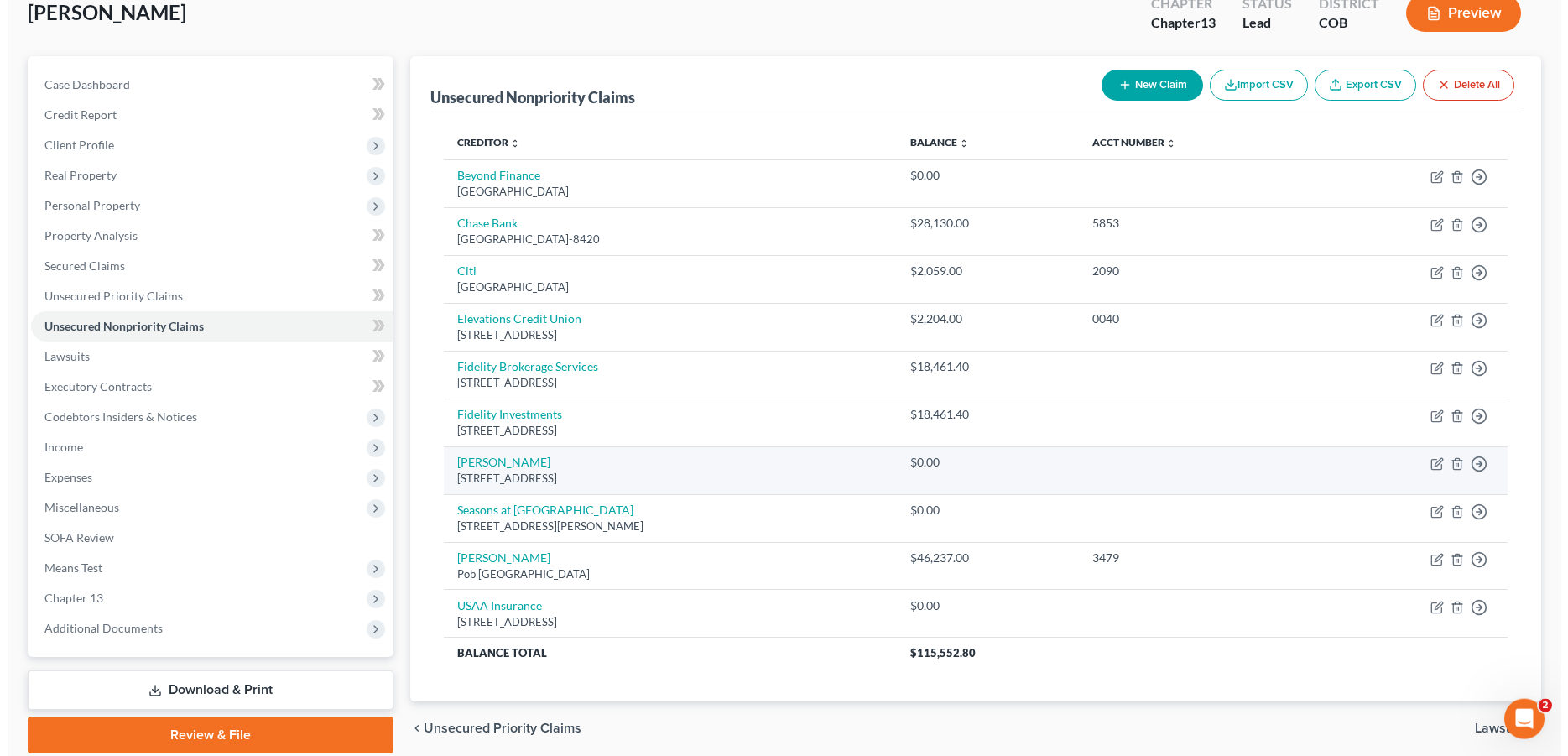
scroll to position [168, 0]
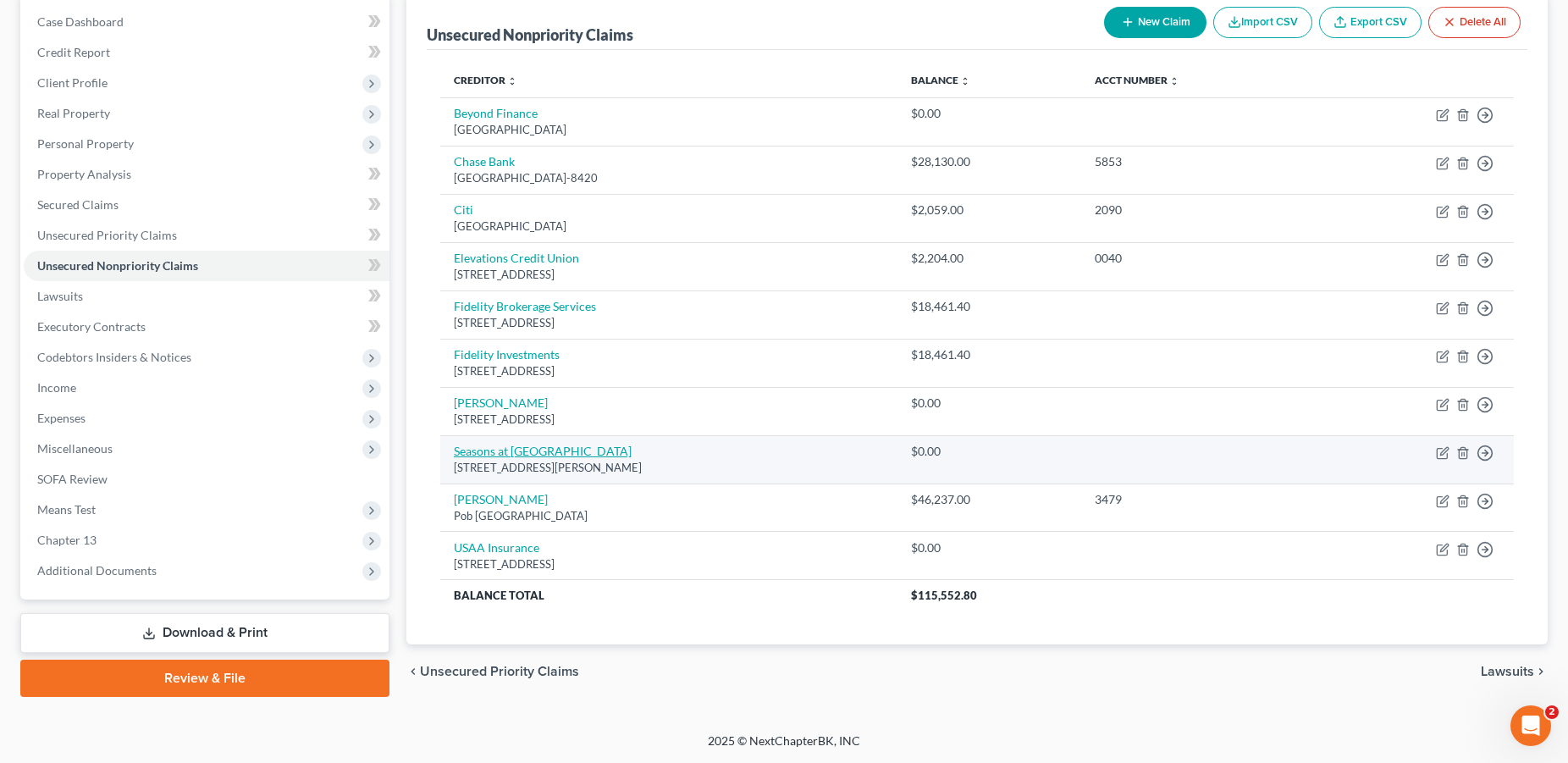
click at [517, 448] on link "Seasons at [GEOGRAPHIC_DATA]" at bounding box center [542, 451] width 178 height 15
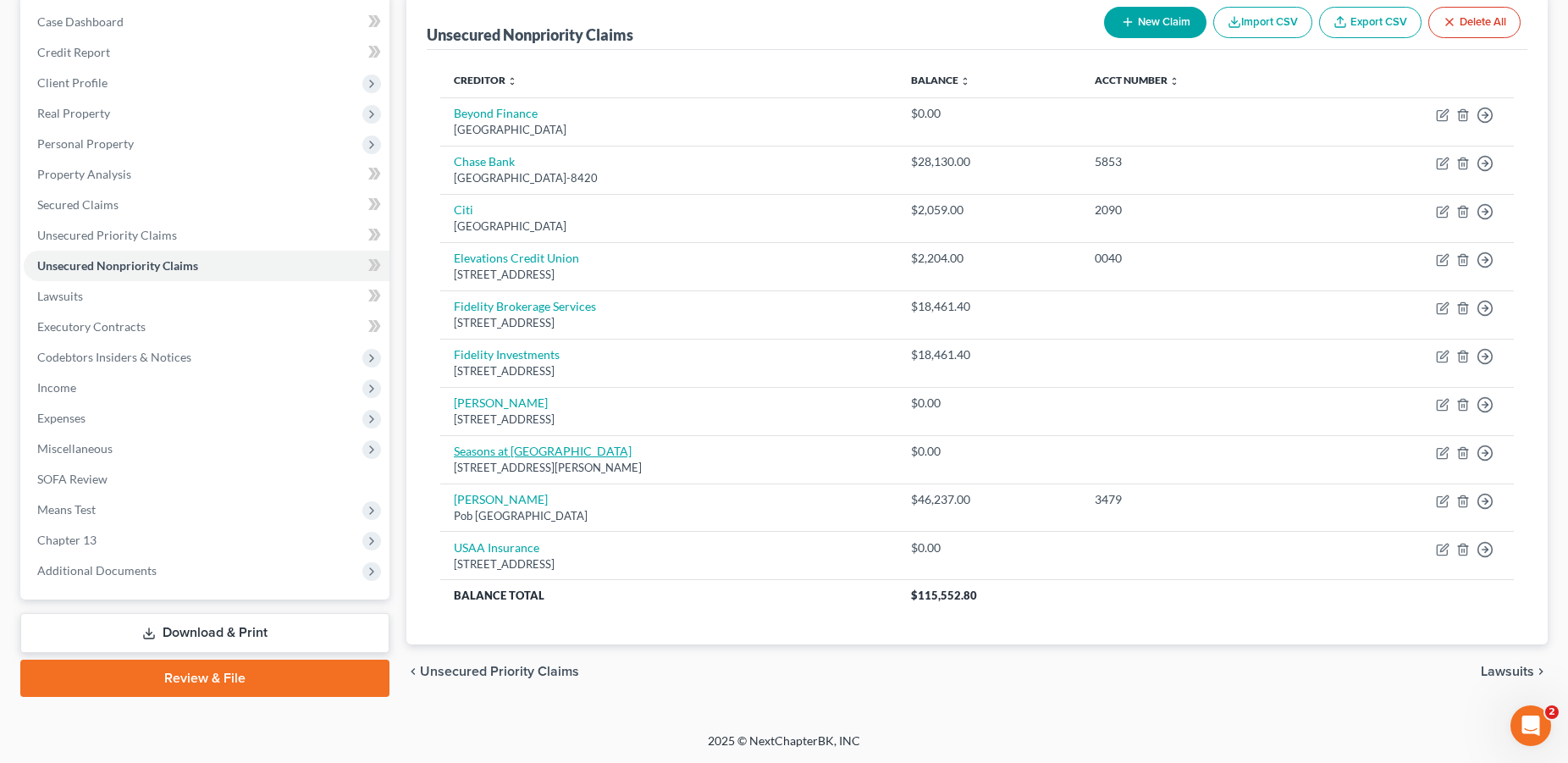
select select "5"
select select "14"
select select "0"
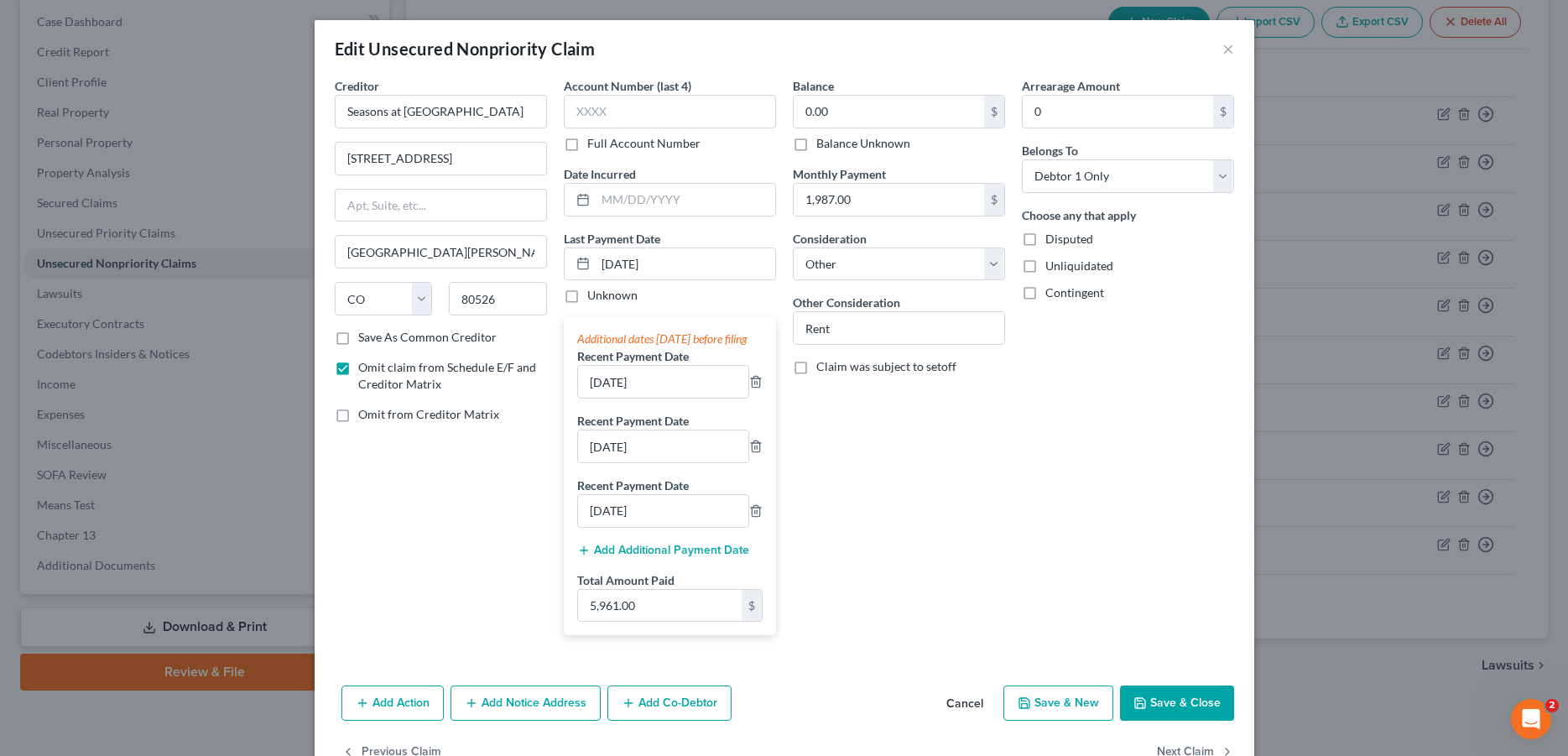
click at [358, 411] on label "Omit from Creditor Matrix" at bounding box center [429, 414] width 141 height 16
click at [365, 411] on input "Omit from Creditor Matrix" at bounding box center [370, 412] width 11 height 11
checkbox input "true"
click at [1156, 714] on button "Save & Close" at bounding box center [1177, 703] width 115 height 35
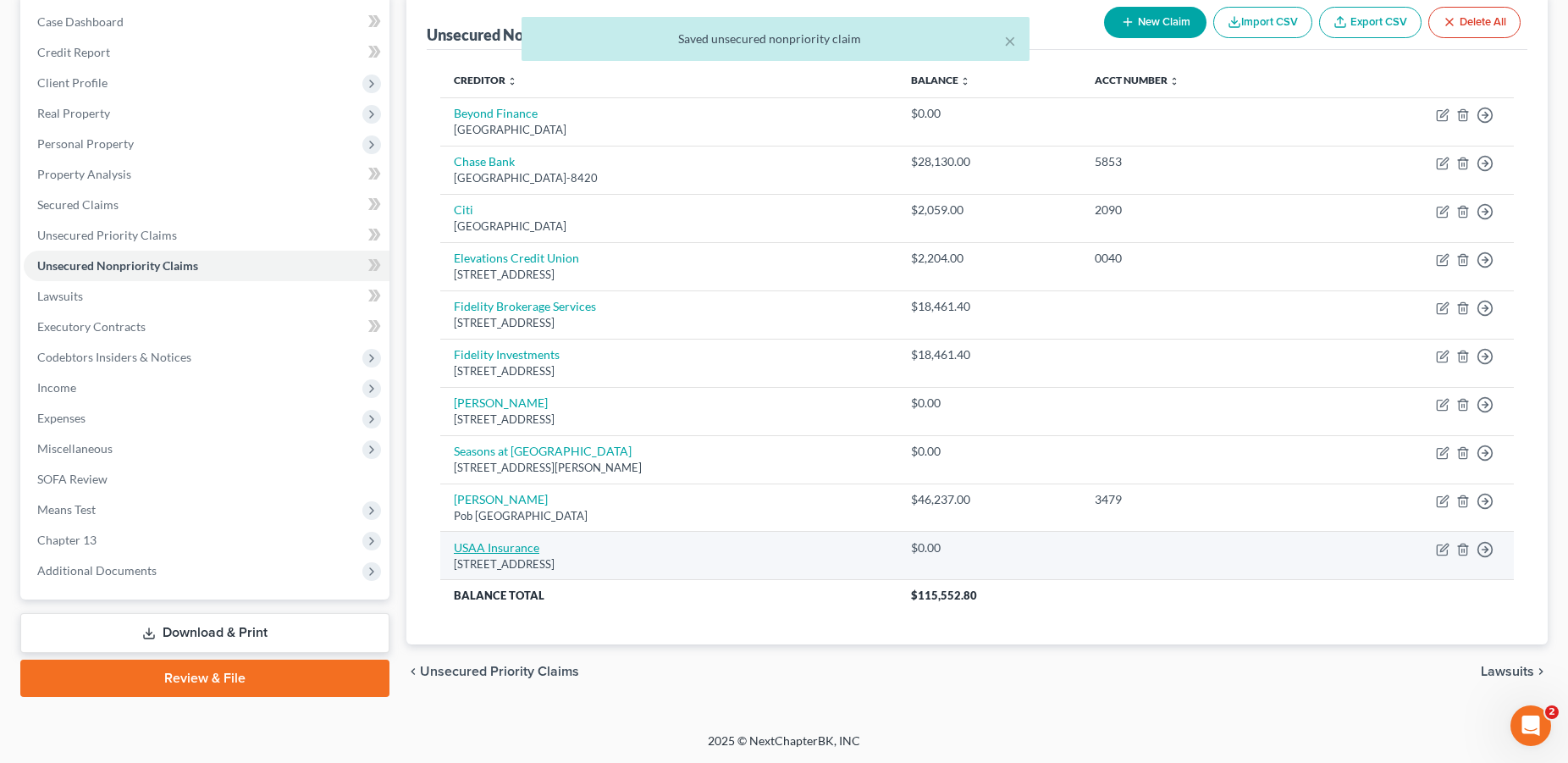
click at [478, 545] on link "USAA Insurance" at bounding box center [496, 547] width 85 height 15
select select "45"
select select "14"
select select "0"
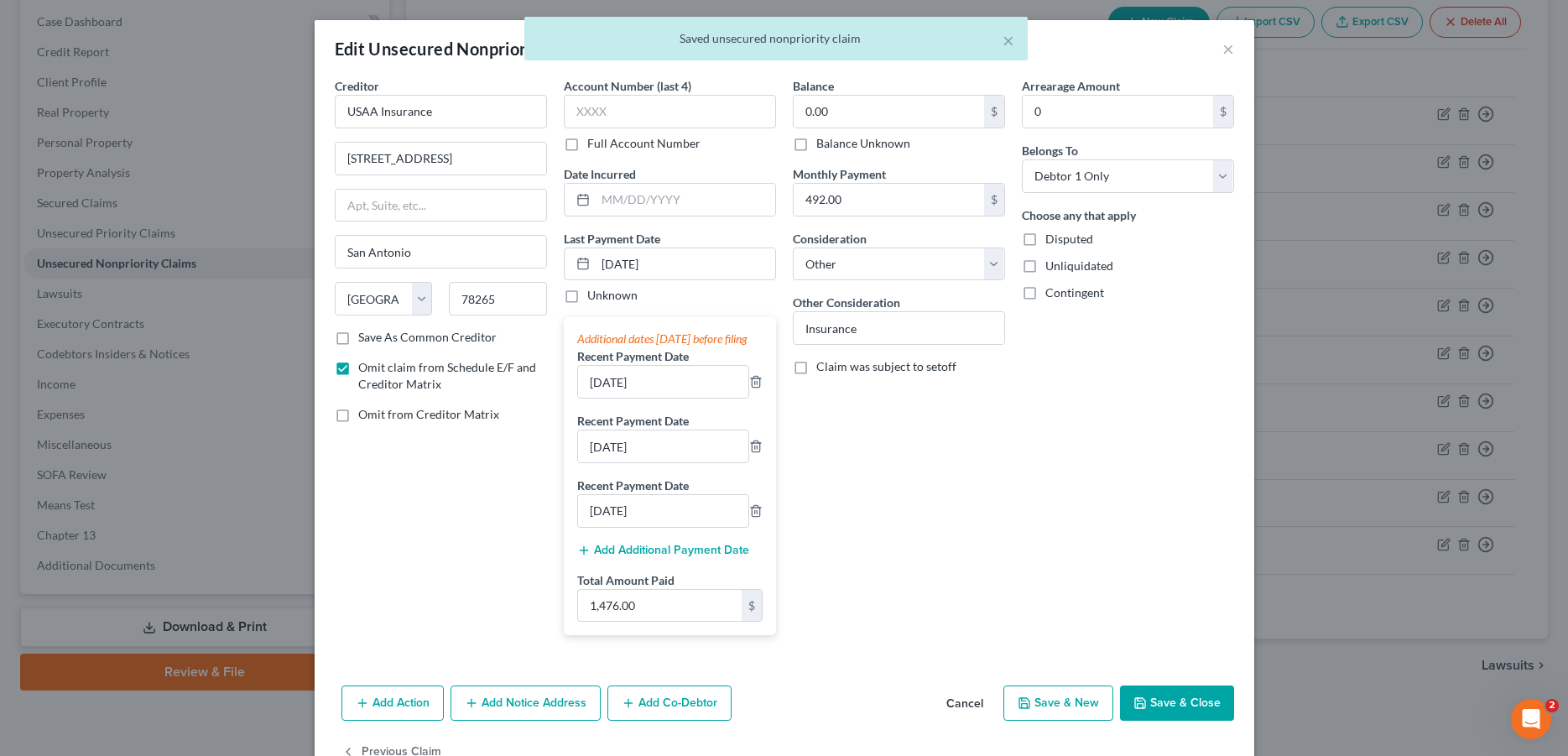
drag, startPoint x: 335, startPoint y: 415, endPoint x: 838, endPoint y: 504, distance: 510.8
click at [358, 415] on label "Omit from Creditor Matrix" at bounding box center [429, 414] width 141 height 16
click at [365, 415] on input "Omit from Creditor Matrix" at bounding box center [370, 412] width 11 height 11
checkbox input "true"
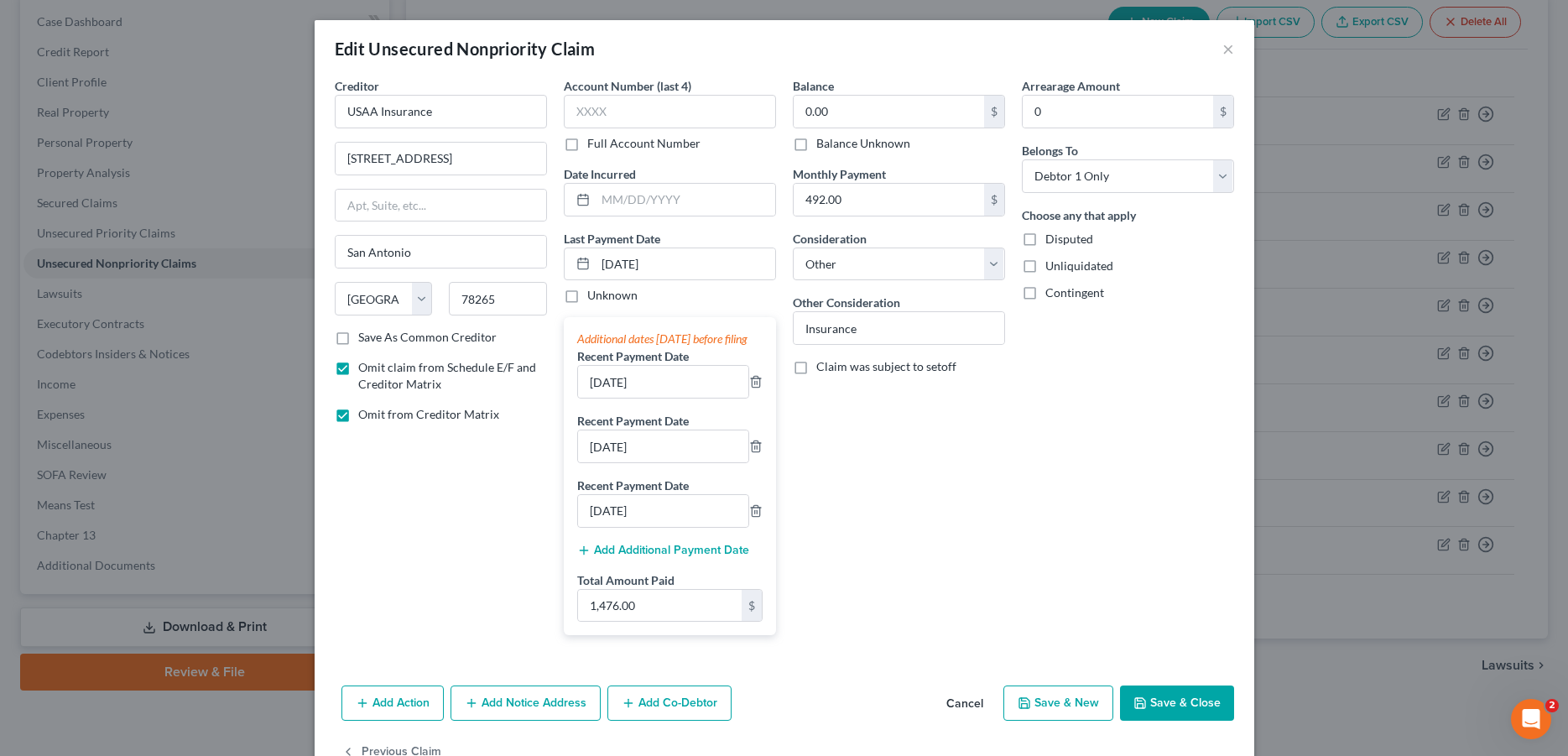
click at [1143, 716] on button "Save & Close" at bounding box center [1177, 703] width 115 height 35
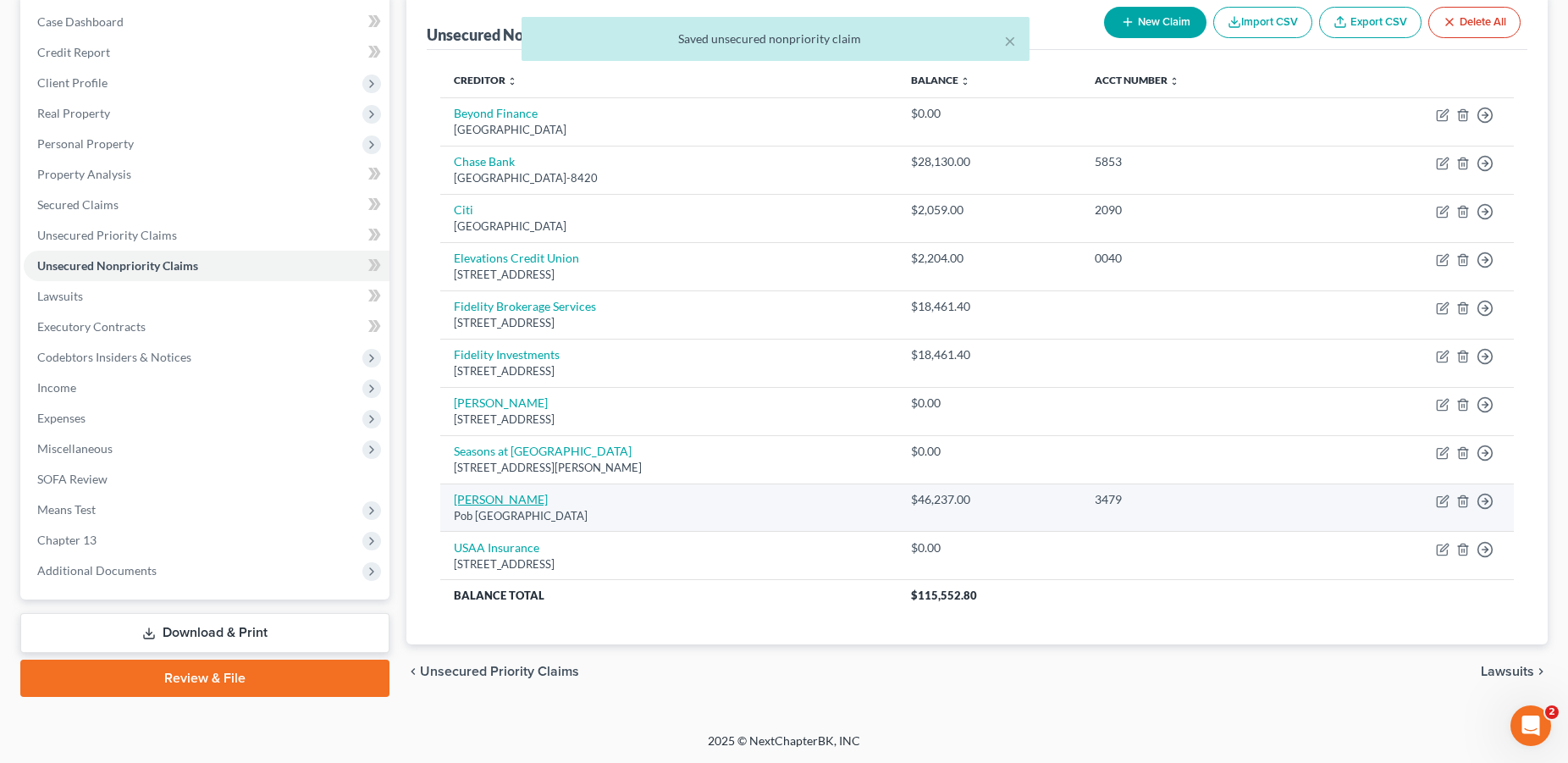
click at [471, 501] on link "[PERSON_NAME]" at bounding box center [500, 499] width 94 height 15
select select "45"
select select "0"
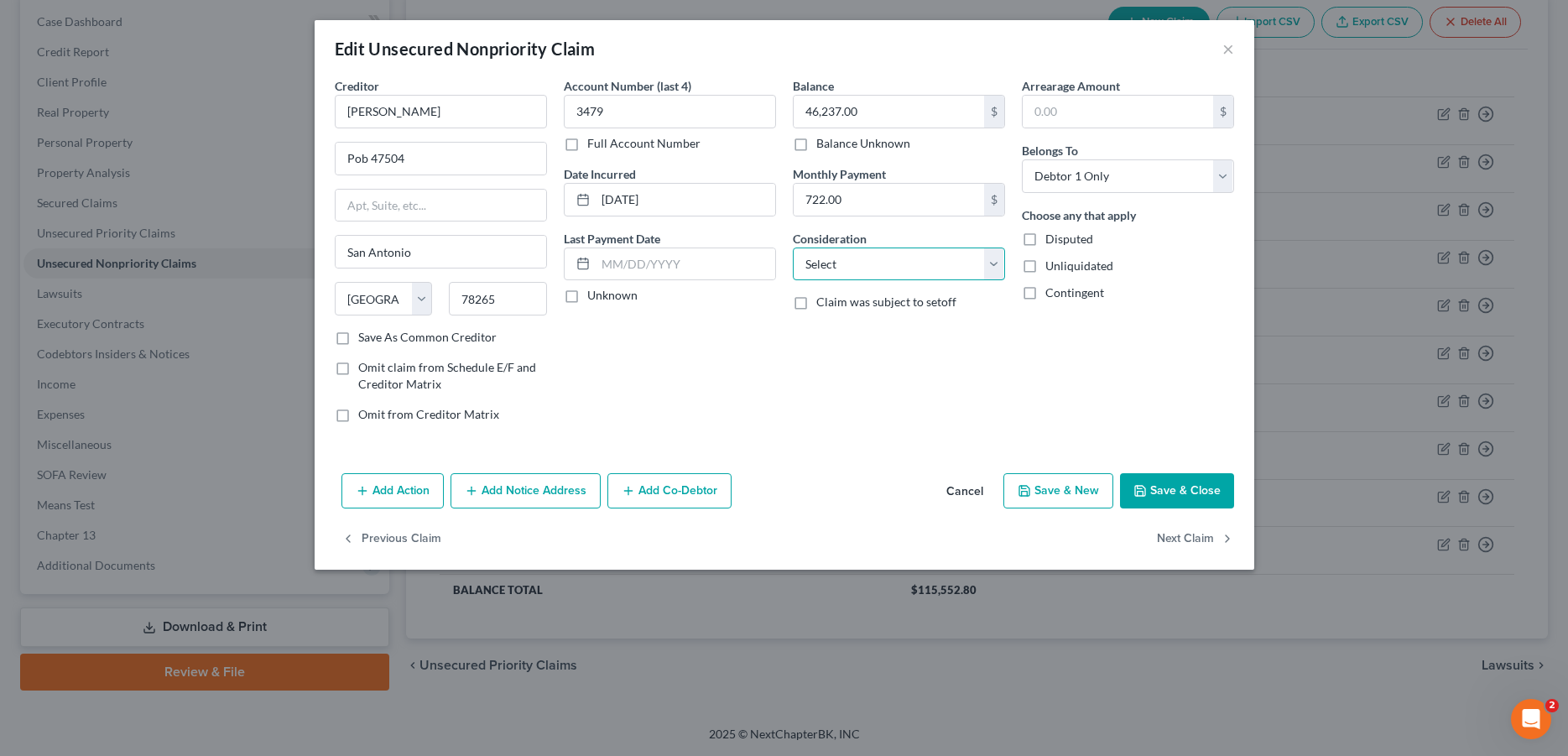
click at [793, 247] on select "Select Cable / Satellite Services Collection Agency Credit Card Debt Debt Couns…" at bounding box center [899, 263] width 213 height 34
select select "14"
click option "Other" at bounding box center [0, 0] width 0 height 0
click at [1174, 493] on button "Save & Close" at bounding box center [1177, 491] width 115 height 35
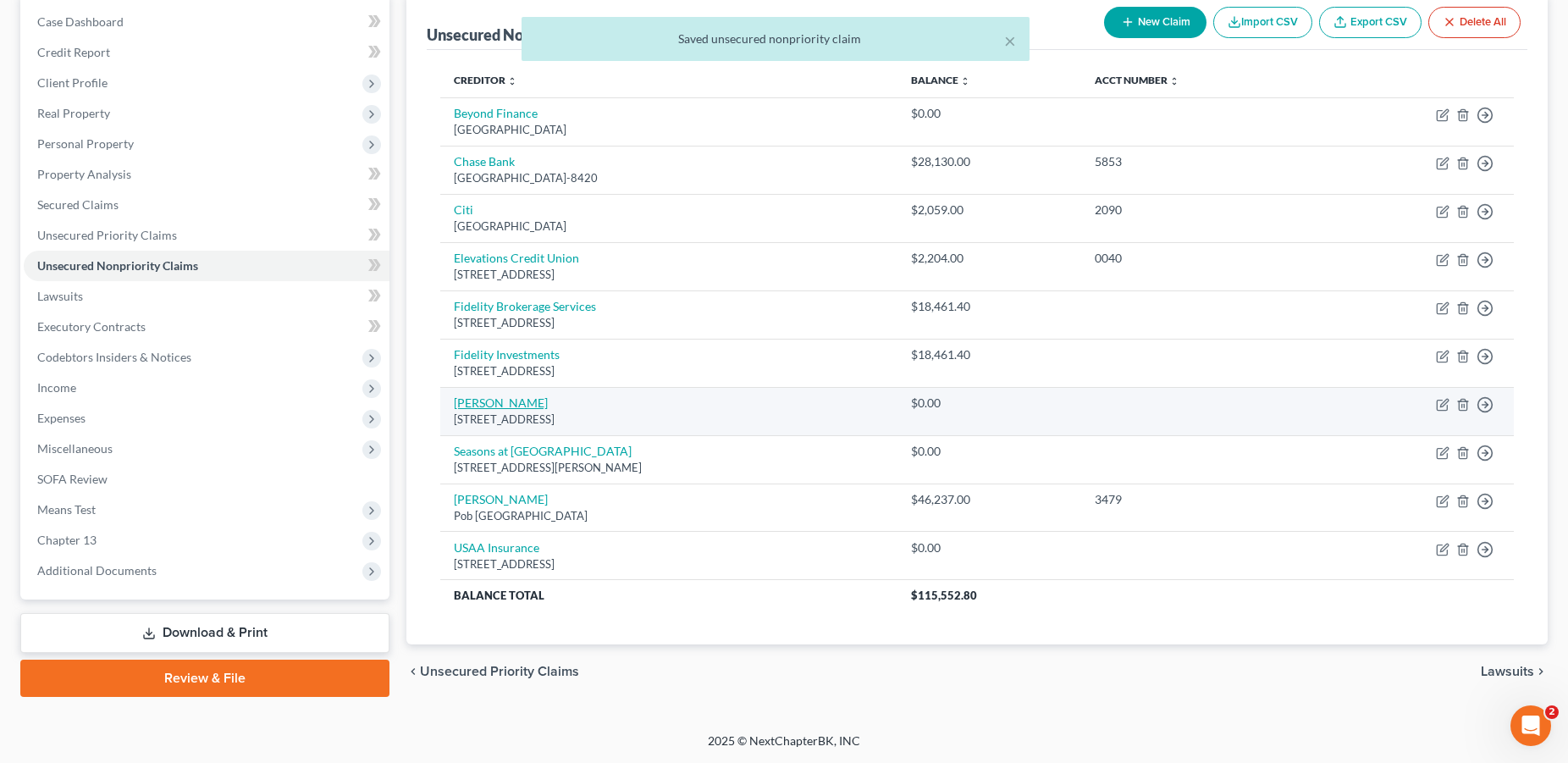
click at [479, 403] on link "[PERSON_NAME]" at bounding box center [500, 402] width 94 height 15
select select "5"
select select "0"
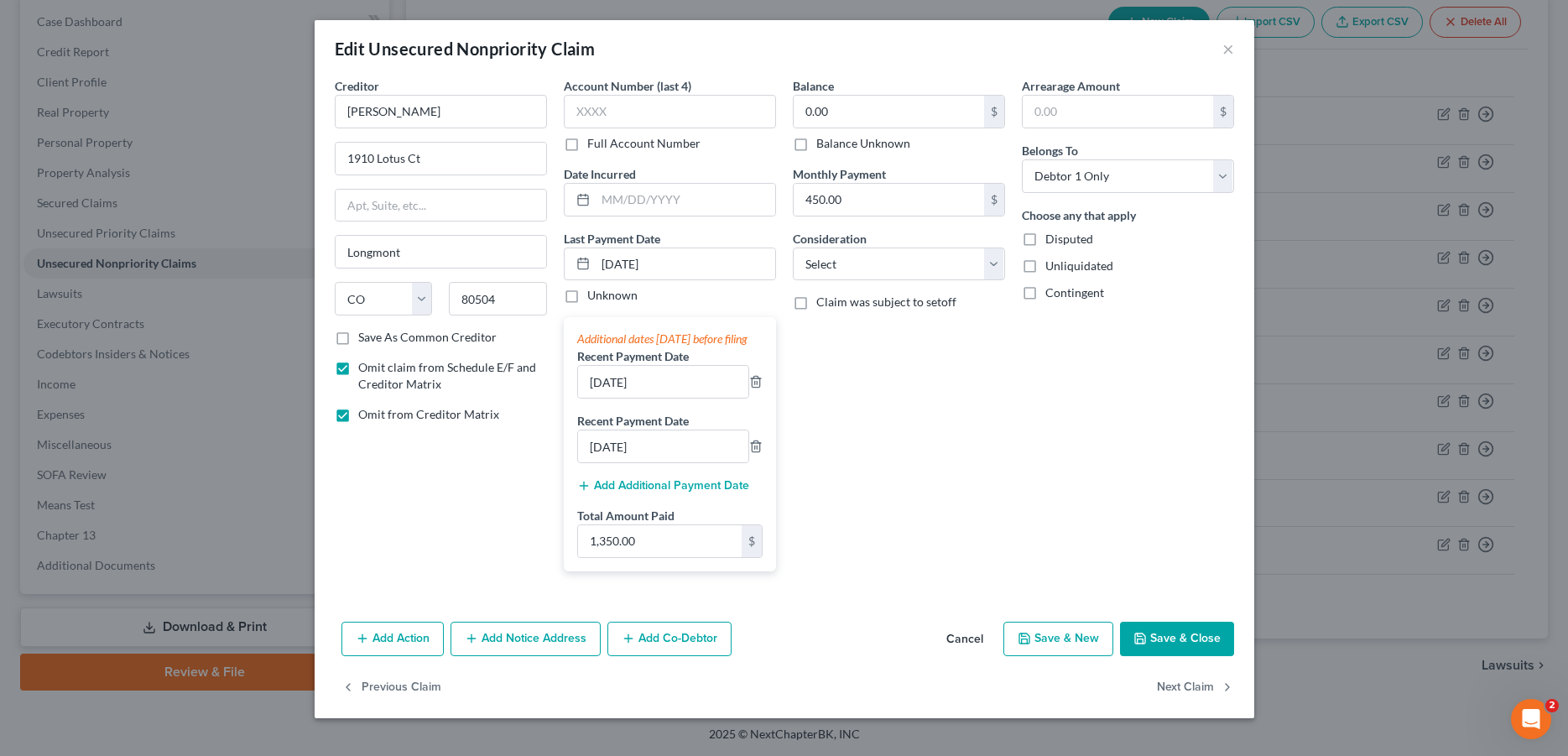
click at [1177, 651] on button "Save & Close" at bounding box center [1177, 639] width 115 height 35
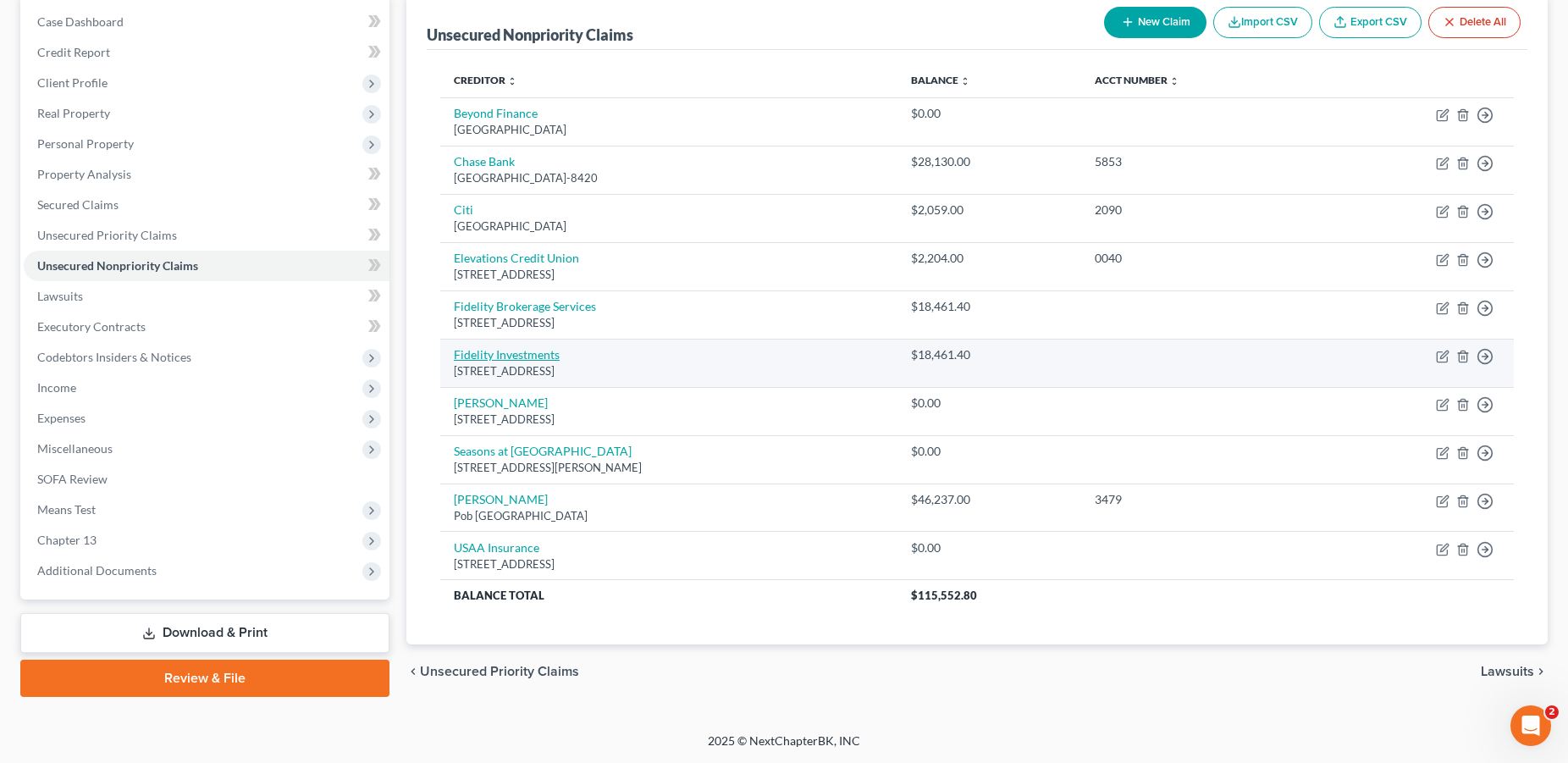
click at [491, 357] on link "Fidelity Investments" at bounding box center [506, 355] width 106 height 15
select select "18"
select select "14"
select select "0"
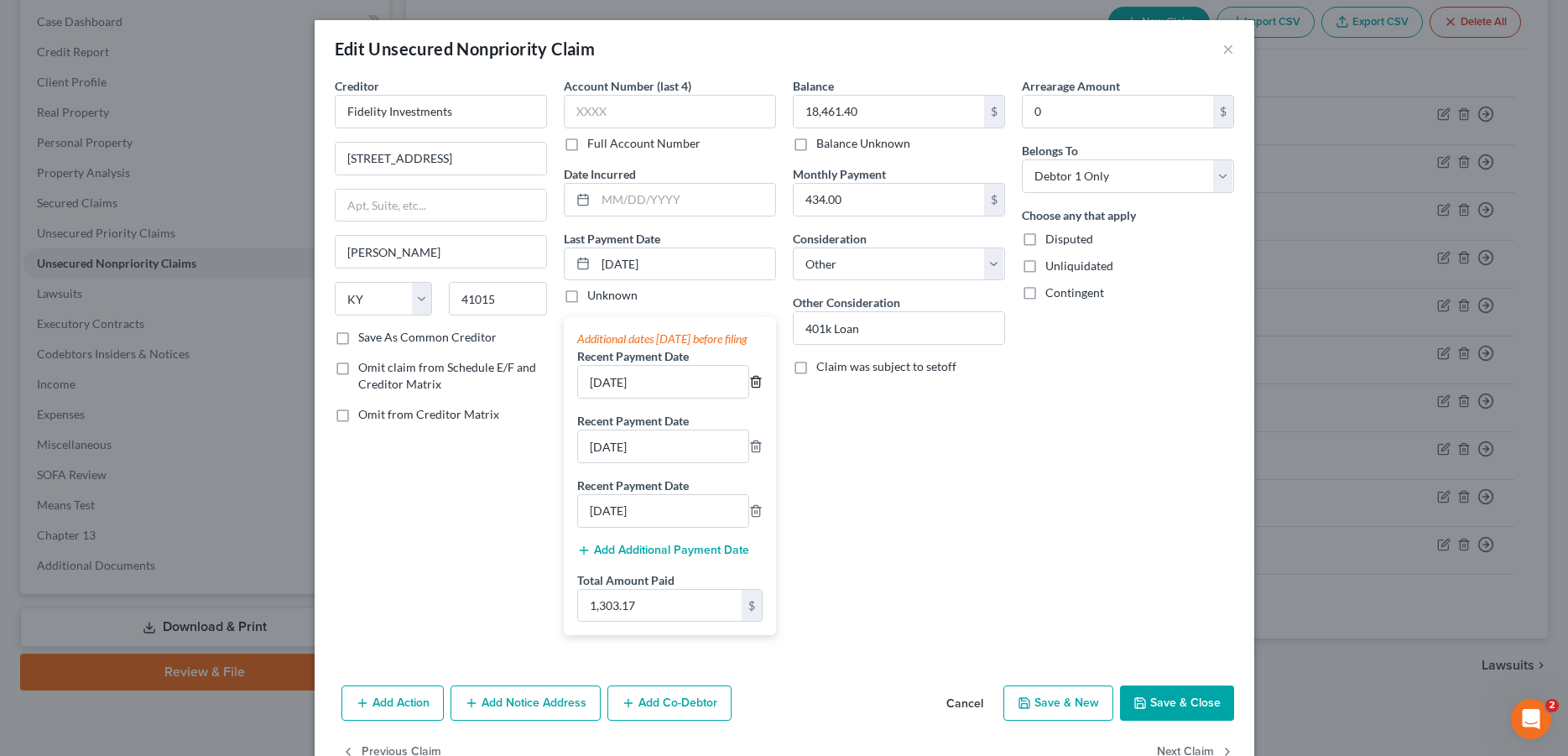
click at [750, 388] on icon "button" at bounding box center [756, 382] width 14 height 14
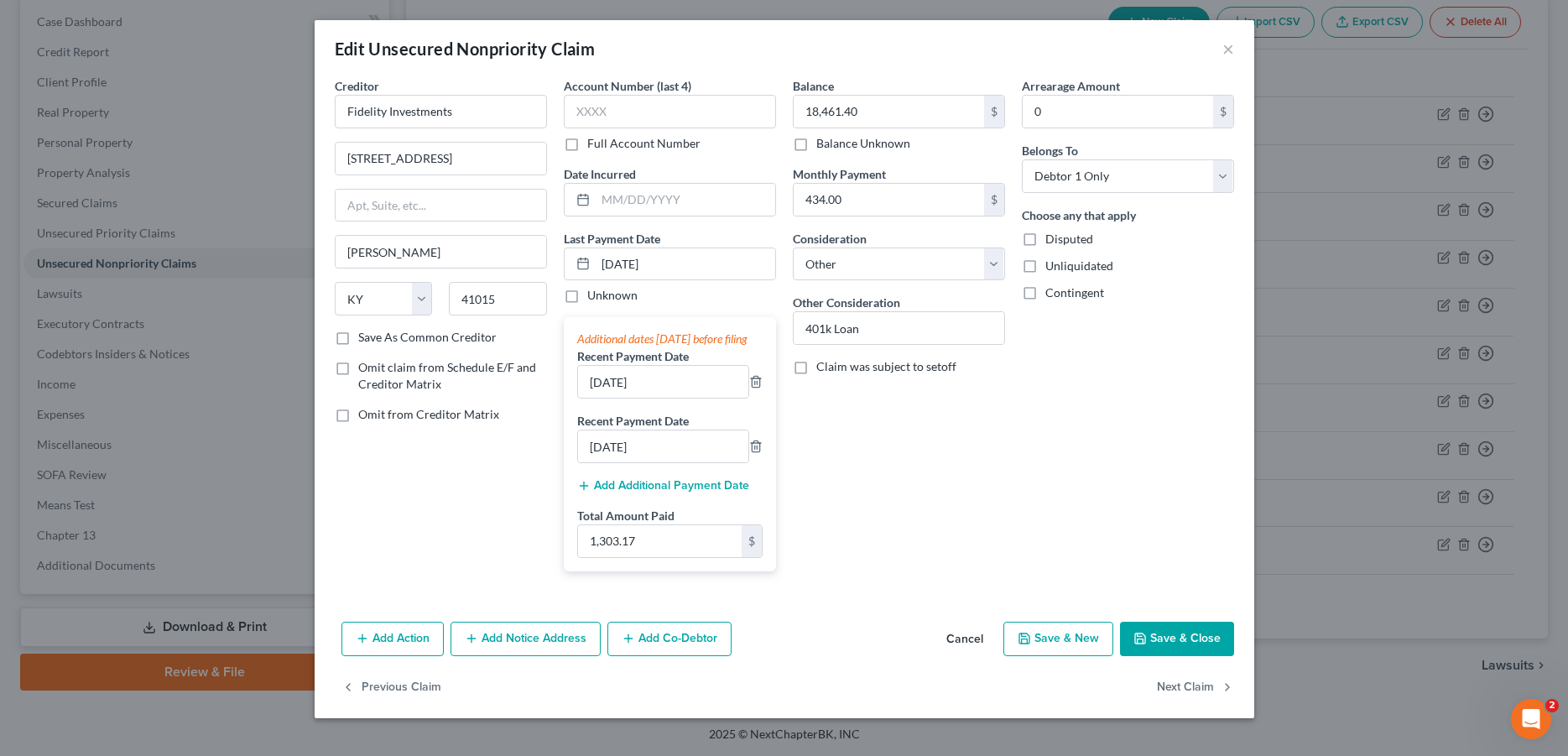
click at [1164, 654] on button "Save & Close" at bounding box center [1177, 639] width 115 height 35
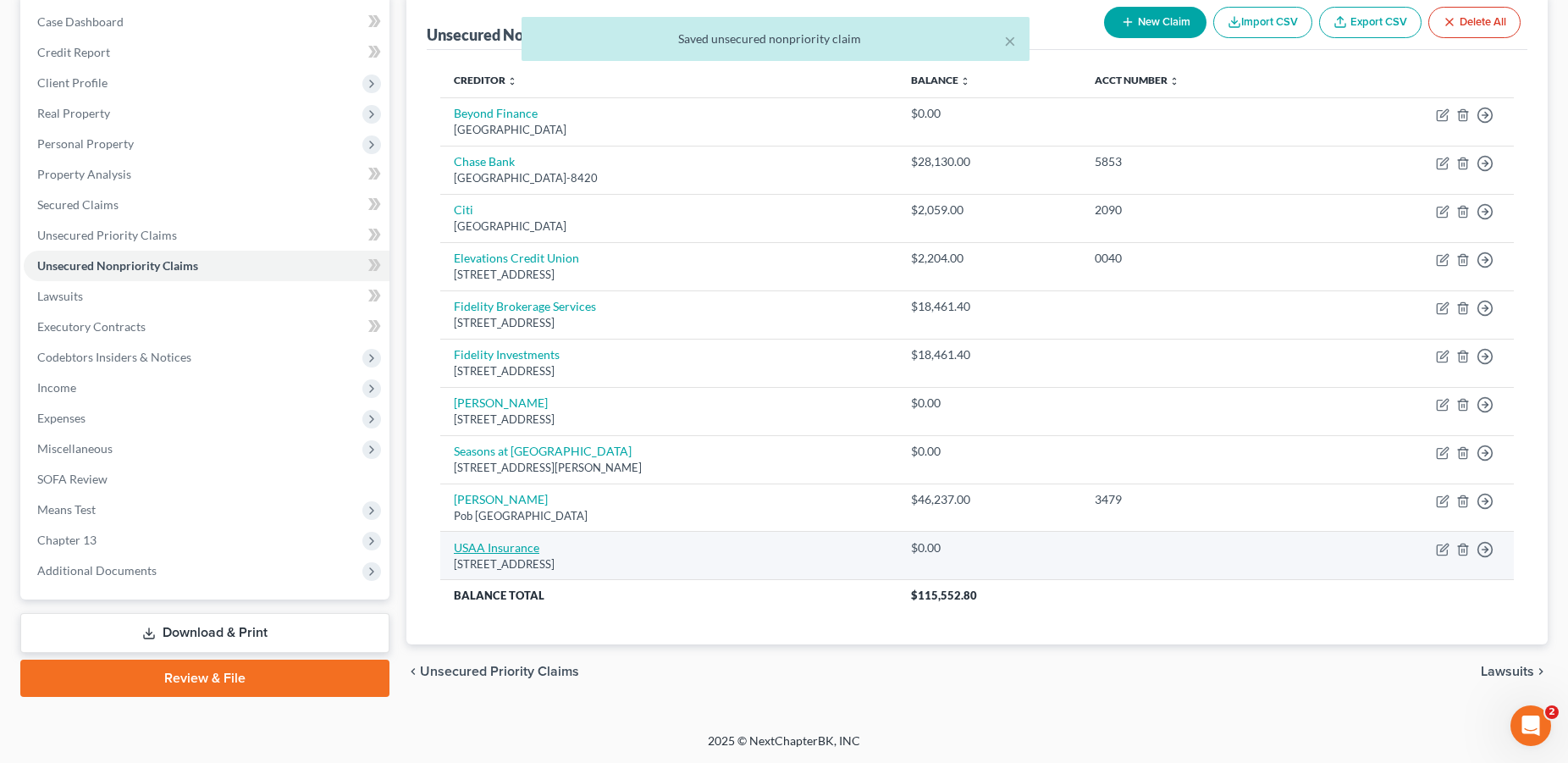
click at [498, 547] on link "USAA Insurance" at bounding box center [496, 547] width 85 height 15
select select "45"
select select "14"
select select "0"
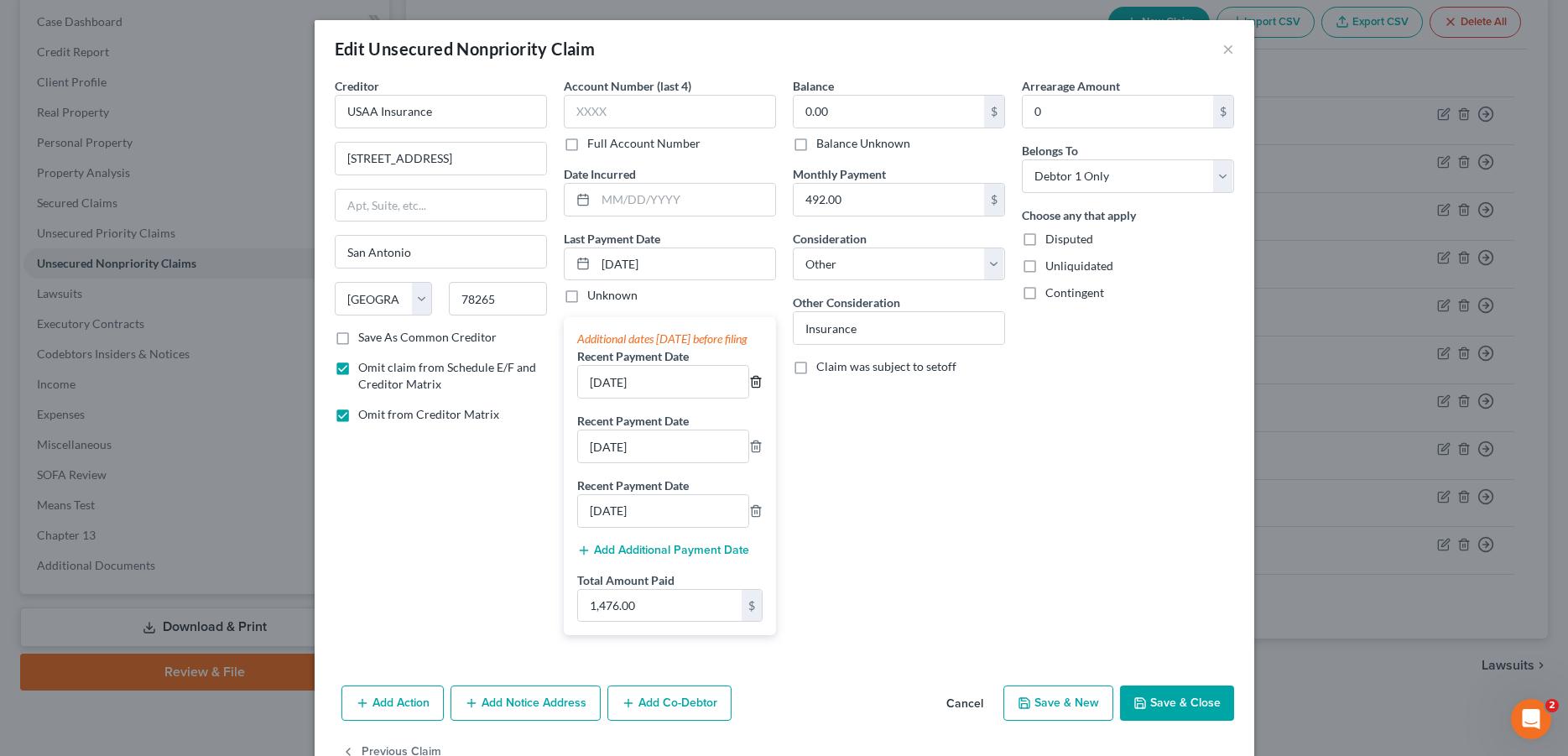
click at [754, 385] on line "button" at bounding box center [754, 383] width 0 height 3
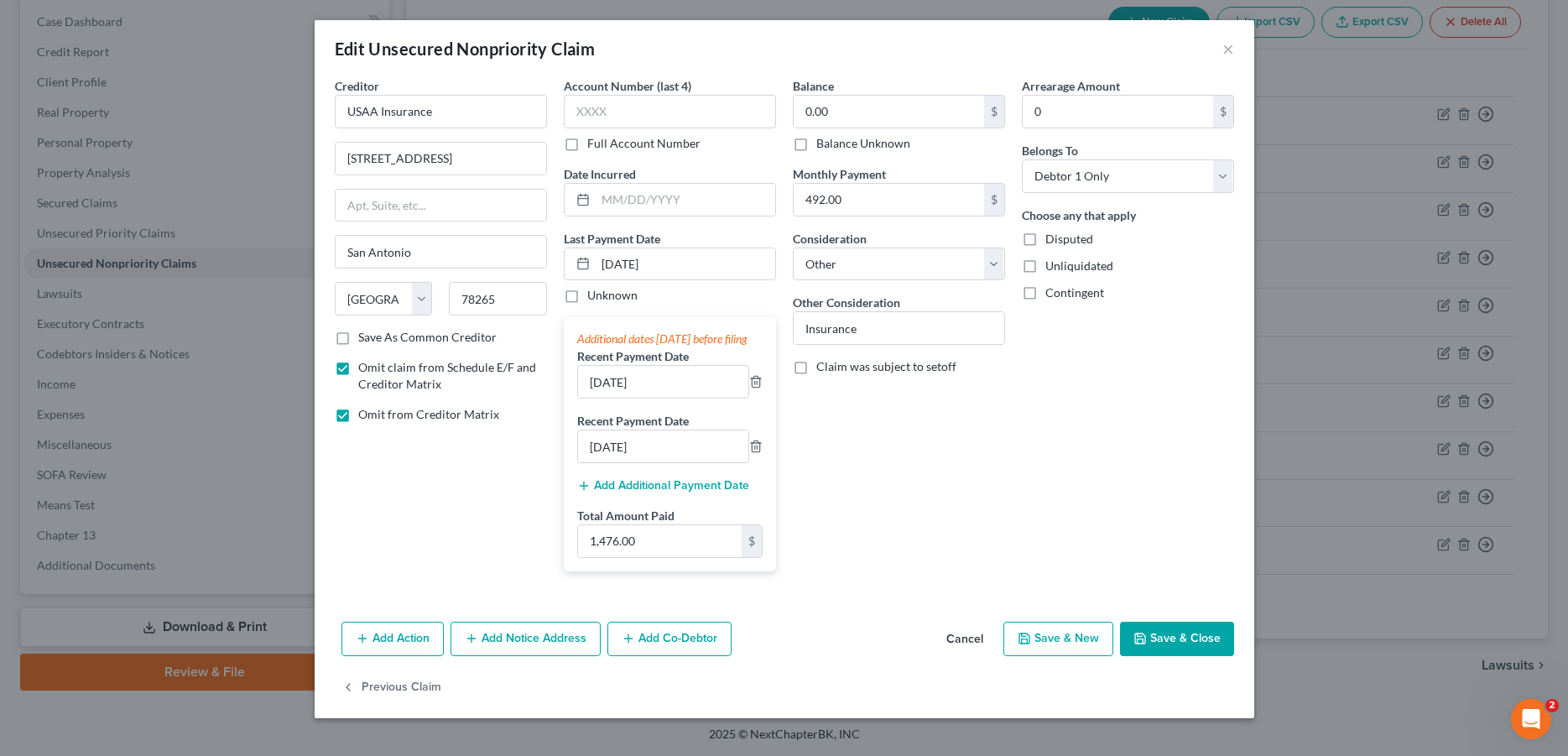
click at [1166, 657] on button "Save & Close" at bounding box center [1177, 639] width 115 height 35
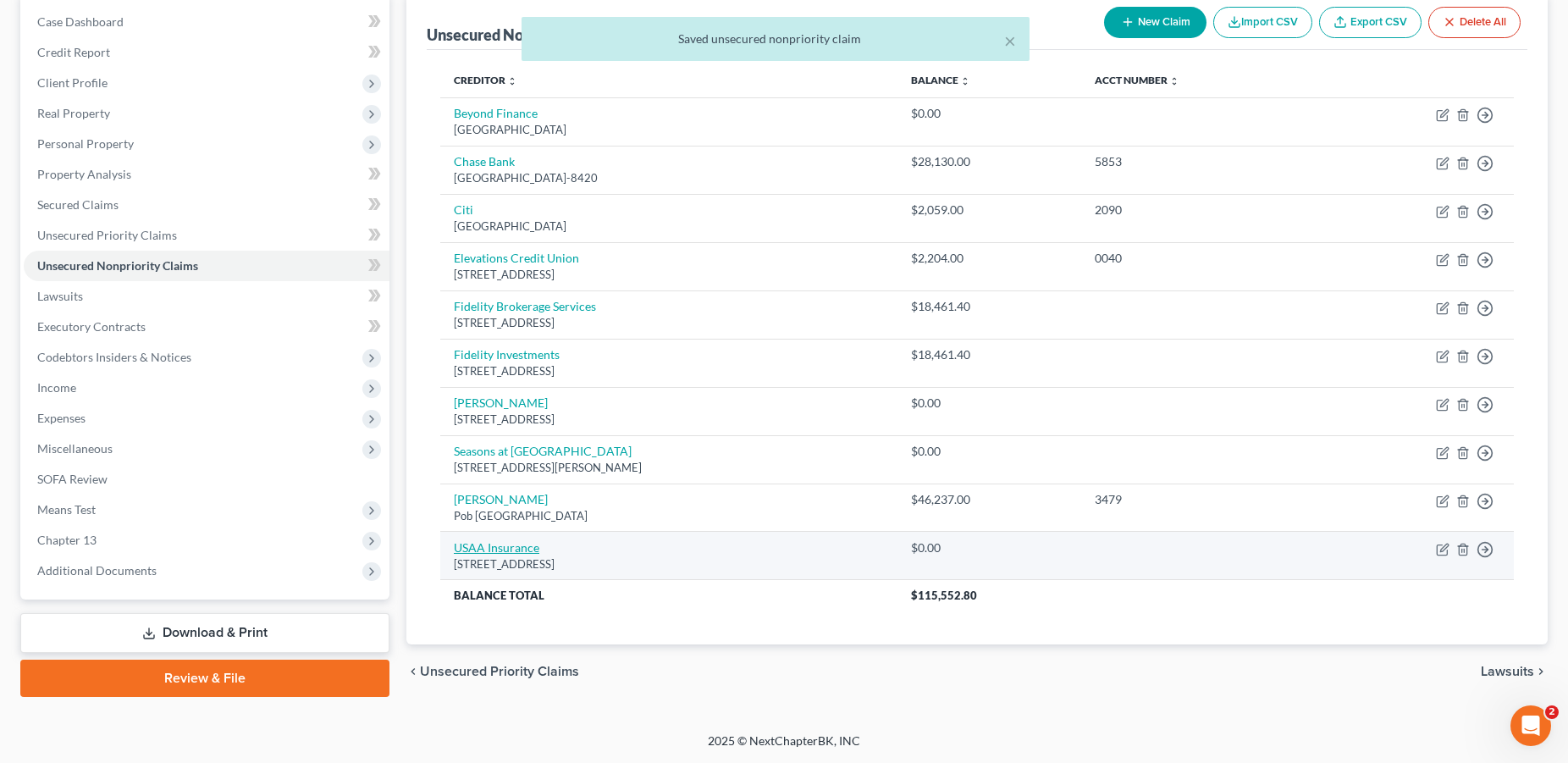
click at [515, 548] on link "USAA Insurance" at bounding box center [496, 547] width 85 height 15
select select "45"
select select "14"
select select "0"
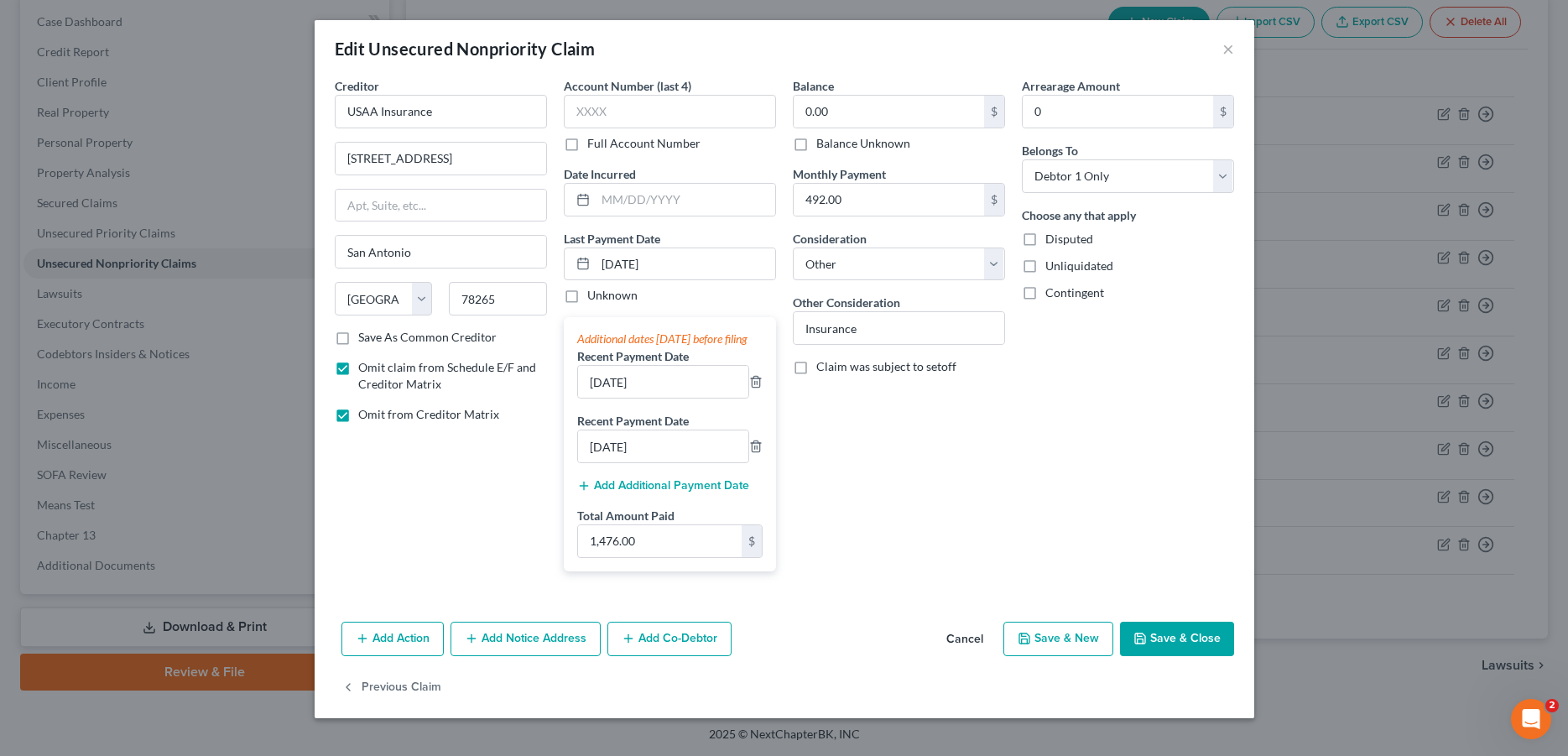
click at [1165, 653] on button "Save & Close" at bounding box center [1177, 639] width 115 height 35
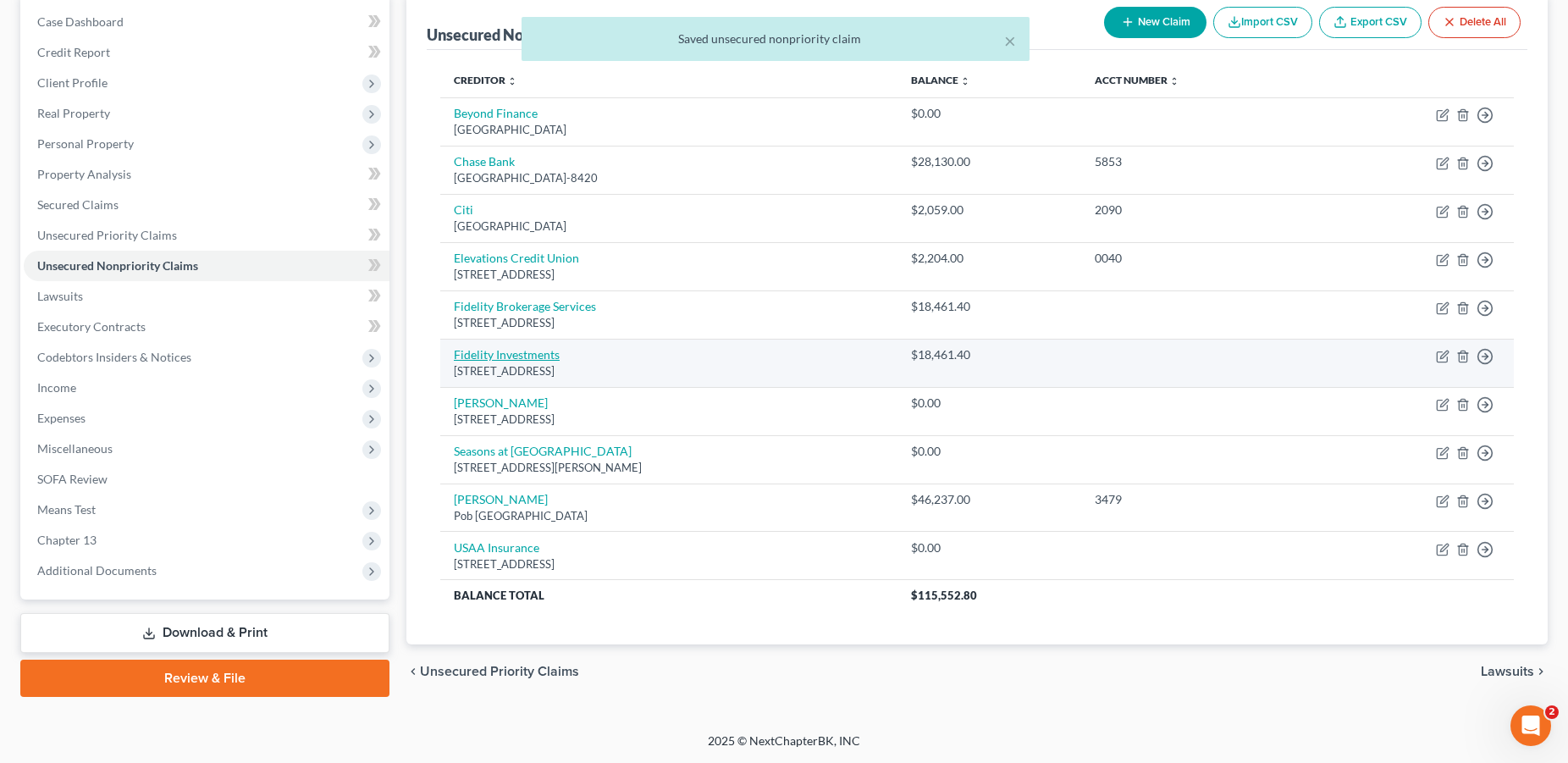
click at [503, 348] on link "Fidelity Investments" at bounding box center [506, 355] width 106 height 15
select select "18"
select select "14"
select select "0"
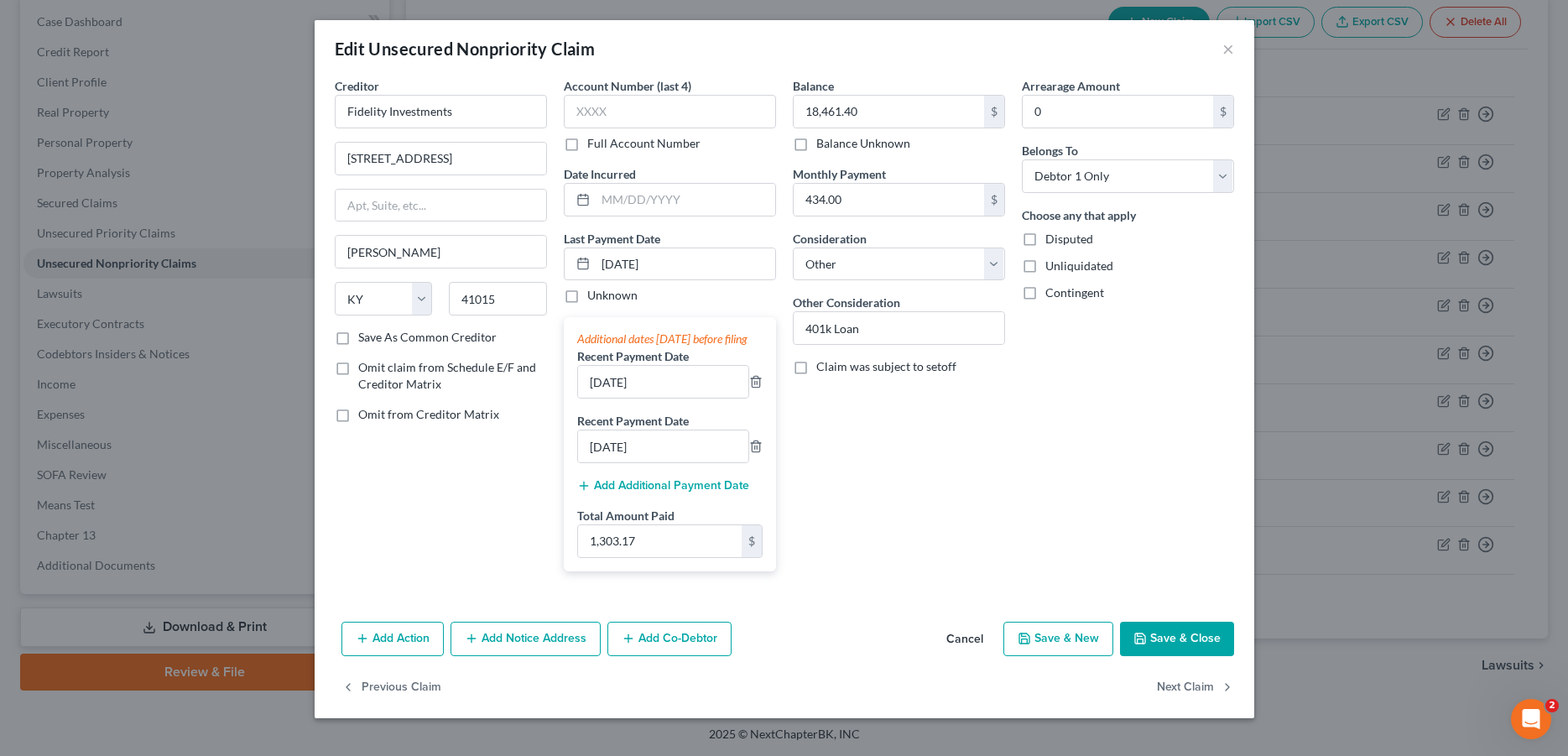
click at [1153, 657] on button "Save & Close" at bounding box center [1177, 639] width 115 height 35
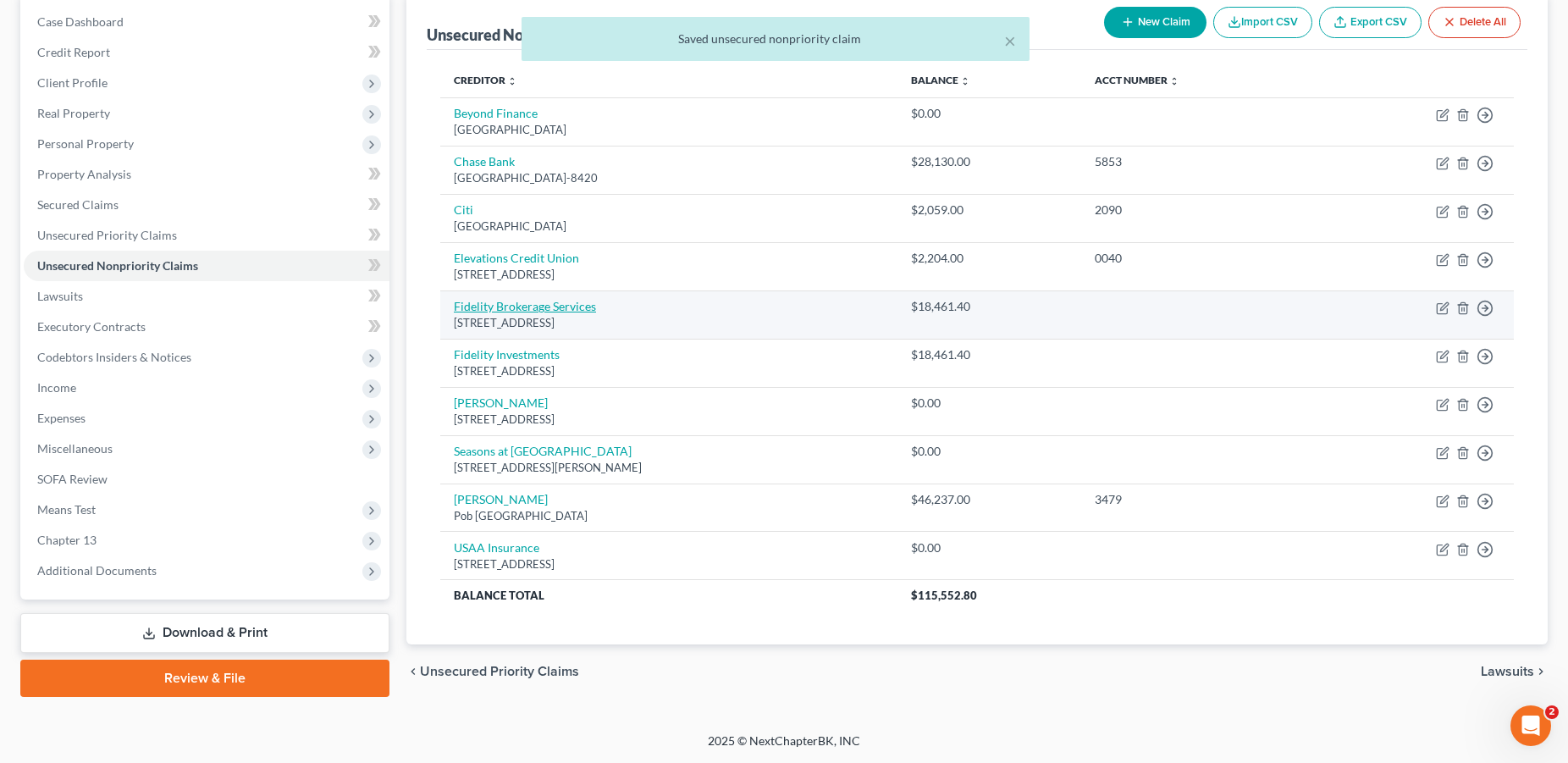
click at [506, 309] on link "Fidelity Brokerage Services" at bounding box center [525, 306] width 142 height 15
select select "41"
select select "13"
select select "0"
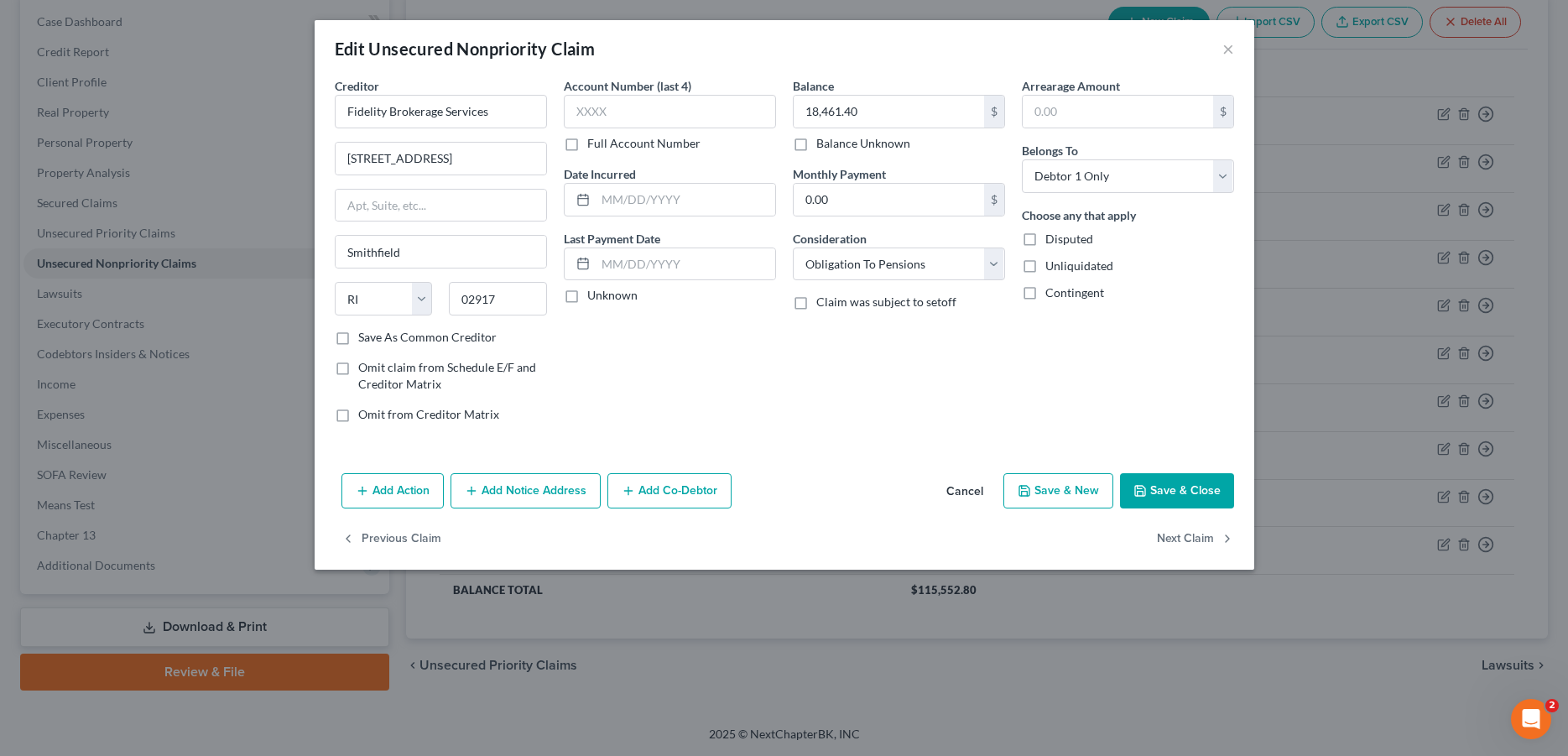
click at [1171, 484] on button "Save & Close" at bounding box center [1177, 491] width 115 height 35
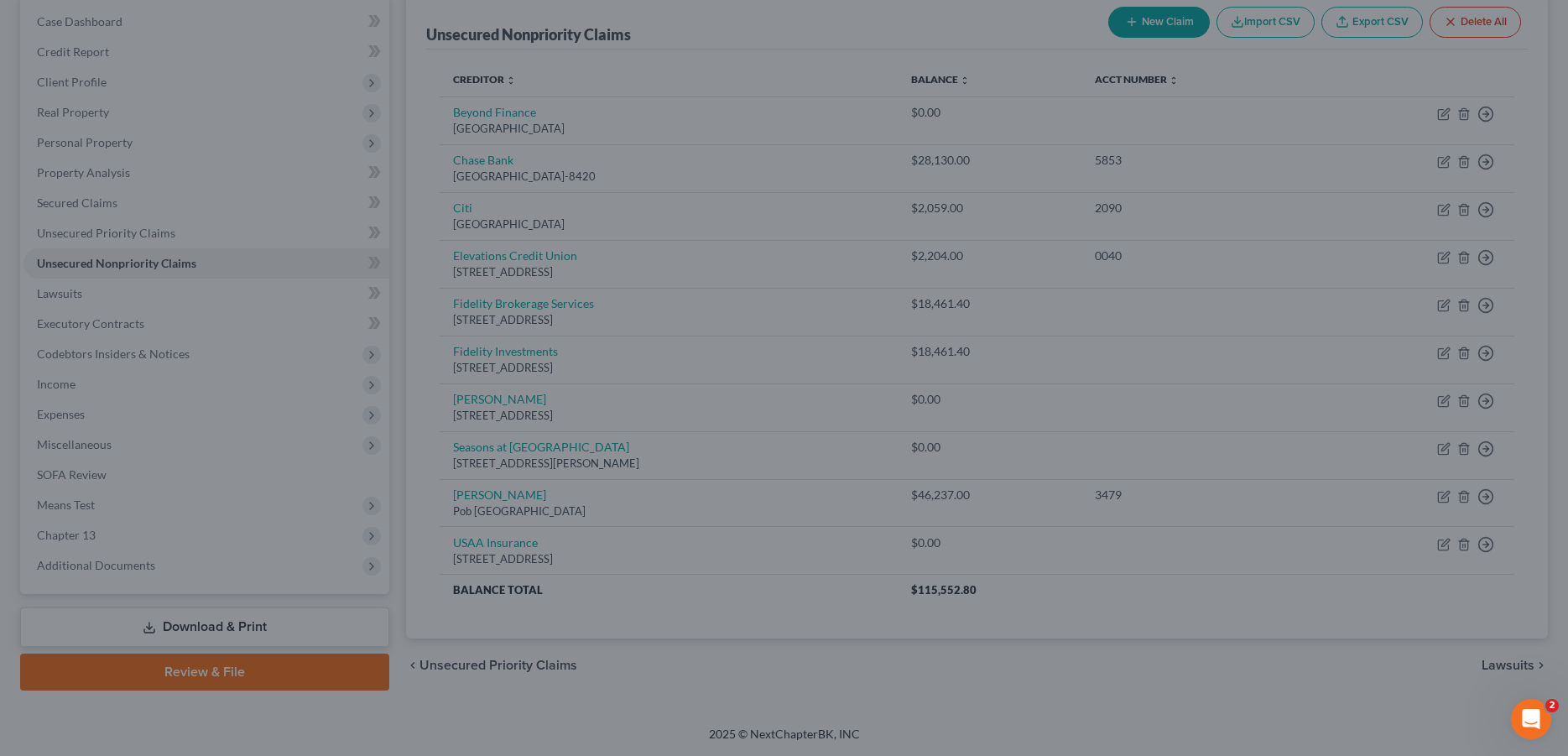
type input "0"
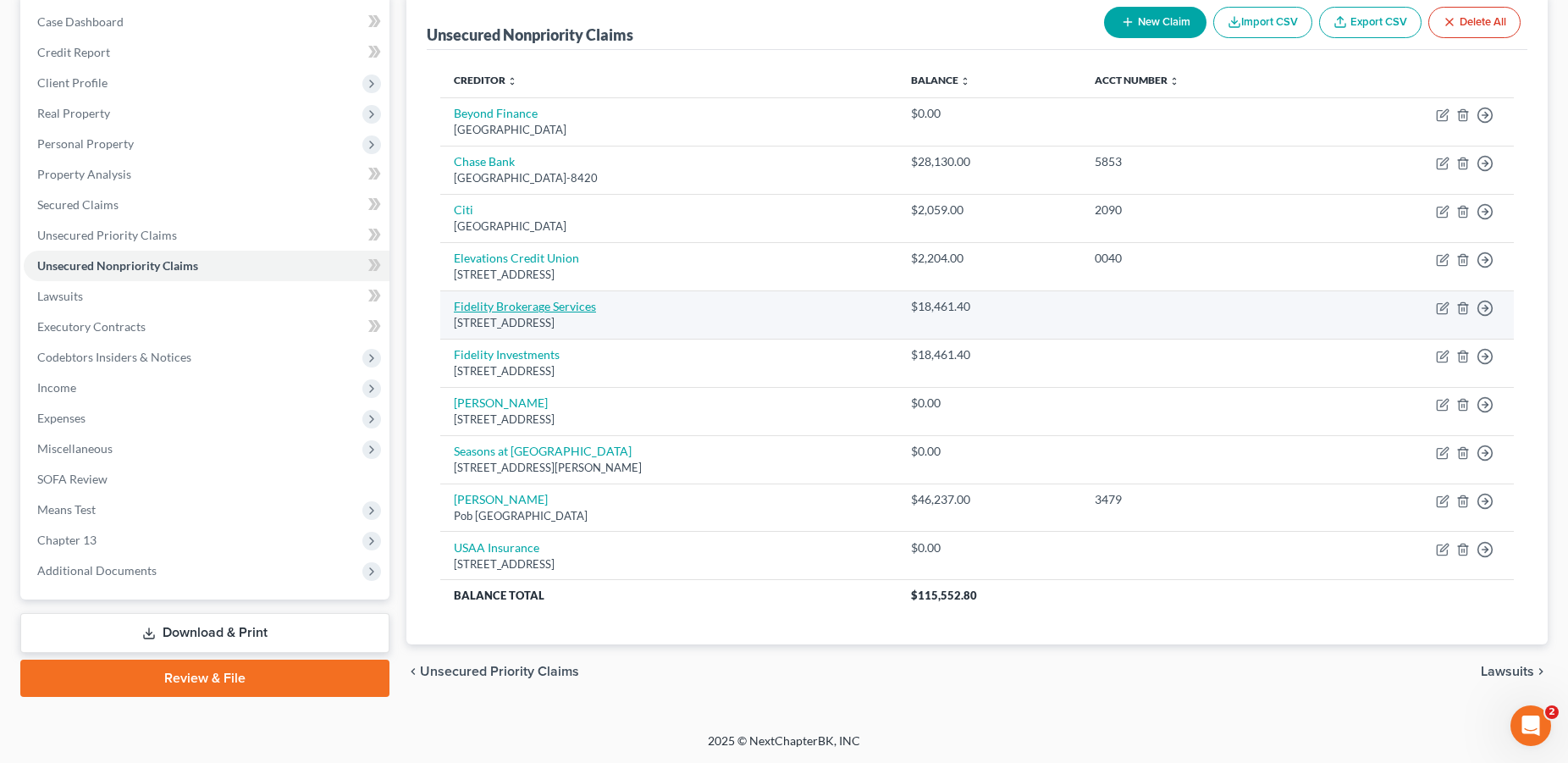
click at [519, 307] on link "Fidelity Brokerage Services" at bounding box center [525, 306] width 142 height 15
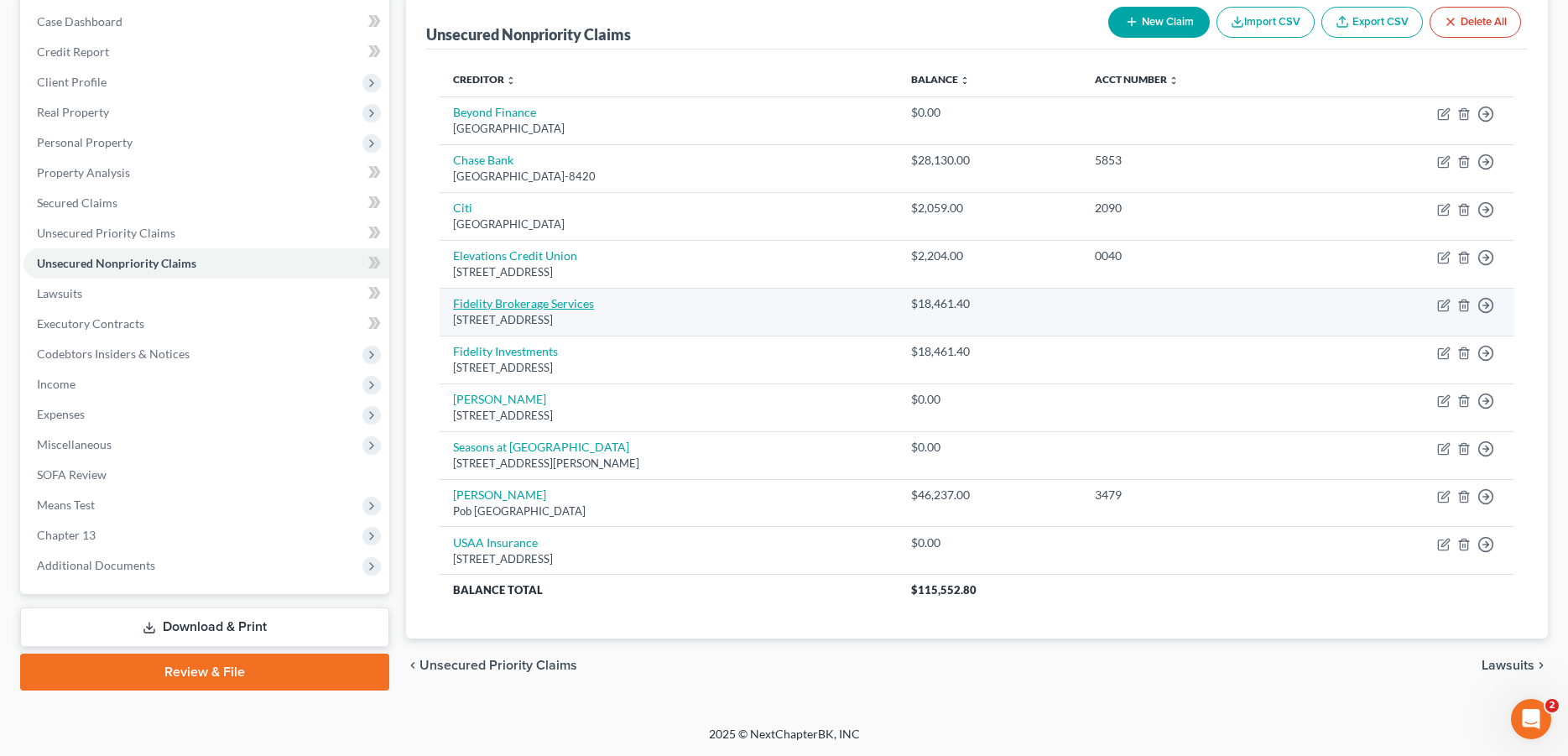
select select "41"
select select "13"
select select "0"
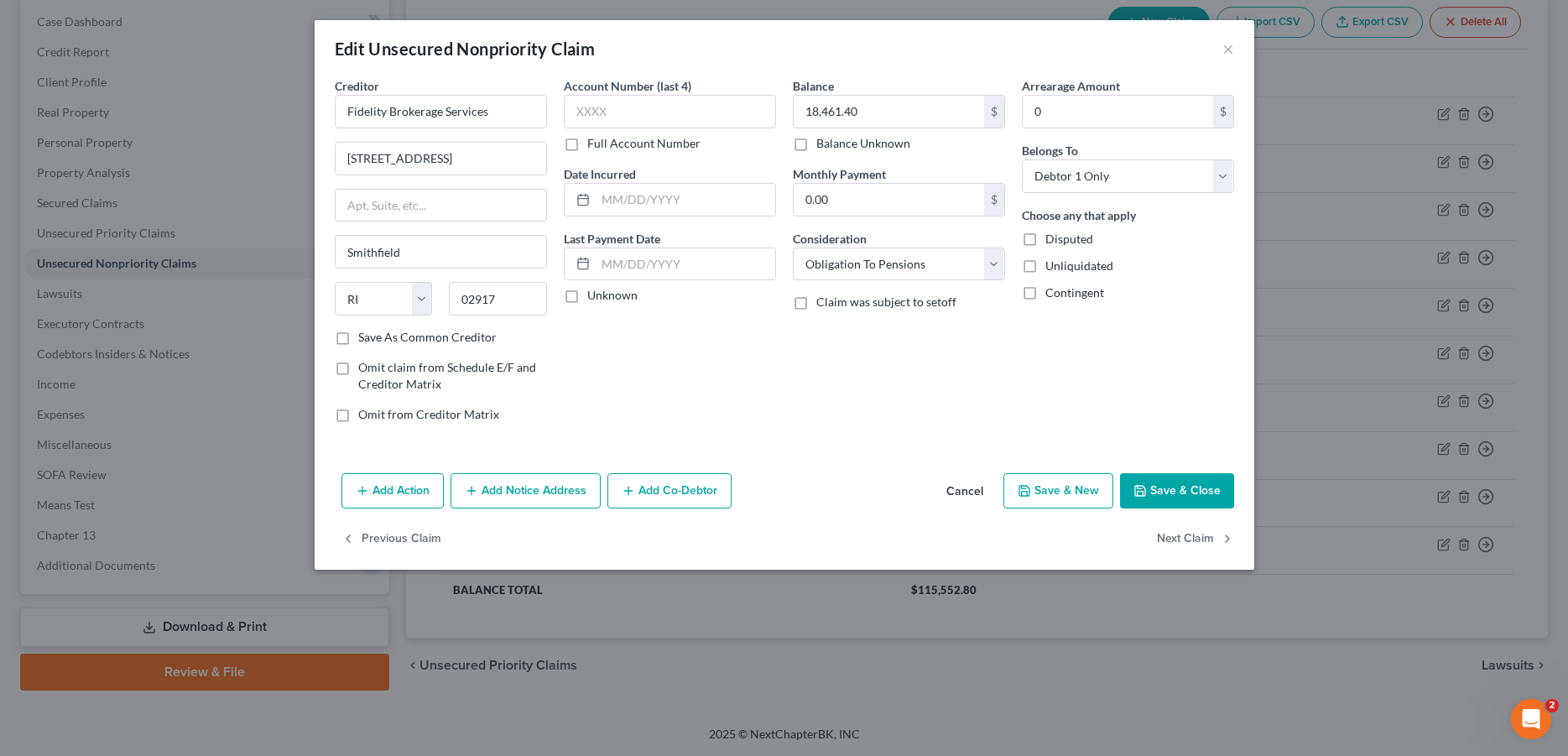
click at [1203, 483] on button "Save & Close" at bounding box center [1177, 491] width 115 height 35
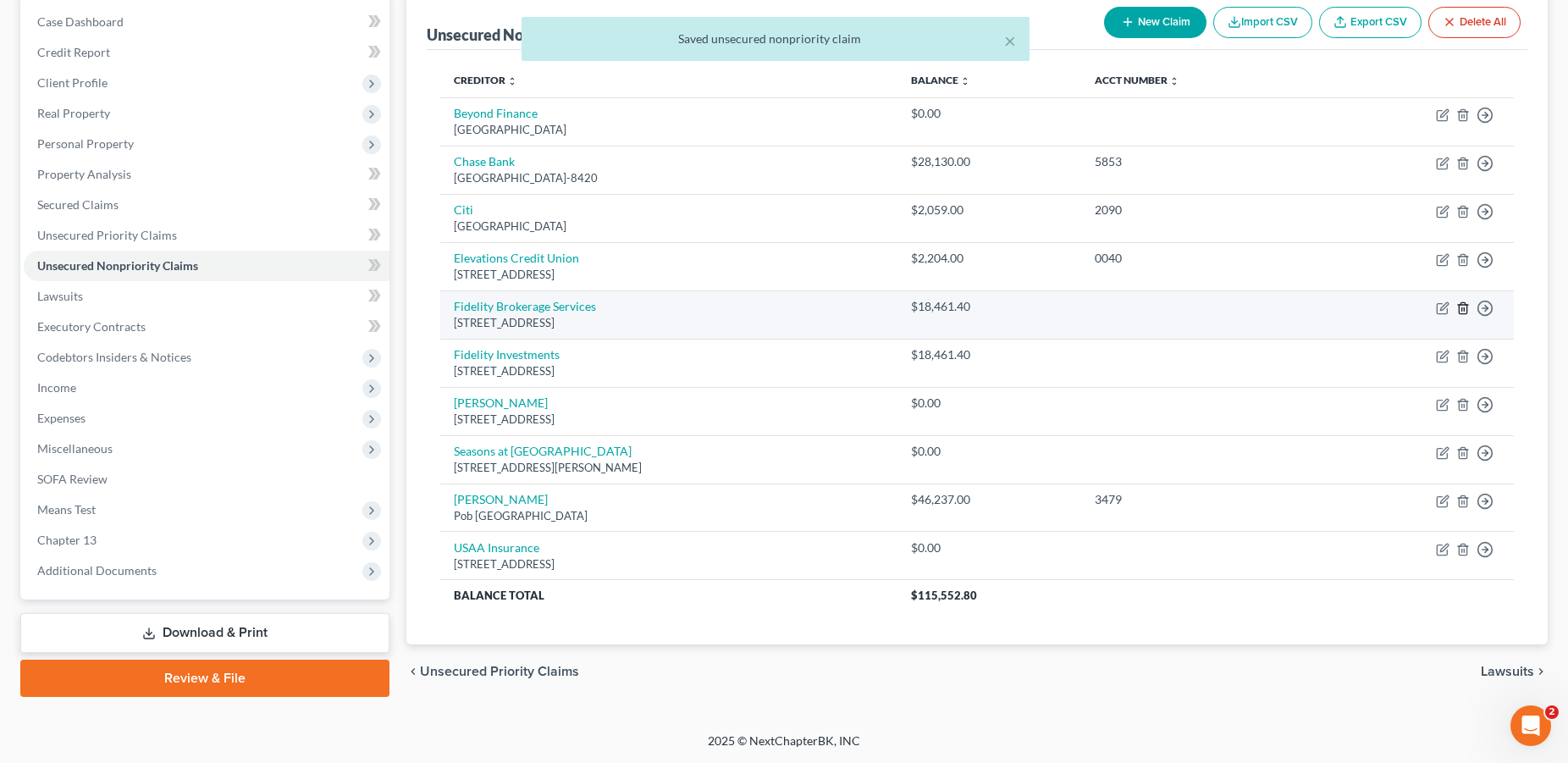
click at [1459, 302] on icon "button" at bounding box center [1463, 309] width 14 height 14
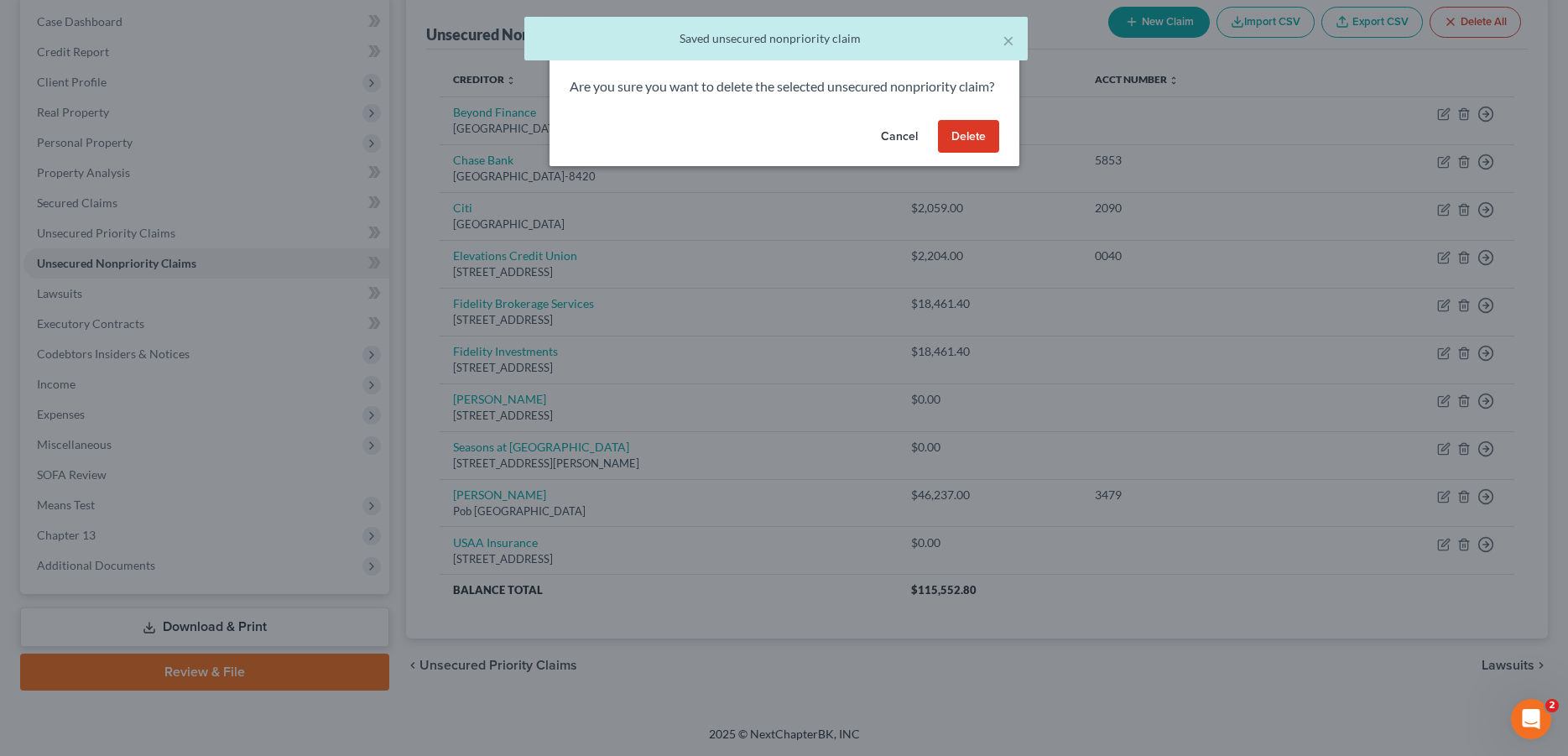
click at [964, 151] on button "Delete" at bounding box center [968, 136] width 61 height 34
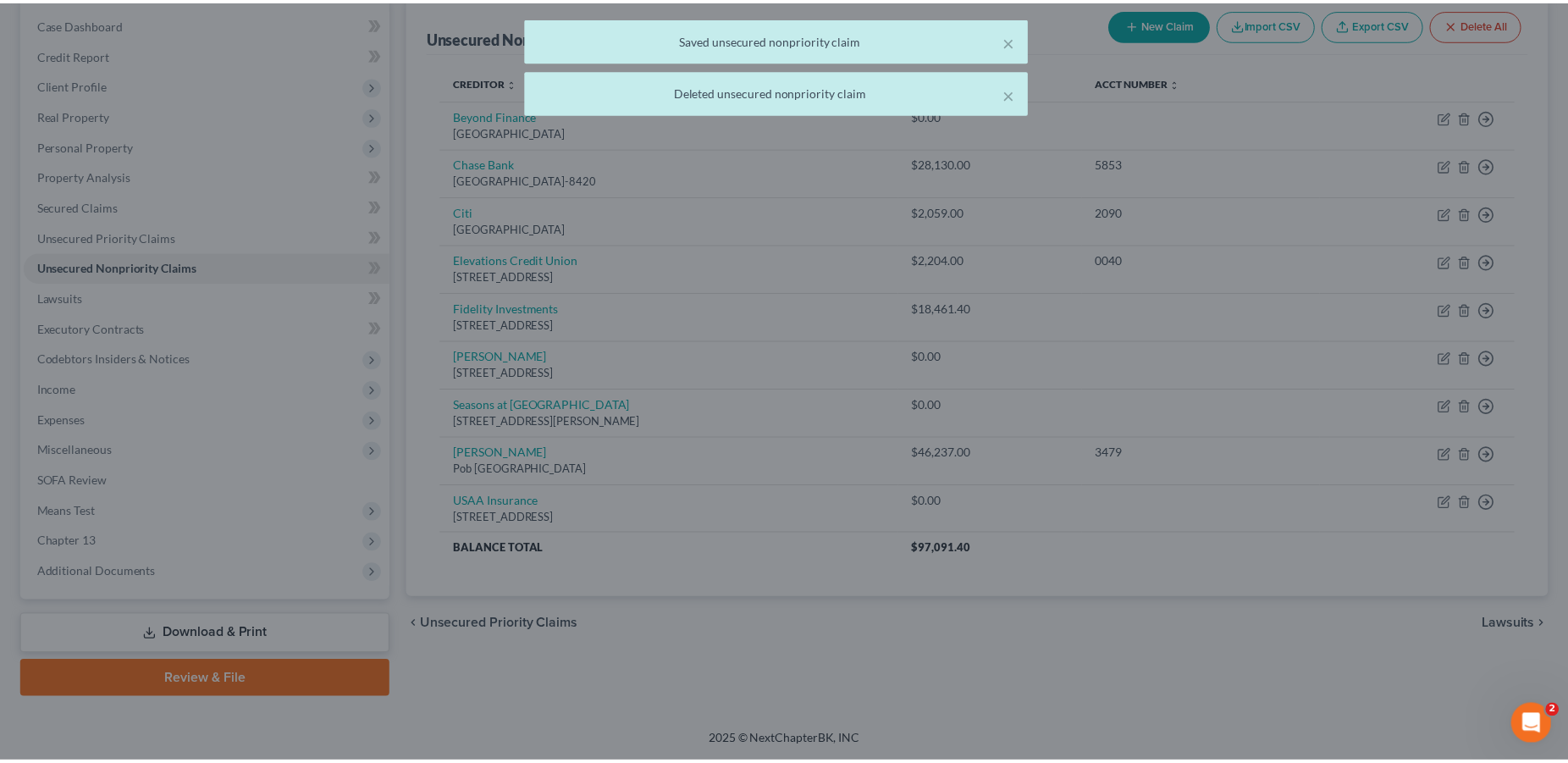
scroll to position [166, 0]
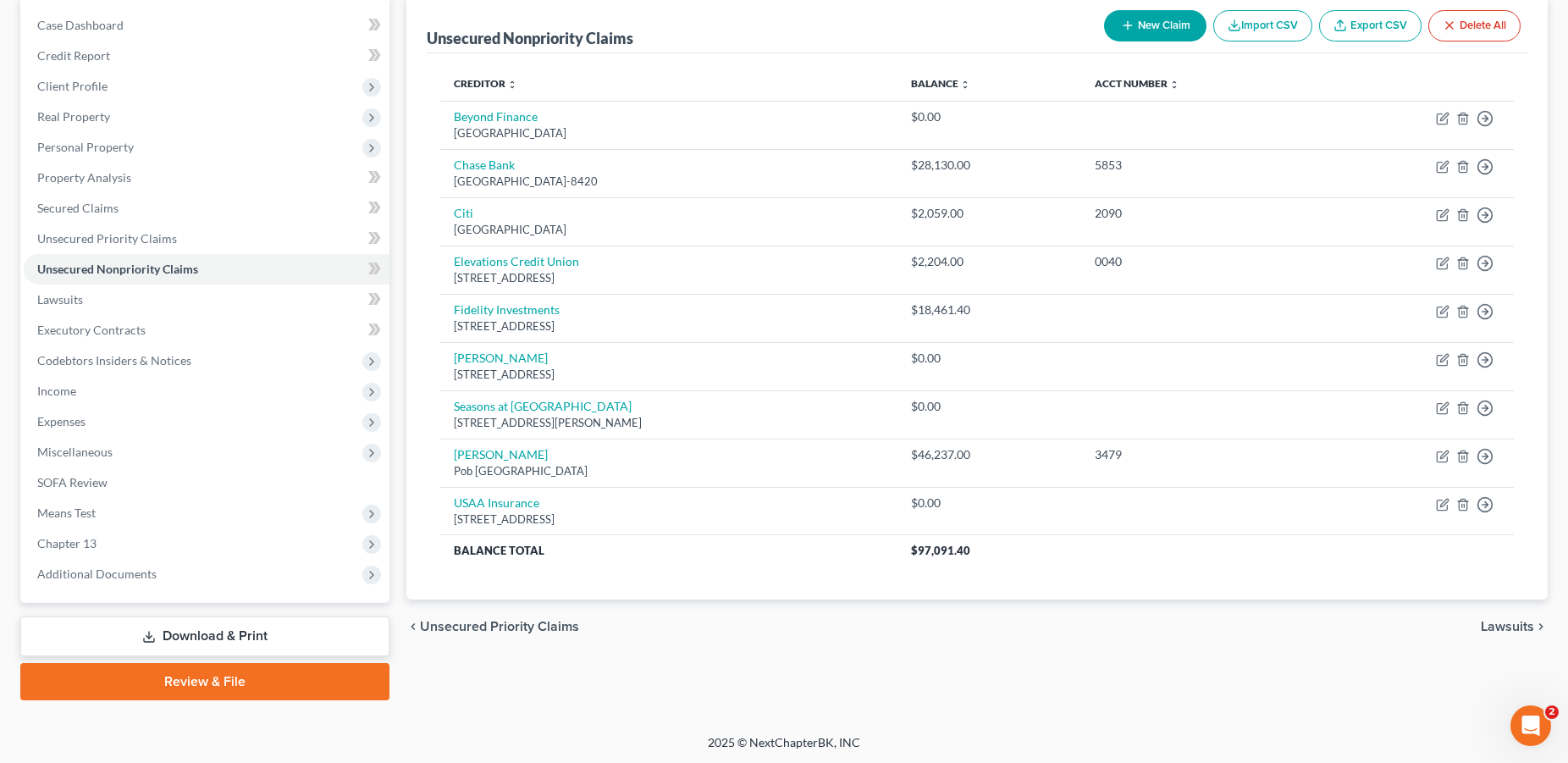
click at [475, 628] on span "Unsecured Priority Claims" at bounding box center [499, 627] width 159 height 14
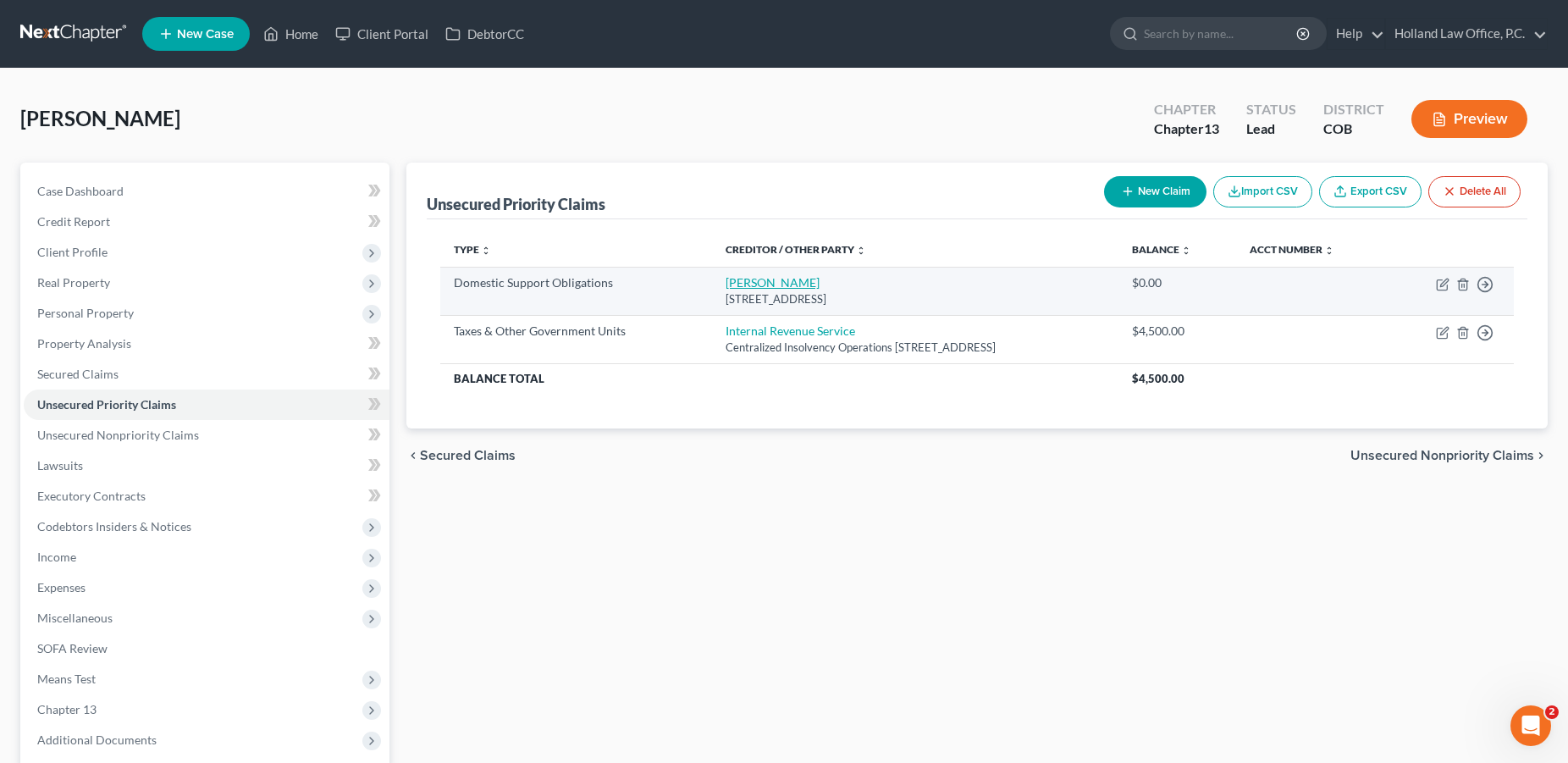
click at [725, 282] on link "[PERSON_NAME]" at bounding box center [772, 282] width 94 height 15
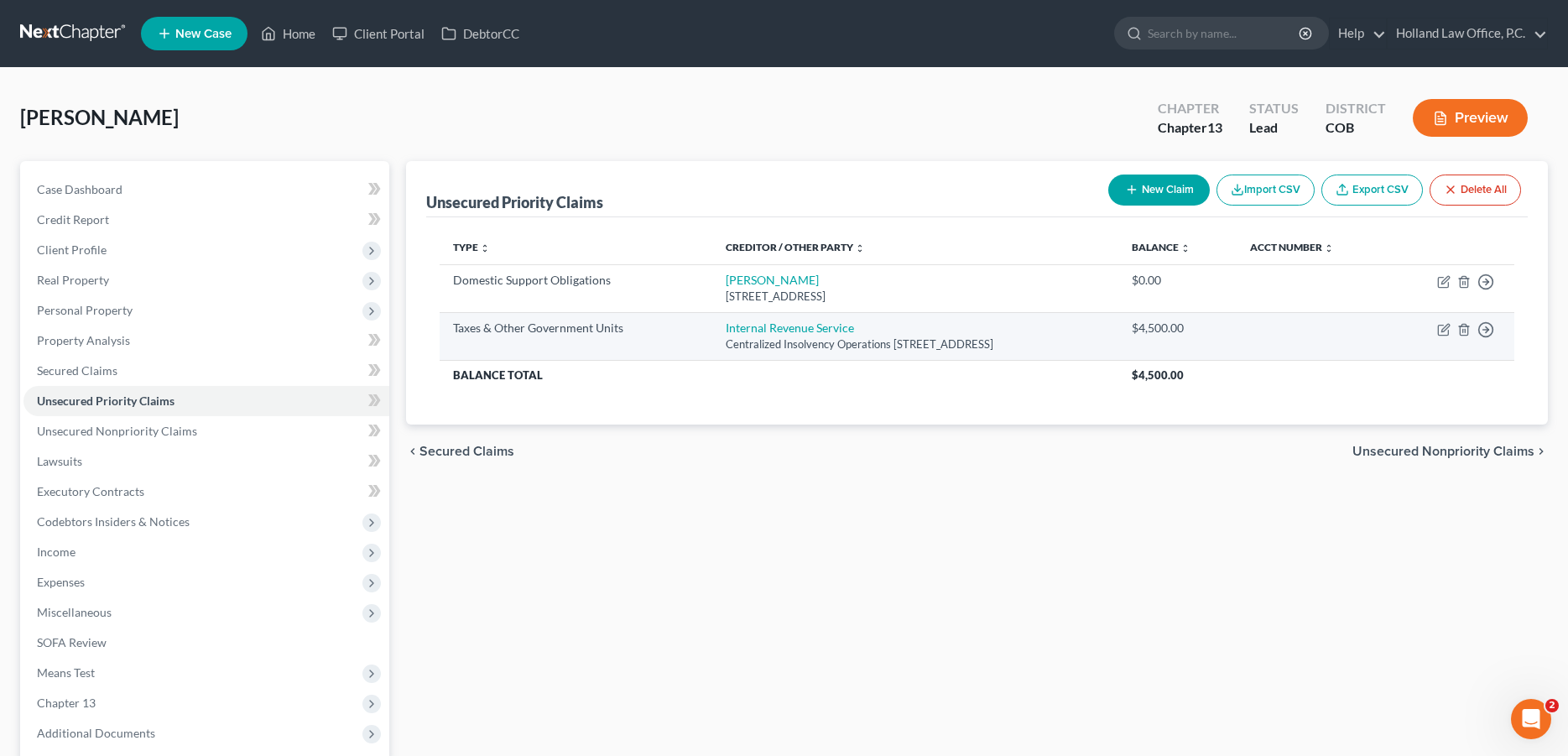
select select "5"
select select "0"
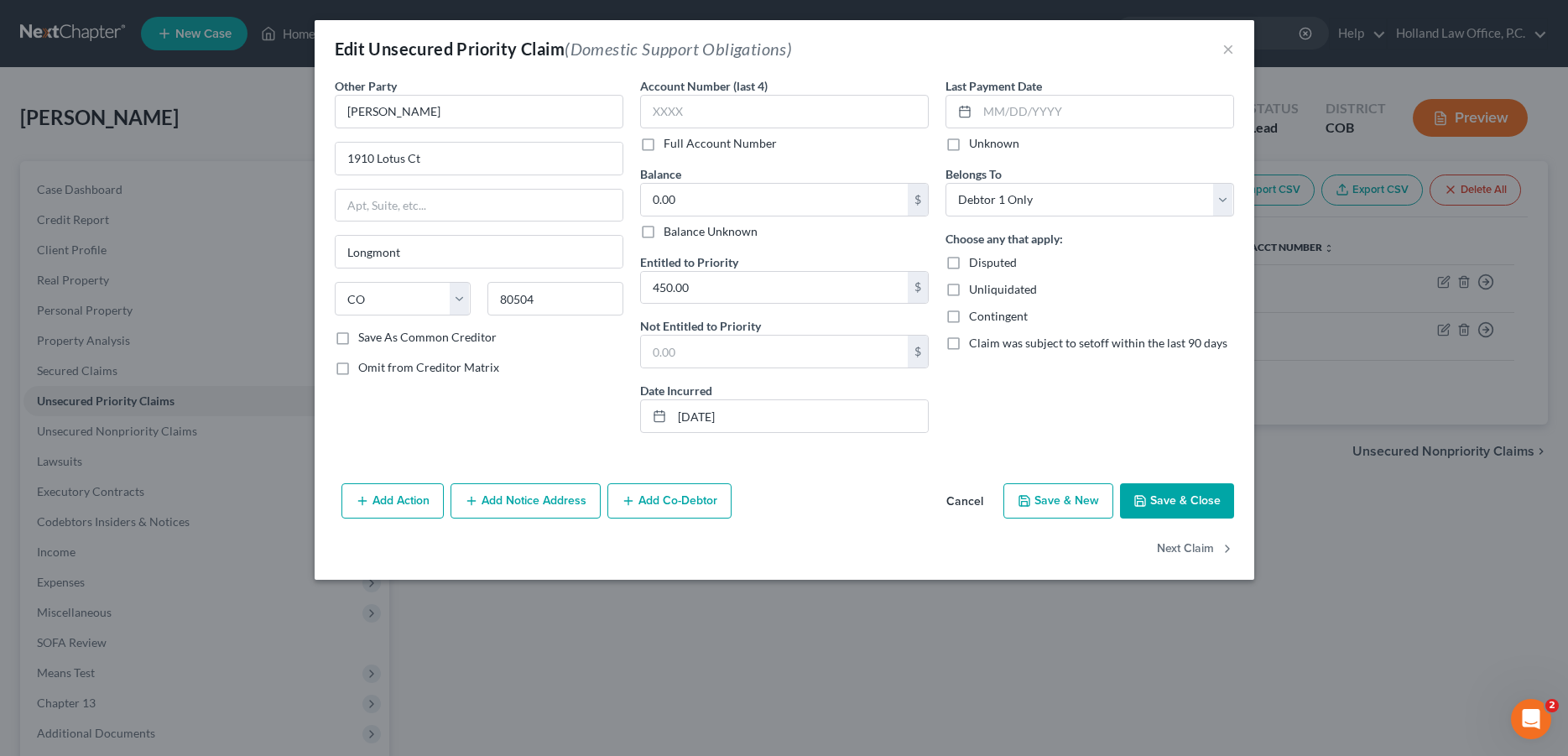
click at [1145, 503] on icon "button" at bounding box center [1140, 501] width 10 height 10
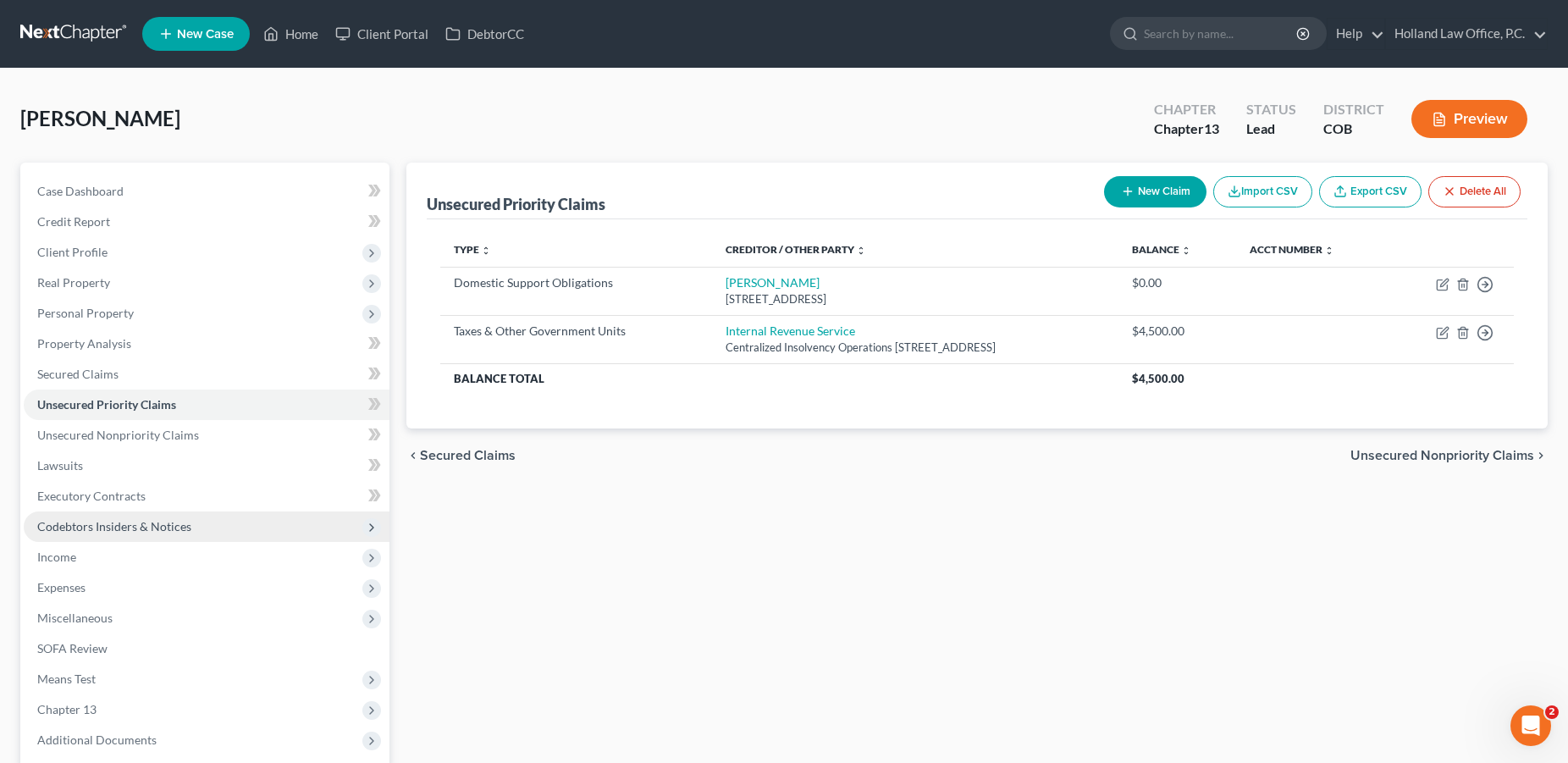
click at [109, 527] on span "Codebtors Insiders & Notices" at bounding box center [114, 526] width 154 height 15
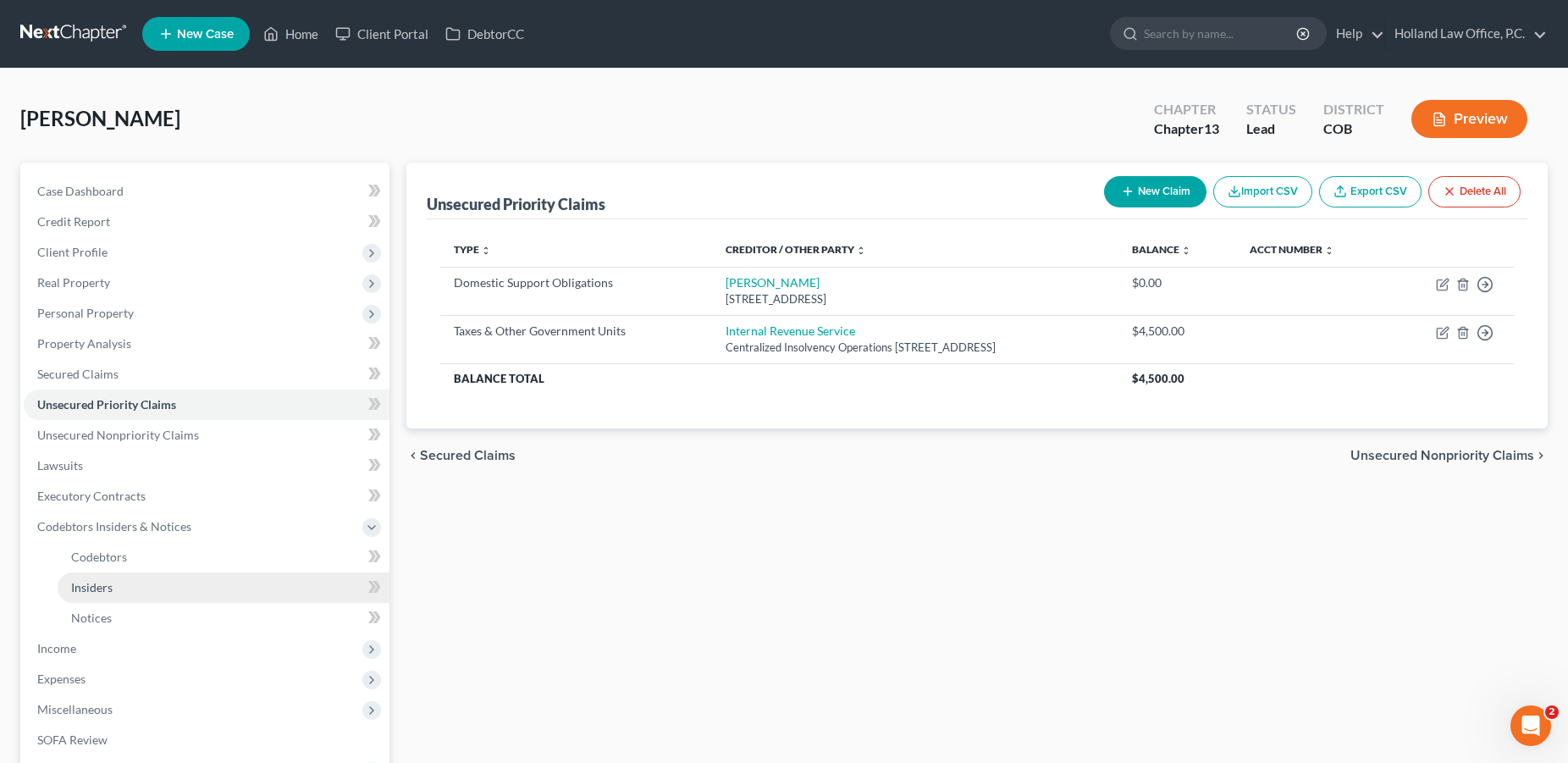
click at [162, 591] on link "Insiders" at bounding box center [223, 587] width 332 height 30
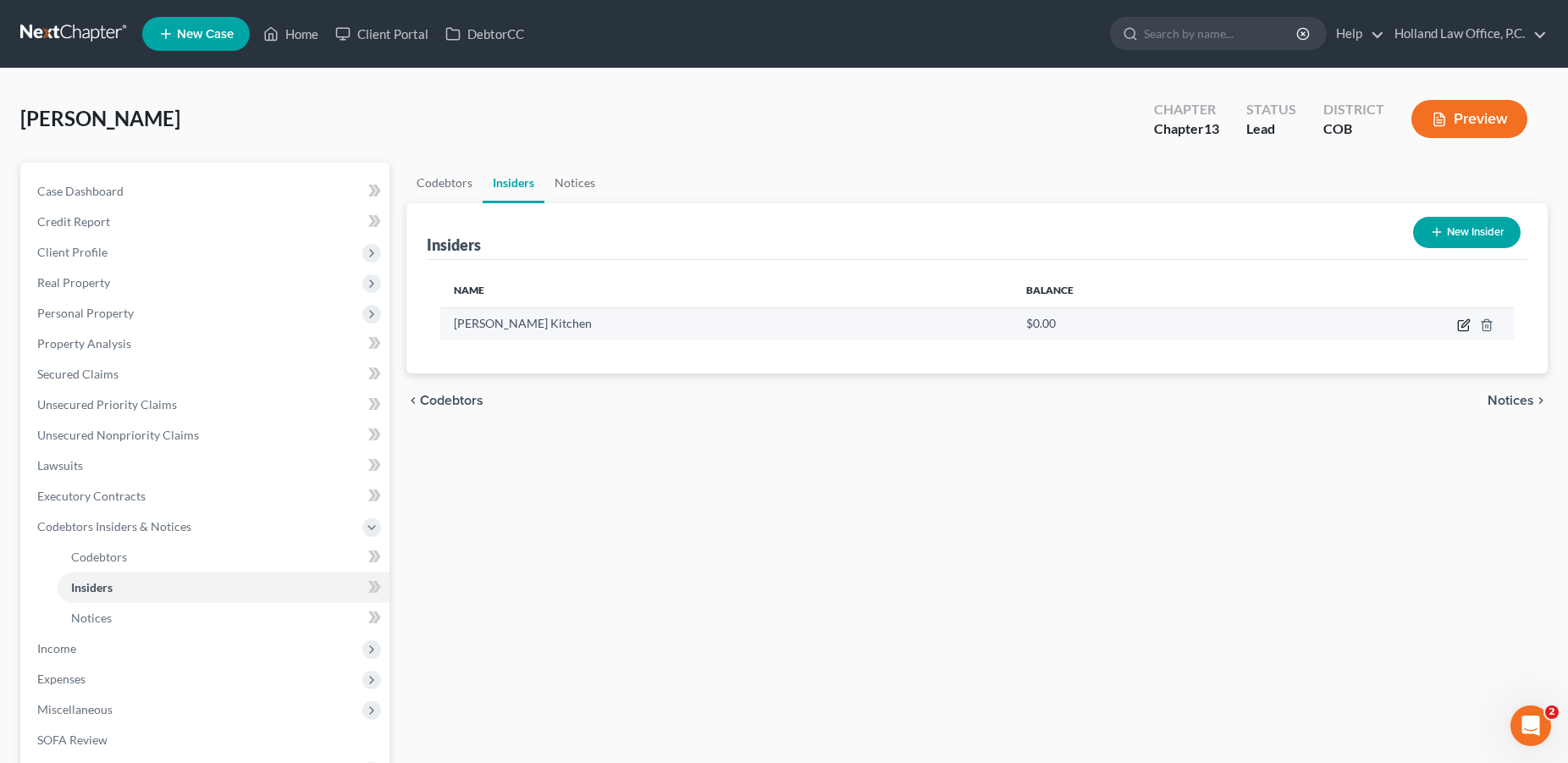
click at [1464, 328] on icon "button" at bounding box center [1464, 325] width 14 height 14
select select "5"
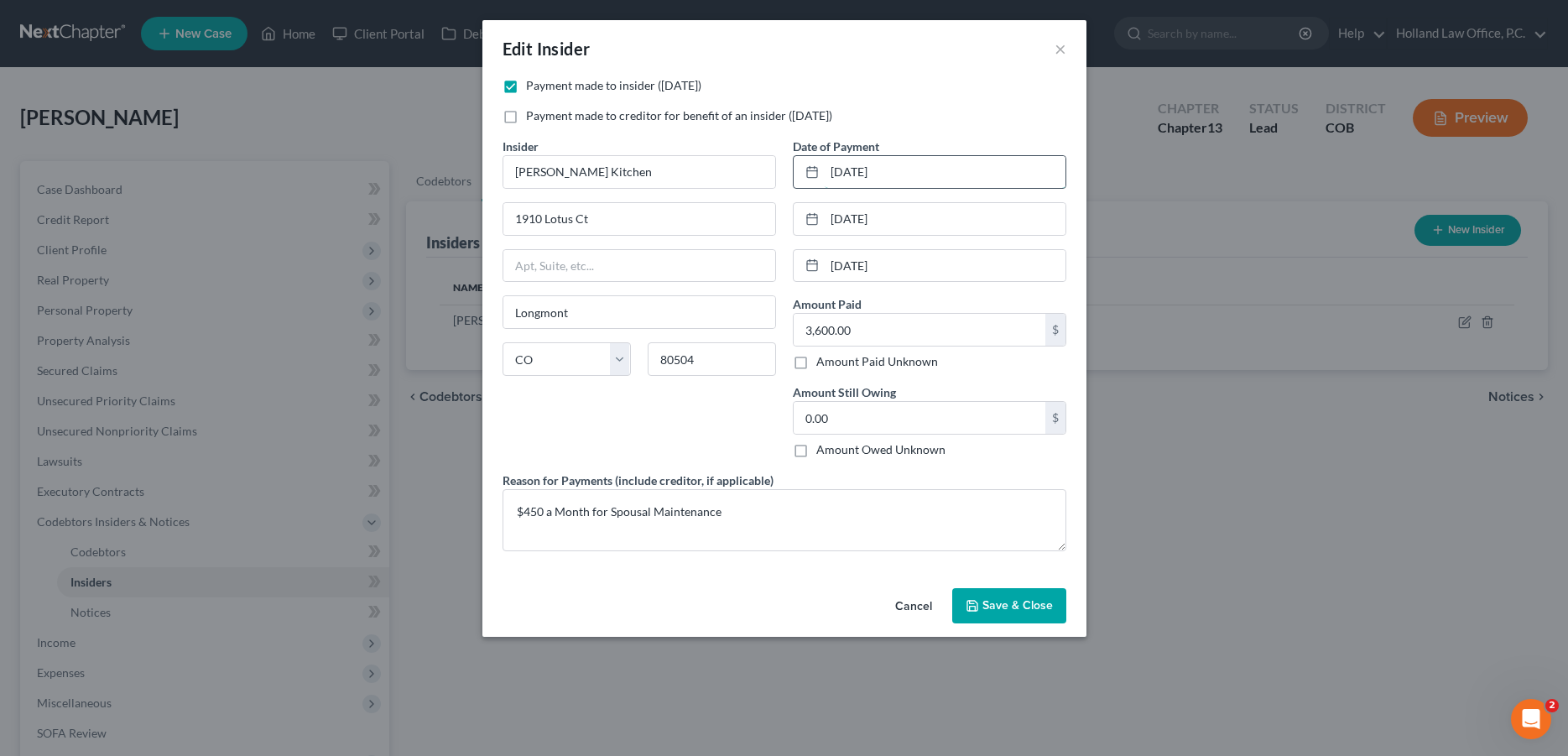
click at [825, 177] on input "[DATE]" at bounding box center [945, 171] width 241 height 32
click at [834, 172] on input "[DATE]" at bounding box center [945, 171] width 241 height 32
type input "[DATE]"
click at [835, 214] on input "[DATE]" at bounding box center [945, 219] width 241 height 32
type input "[DATE]"
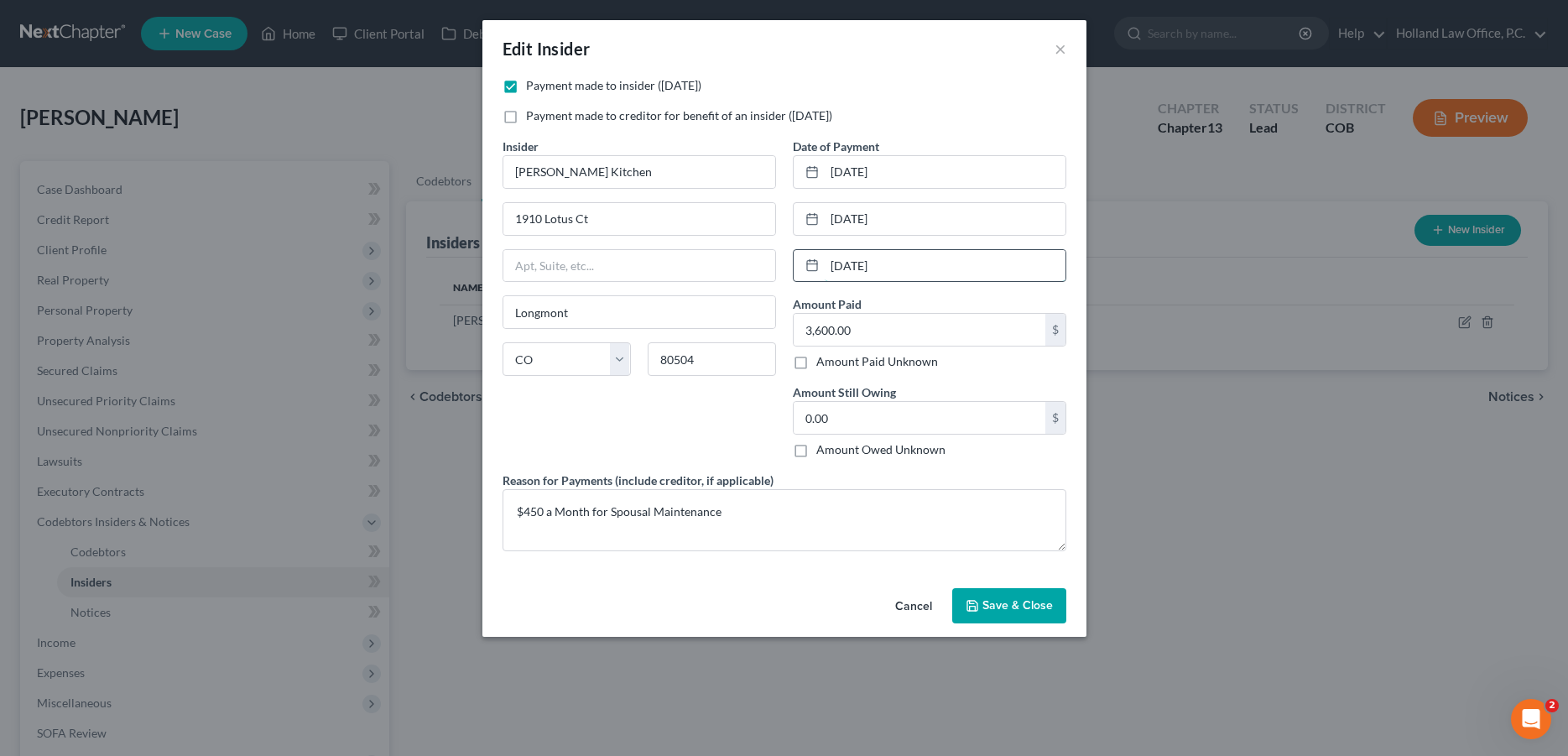
drag, startPoint x: 828, startPoint y: 267, endPoint x: 837, endPoint y: 264, distance: 9.5
click at [837, 264] on input "[DATE]" at bounding box center [945, 265] width 241 height 32
type input "[DATE]"
click at [999, 606] on span "Save & Close" at bounding box center [1018, 605] width 71 height 15
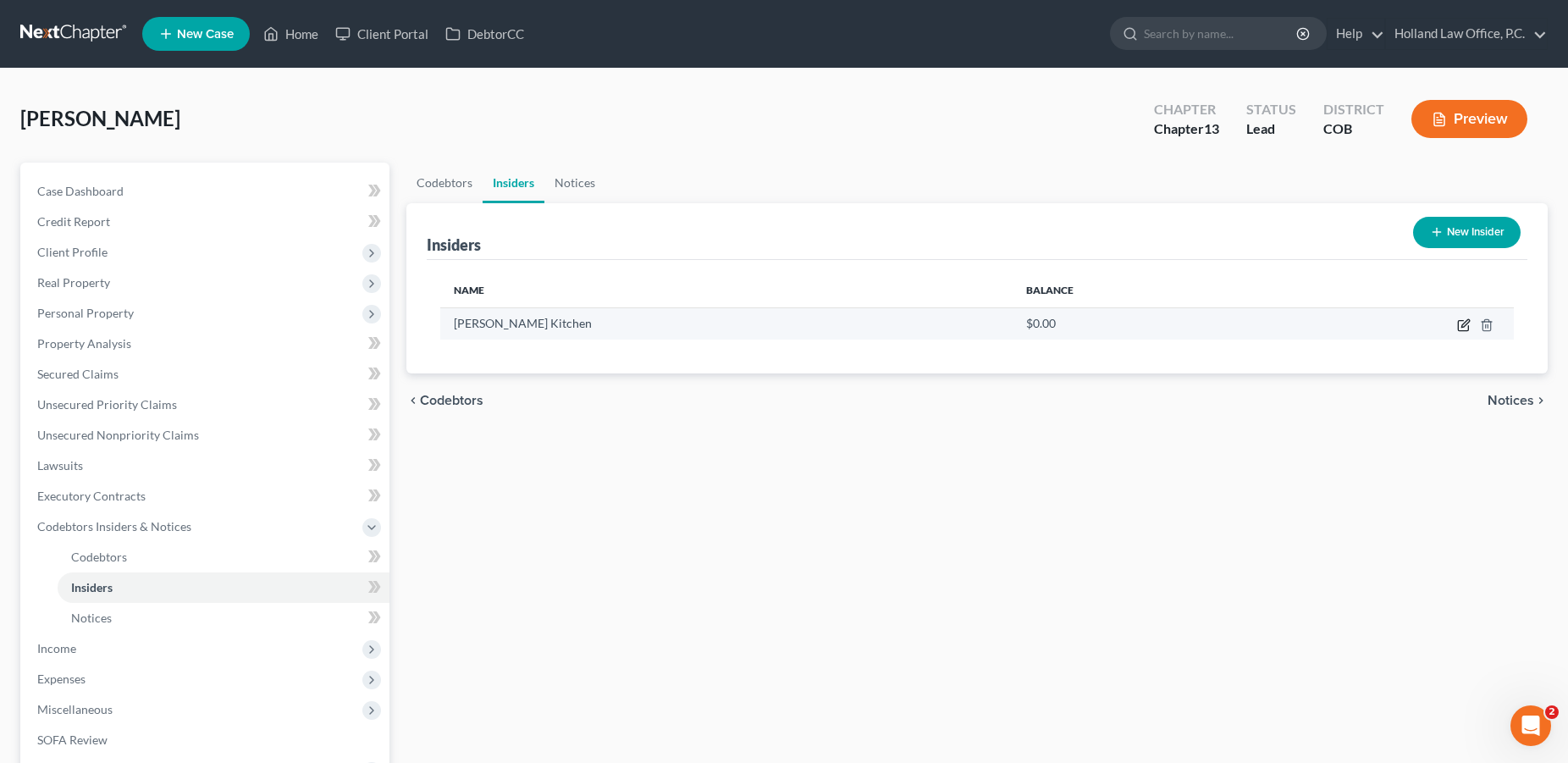
click at [1464, 321] on icon "button" at bounding box center [1464, 325] width 14 height 14
select select "5"
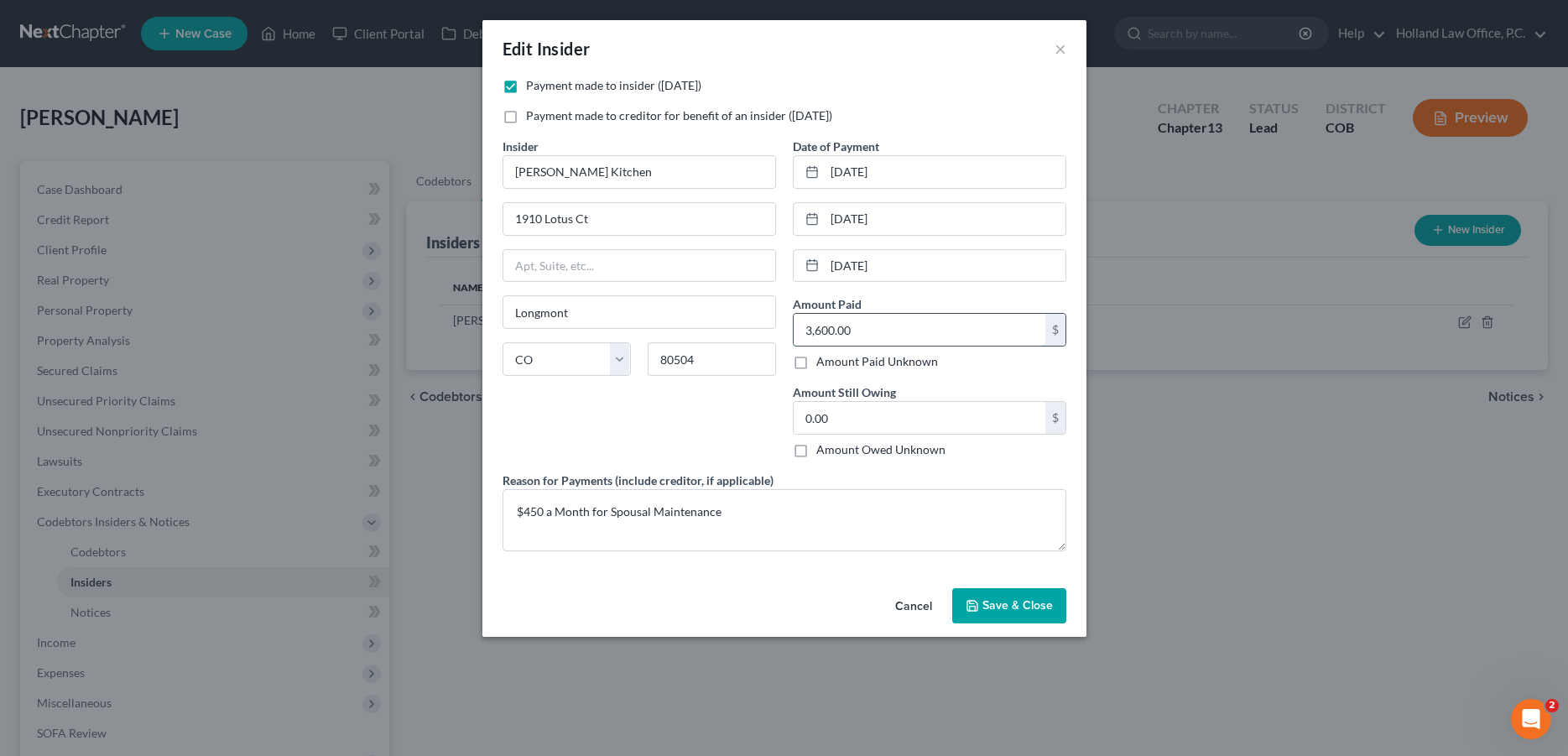
drag, startPoint x: 871, startPoint y: 316, endPoint x: 809, endPoint y: 322, distance: 62.3
click at [809, 322] on input "3,600.00" at bounding box center [920, 329] width 251 height 32
drag, startPoint x: 827, startPoint y: 323, endPoint x: 876, endPoint y: 329, distance: 49.4
click at [876, 329] on input "3,600.00" at bounding box center [920, 329] width 251 height 32
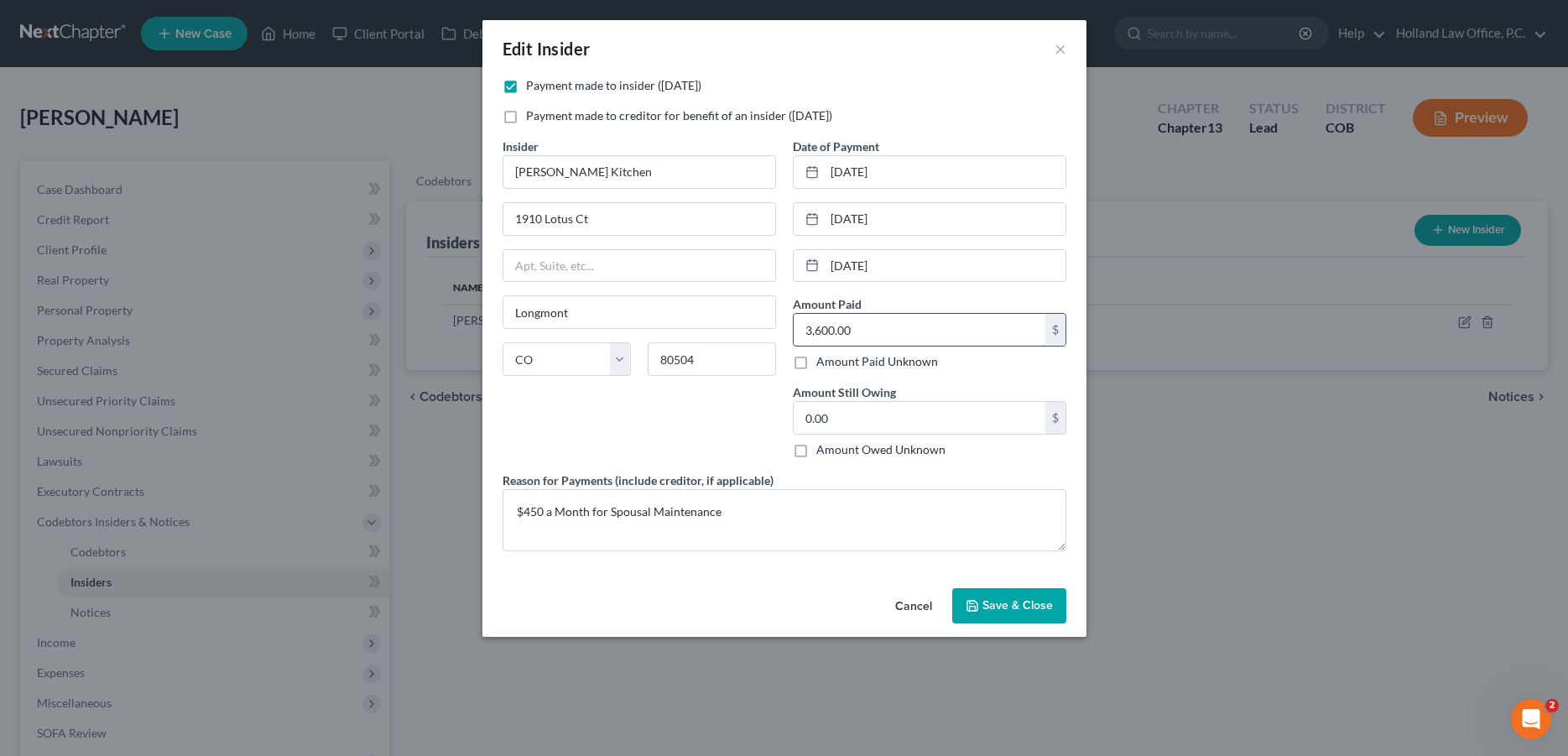
drag, startPoint x: 876, startPoint y: 329, endPoint x: 759, endPoint y: 328, distance: 117.0
click at [794, 328] on input "3,600.00" at bounding box center [920, 329] width 251 height 32
type input "5,400.00"
click at [1012, 610] on span "Save & Close" at bounding box center [1018, 605] width 71 height 15
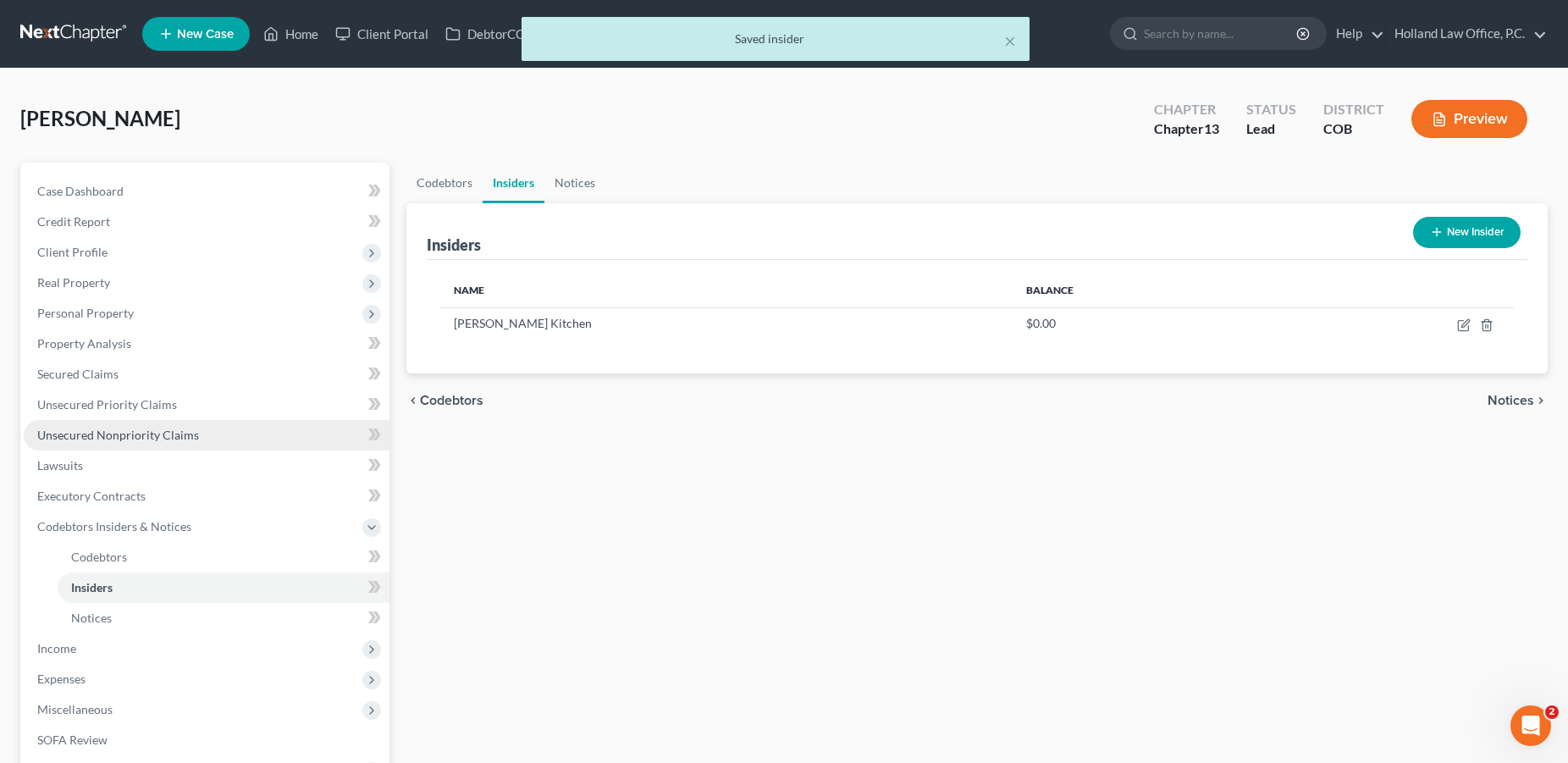
click at [155, 432] on span "Unsecured Nonpriority Claims" at bounding box center [118, 435] width 162 height 15
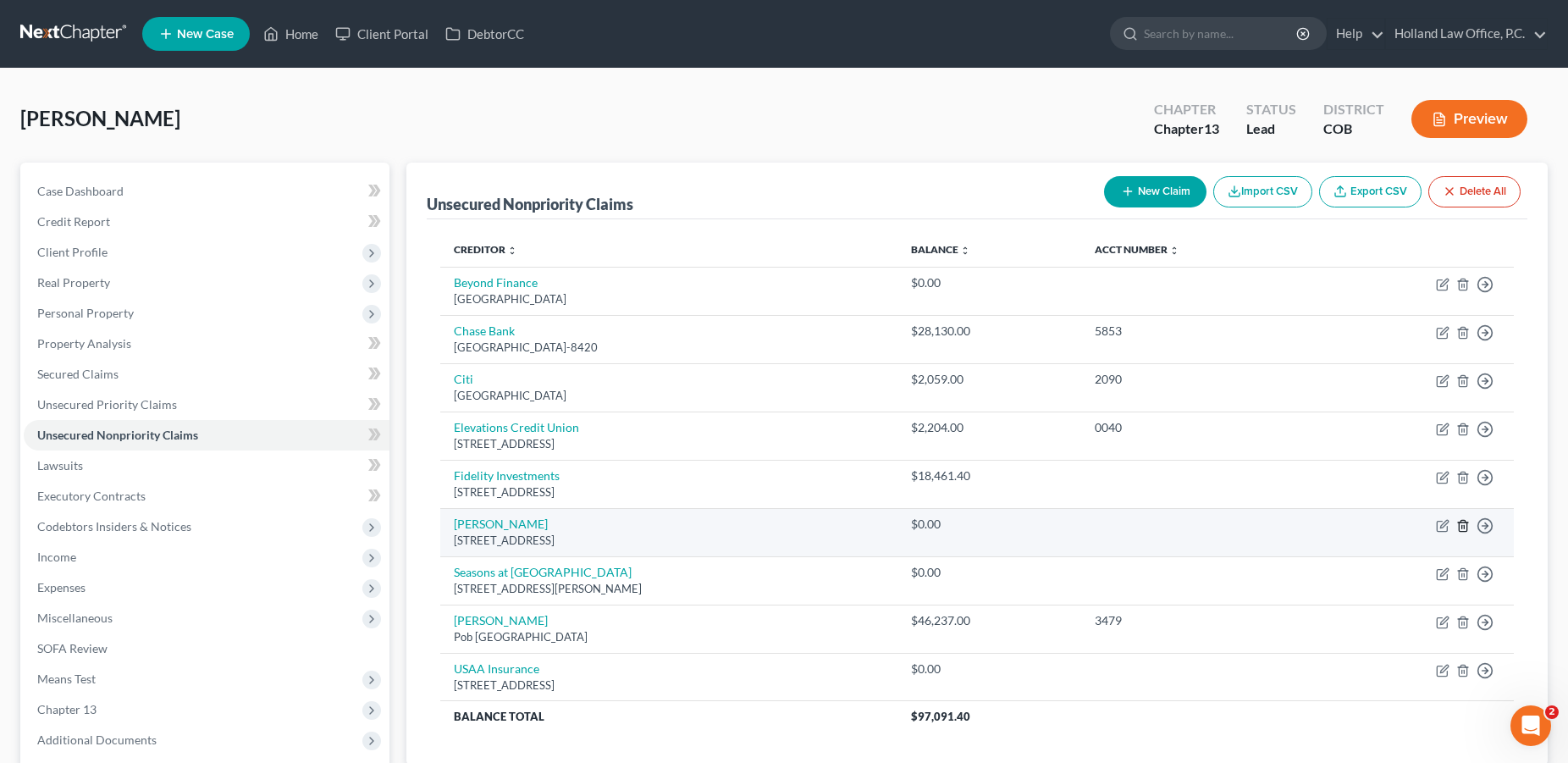
click at [1465, 528] on icon "button" at bounding box center [1463, 526] width 14 height 14
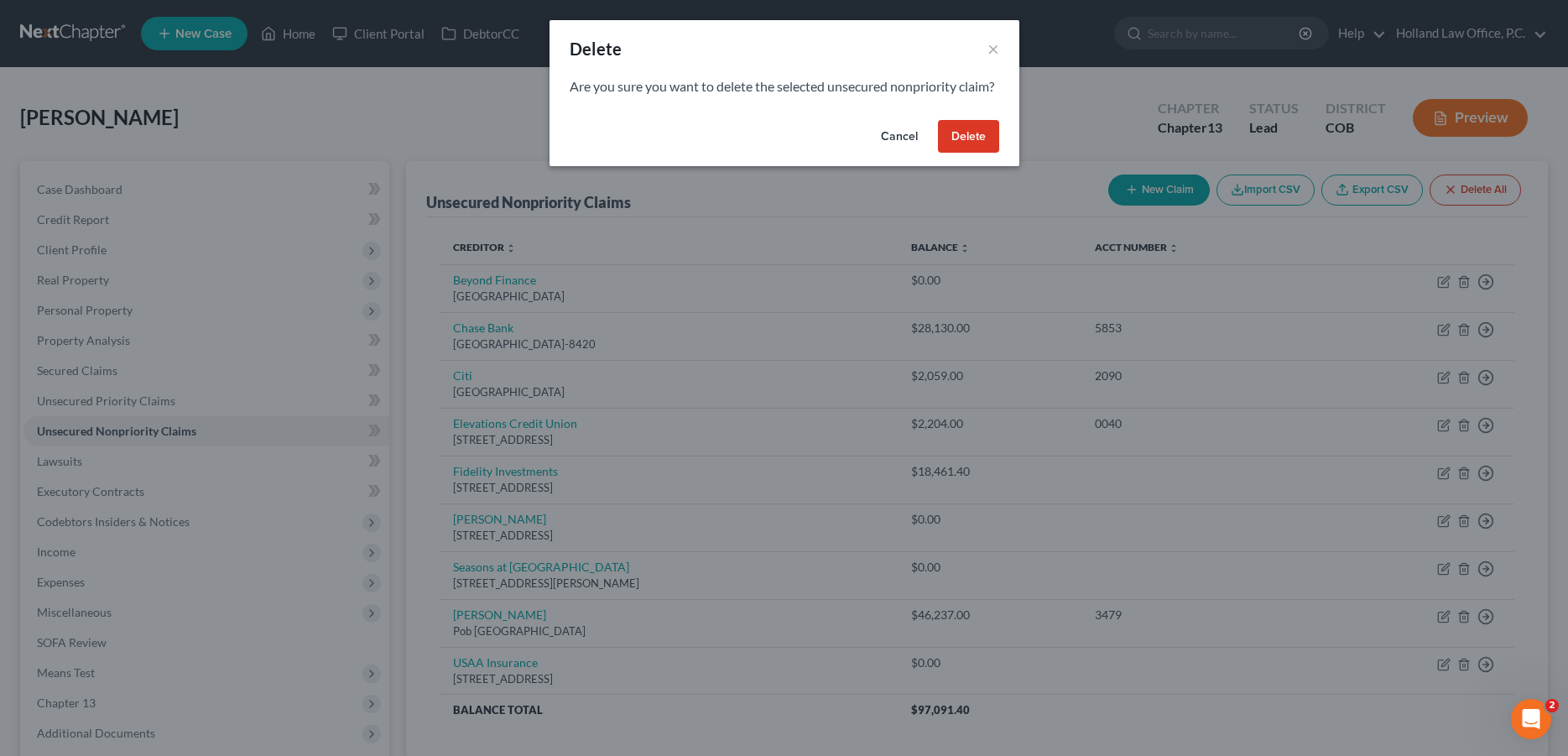
click at [955, 152] on button "Delete" at bounding box center [968, 136] width 61 height 34
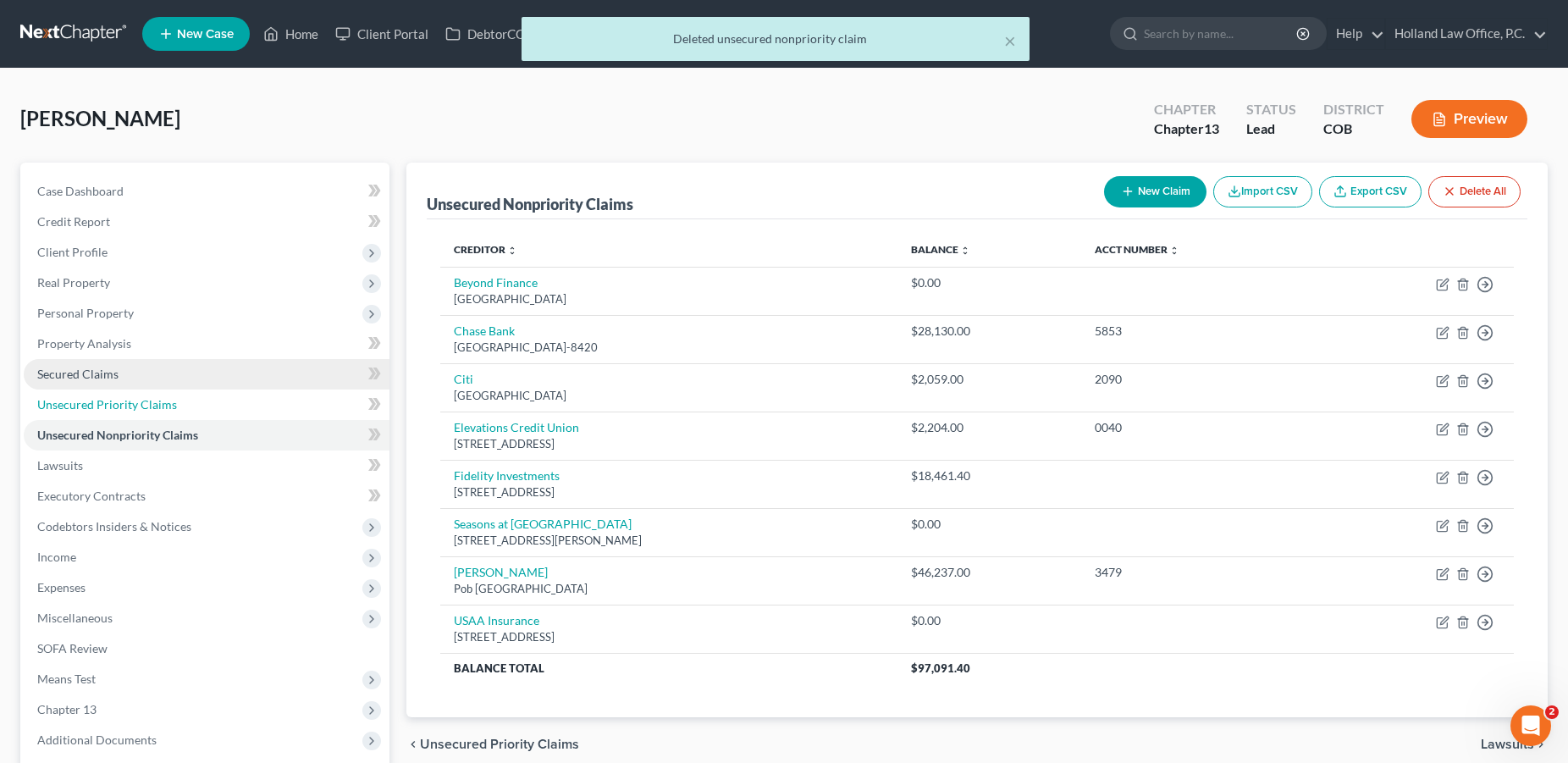
drag, startPoint x: 83, startPoint y: 404, endPoint x: 245, endPoint y: 383, distance: 163.4
click at [83, 405] on span "Unsecured Priority Claims" at bounding box center [107, 404] width 140 height 15
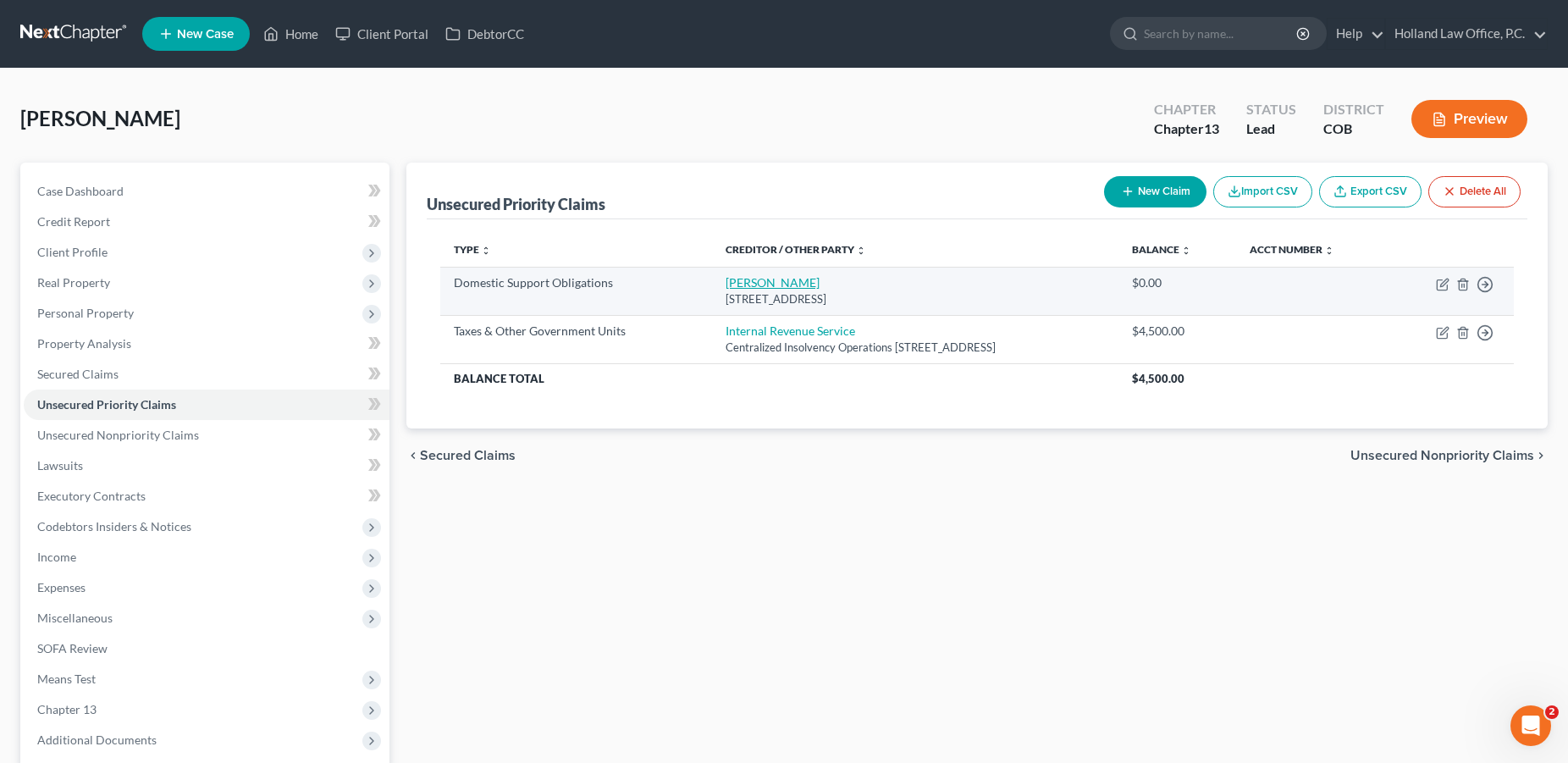
click at [725, 284] on link "[PERSON_NAME]" at bounding box center [772, 282] width 94 height 15
select select "5"
select select "0"
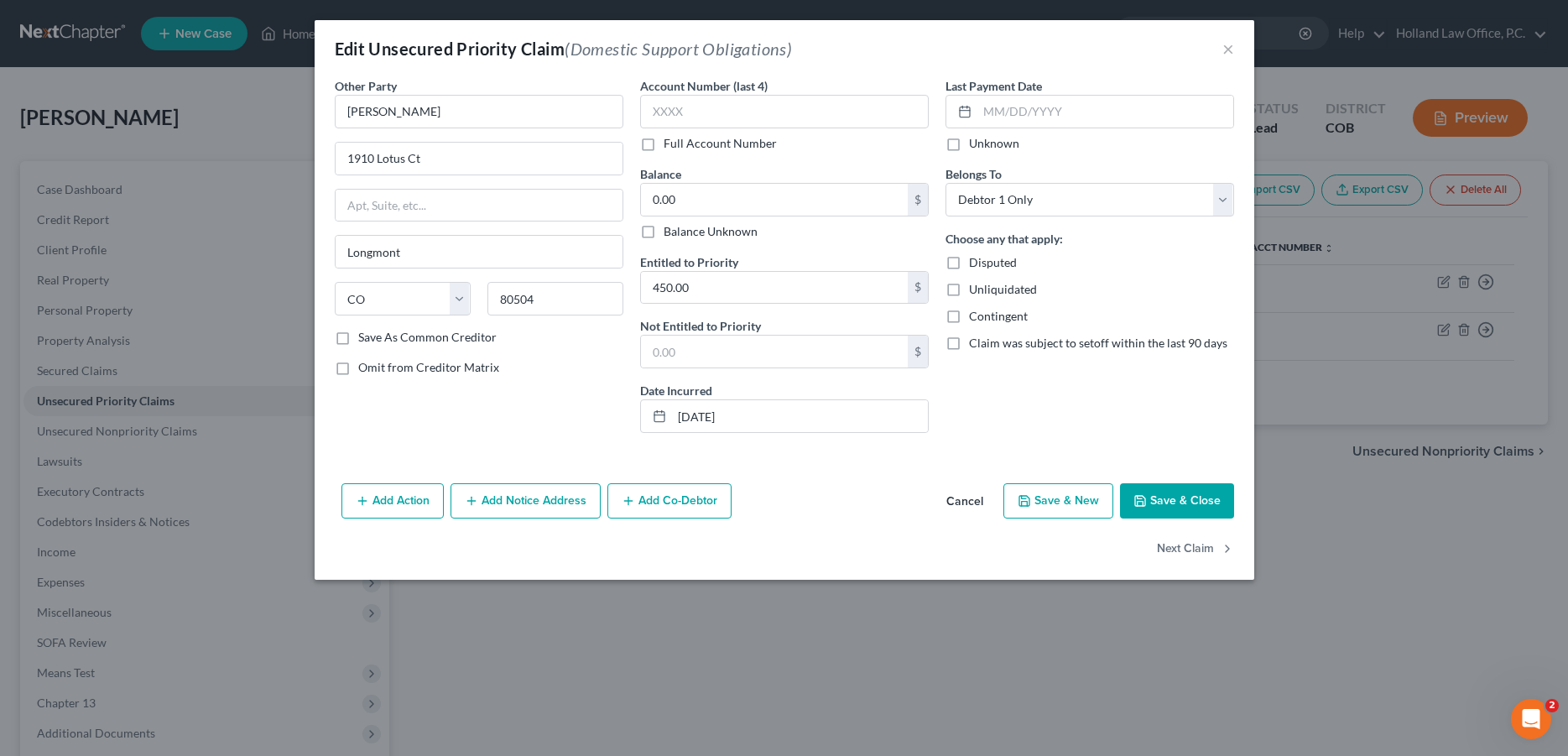
drag, startPoint x: 342, startPoint y: 369, endPoint x: 350, endPoint y: 411, distance: 42.8
click at [358, 369] on label "Omit from Creditor Matrix" at bounding box center [429, 367] width 141 height 16
click at [365, 369] on input "Omit from Creditor Matrix" at bounding box center [370, 364] width 11 height 11
checkbox input "true"
click at [1167, 506] on button "Save & Close" at bounding box center [1177, 500] width 115 height 35
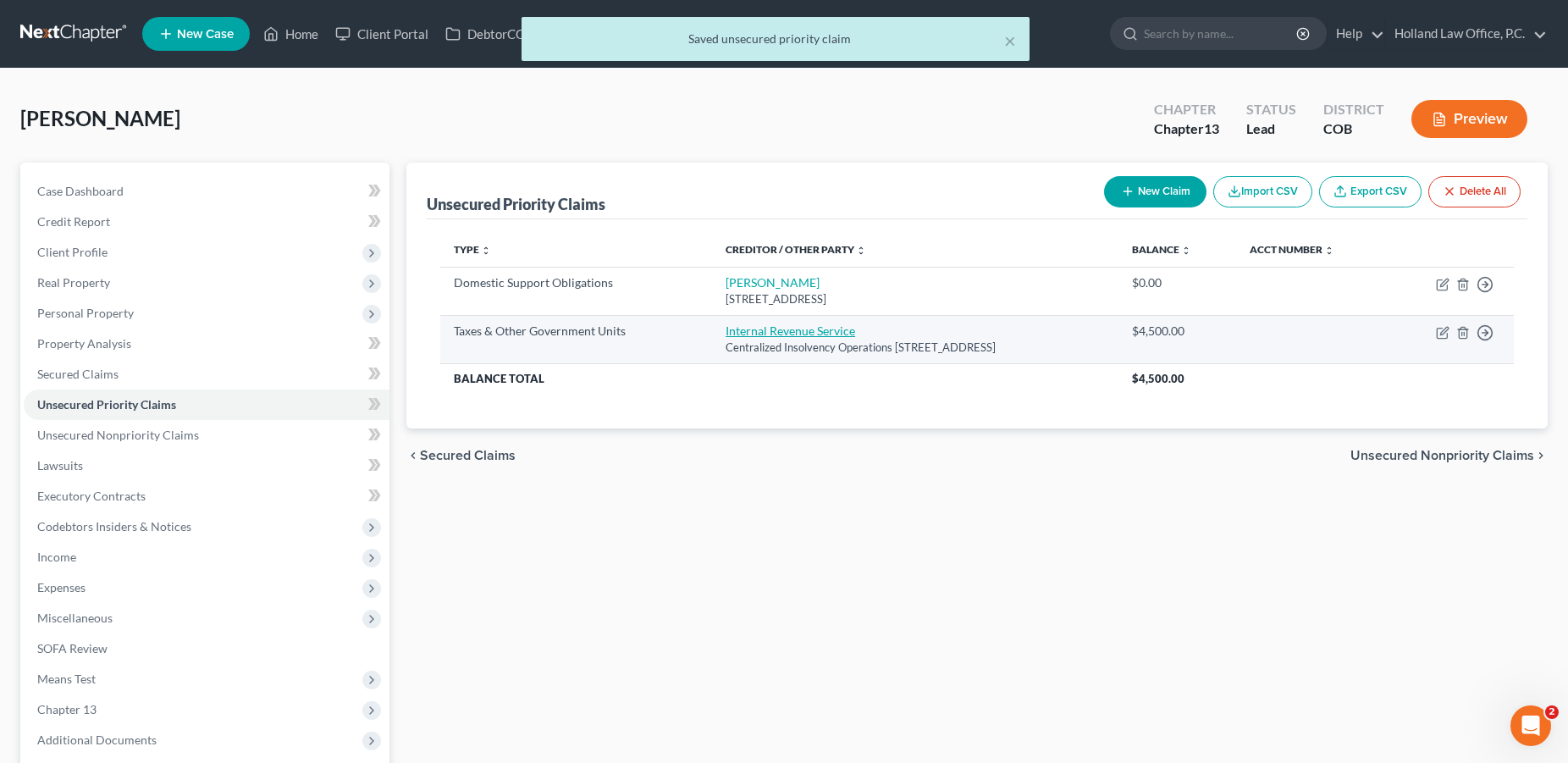
click at [732, 328] on link "Internal Revenue Service" at bounding box center [790, 330] width 129 height 15
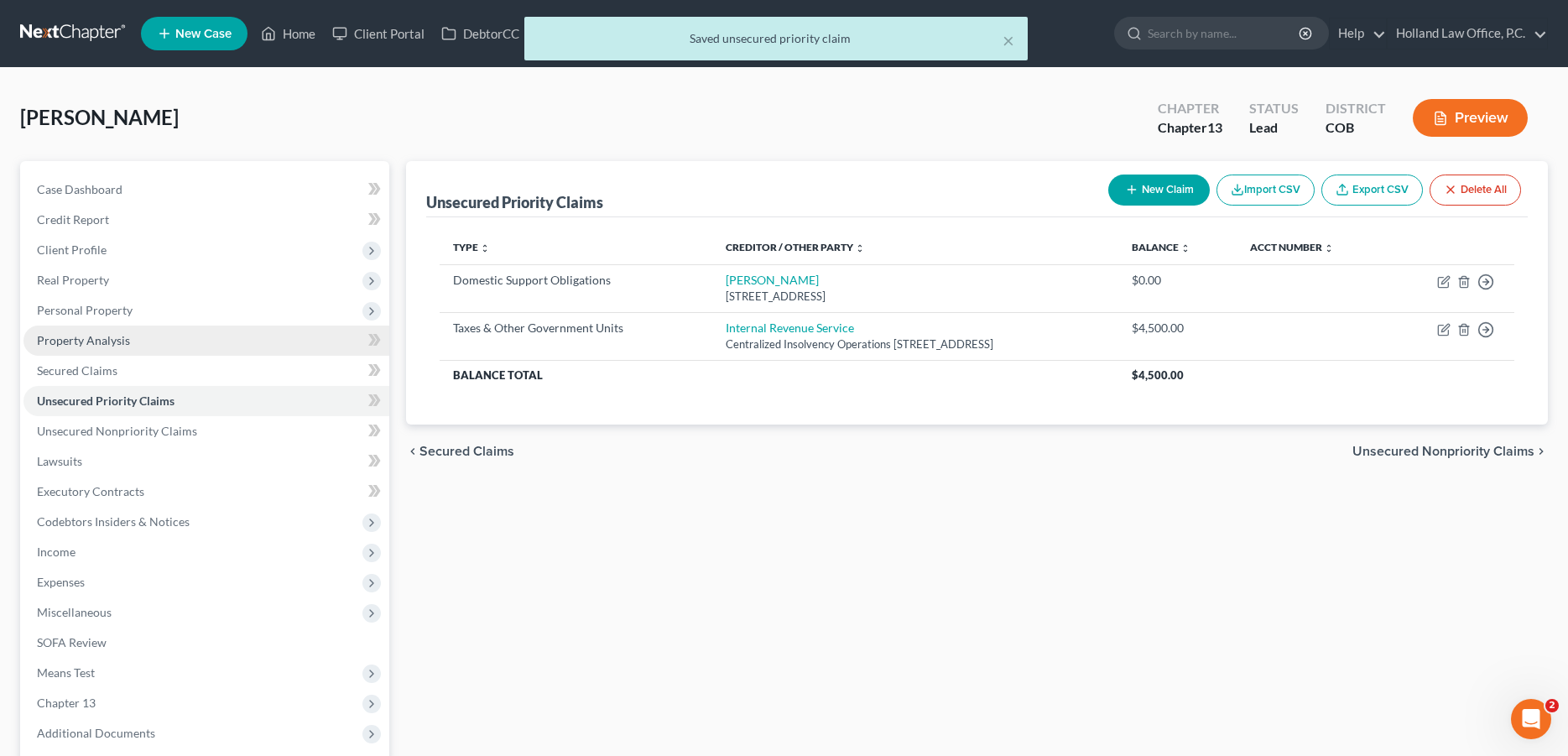
select select "0"
select select "39"
select select "0"
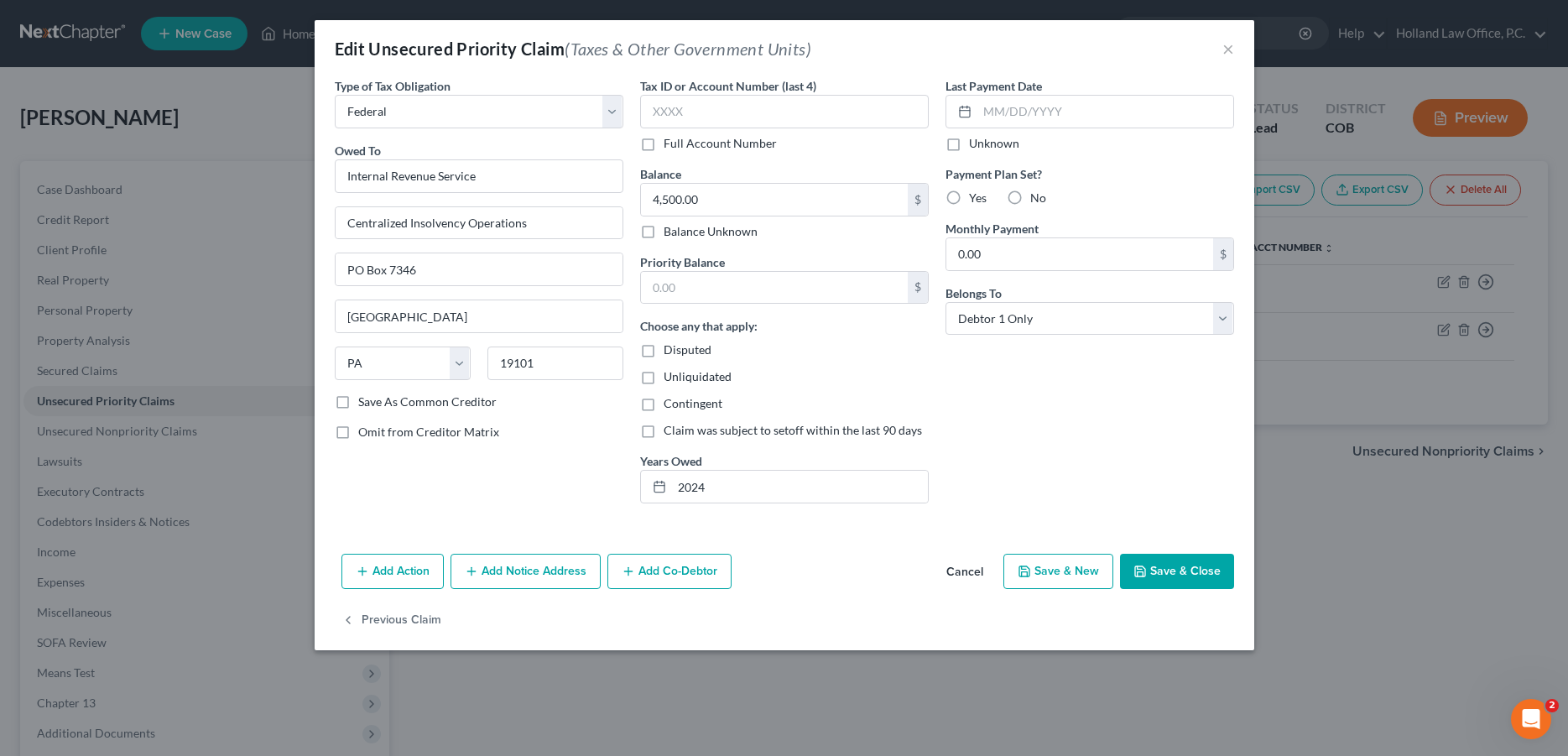
click at [1181, 581] on button "Save & Close" at bounding box center [1177, 571] width 115 height 35
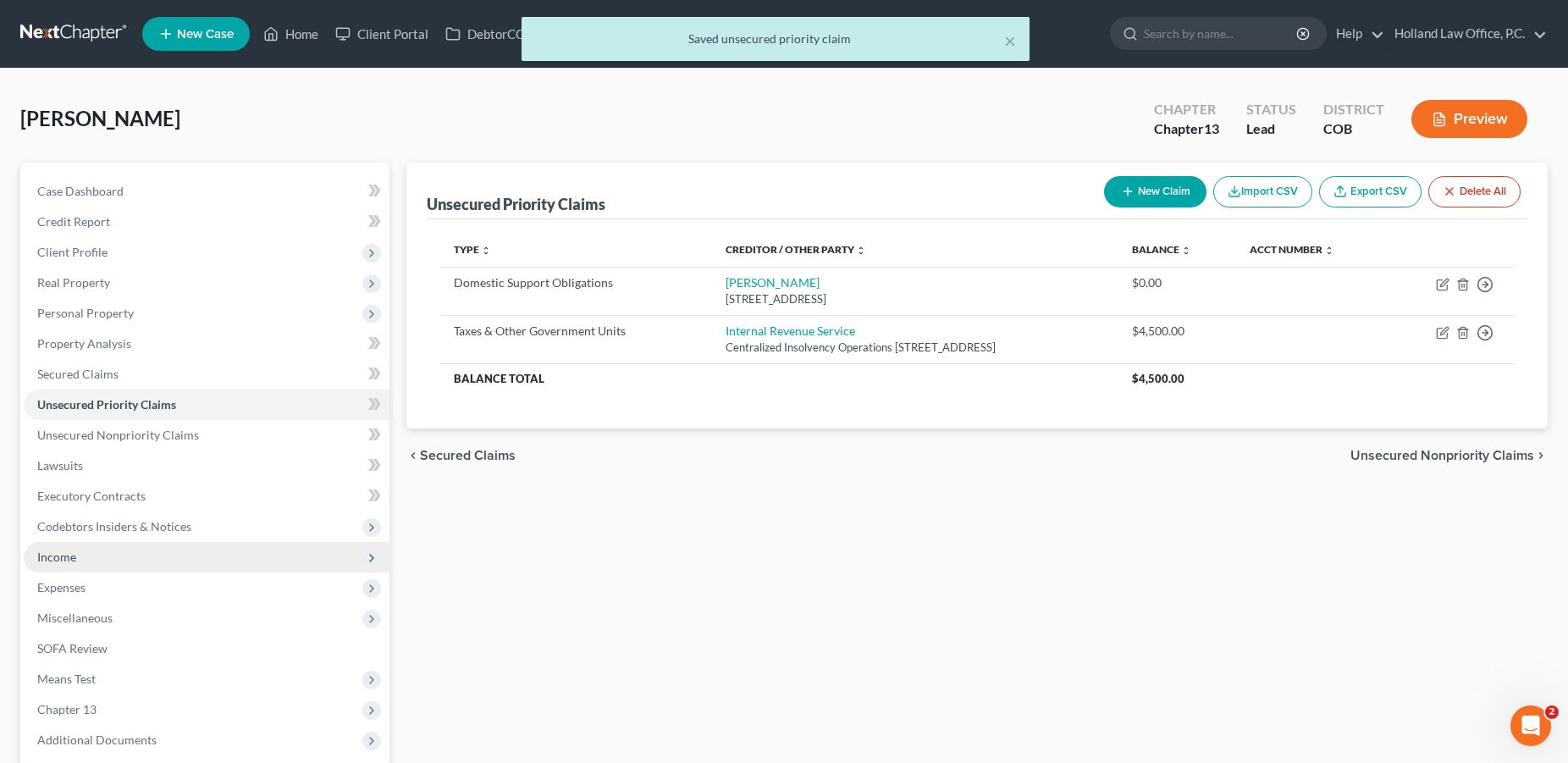
click at [139, 559] on span "Income" at bounding box center [206, 557] width 366 height 30
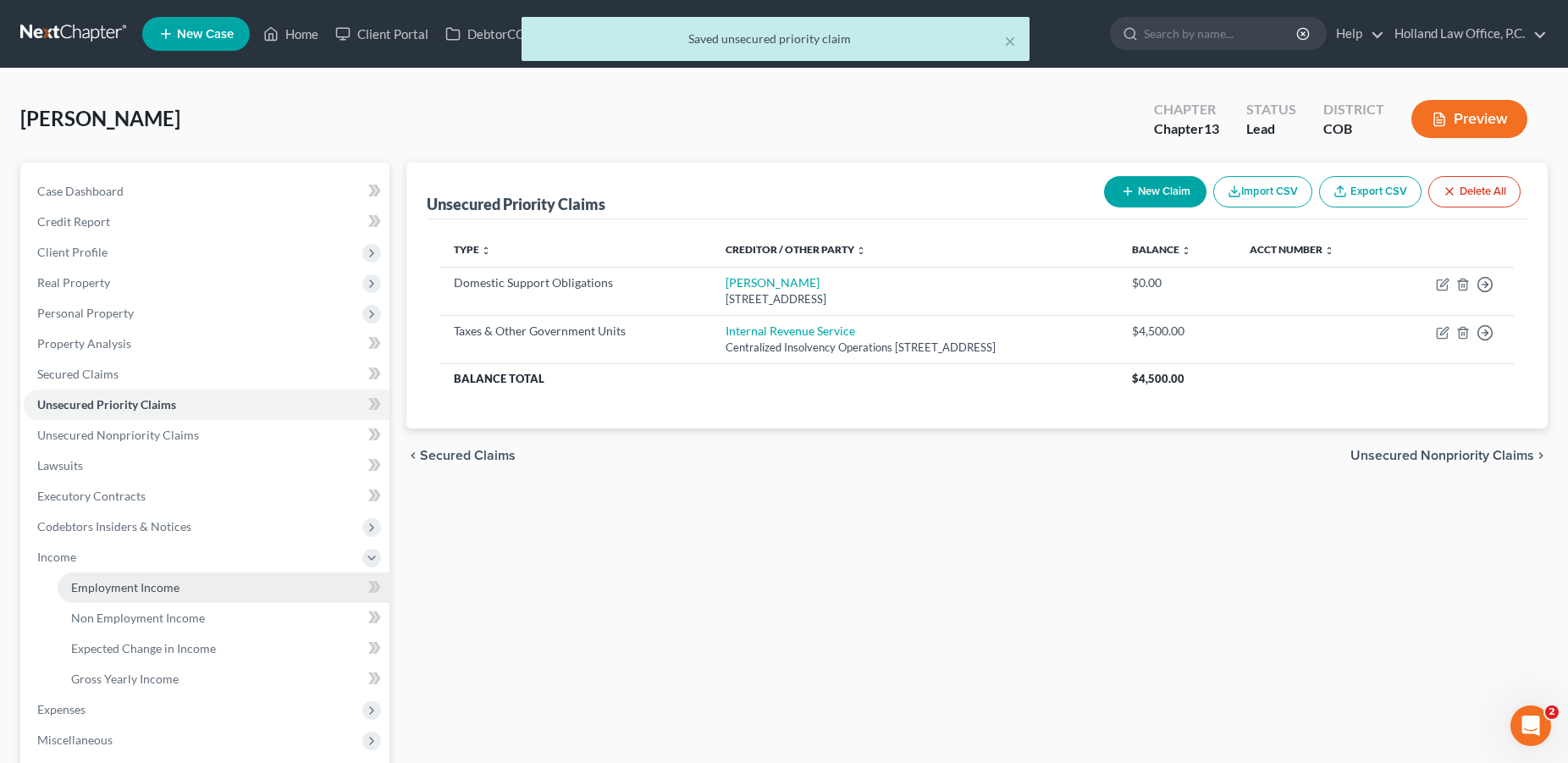
click at [203, 581] on link "Employment Income" at bounding box center [223, 587] width 332 height 30
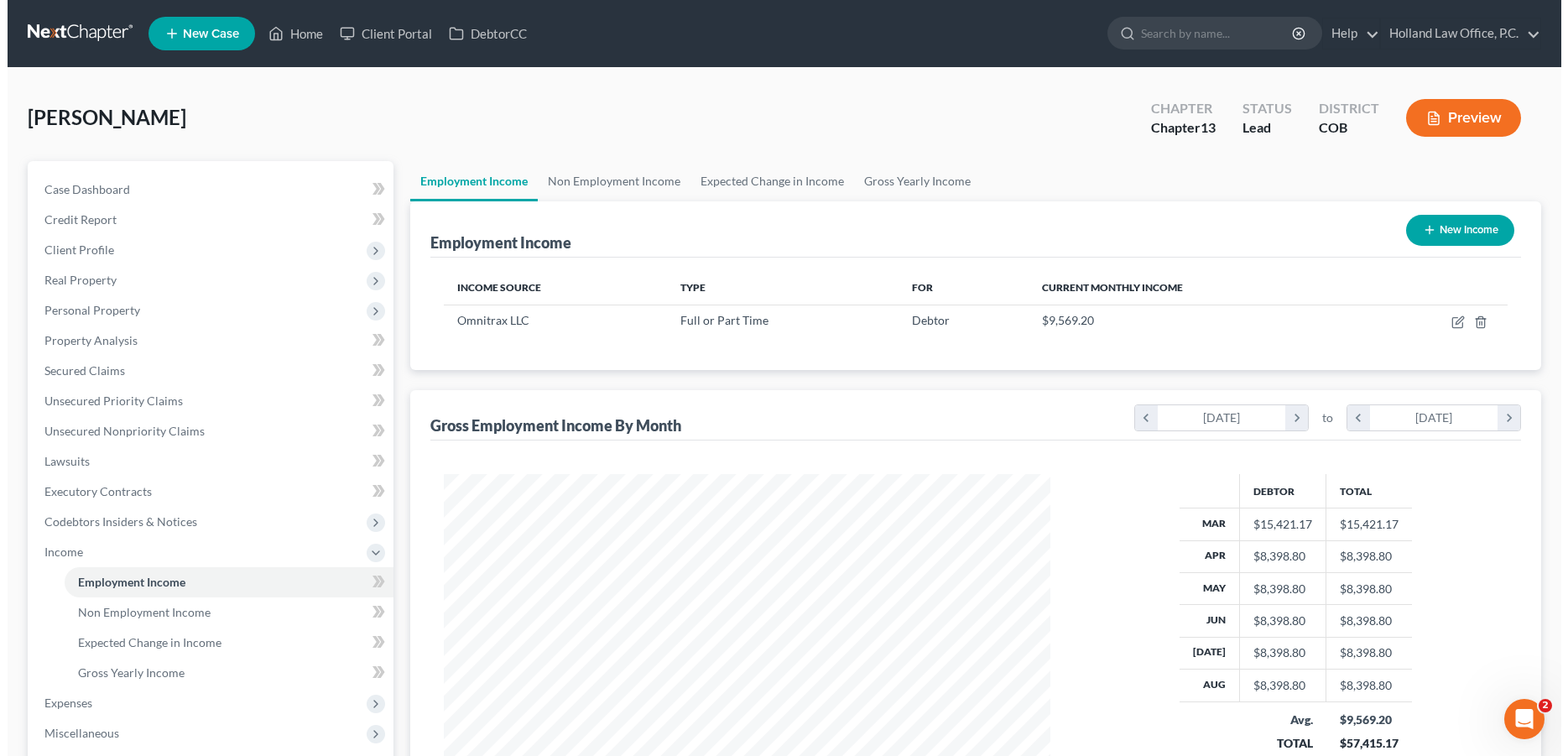
scroll to position [303, 641]
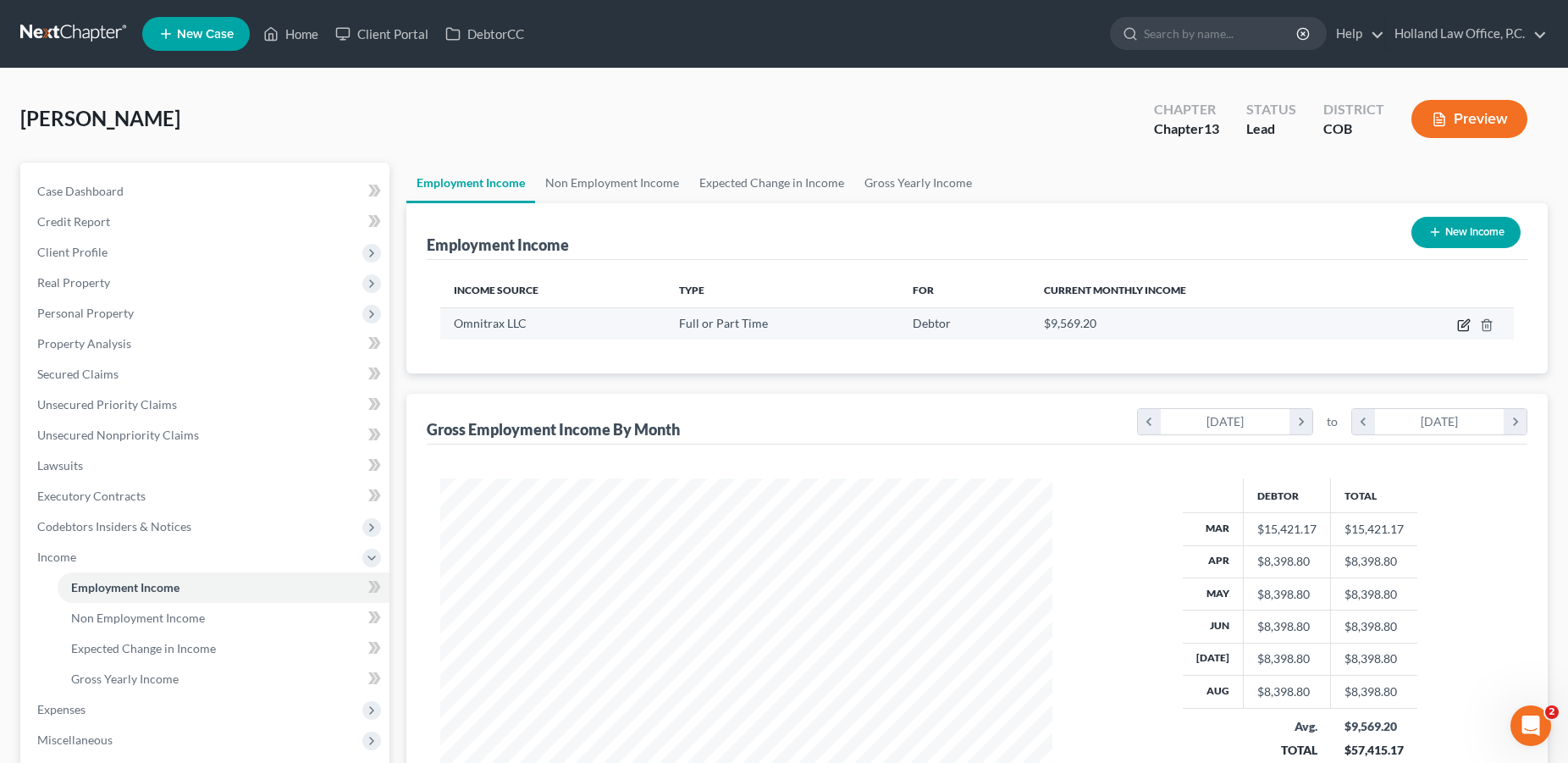
click at [1464, 323] on icon "button" at bounding box center [1465, 322] width 8 height 8
select select "0"
select select "5"
select select "1"
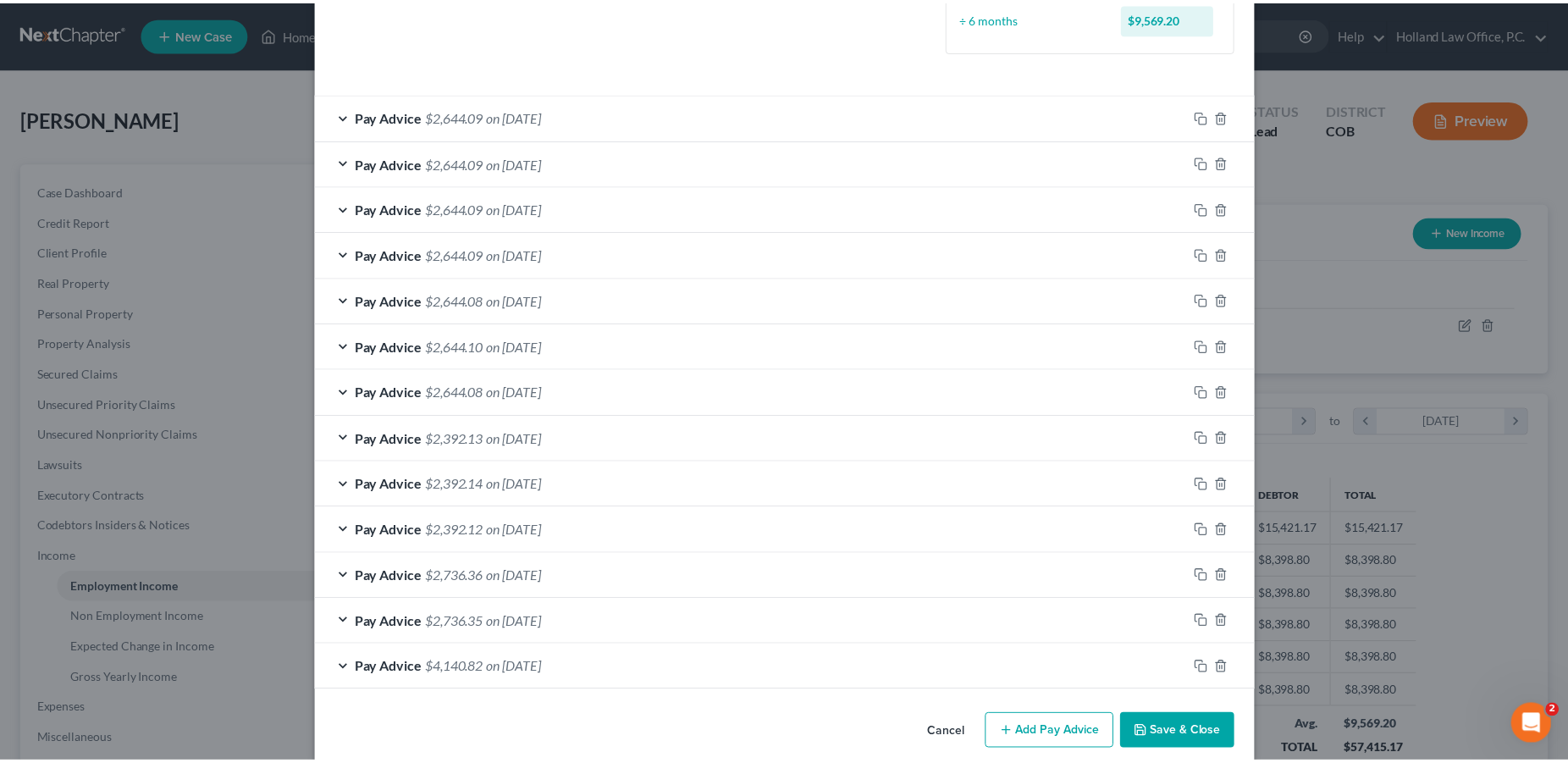
scroll to position [531, 0]
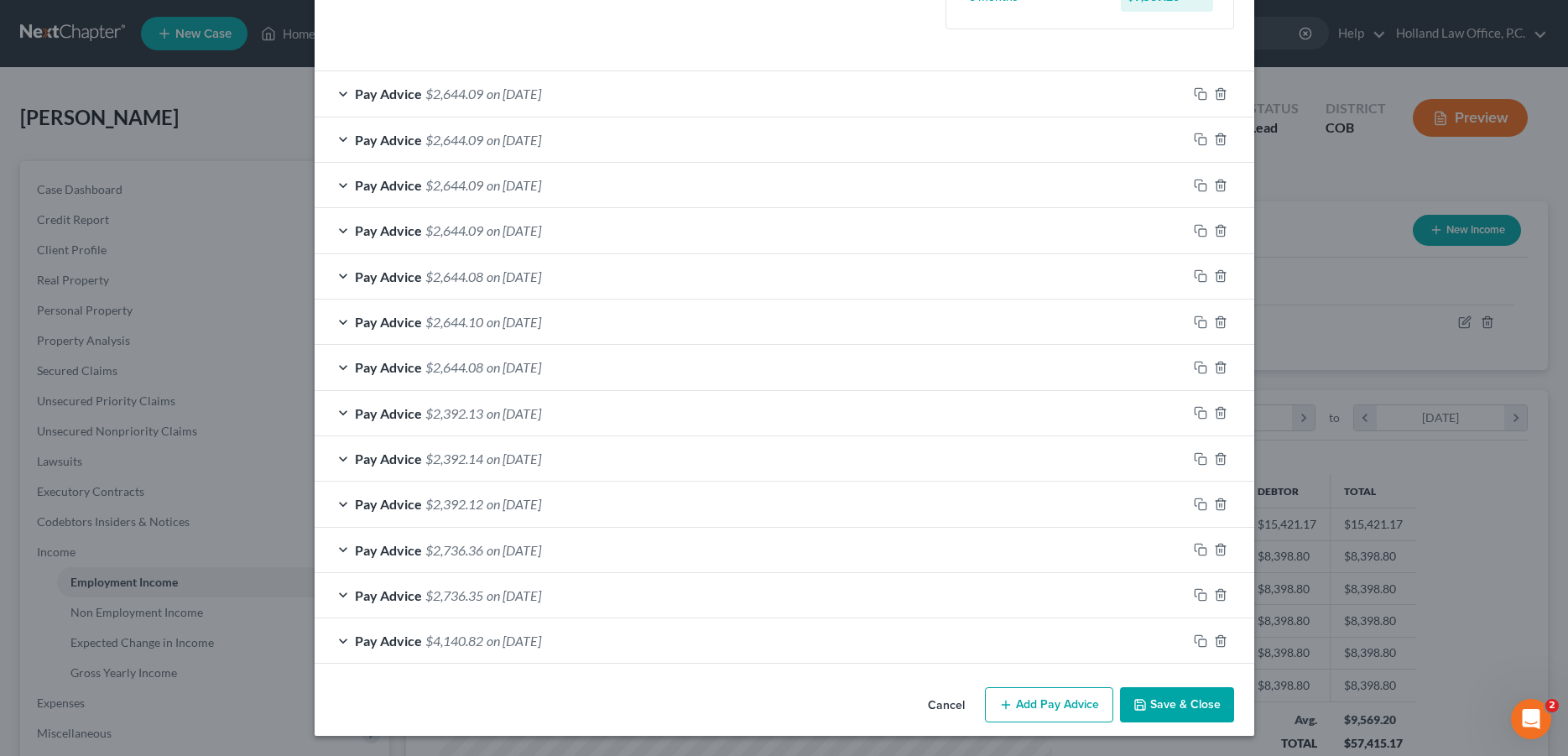
click at [1149, 698] on button "Save & Close" at bounding box center [1177, 704] width 115 height 35
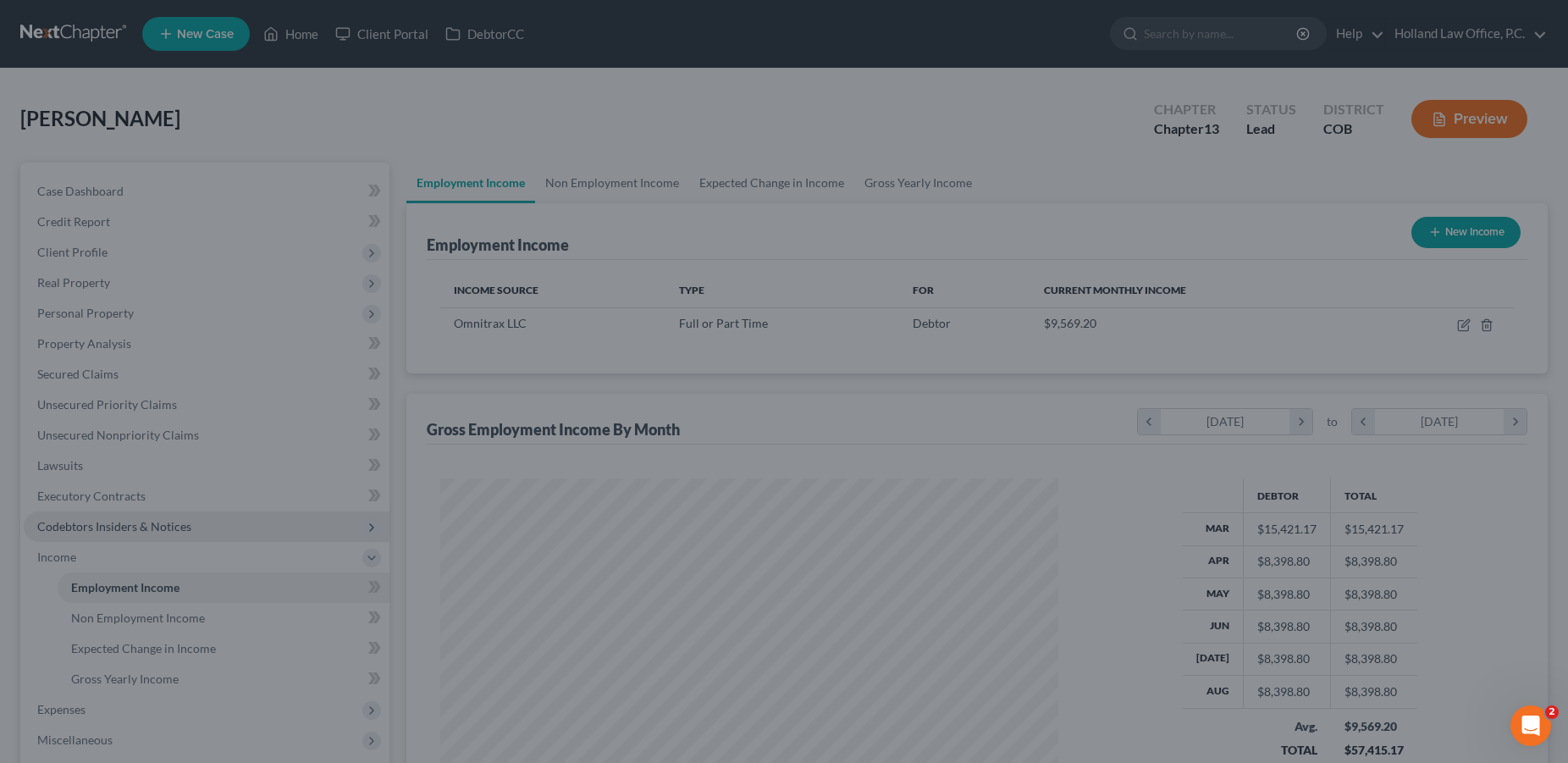
scroll to position [846522, 845869]
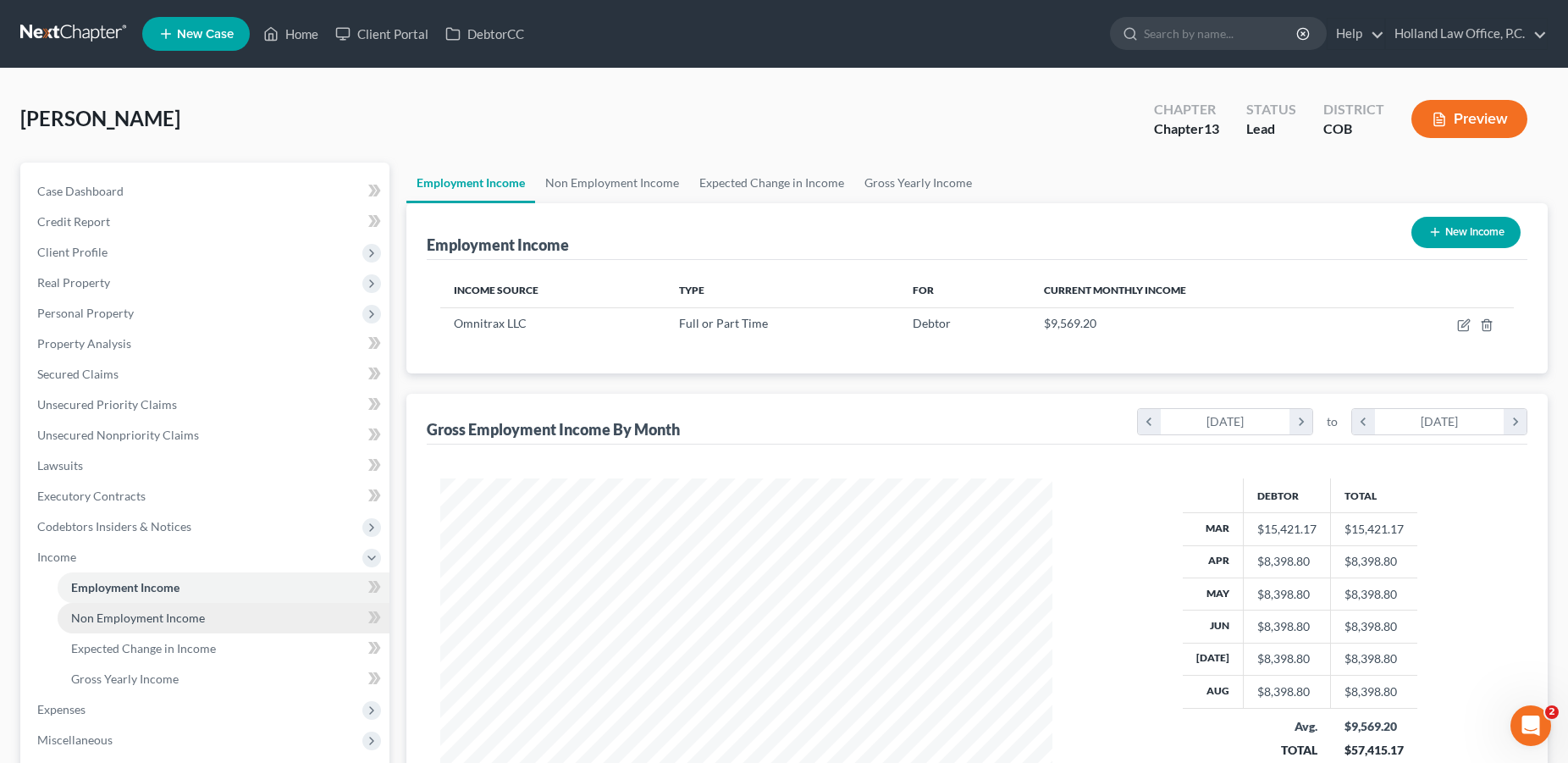
click at [123, 620] on span "Non Employment Income" at bounding box center [138, 618] width 134 height 15
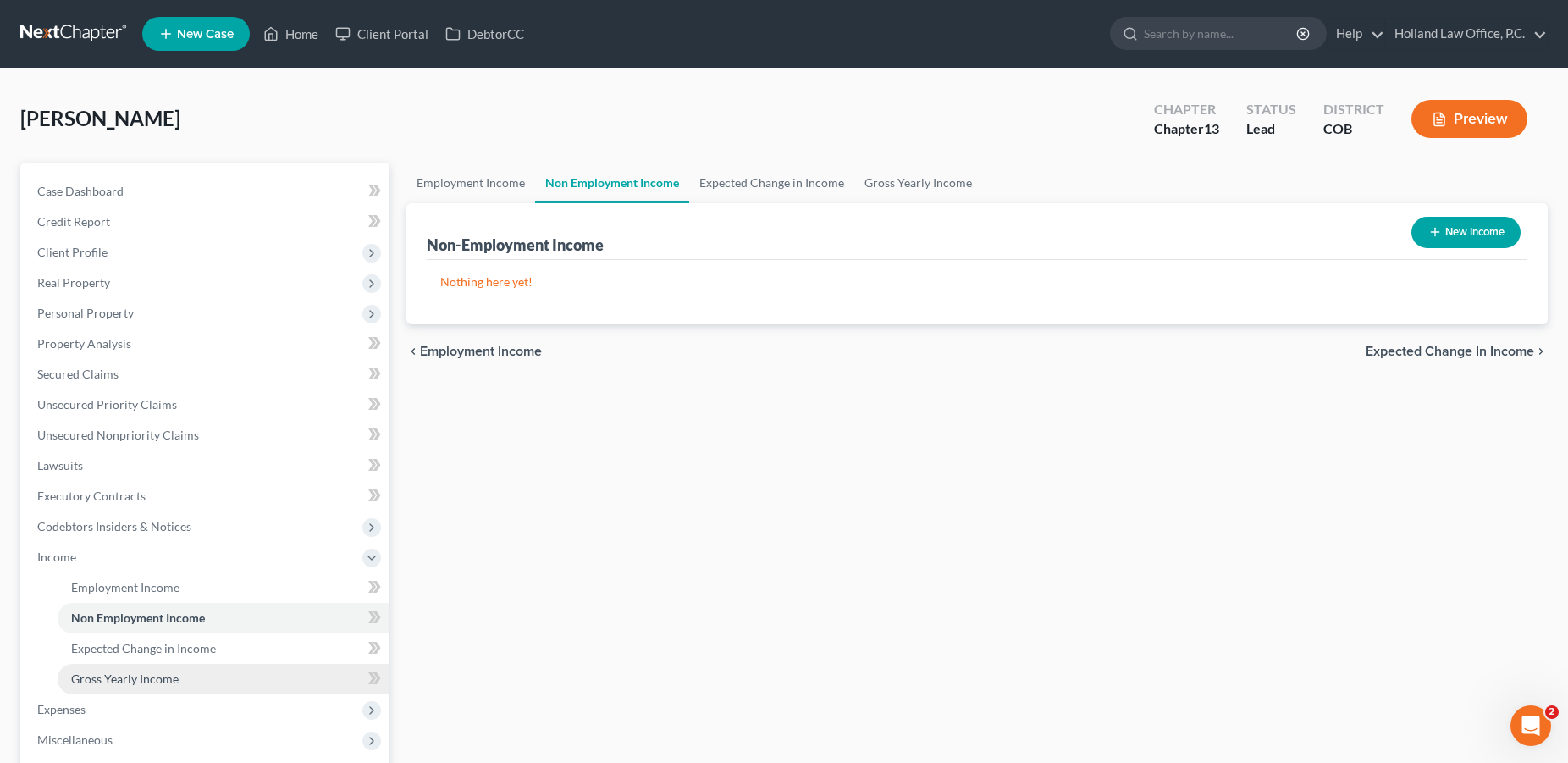
click at [109, 679] on span "Gross Yearly Income" at bounding box center [125, 679] width 108 height 15
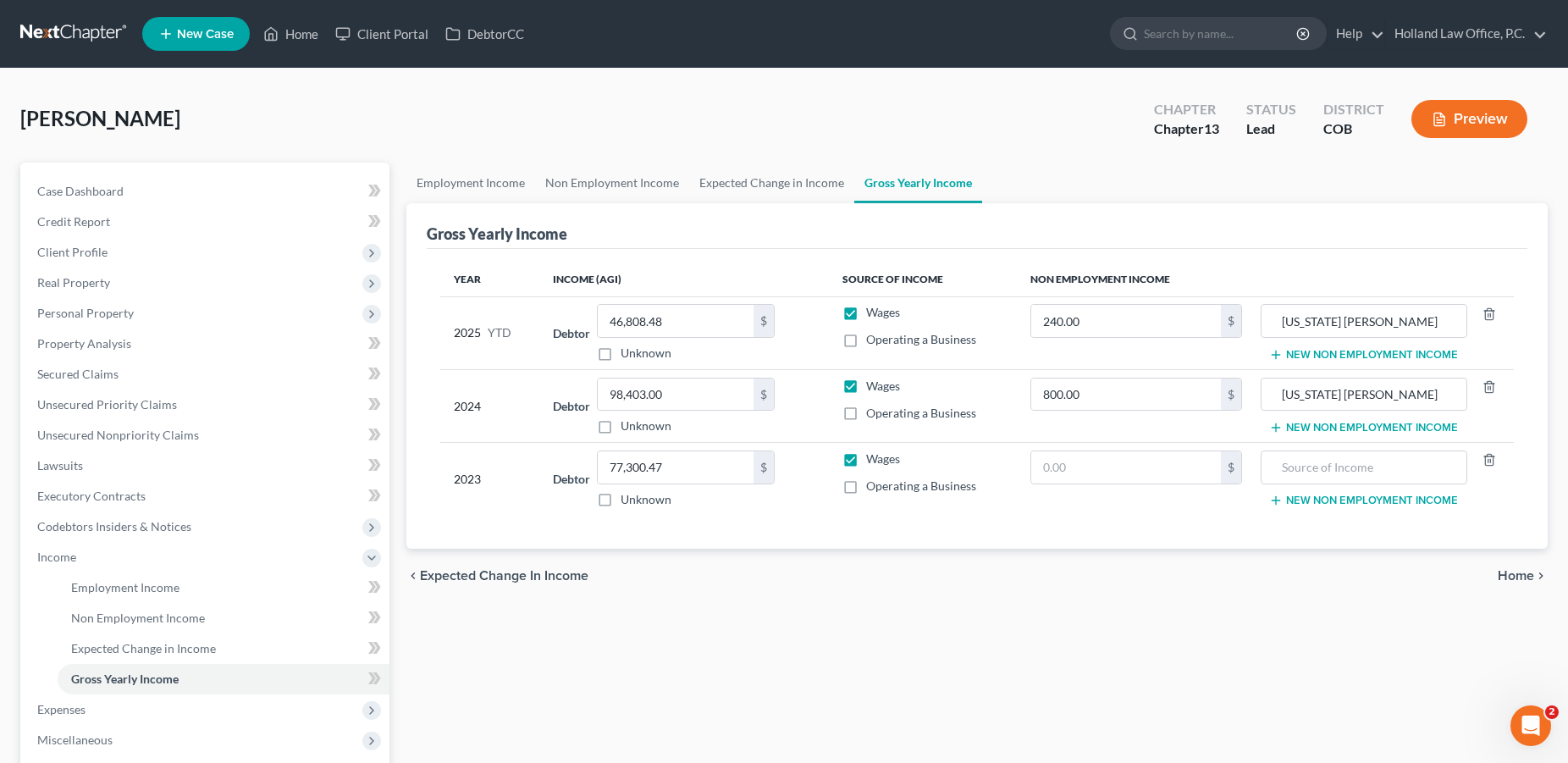
scroll to position [288, 0]
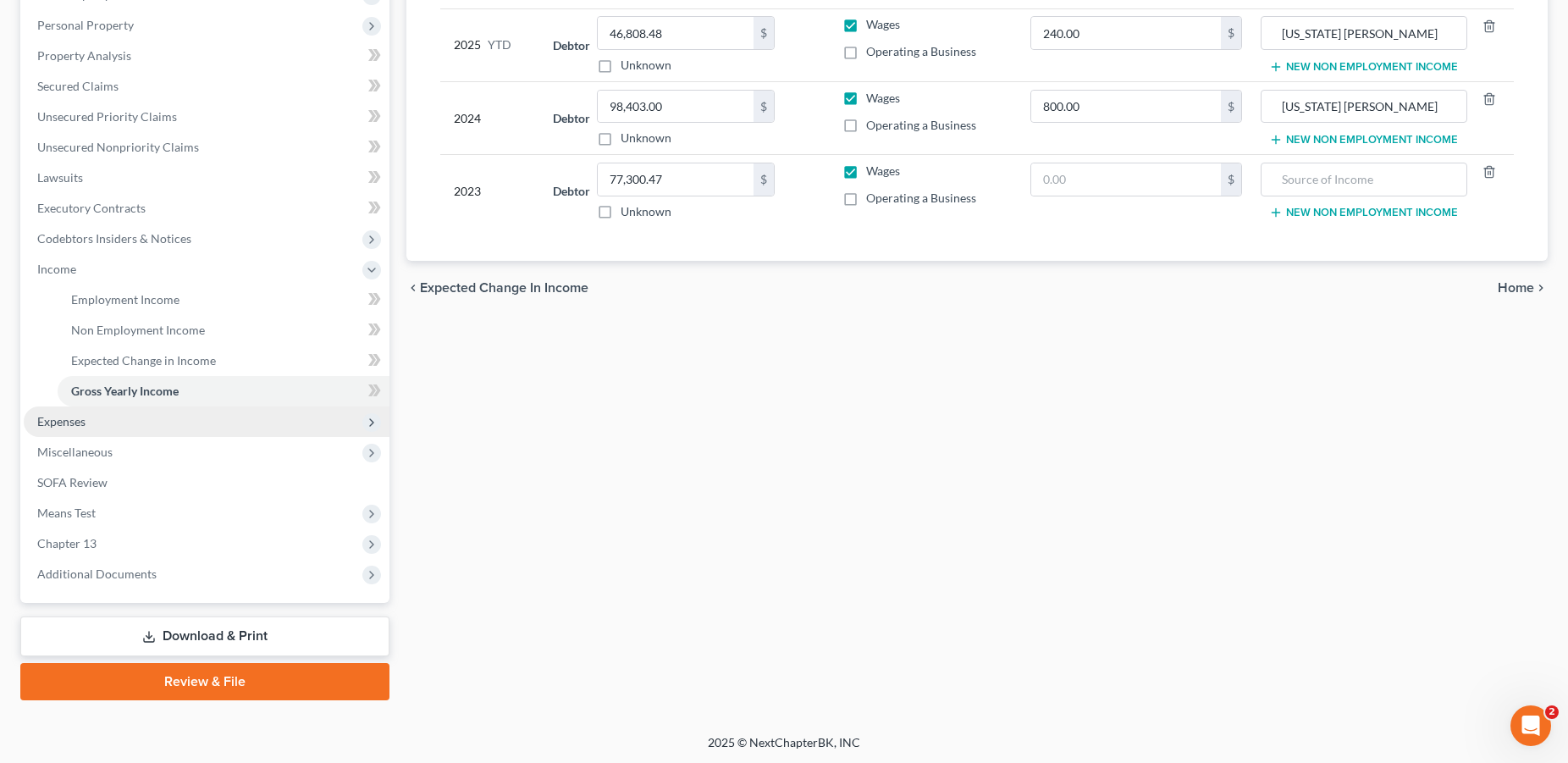
click at [100, 423] on span "Expenses" at bounding box center [206, 421] width 366 height 30
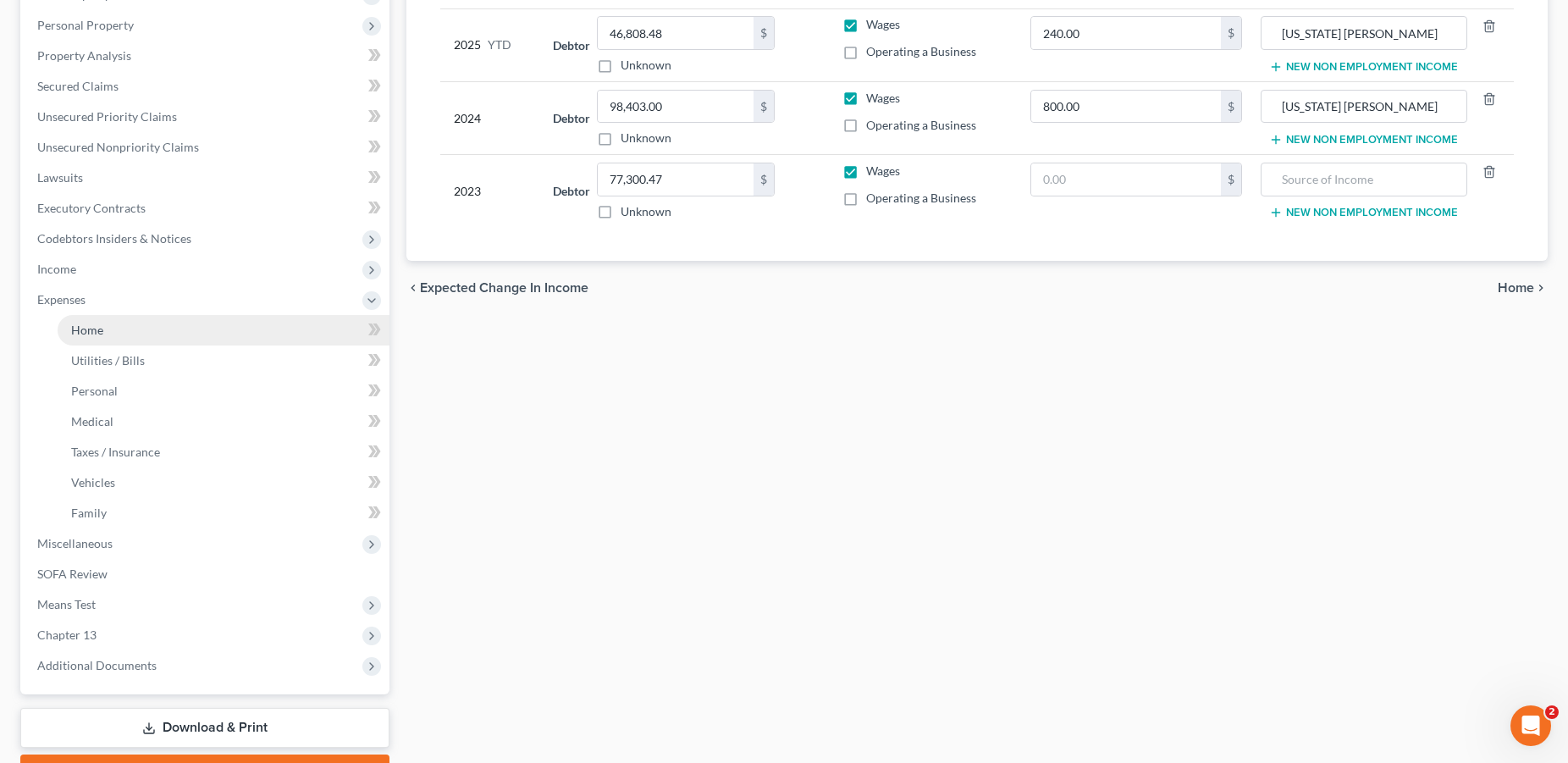
click at [152, 339] on link "Home" at bounding box center [223, 330] width 332 height 30
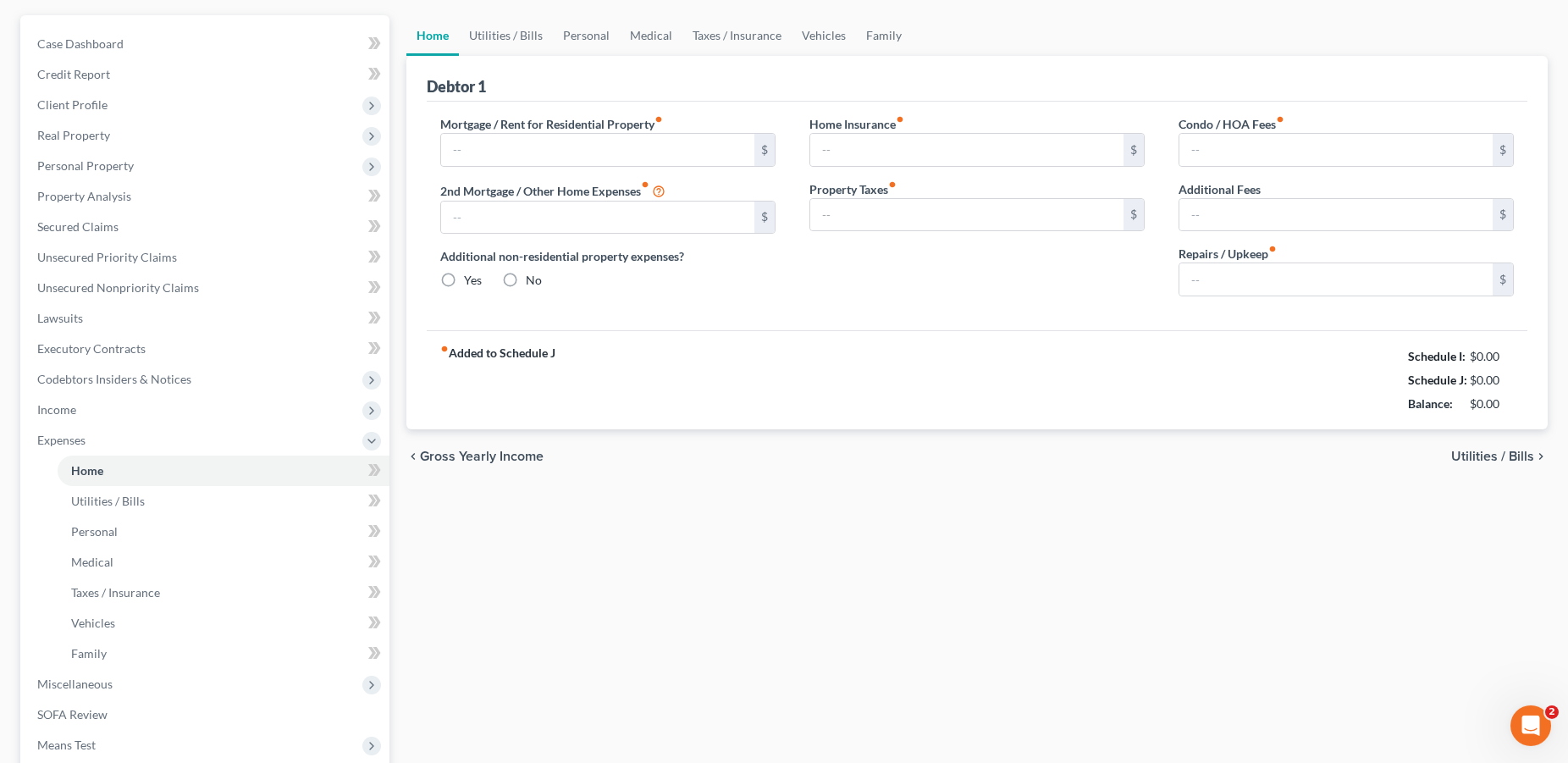
type input "1,987.00"
radio input "true"
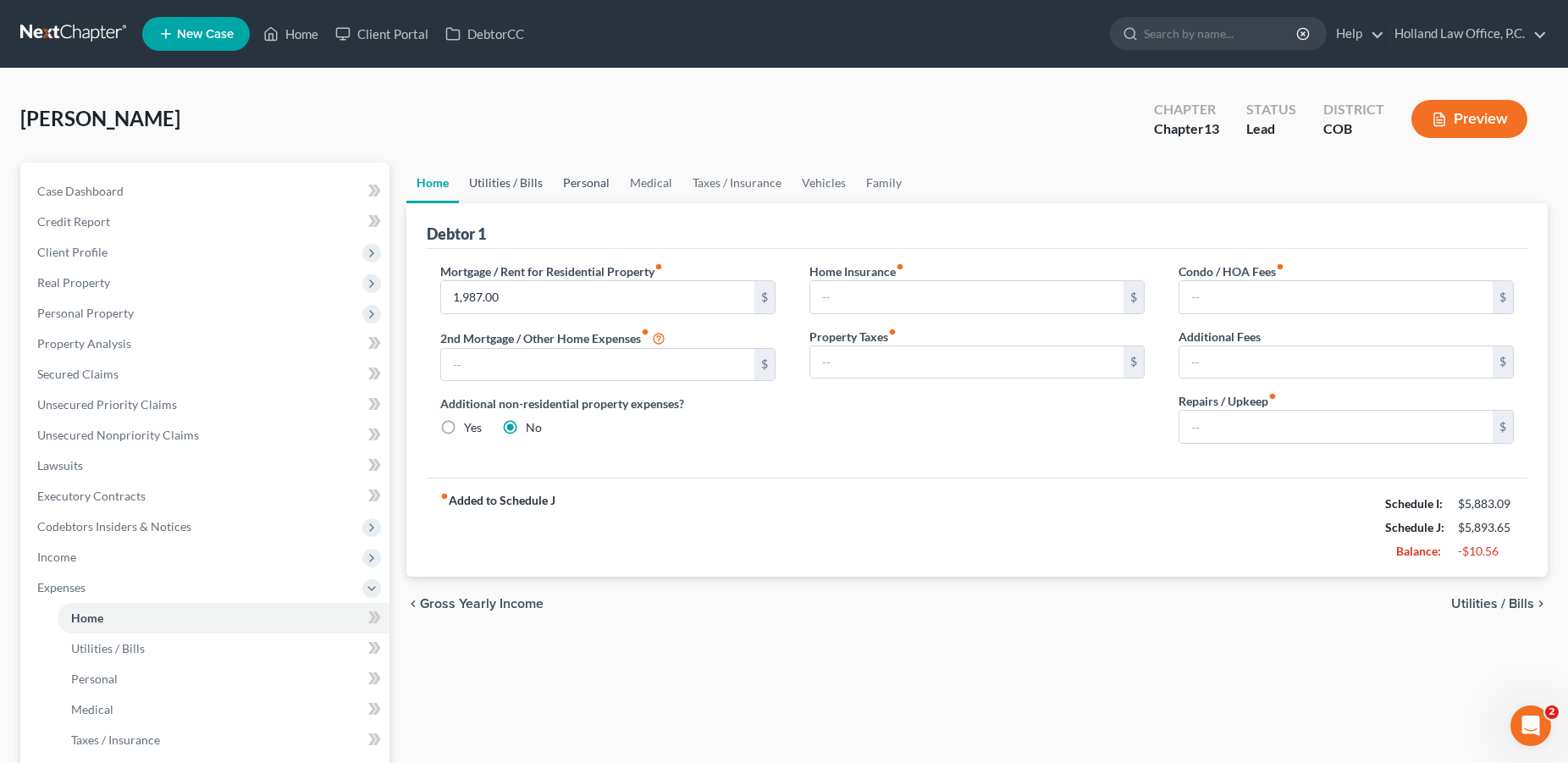
click at [499, 179] on link "Utilities / Bills" at bounding box center [506, 182] width 94 height 41
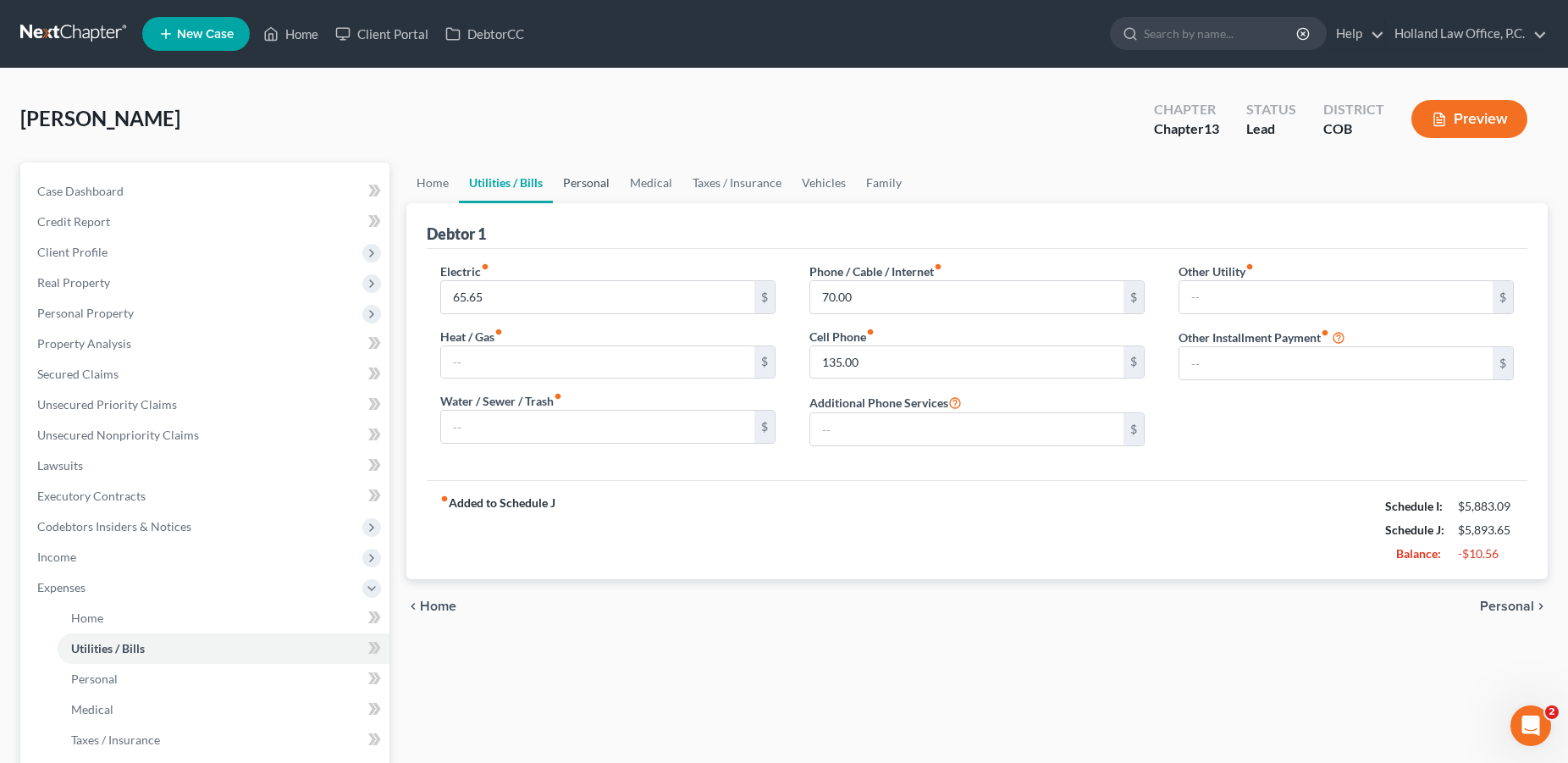
click at [585, 188] on link "Personal" at bounding box center [586, 182] width 67 height 41
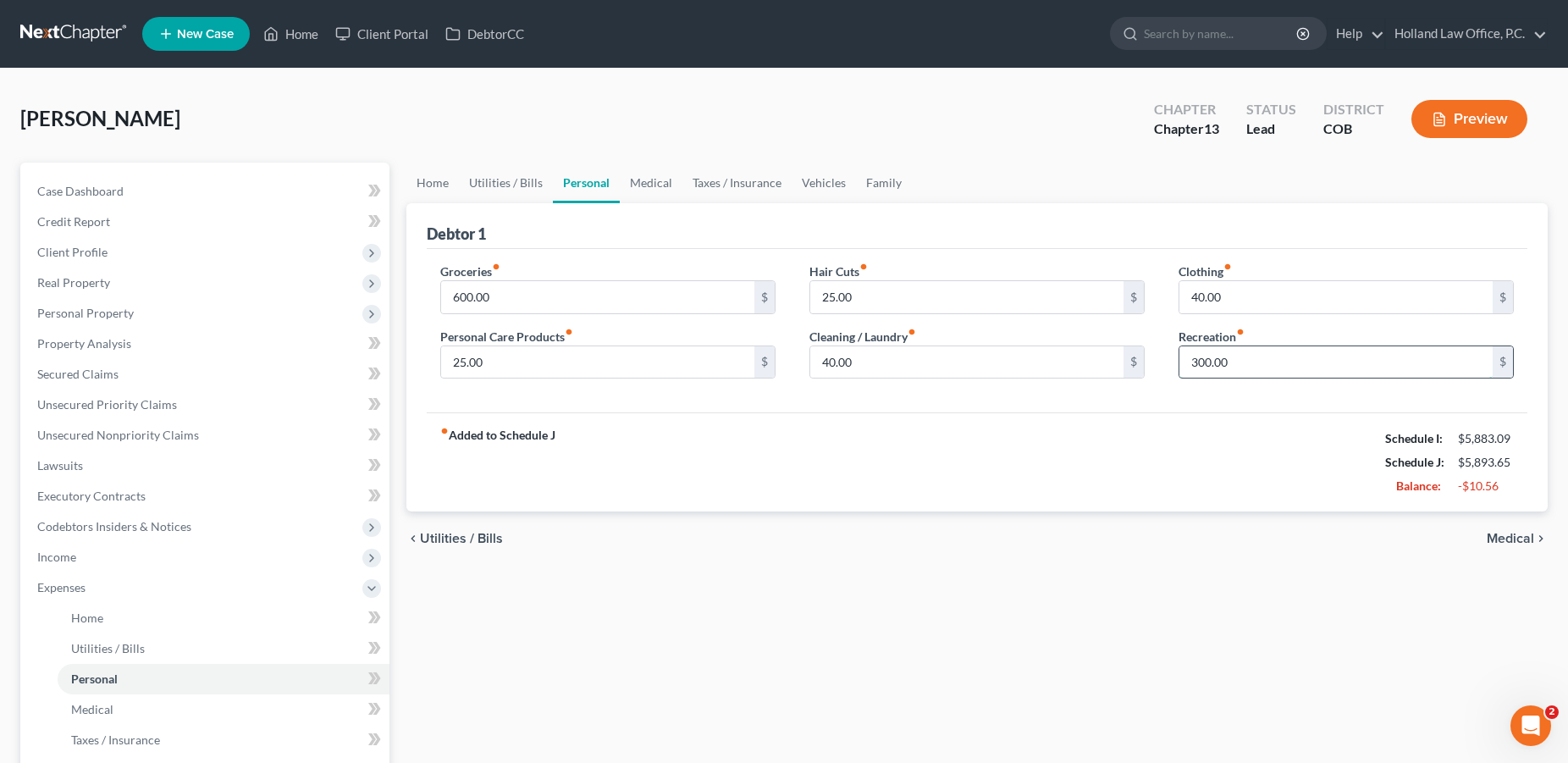
drag, startPoint x: 1235, startPoint y: 361, endPoint x: 1186, endPoint y: 360, distance: 49.0
click at [1186, 360] on input "300.00" at bounding box center [1335, 362] width 314 height 32
click at [1188, 360] on input "300.00" at bounding box center [1335, 362] width 314 height 32
drag, startPoint x: 1210, startPoint y: 362, endPoint x: 1297, endPoint y: 363, distance: 87.0
click at [1297, 363] on input "300.00" at bounding box center [1335, 362] width 314 height 32
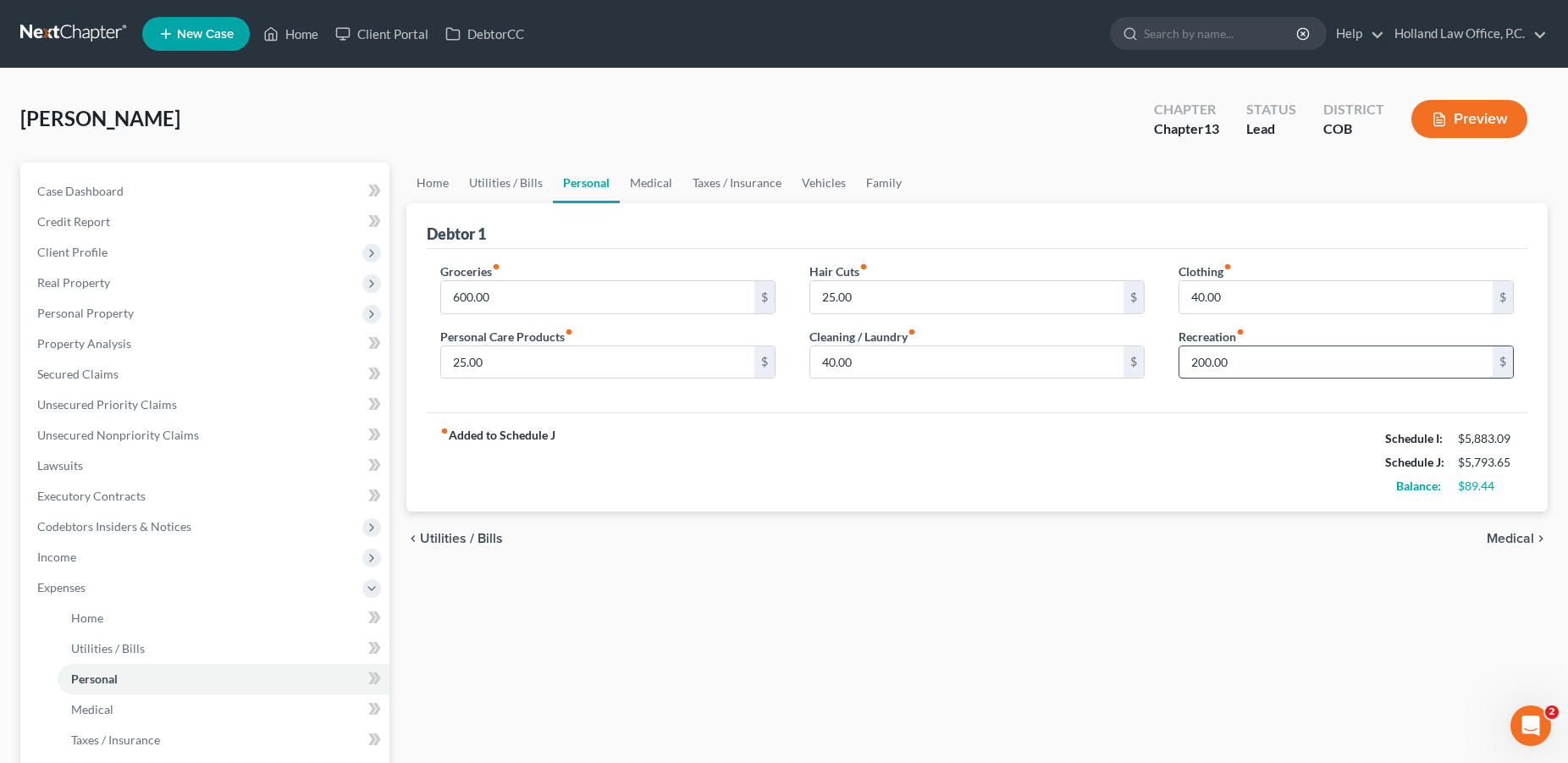
drag, startPoint x: 1225, startPoint y: 358, endPoint x: 1205, endPoint y: 351, distance: 21.2
click at [1189, 362] on input "200.00" at bounding box center [1335, 362] width 314 height 32
type input "150.00"
click at [638, 181] on link "Medical" at bounding box center [651, 182] width 63 height 41
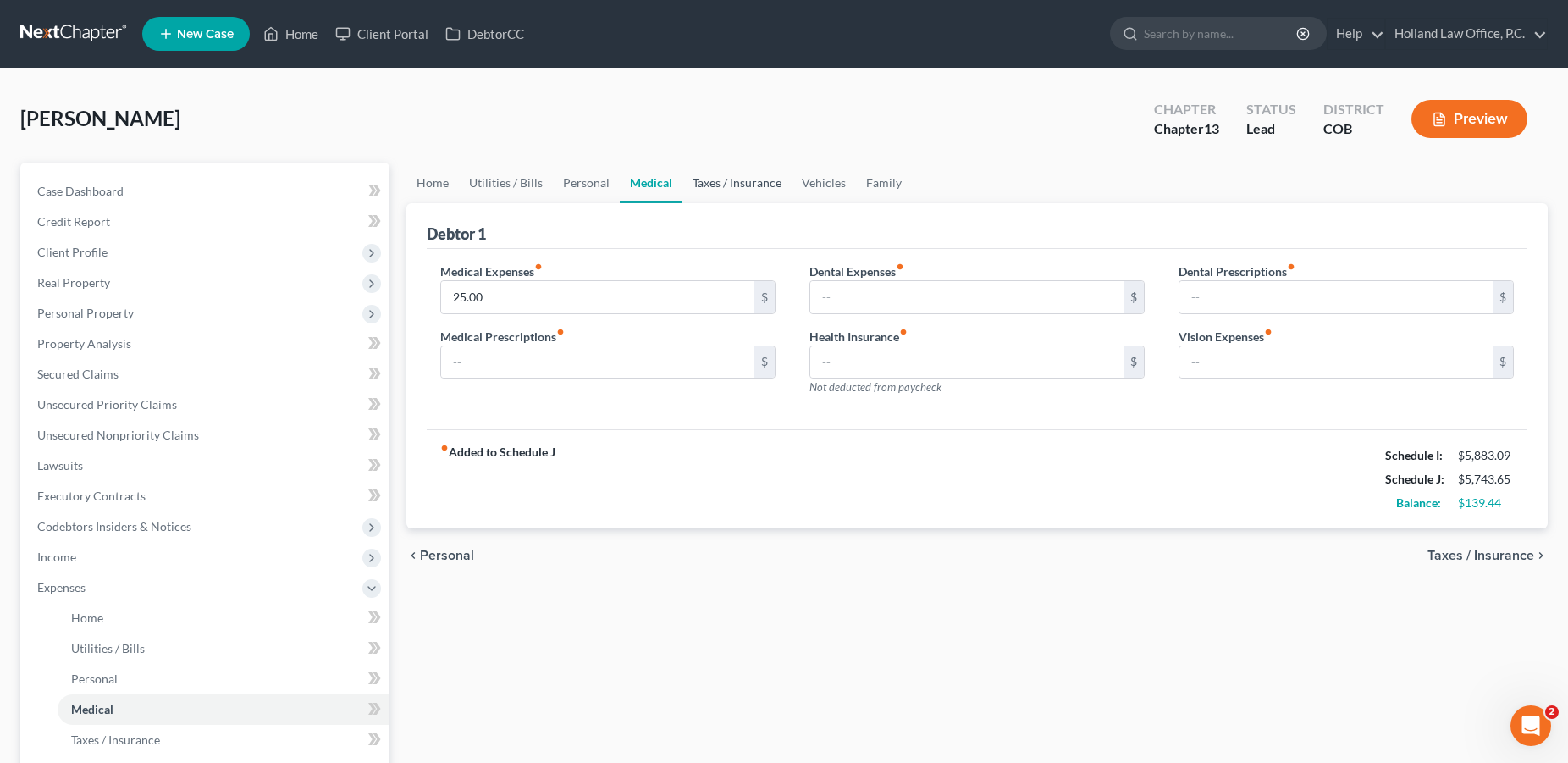
click at [701, 181] on link "Taxes / Insurance" at bounding box center [737, 182] width 109 height 41
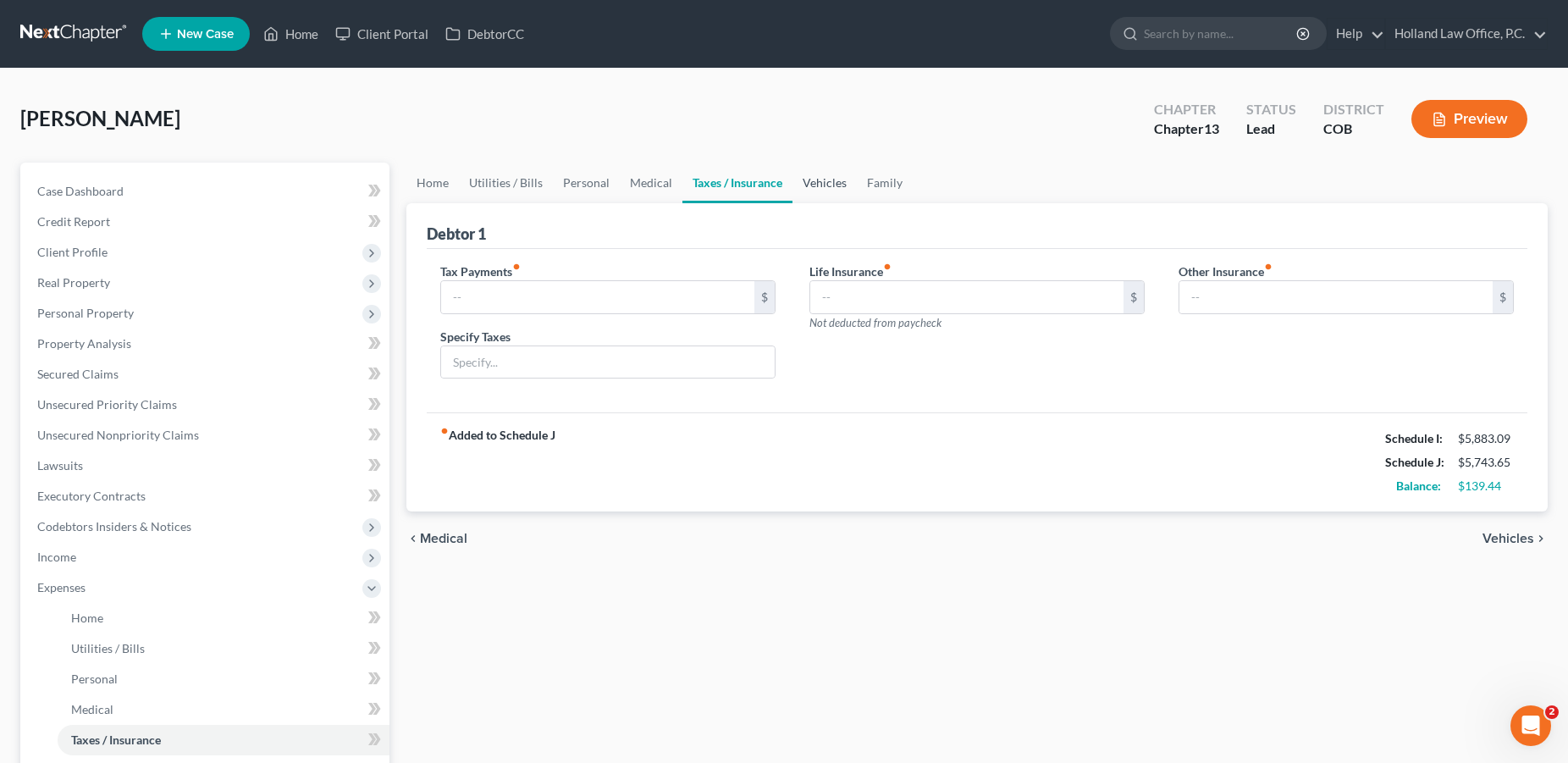
click at [818, 183] on link "Vehicles" at bounding box center [824, 182] width 64 height 41
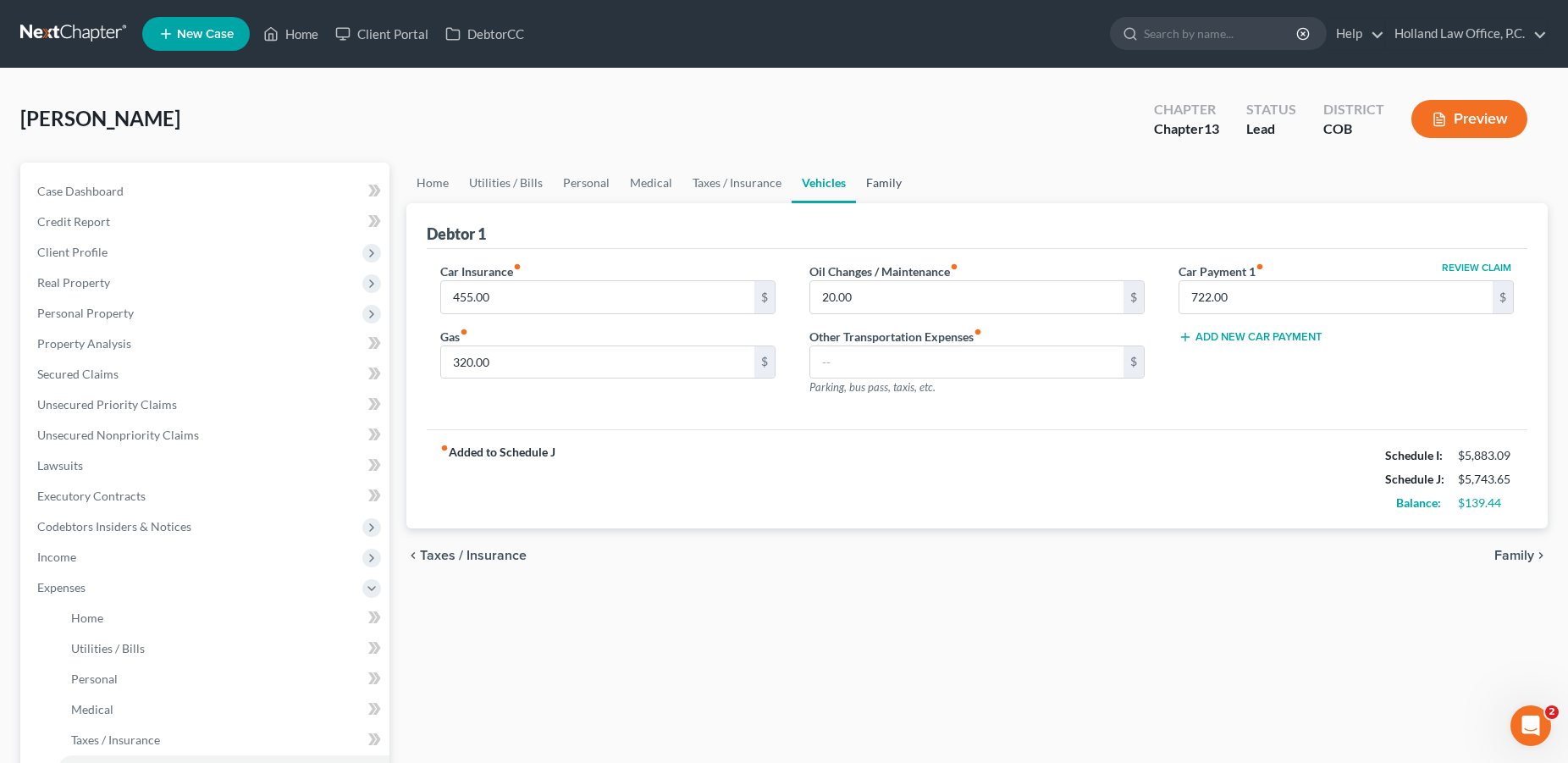
click at [879, 182] on link "Family" at bounding box center [883, 182] width 56 height 41
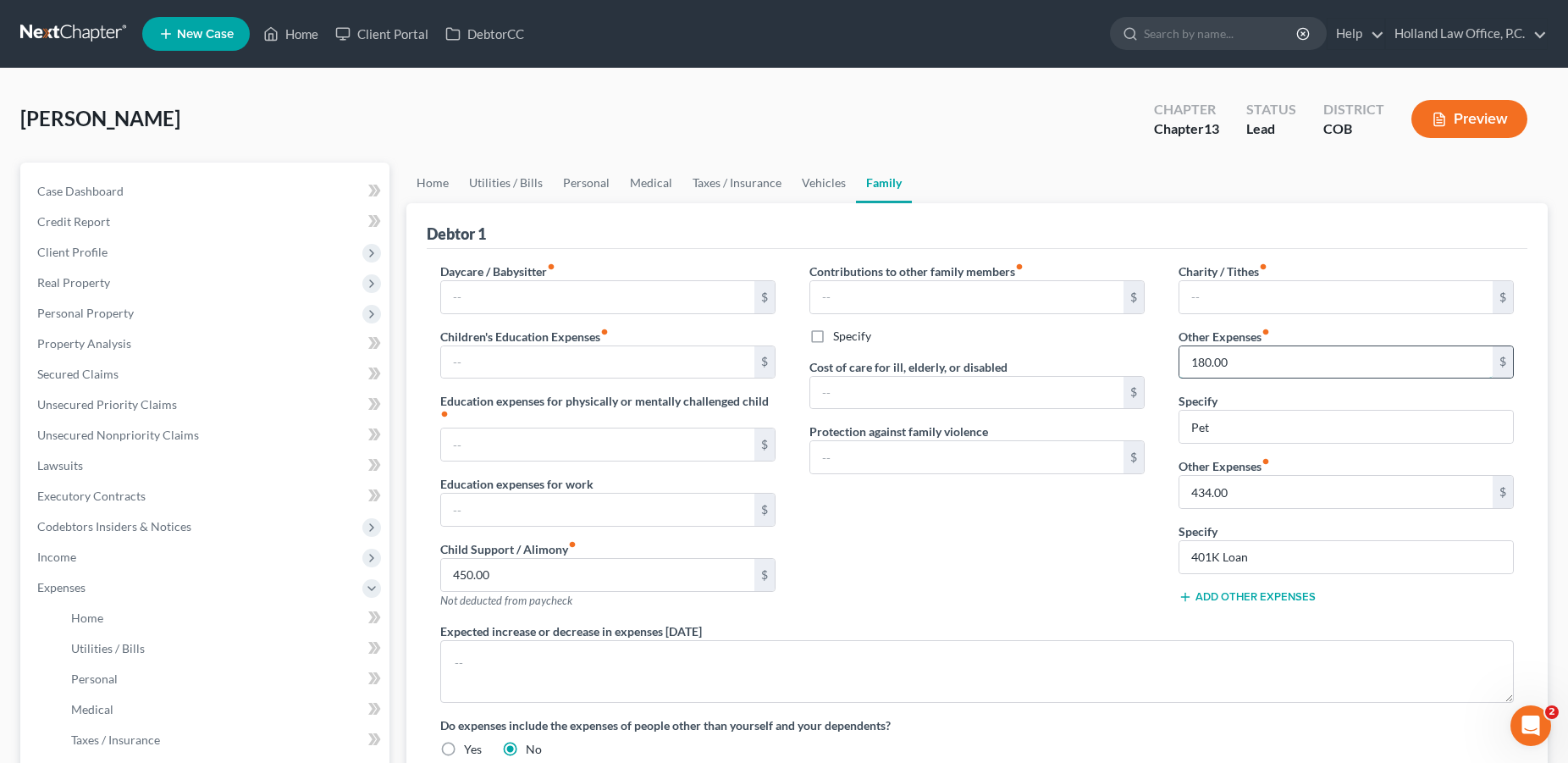
click at [1273, 362] on input "180.00" at bounding box center [1335, 362] width 314 height 32
click at [1237, 428] on input "Pet" at bounding box center [1346, 427] width 334 height 32
type input "P"
click at [1262, 489] on input "434.00" at bounding box center [1335, 492] width 314 height 32
click at [1225, 358] on input "text" at bounding box center [1335, 362] width 314 height 32
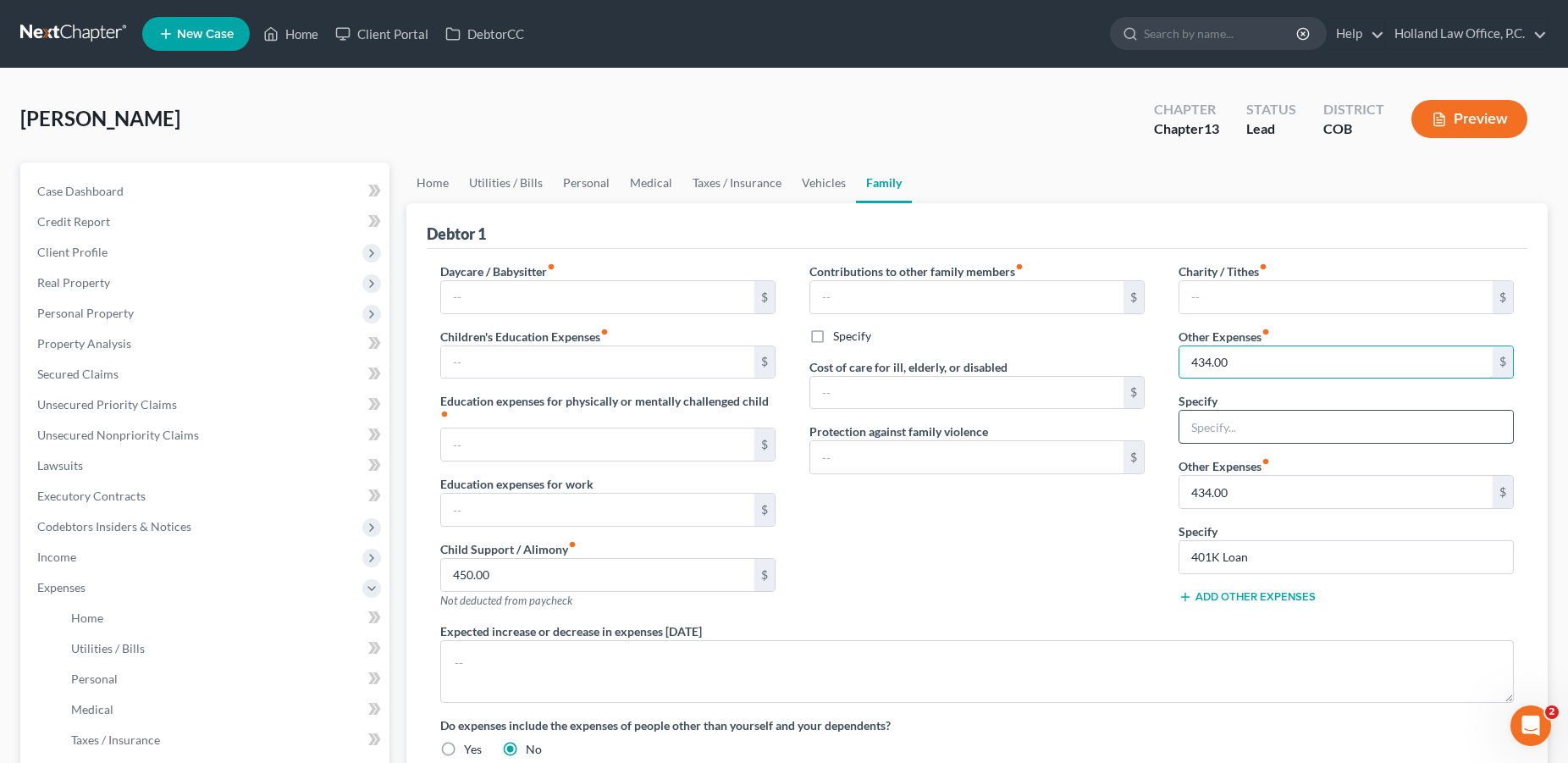
type input "434.00"
click at [1218, 421] on input "text" at bounding box center [1346, 427] width 334 height 32
type input "401K Loan"
drag, startPoint x: 1323, startPoint y: 498, endPoint x: 1134, endPoint y: 493, distance: 189.1
click at [1179, 493] on input "434.00" at bounding box center [1335, 492] width 314 height 32
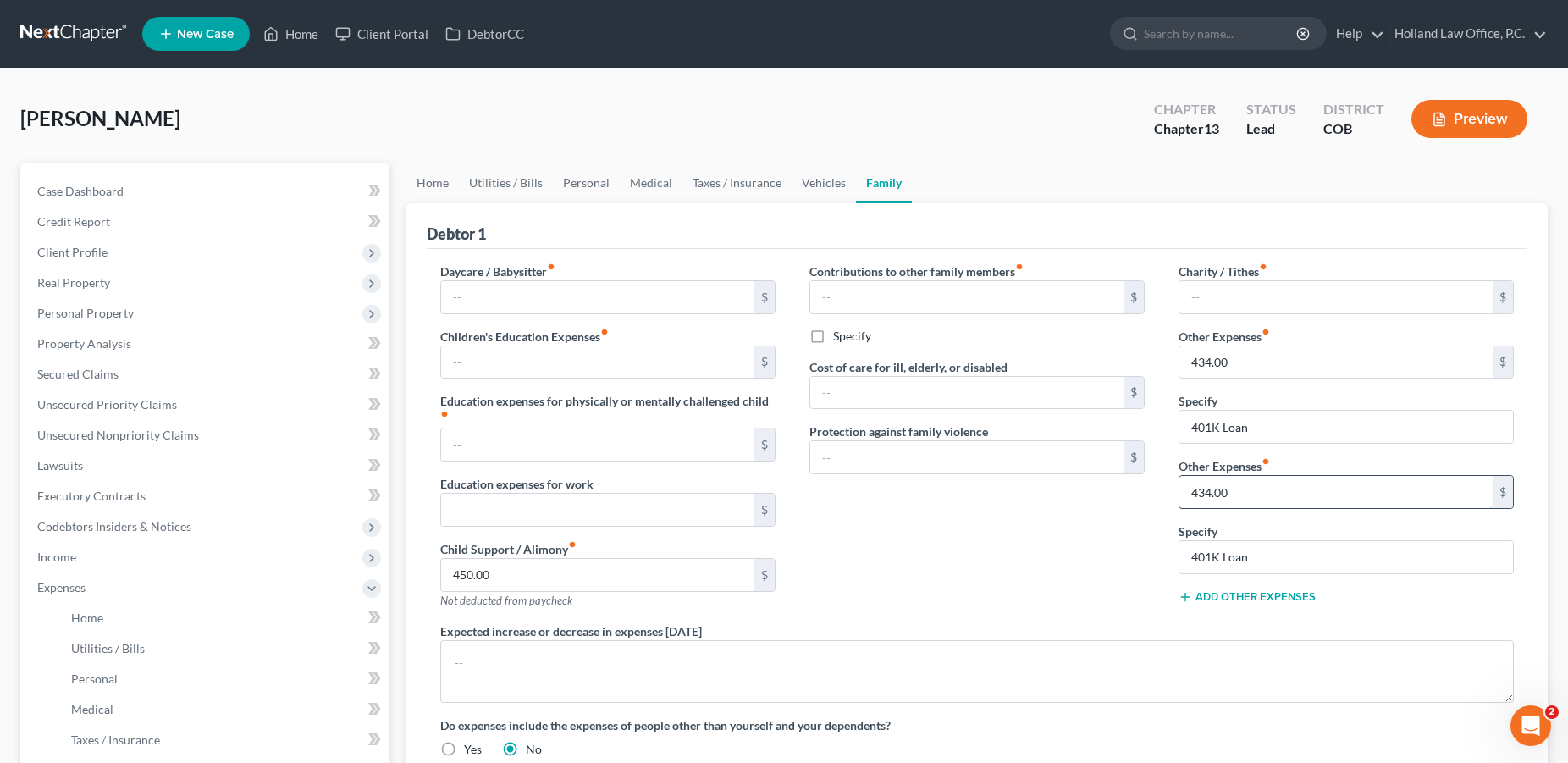
drag, startPoint x: 1240, startPoint y: 495, endPoint x: 1174, endPoint y: 492, distance: 66.1
click at [1179, 492] on input "434.00" at bounding box center [1335, 492] width 314 height 32
drag, startPoint x: 1269, startPoint y: 562, endPoint x: 1158, endPoint y: 549, distance: 111.8
click at [1179, 552] on input "401K Loan" at bounding box center [1346, 557] width 334 height 32
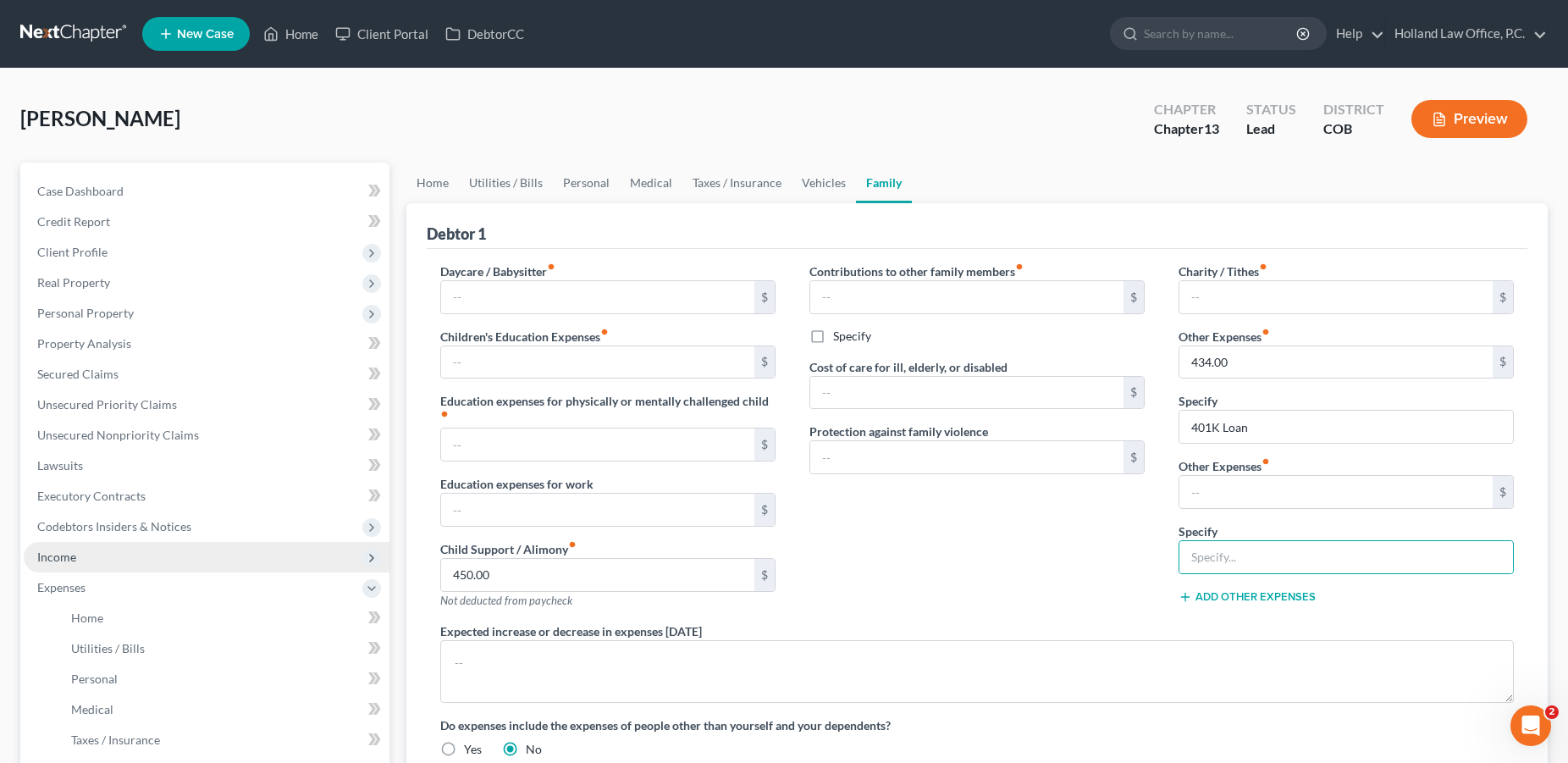
click at [51, 551] on span "Income" at bounding box center [56, 556] width 39 height 15
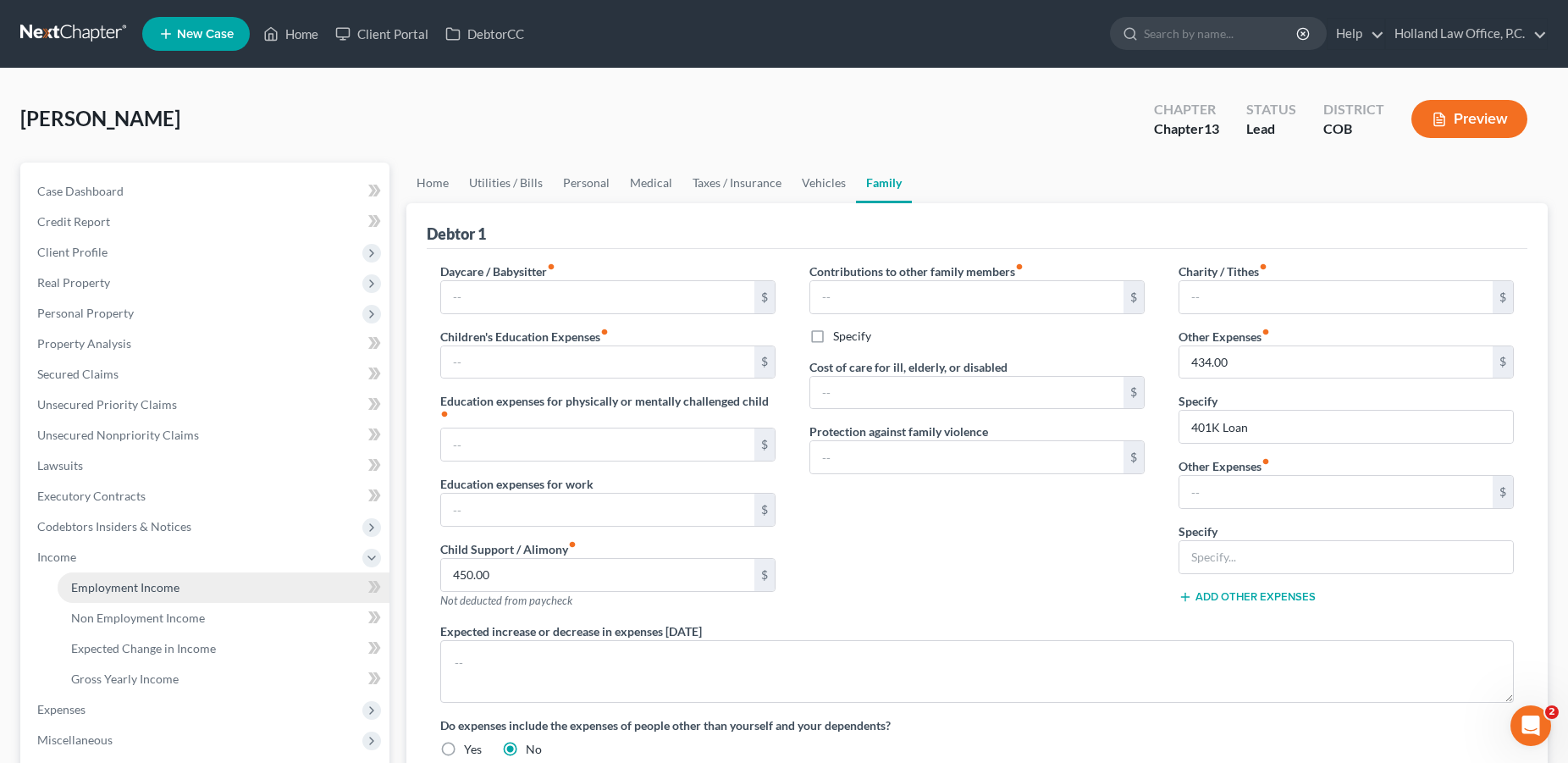
click at [92, 581] on span "Employment Income" at bounding box center [125, 587] width 109 height 15
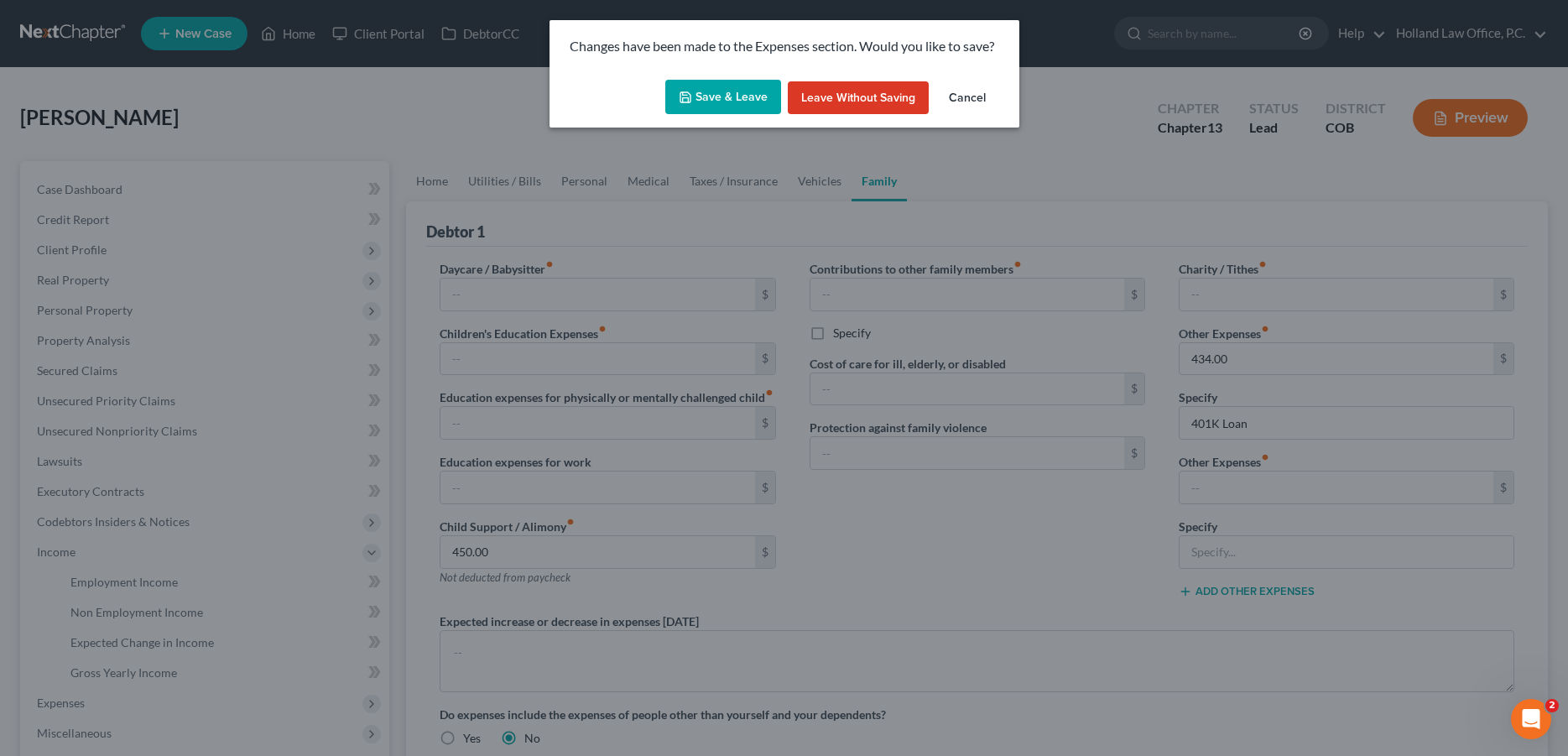
click at [731, 92] on button "Save & Leave" at bounding box center [723, 97] width 115 height 35
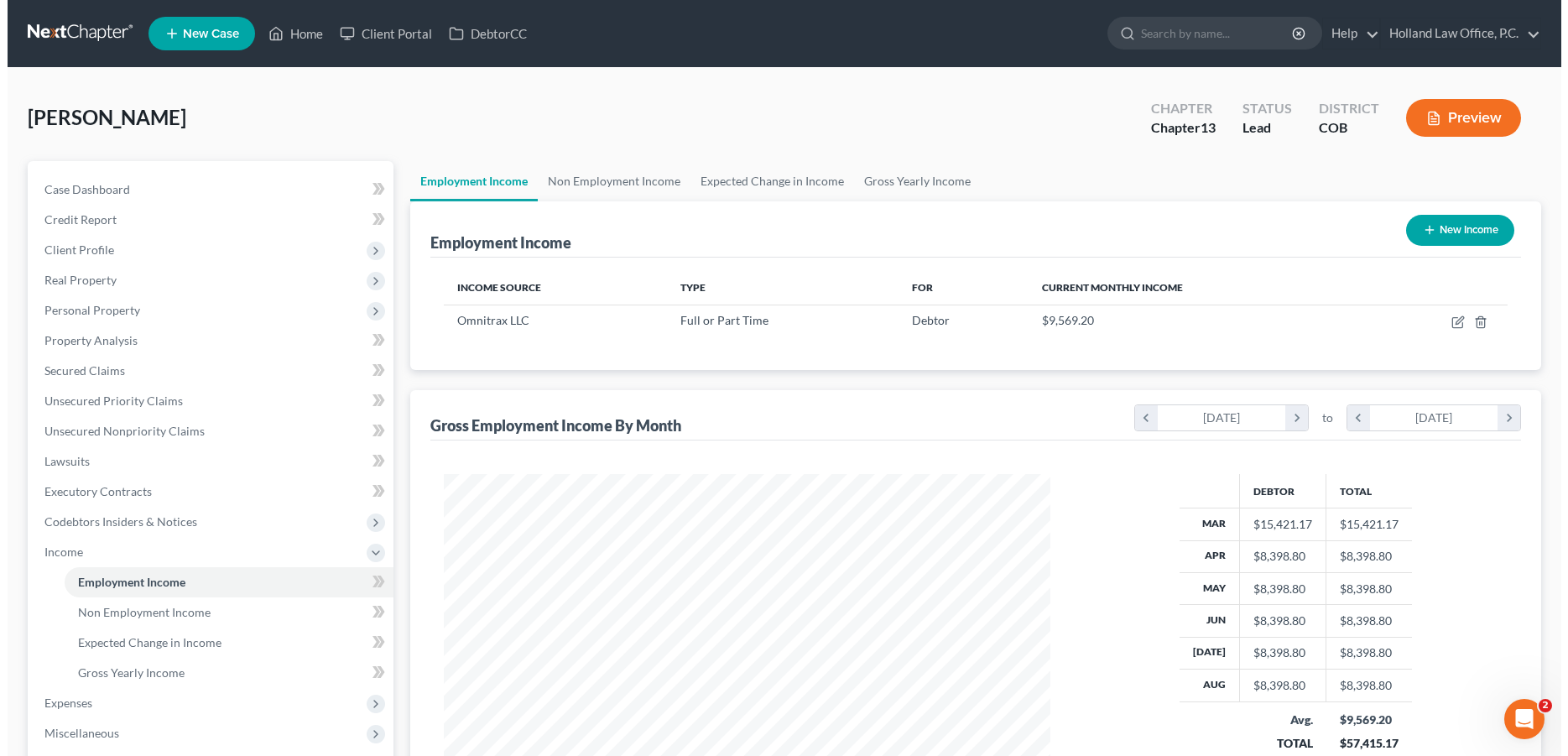
scroll to position [303, 641]
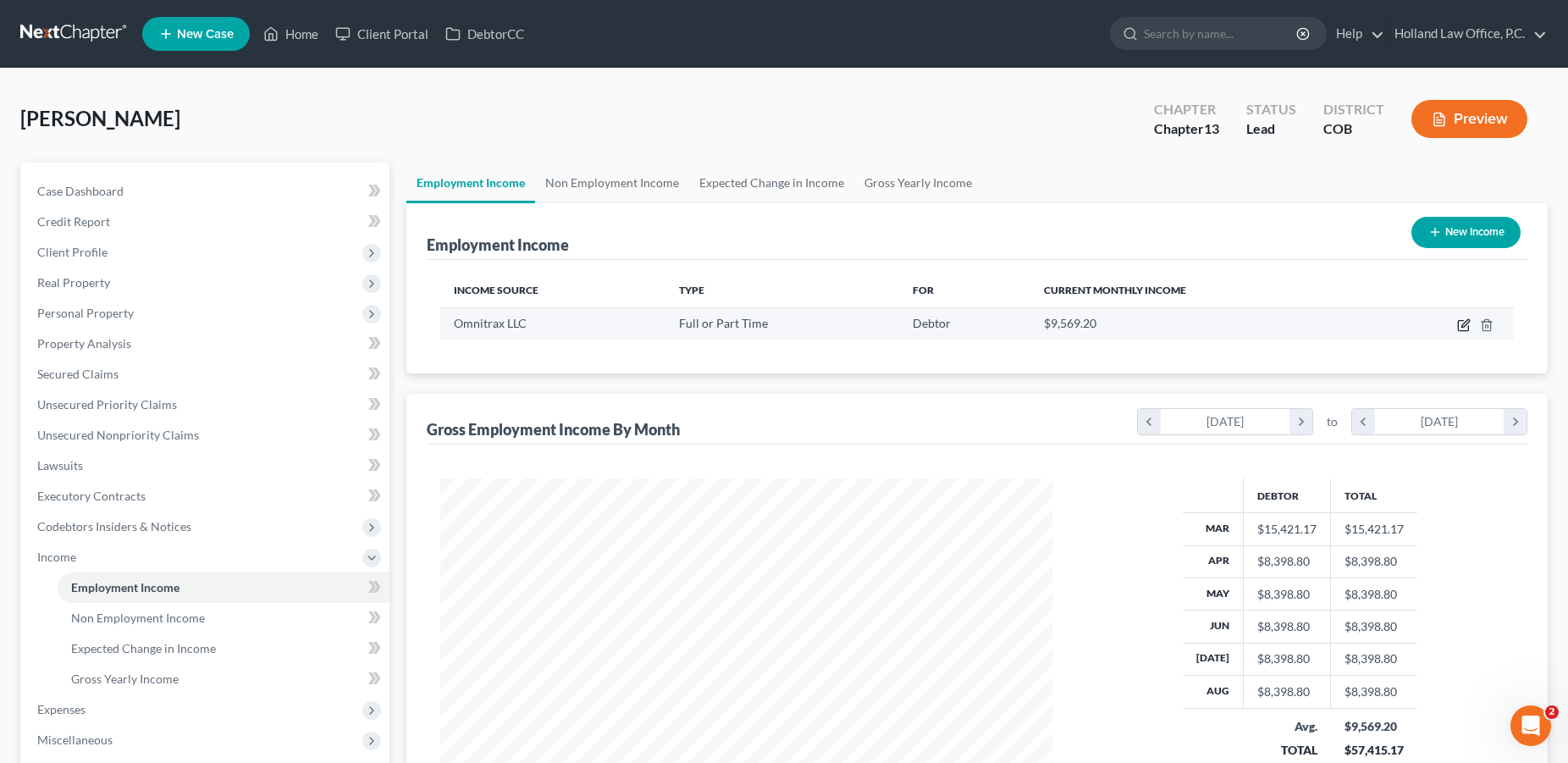
click at [1463, 324] on icon "button" at bounding box center [1465, 322] width 8 height 8
select select "0"
select select "5"
select select "1"
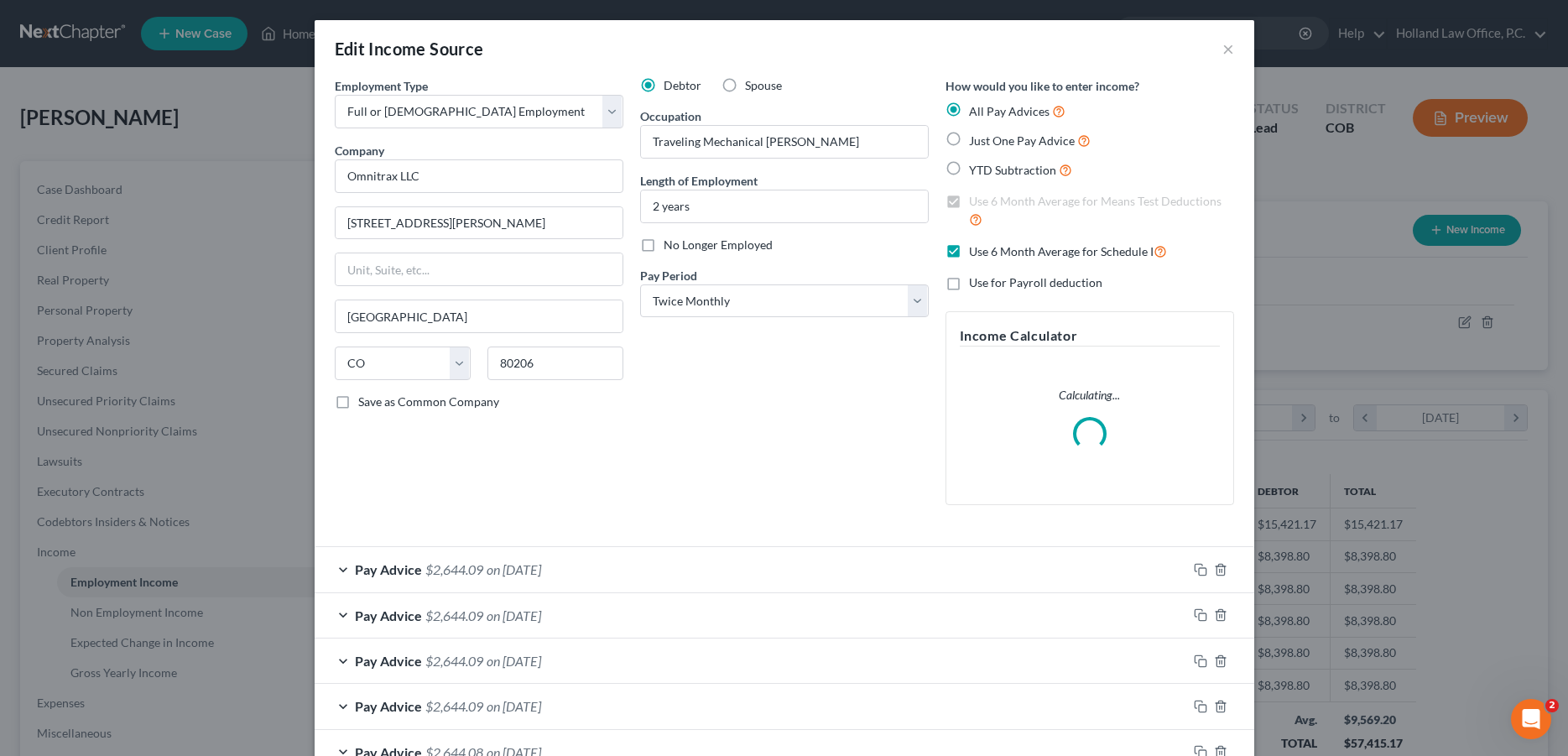
scroll to position [307, 646]
click at [592, 569] on div "Pay Advice $2,644.09 on [DATE]" at bounding box center [750, 569] width 872 height 45
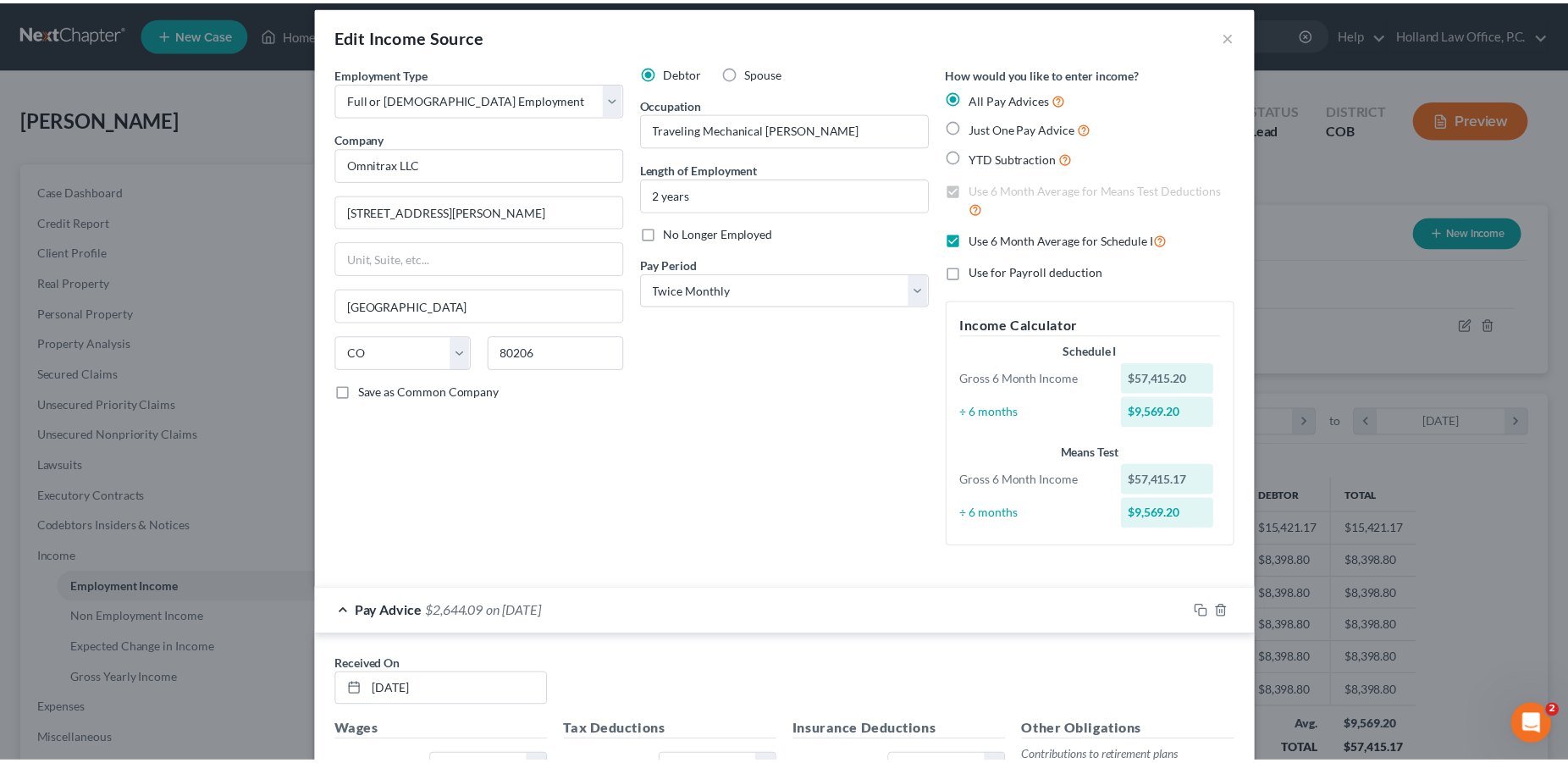
scroll to position [0, 0]
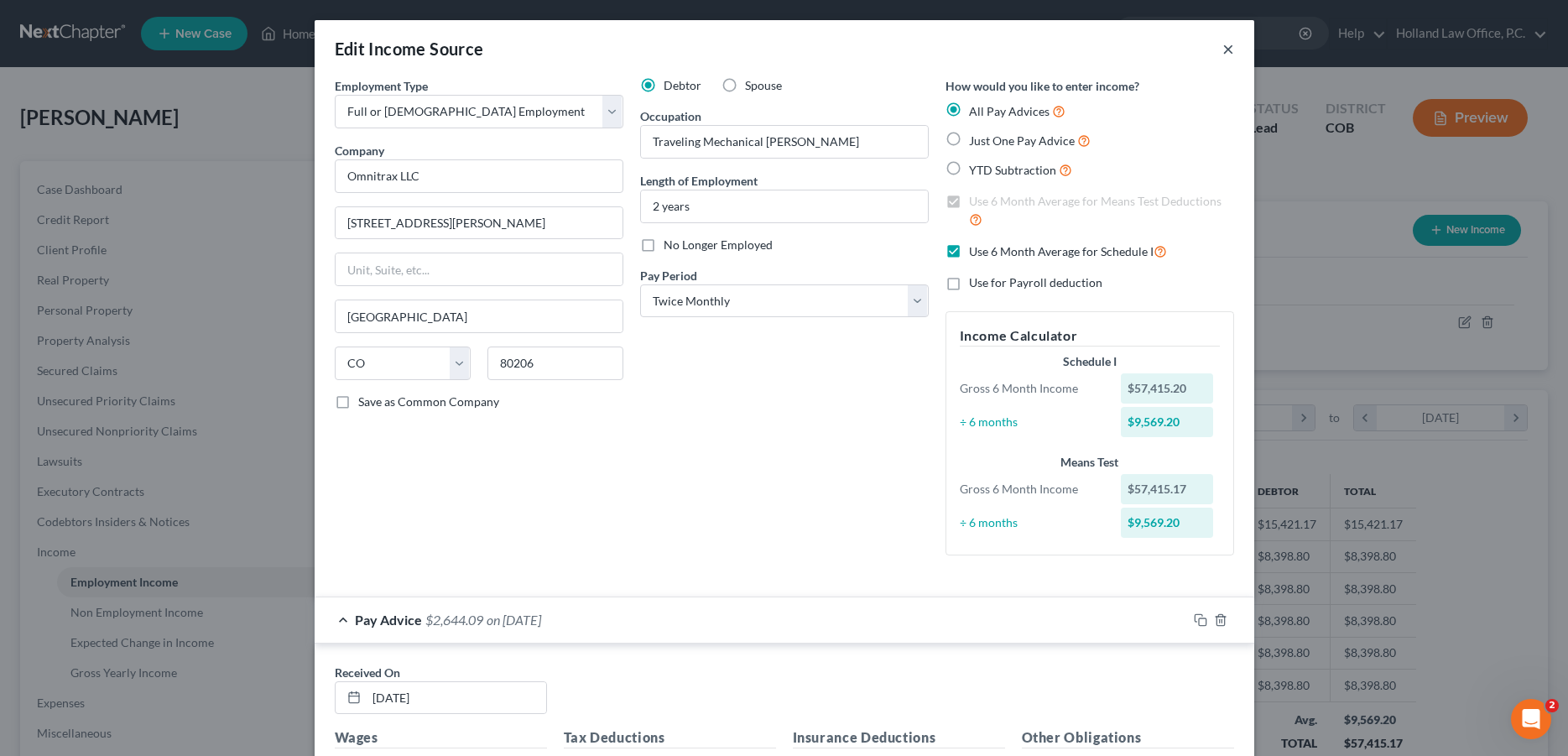
click at [1223, 48] on button "×" at bounding box center [1229, 48] width 12 height 20
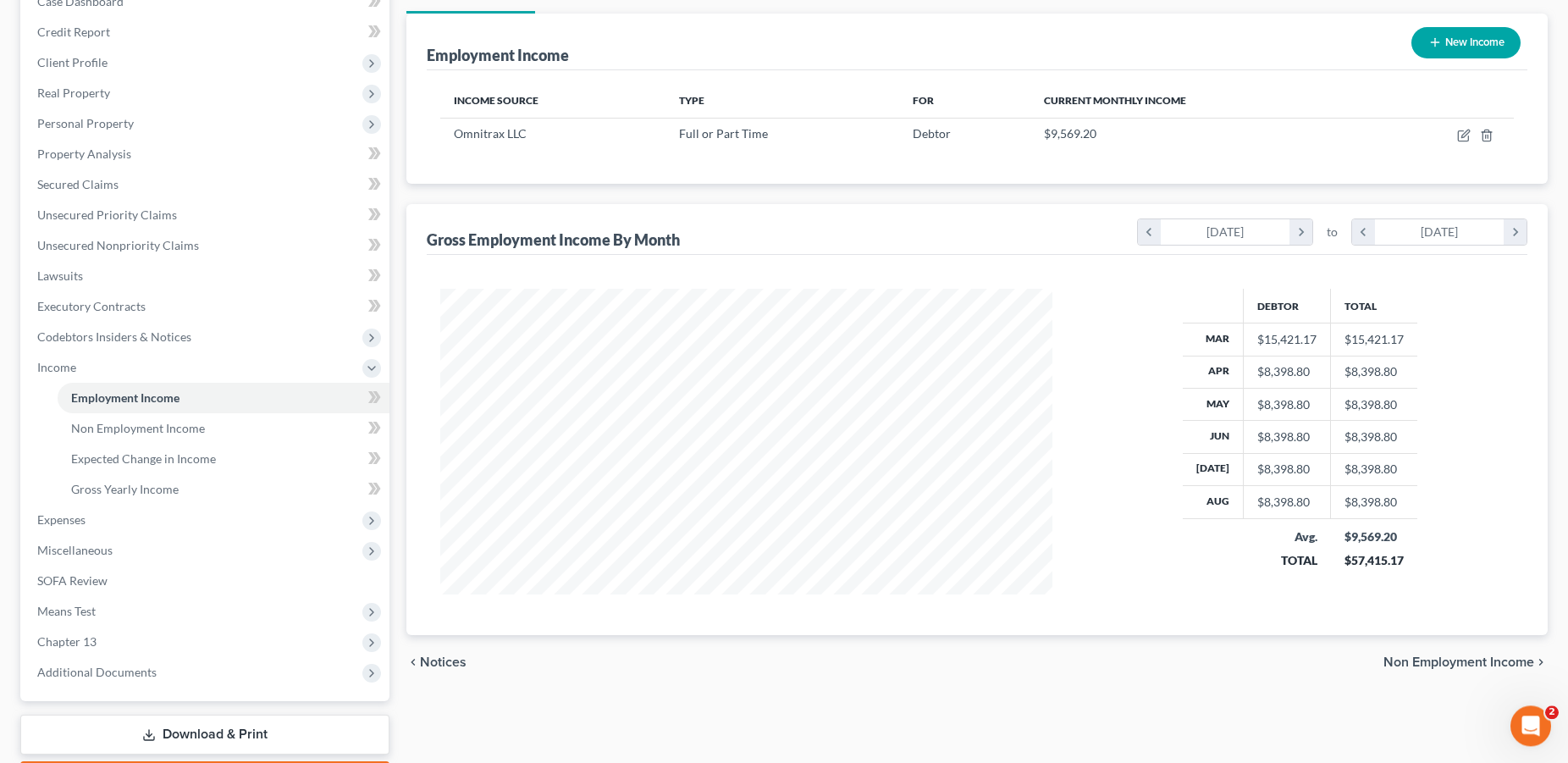
scroll to position [288, 0]
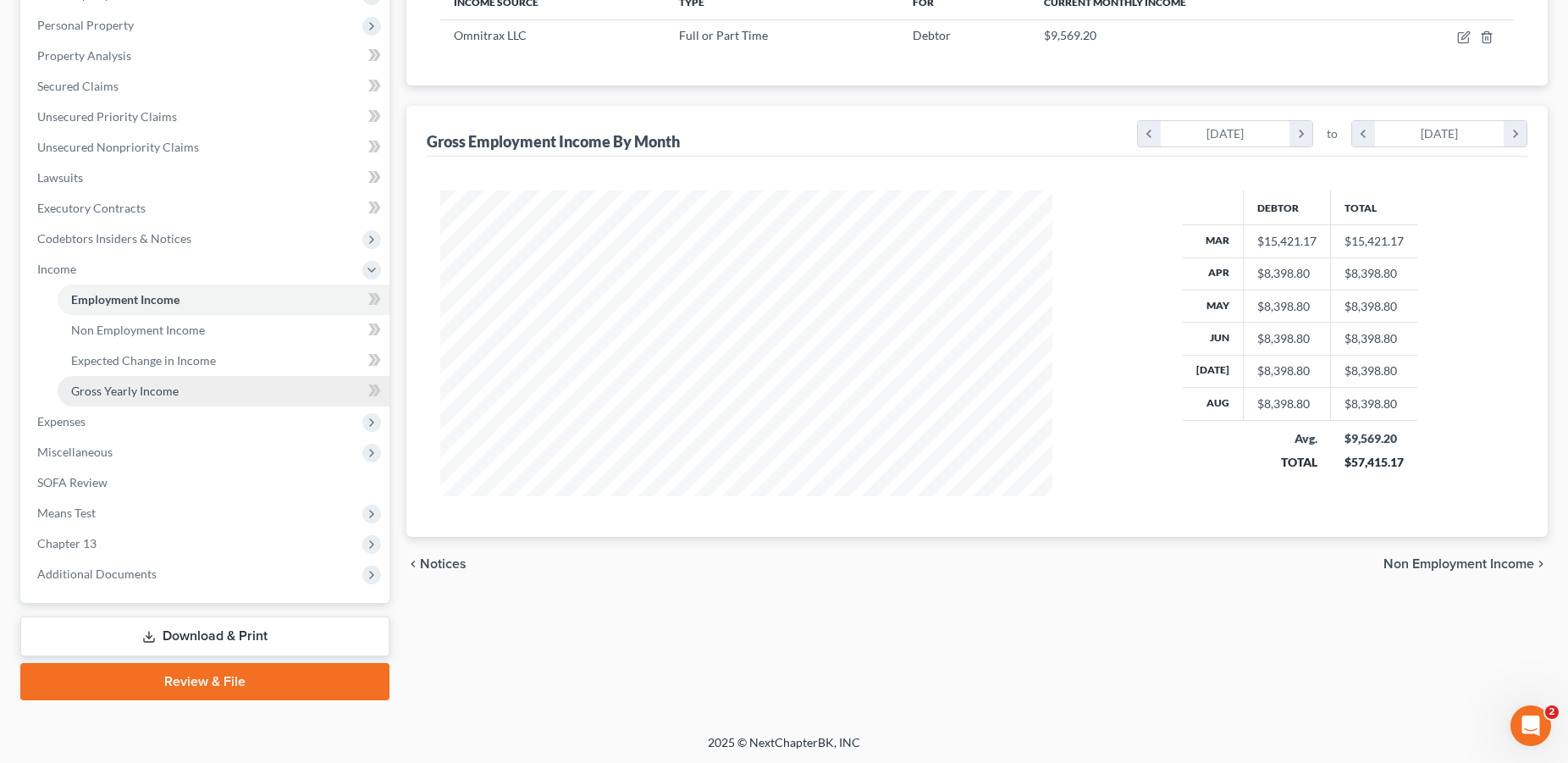
click at [142, 395] on span "Gross Yearly Income" at bounding box center [125, 390] width 108 height 15
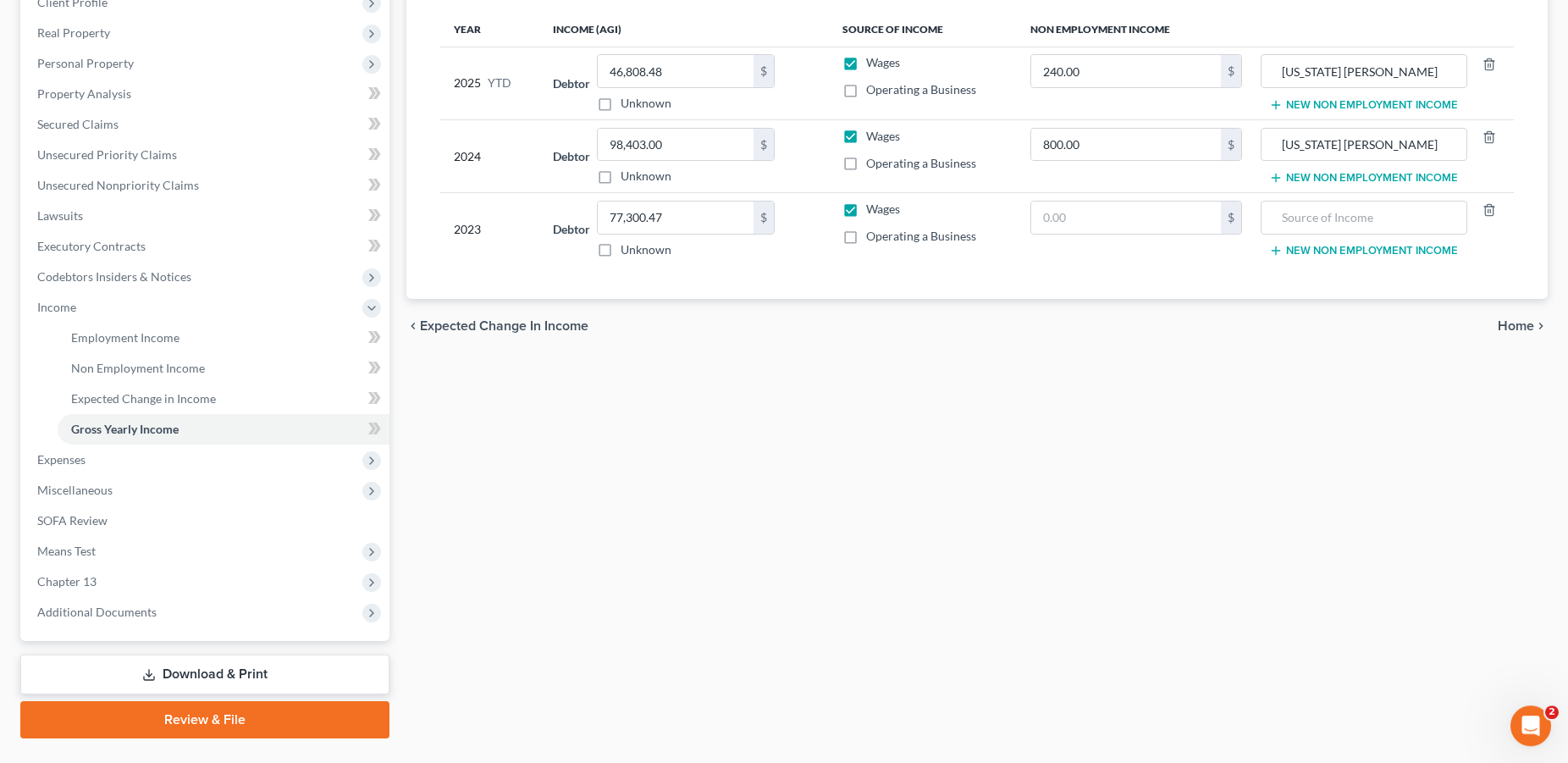
scroll to position [255, 0]
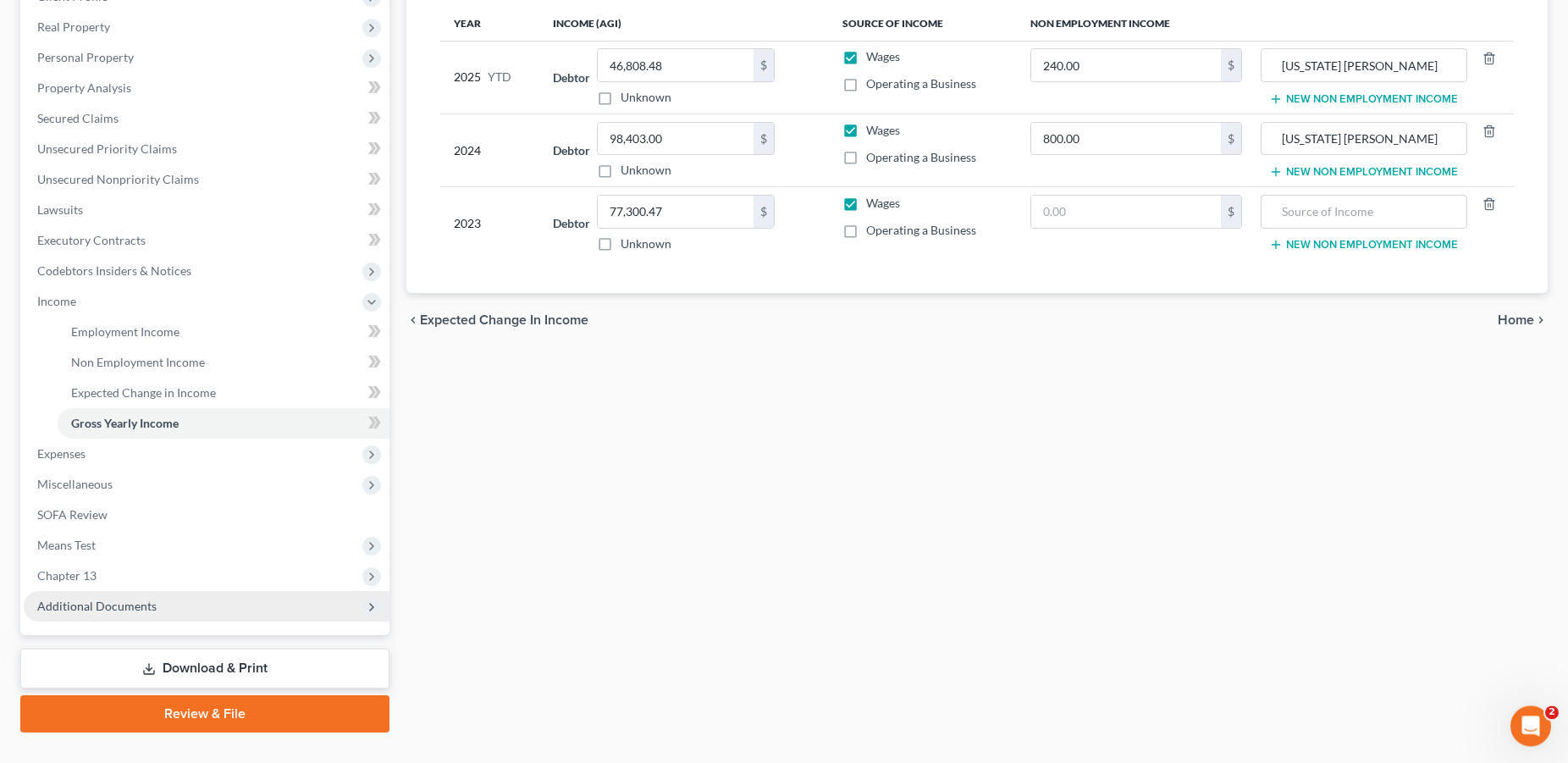
click at [171, 594] on span "Additional Documents" at bounding box center [206, 606] width 366 height 30
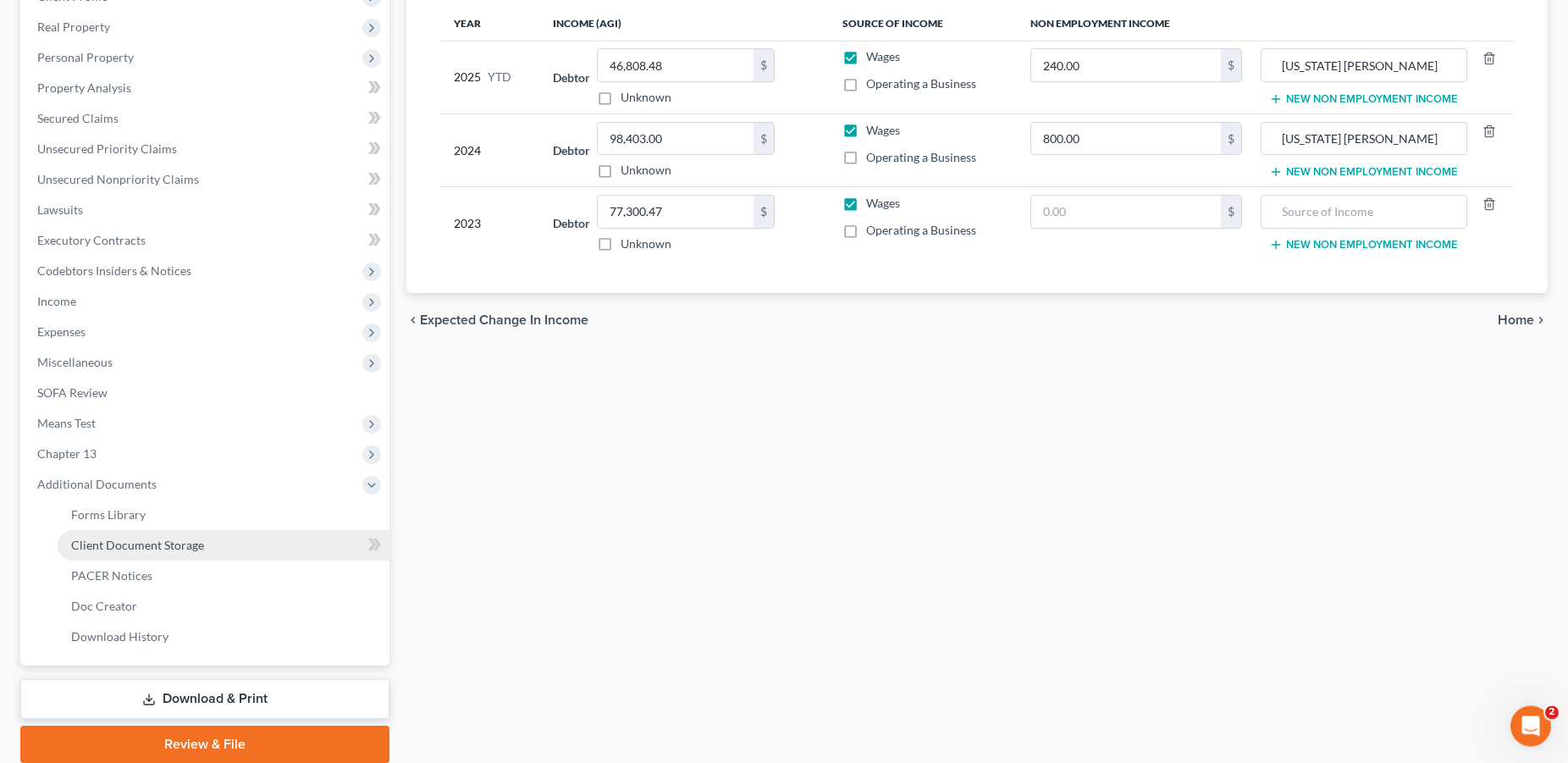
click at [192, 553] on link "Client Document Storage" at bounding box center [223, 545] width 332 height 30
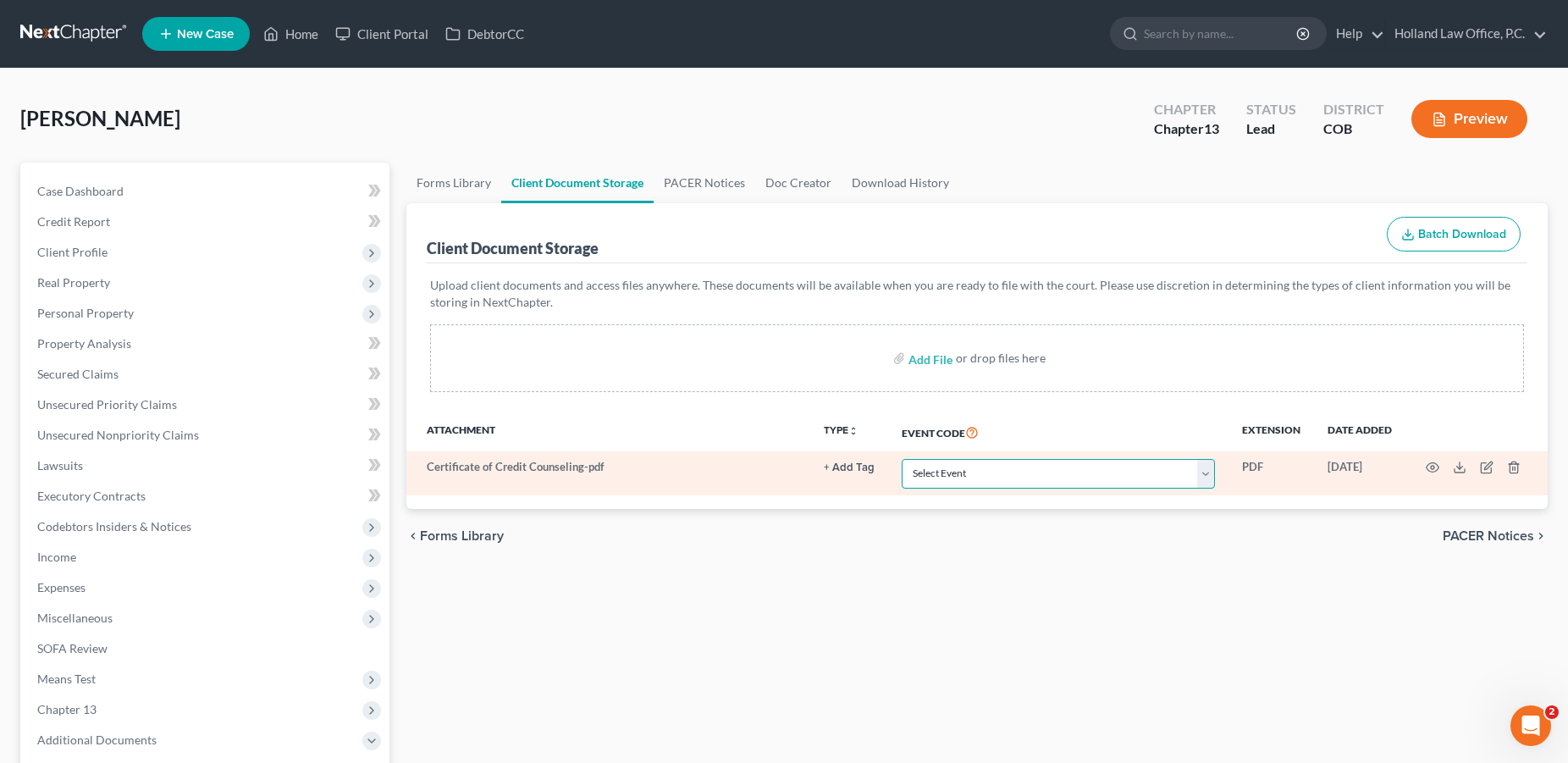
click at [902, 459] on select "Select Event 1009-1.1 Notice of Amendments 20 Largest Unsecured Creditors Amend…" at bounding box center [1058, 474] width 314 height 30
select select "5"
click option "Certificate of Budget and Credit Counseling Course" at bounding box center [0, 0] width 0 height 0
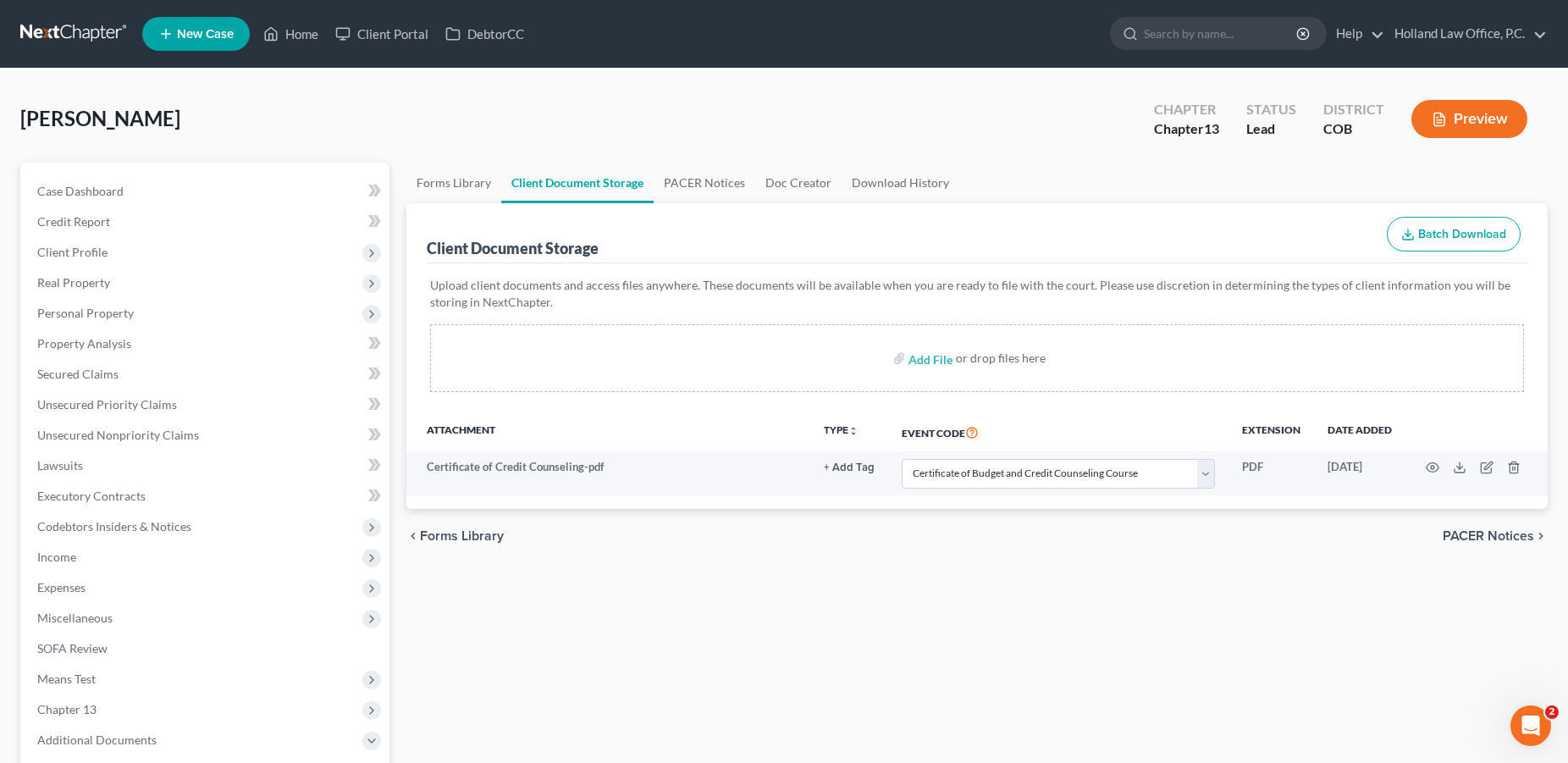
click at [1026, 569] on div "Forms Library Client Document Storage PACER Notices Doc Creator Download Histor…" at bounding box center [976, 590] width 1158 height 856
